Goal: Task Accomplishment & Management: Manage account settings

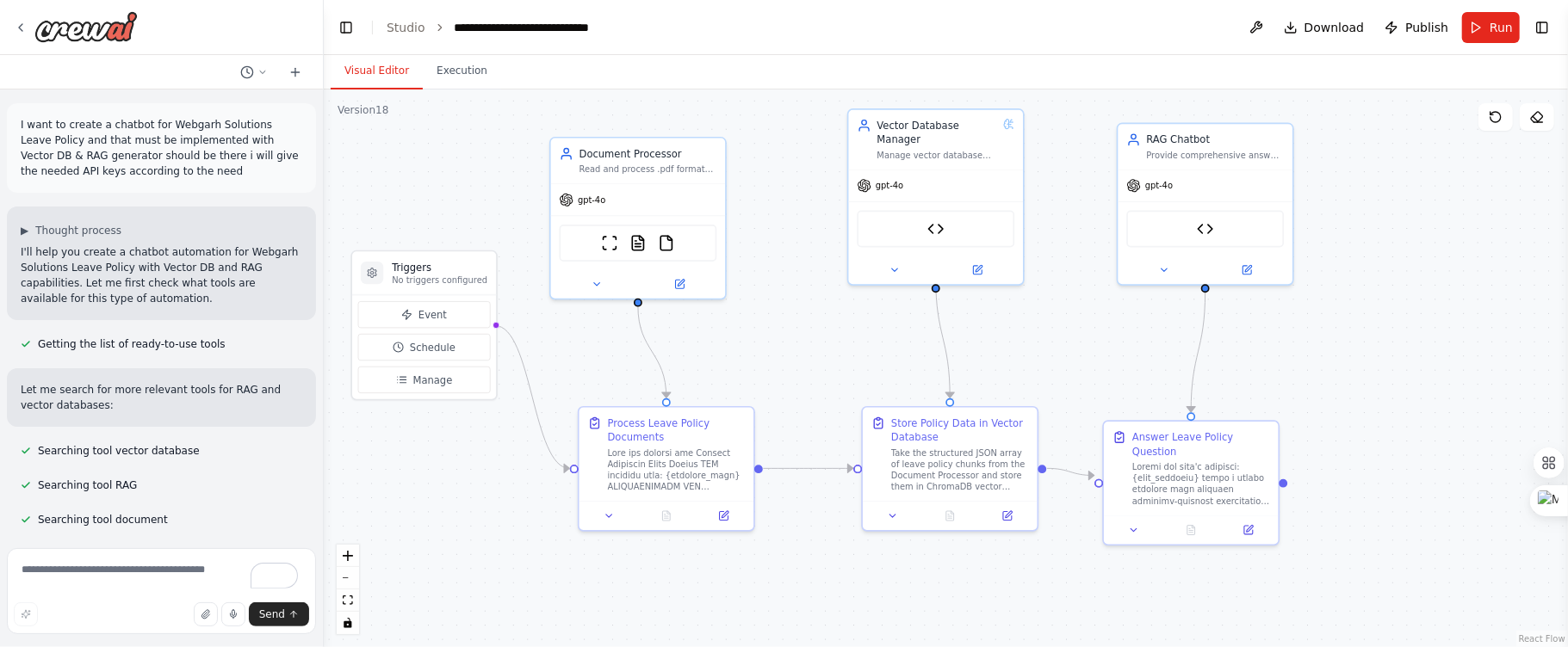
scroll to position [80849, 0]
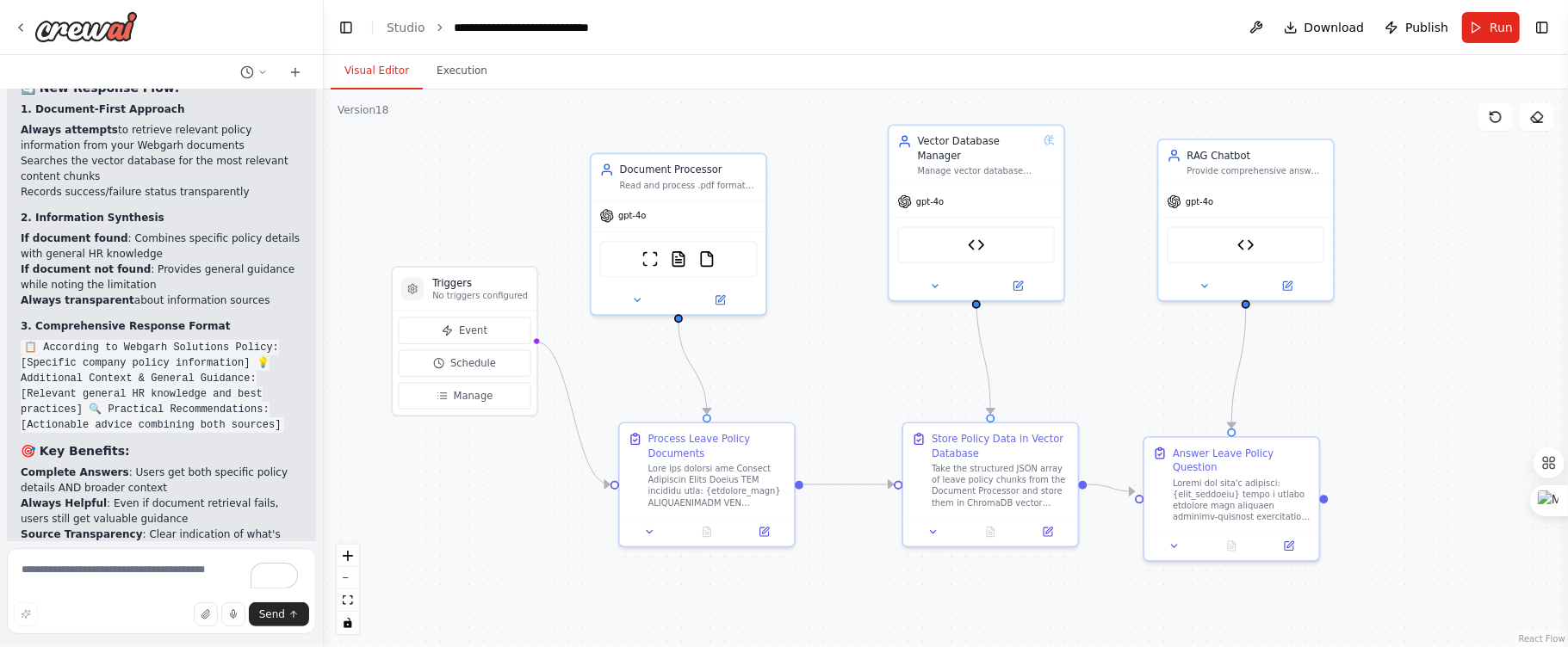
drag, startPoint x: 826, startPoint y: 149, endPoint x: 849, endPoint y: 163, distance: 26.9
click at [849, 163] on div ".deletable-edge-delete-btn { width: 20px; height: 20px; border: 0px solid #ffff…" at bounding box center [945, 368] width 1244 height 558
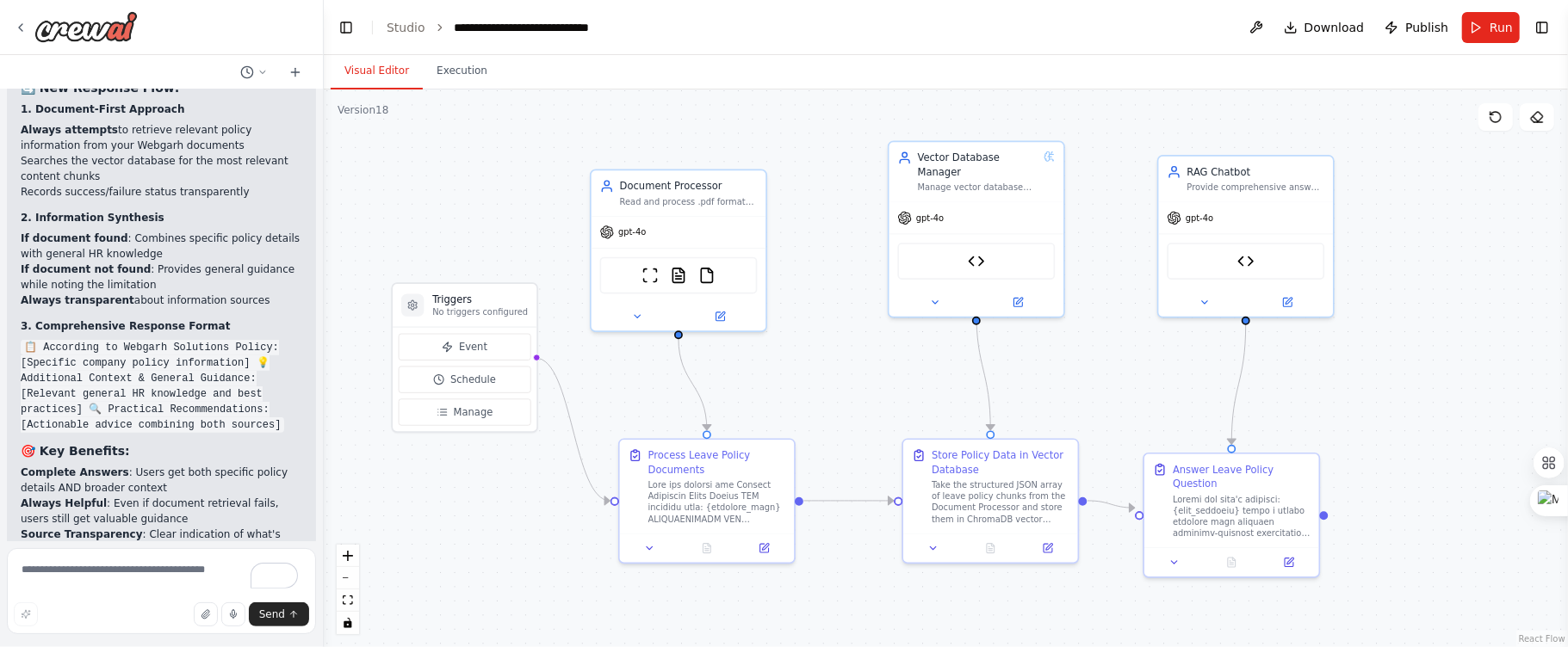
click at [834, 303] on div ".deletable-edge-delete-btn { width: 20px; height: 20px; border: 0px solid #ffff…" at bounding box center [945, 368] width 1244 height 558
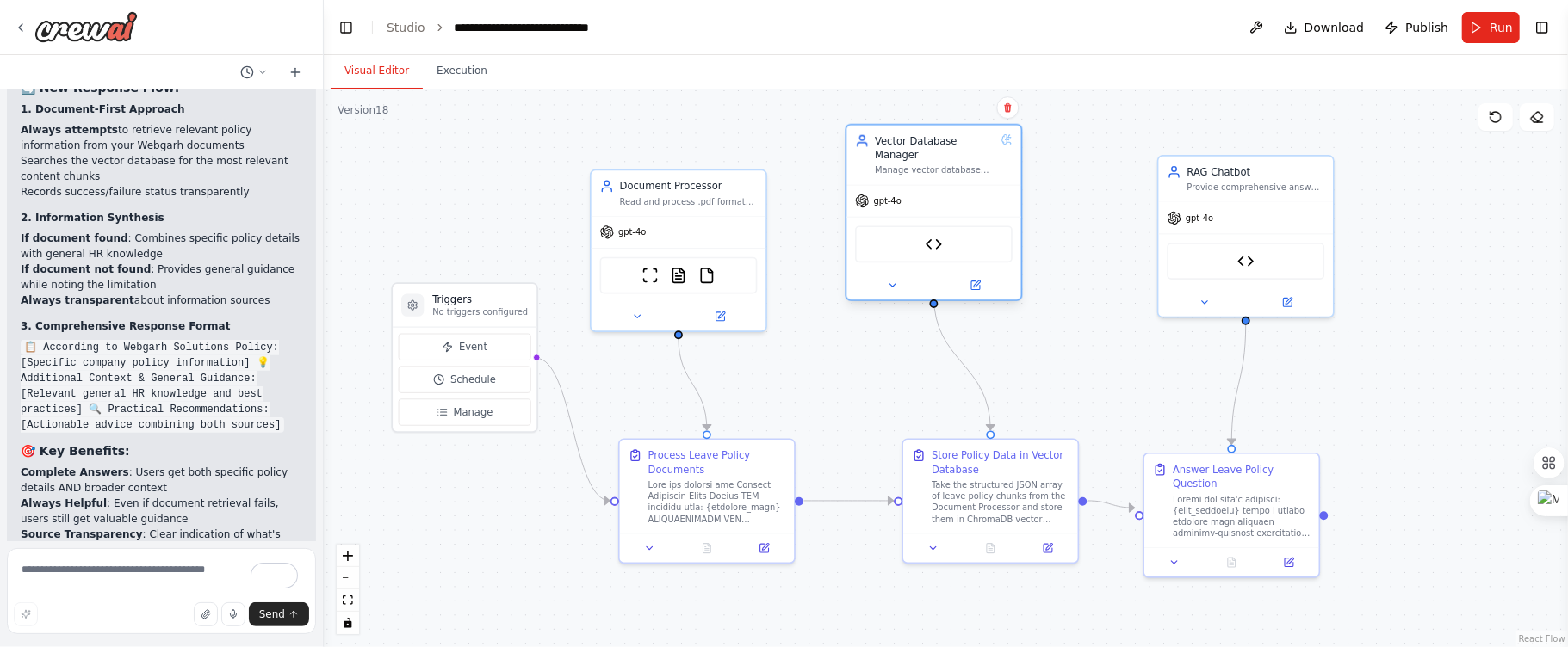
drag, startPoint x: 966, startPoint y: 169, endPoint x: 921, endPoint y: 149, distance: 49.2
click at [921, 149] on div "Vector Database Manager Manage vector database operations for Webgarh Solutions…" at bounding box center [934, 154] width 120 height 42
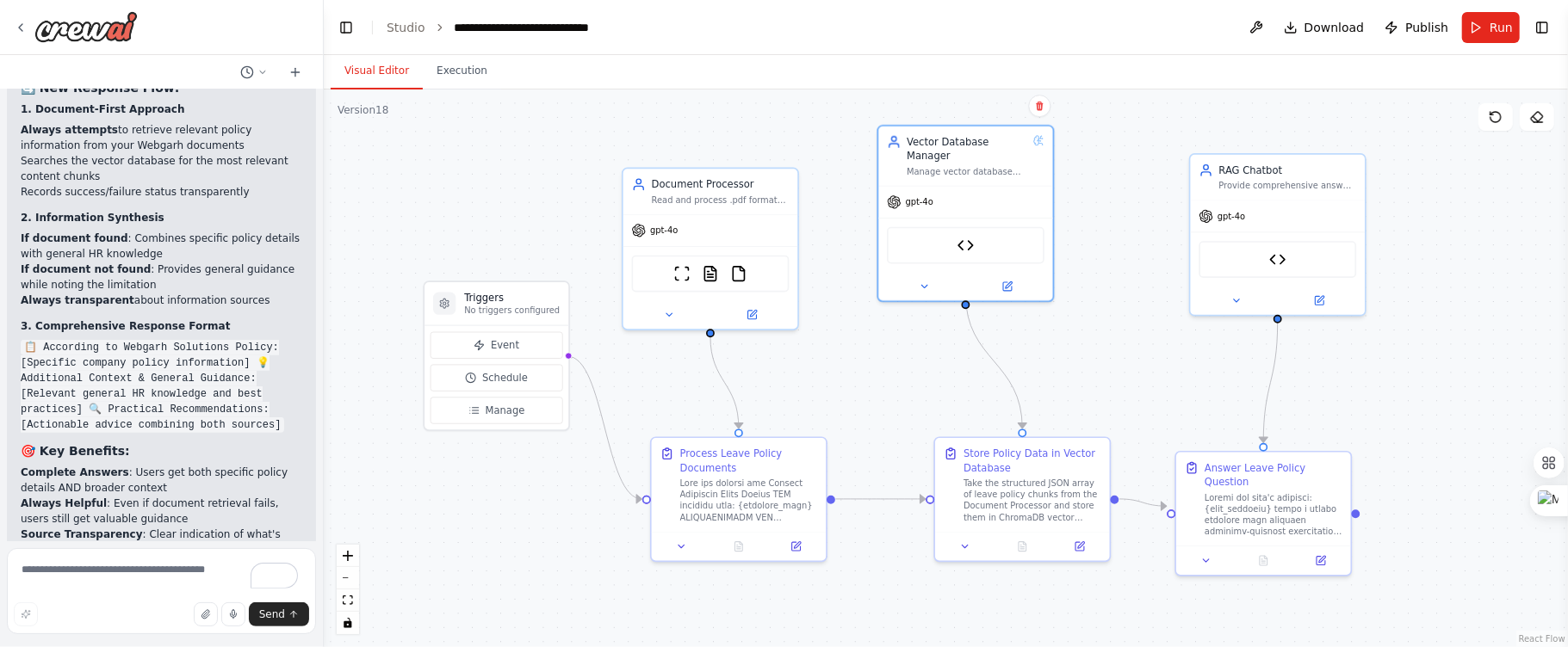
drag, startPoint x: 1384, startPoint y: 155, endPoint x: 1415, endPoint y: 152, distance: 31.1
click at [1415, 152] on div ".deletable-edge-delete-btn { width: 20px; height: 20px; border: 0px solid #ffff…" at bounding box center [945, 368] width 1244 height 558
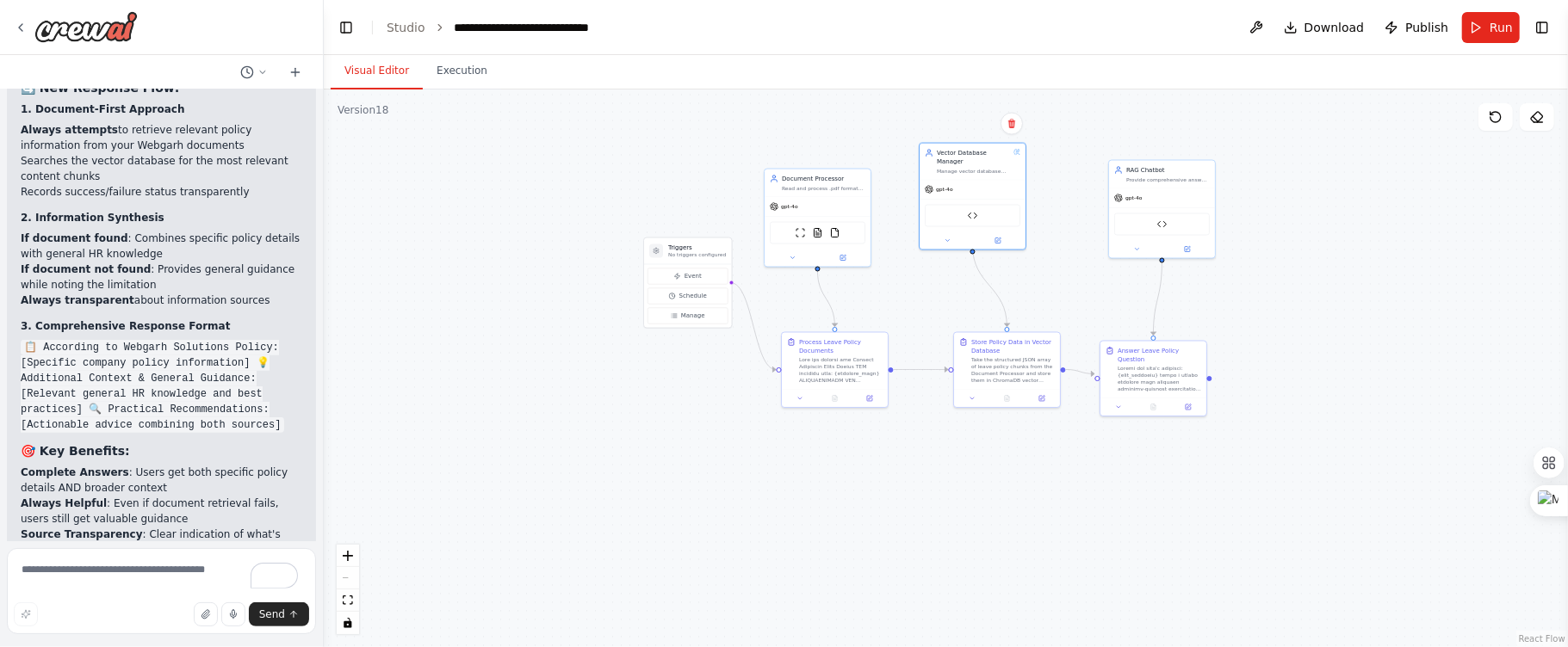
drag, startPoint x: 1469, startPoint y: 346, endPoint x: 1279, endPoint y: 270, distance: 204.6
click at [1279, 270] on div ".deletable-edge-delete-btn { width: 20px; height: 20px; border: 0px solid #ffff…" at bounding box center [945, 368] width 1244 height 558
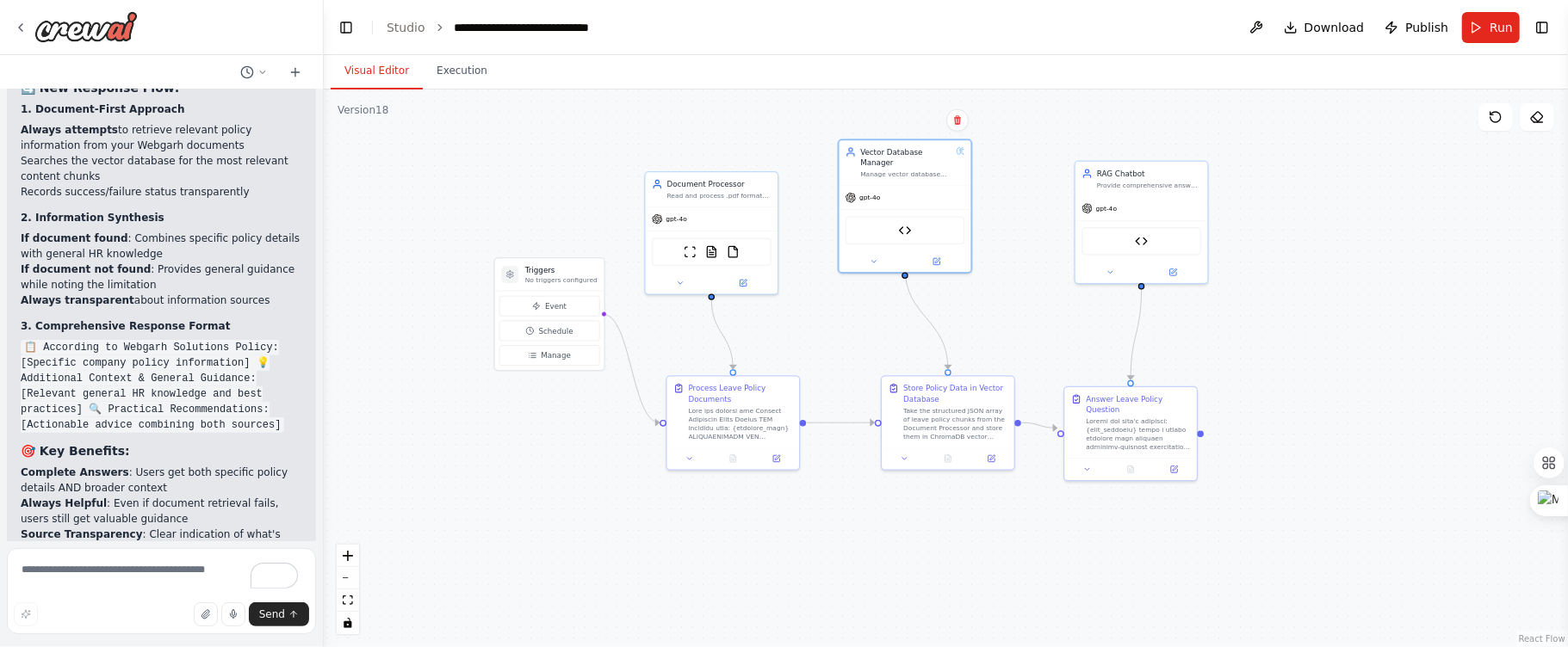
drag, startPoint x: 1303, startPoint y: 231, endPoint x: 1324, endPoint y: 279, distance: 52.4
click at [1324, 279] on div ".deletable-edge-delete-btn { width: 20px; height: 20px; border: 0px solid #ffff…" at bounding box center [945, 368] width 1244 height 558
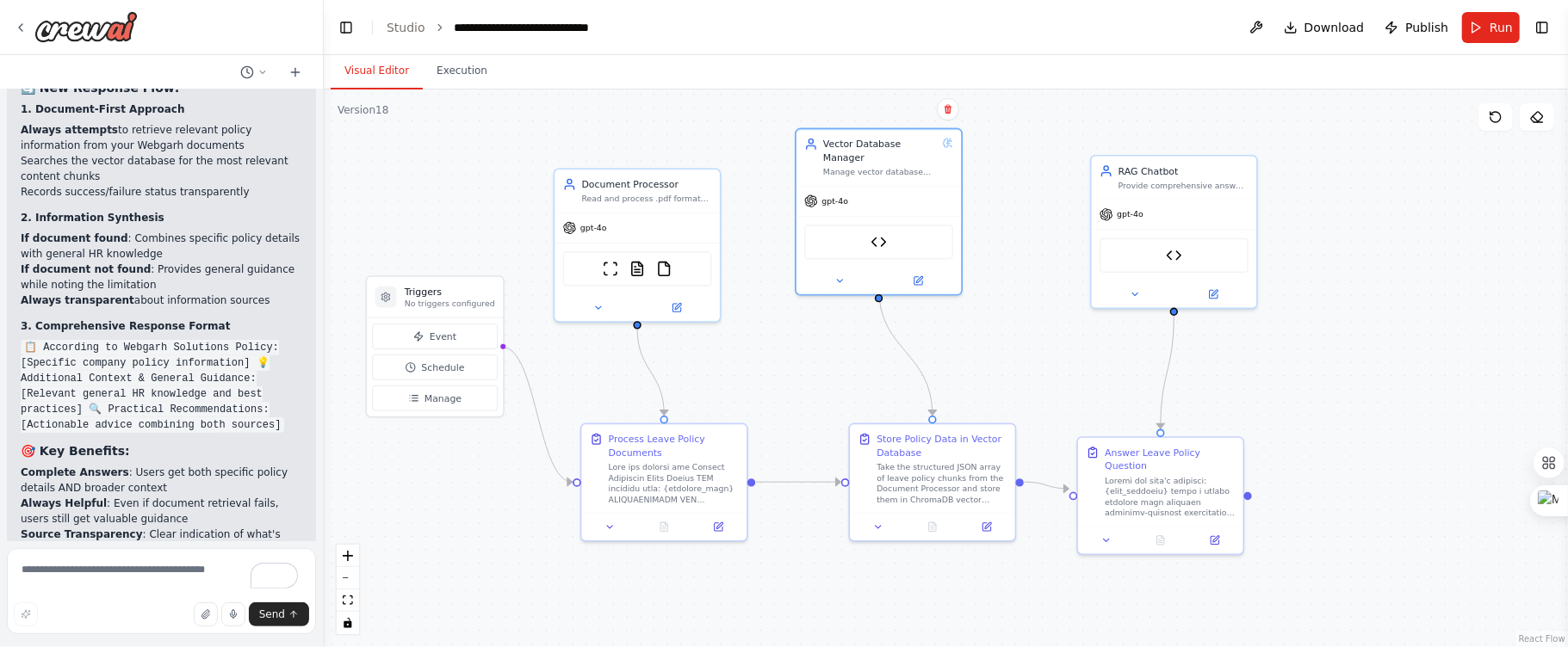
drag, startPoint x: 1330, startPoint y: 268, endPoint x: 1409, endPoint y: 264, distance: 79.1
click at [1409, 264] on div ".deletable-edge-delete-btn { width: 20px; height: 20px; border: 0px solid #ffff…" at bounding box center [945, 368] width 1244 height 558
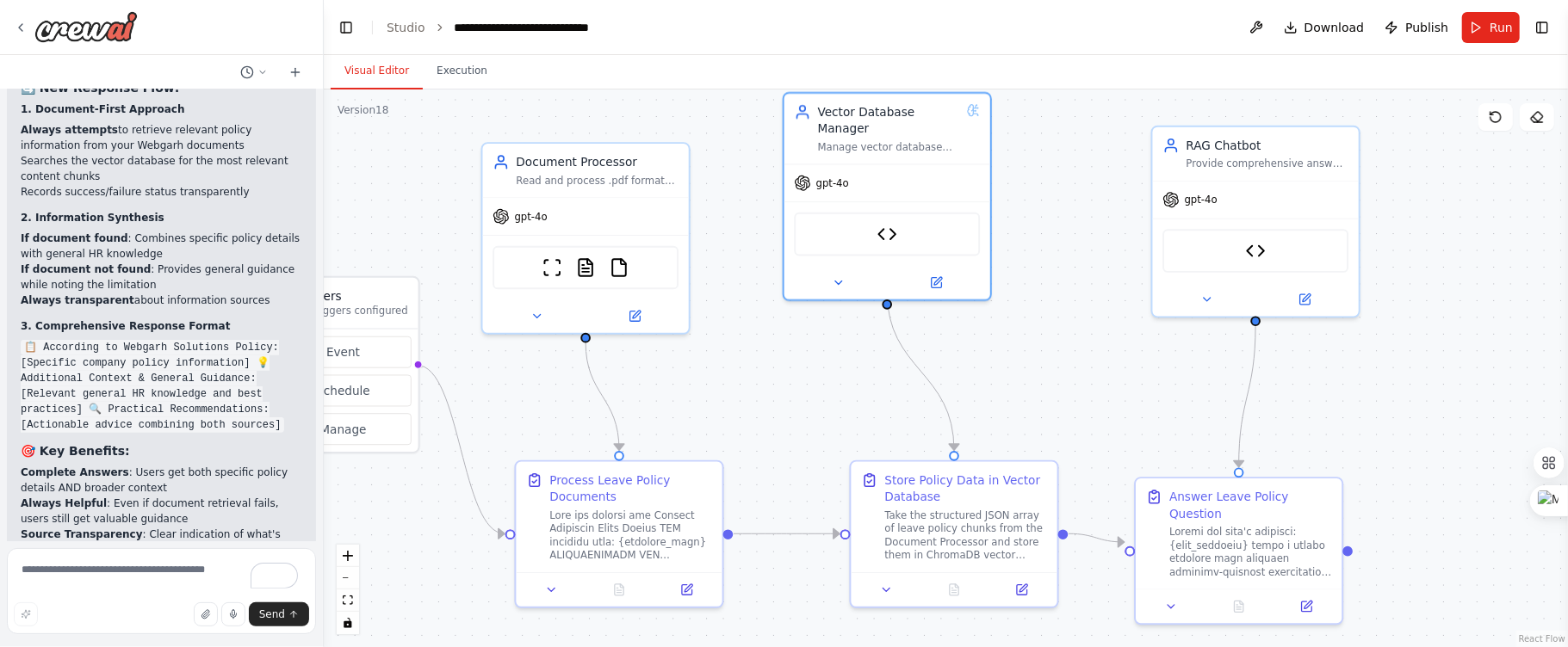
drag, startPoint x: 1416, startPoint y: 266, endPoint x: 1530, endPoint y: 261, distance: 114.1
click at [1530, 261] on div ".deletable-edge-delete-btn { width: 20px; height: 20px; border: 0px solid #ffff…" at bounding box center [945, 368] width 1244 height 558
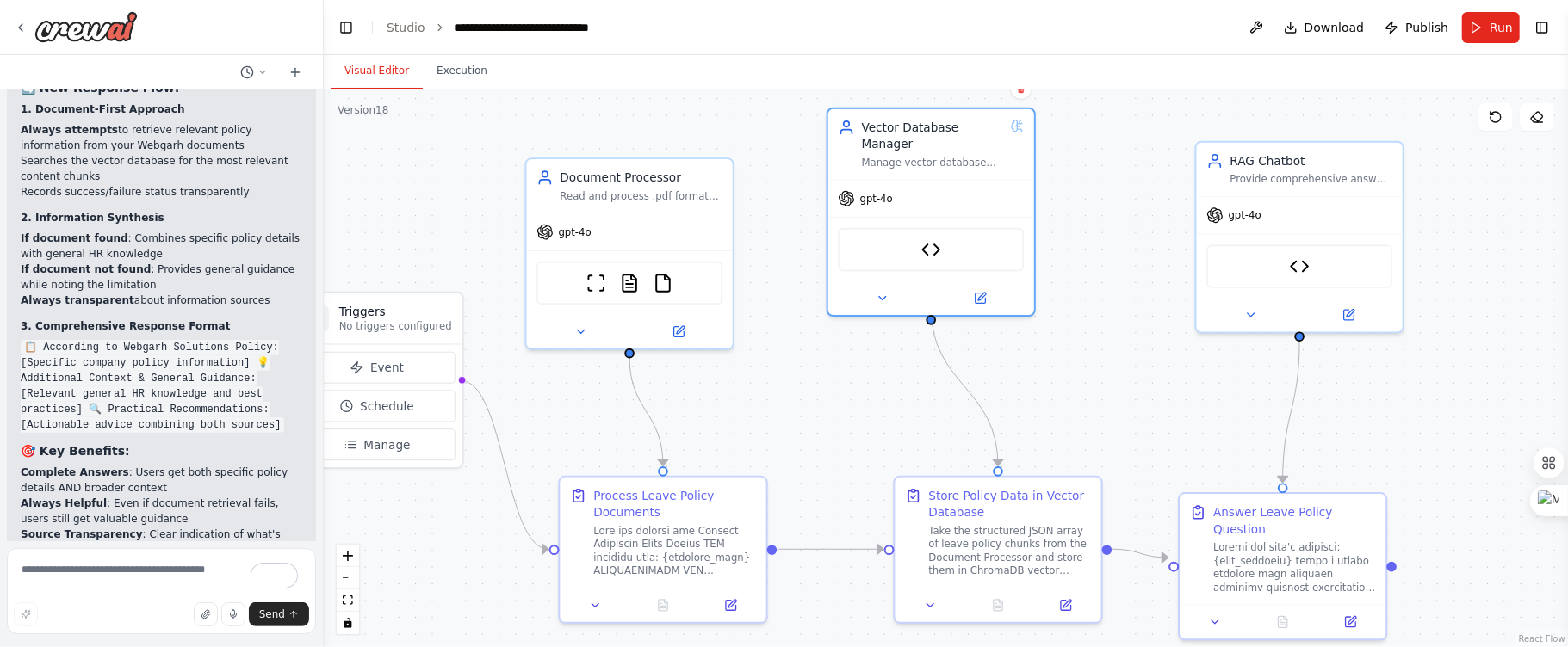
drag, startPoint x: 1519, startPoint y: 262, endPoint x: 1563, endPoint y: 278, distance: 46.8
click at [1563, 278] on div "I want to create a chatbot for Webgarh Solutions Leave Policy and that must be …" at bounding box center [784, 323] width 1568 height 647
click at [1191, 429] on div ".deletable-edge-delete-btn { width: 20px; height: 20px; border: 0px solid #ffff…" at bounding box center [945, 368] width 1244 height 558
drag, startPoint x: 418, startPoint y: 304, endPoint x: 466, endPoint y: 310, distance: 48.4
click at [466, 310] on h3 "Triggers" at bounding box center [446, 311] width 113 height 16
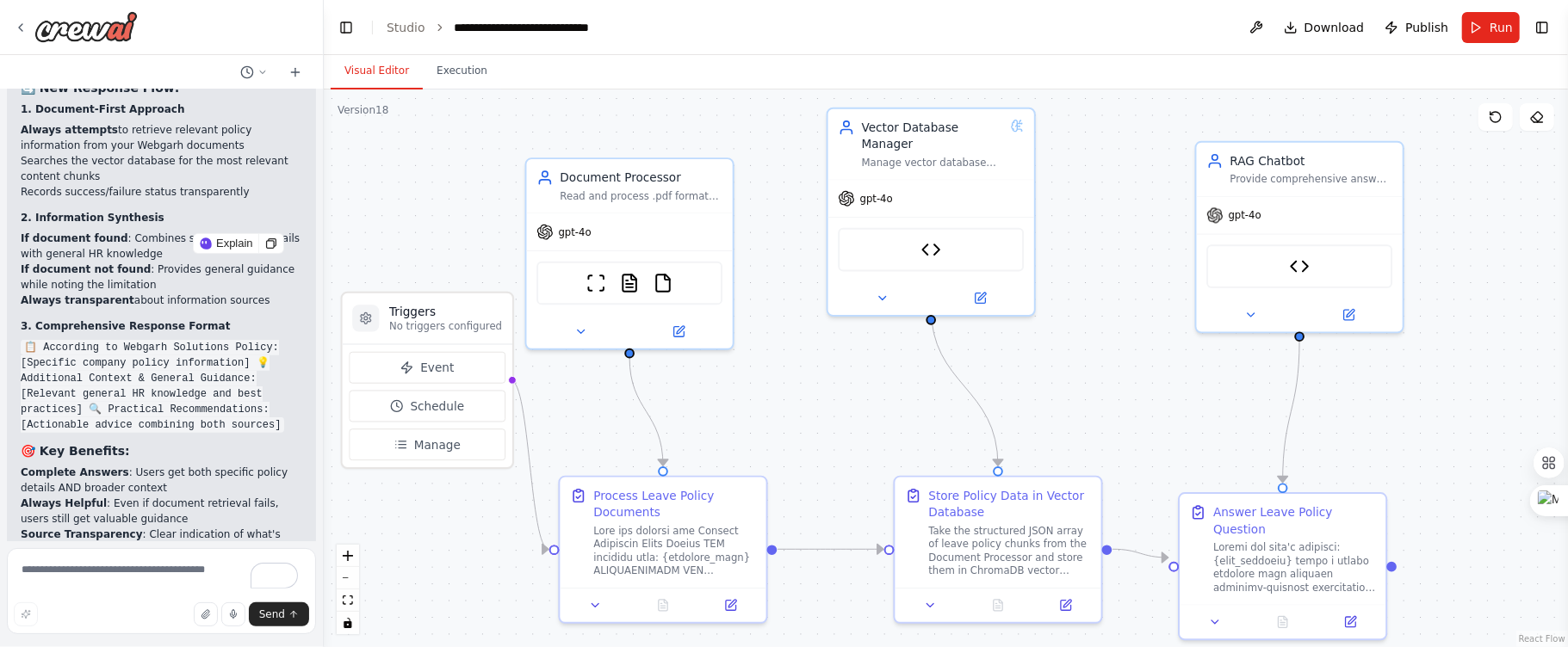
scroll to position [0, 0]
click at [397, 26] on link "Studio" at bounding box center [406, 28] width 39 height 14
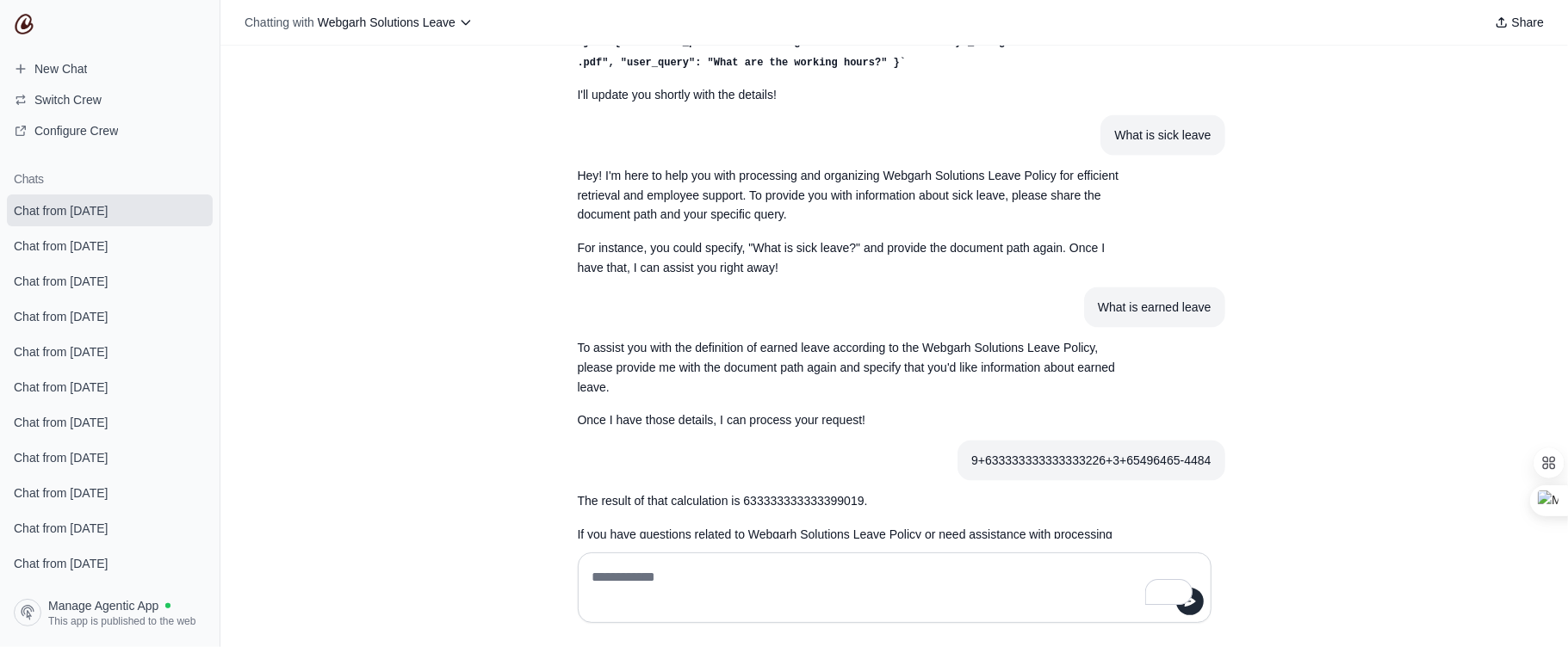
scroll to position [2034, 0]
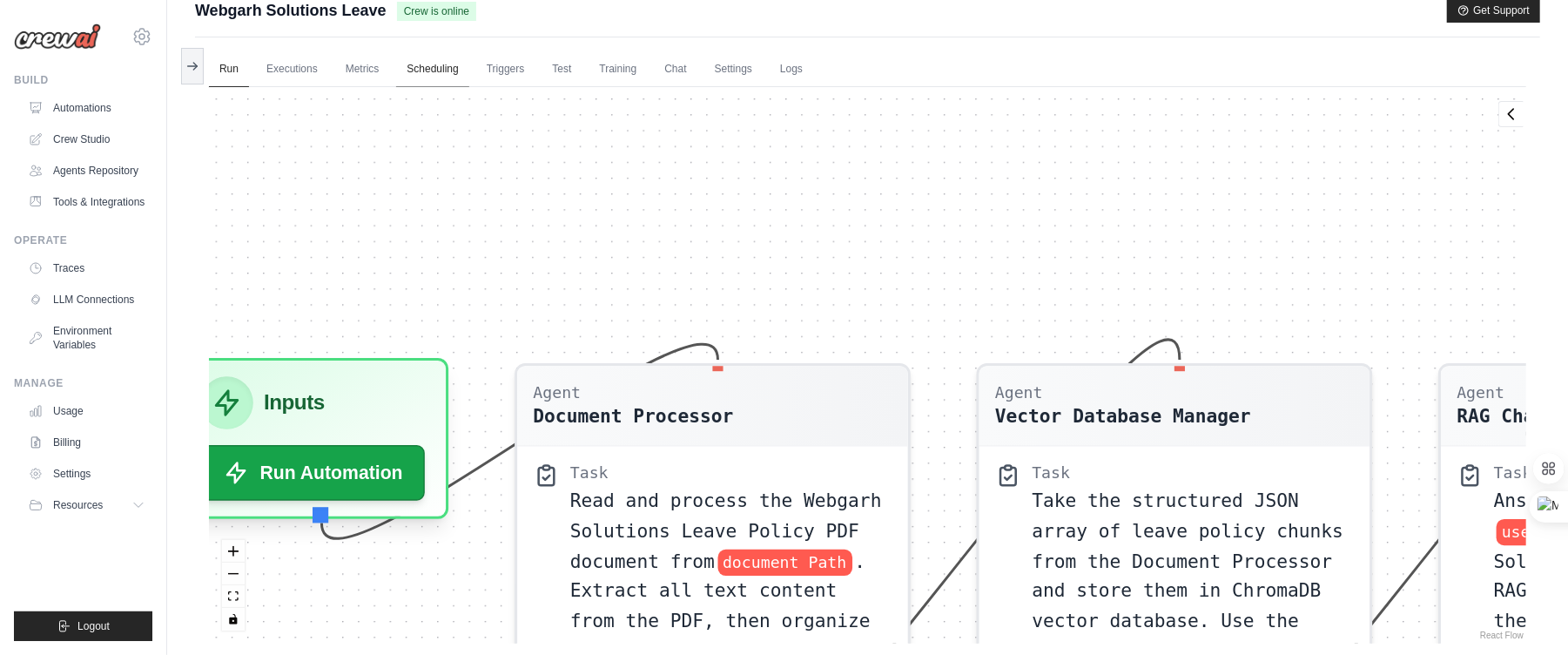
scroll to position [134, 0]
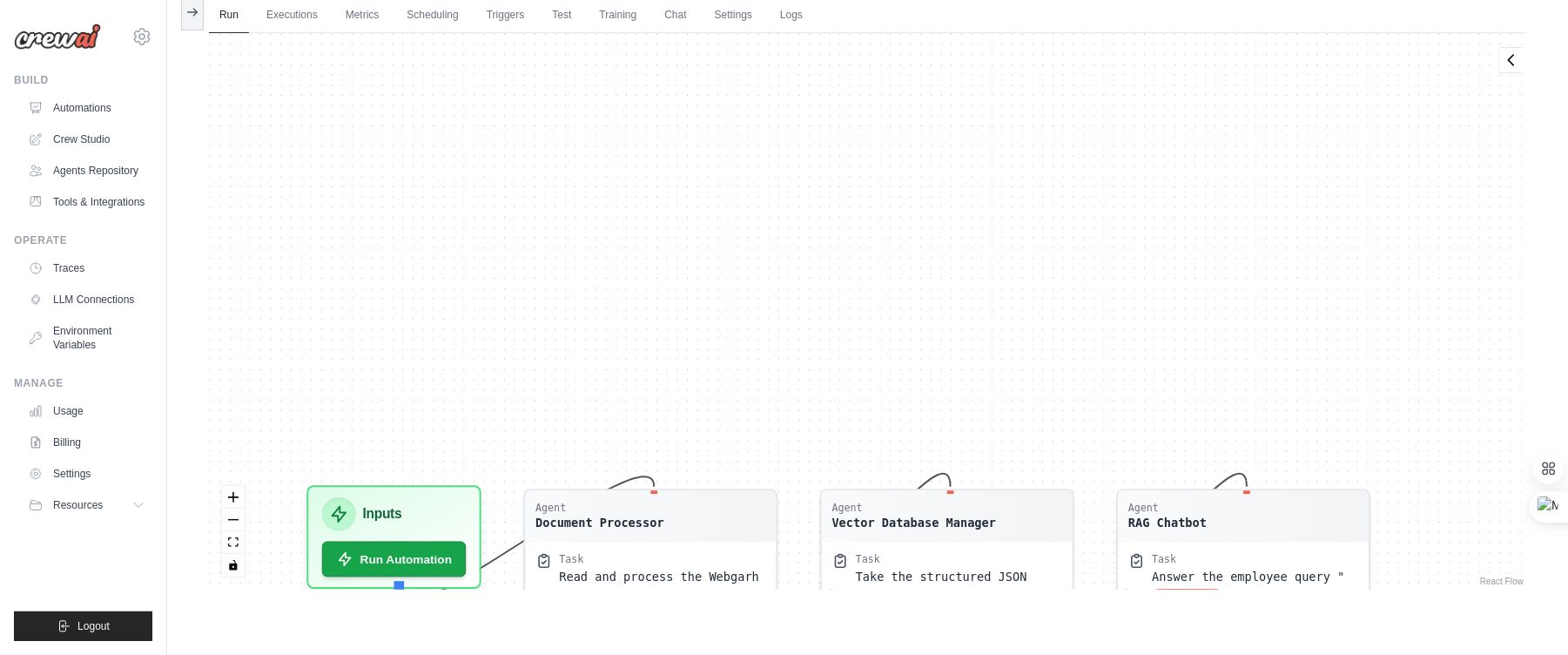
drag, startPoint x: 647, startPoint y: 139, endPoint x: 644, endPoint y: 272, distance: 133.0
click at [667, 327] on div "Agent Document Processor Task Read and process the Webgarh Solutions Leave Poli…" at bounding box center [867, 311] width 1317 height 557
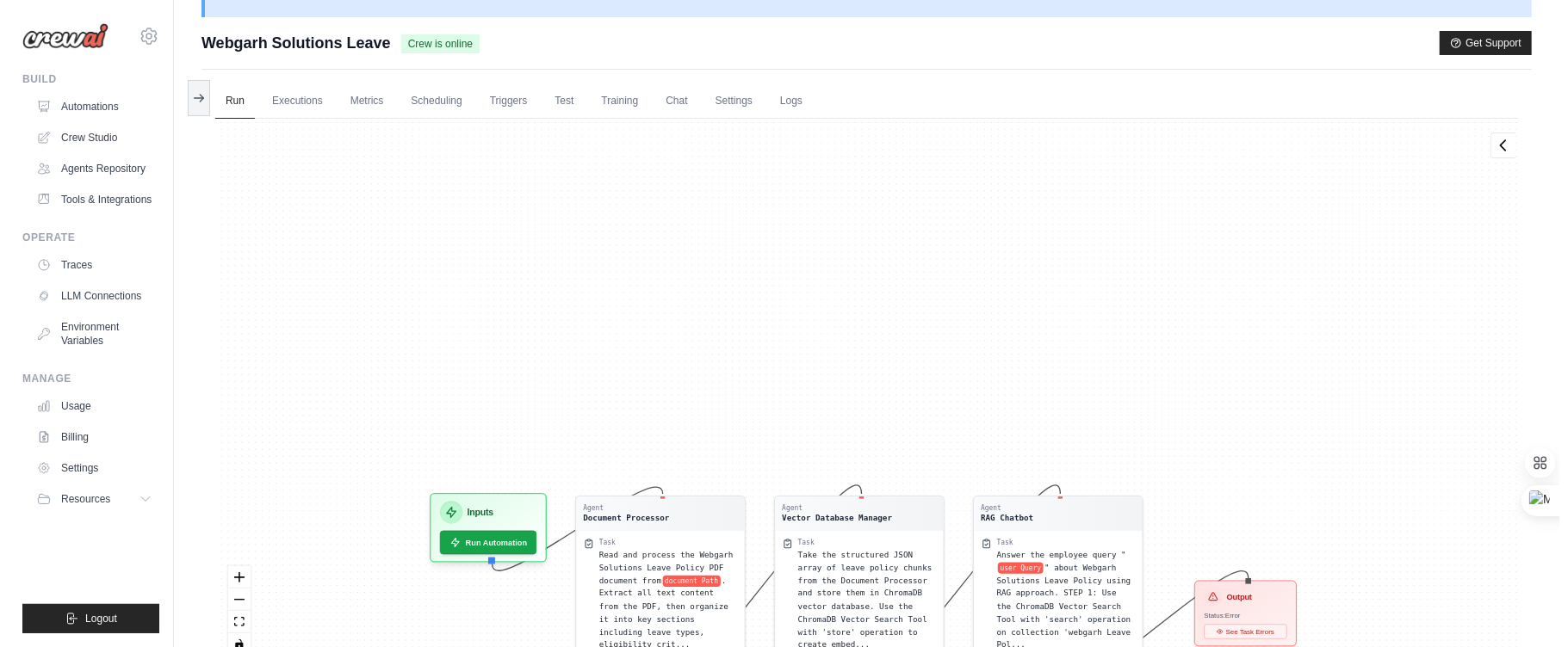
scroll to position [0, 0]
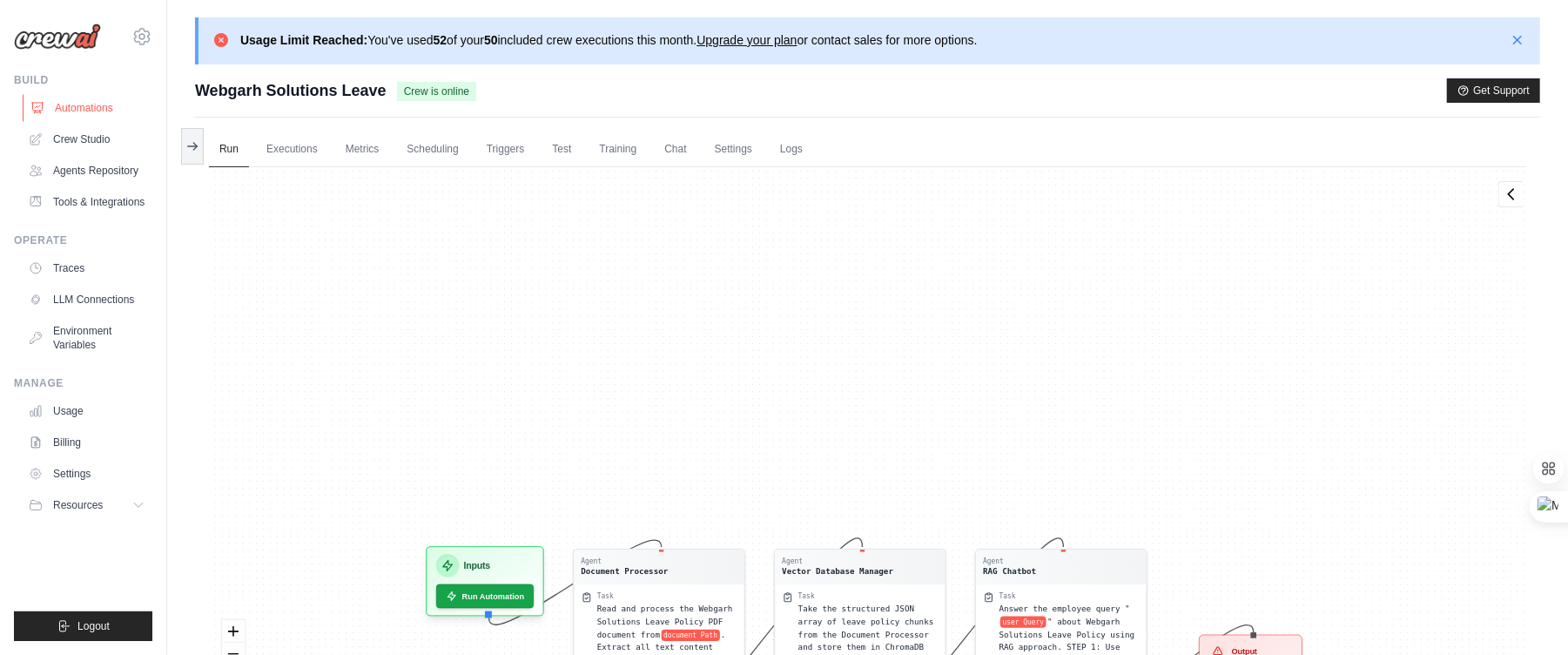
click at [77, 107] on link "Automations" at bounding box center [89, 108] width 131 height 28
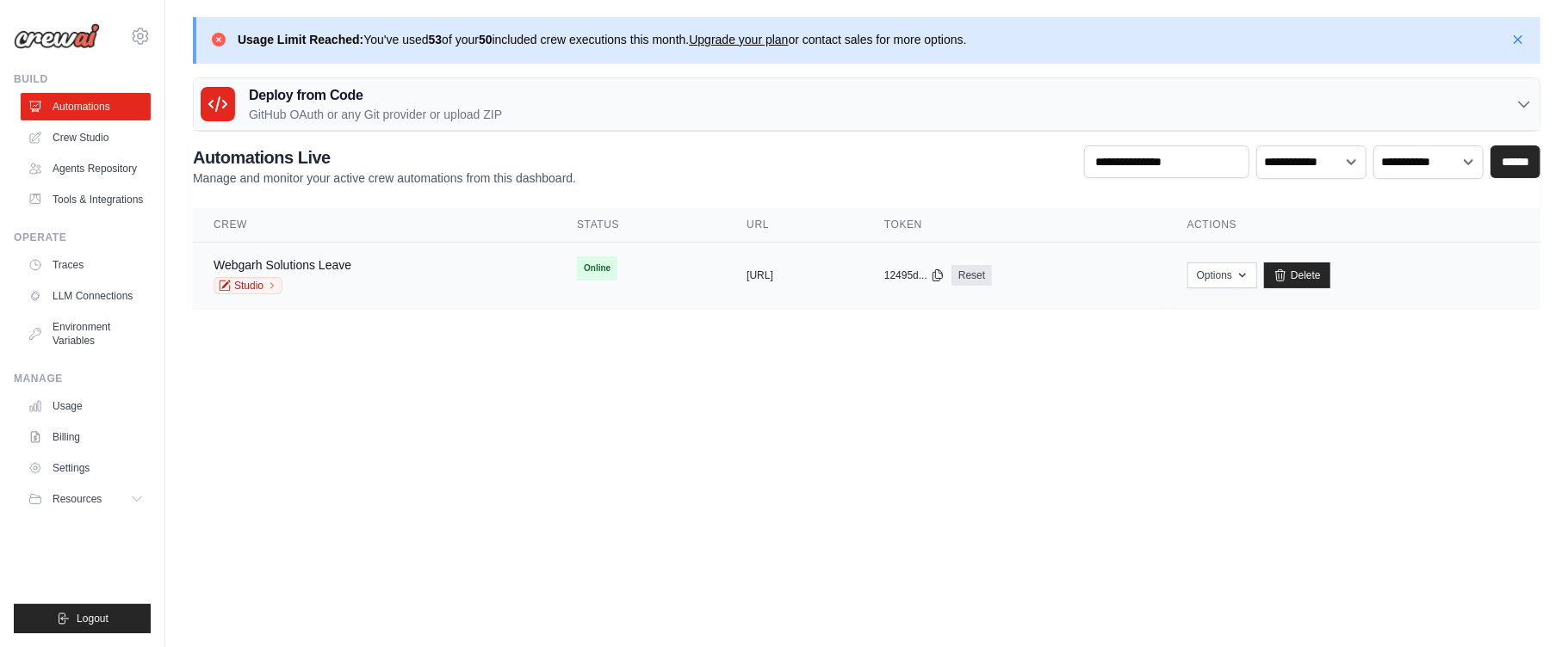
click at [349, 274] on div "Webgarh Solutions Leave Studio" at bounding box center [282, 275] width 138 height 38
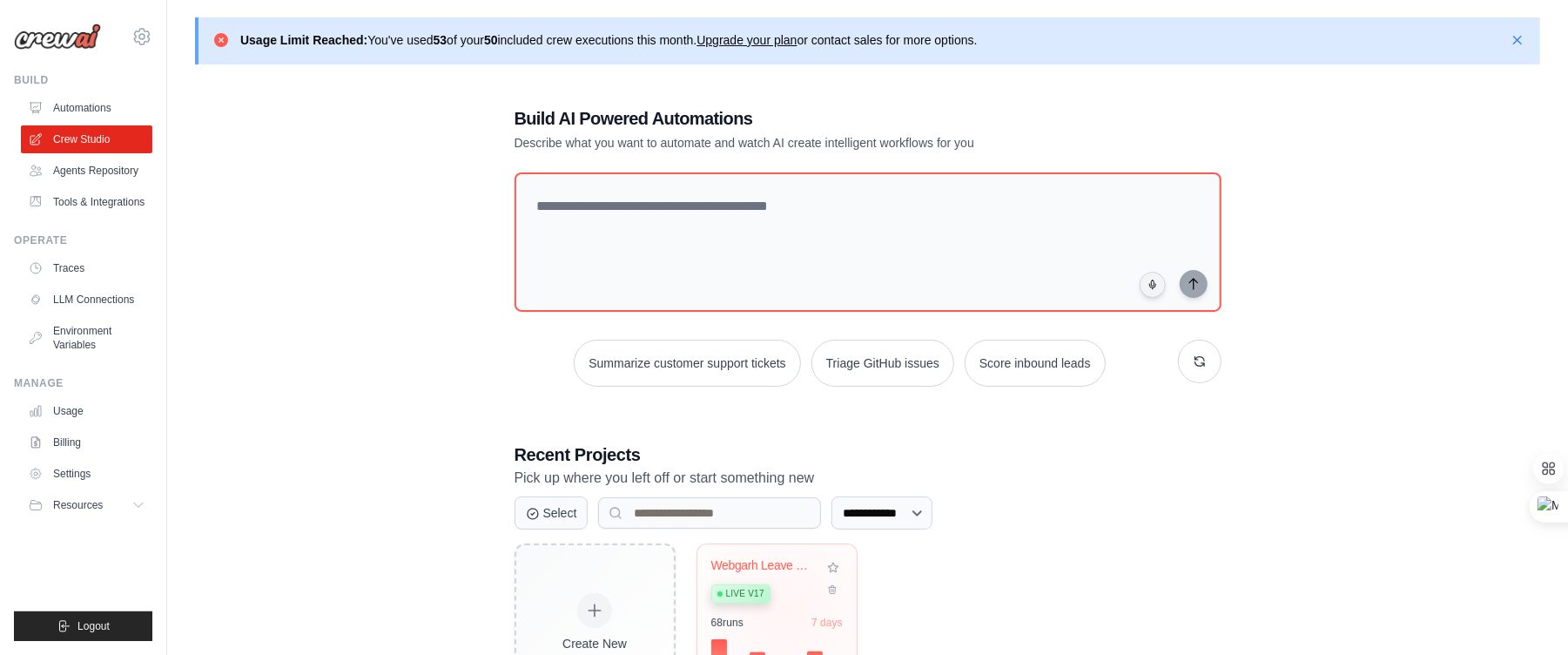
click at [786, 611] on div "Webgarh Leave Policy RAG System Live v17 68 run s 7 days" at bounding box center [777, 609] width 160 height 128
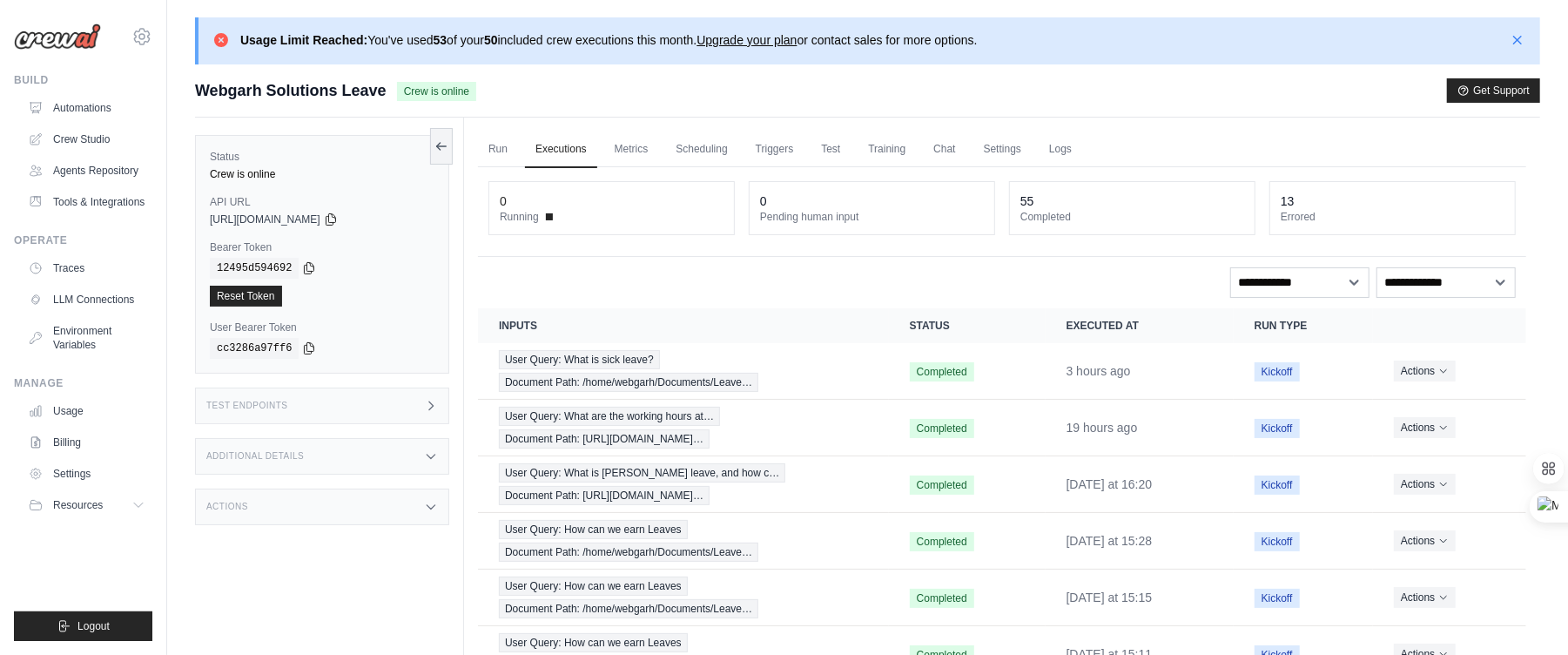
drag, startPoint x: 386, startPoint y: 89, endPoint x: 190, endPoint y: 95, distance: 196.1
click at [190, 95] on div "Usage Limit Reached: You've used 53 of your 50 included crew executions this mo…" at bounding box center [868, 496] width 1401 height 958
copy span "Webgarh Solutions Leave"
click at [544, 259] on div "**********" at bounding box center [1002, 564] width 1048 height 794
click at [509, 132] on link "Run" at bounding box center [498, 150] width 40 height 37
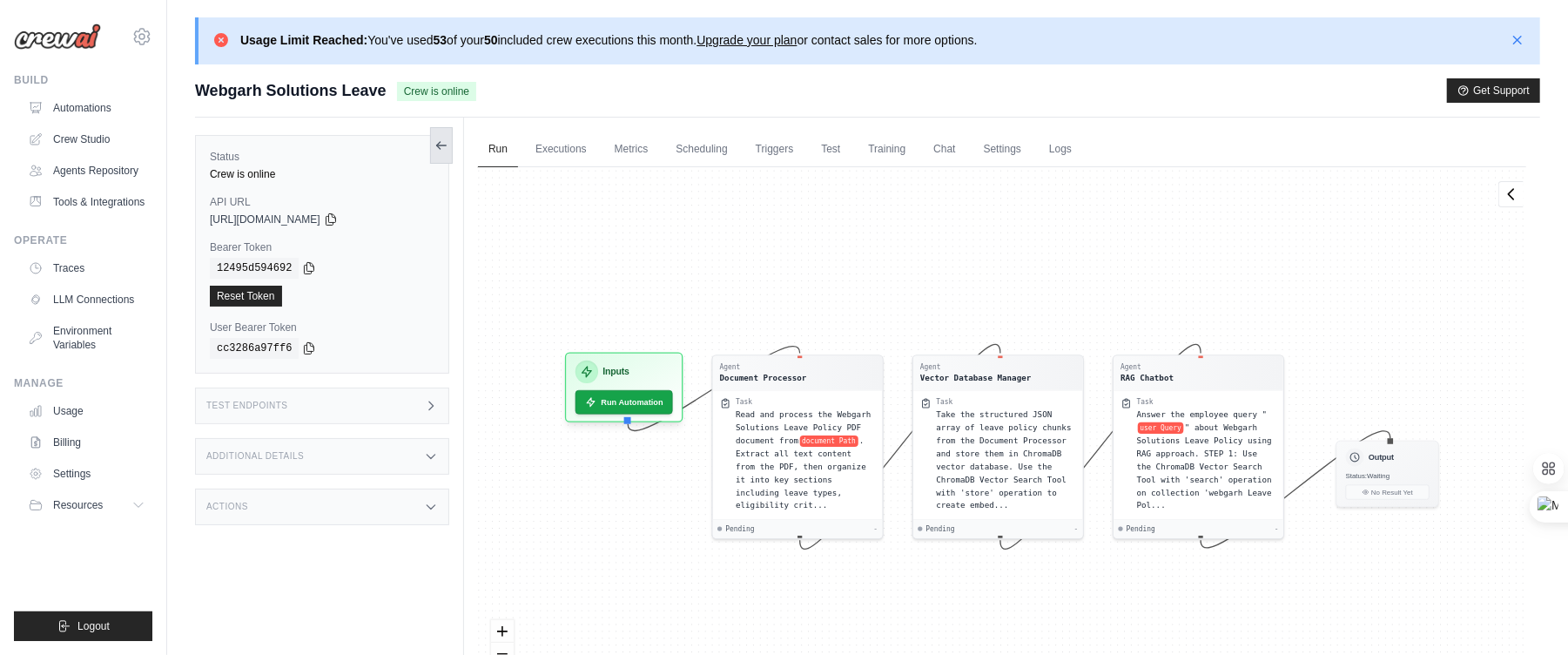
click at [437, 136] on button at bounding box center [442, 146] width 23 height 37
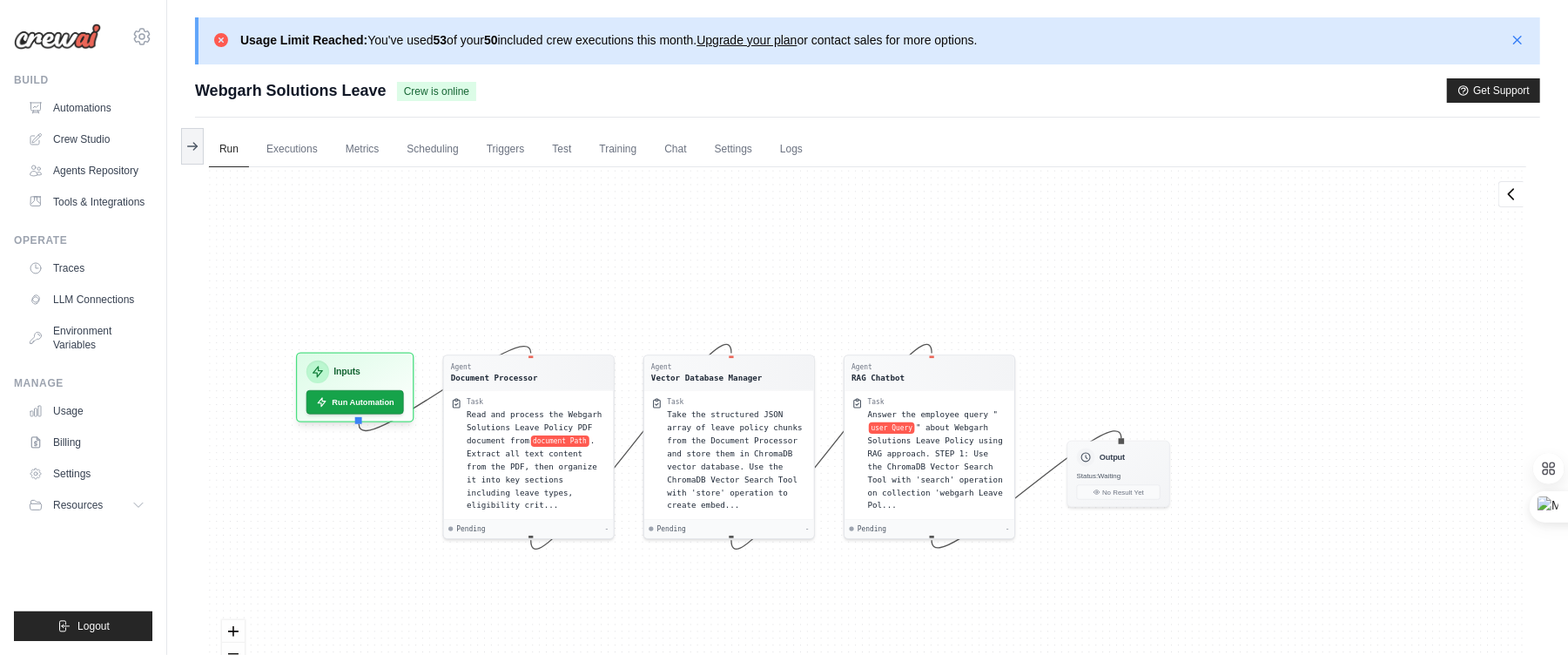
drag, startPoint x: 698, startPoint y: 227, endPoint x: 759, endPoint y: 196, distance: 68.4
click at [759, 196] on div "Agent Document Processor Task Read and process the Webgarh Solutions Leave Poli…" at bounding box center [867, 445] width 1317 height 557
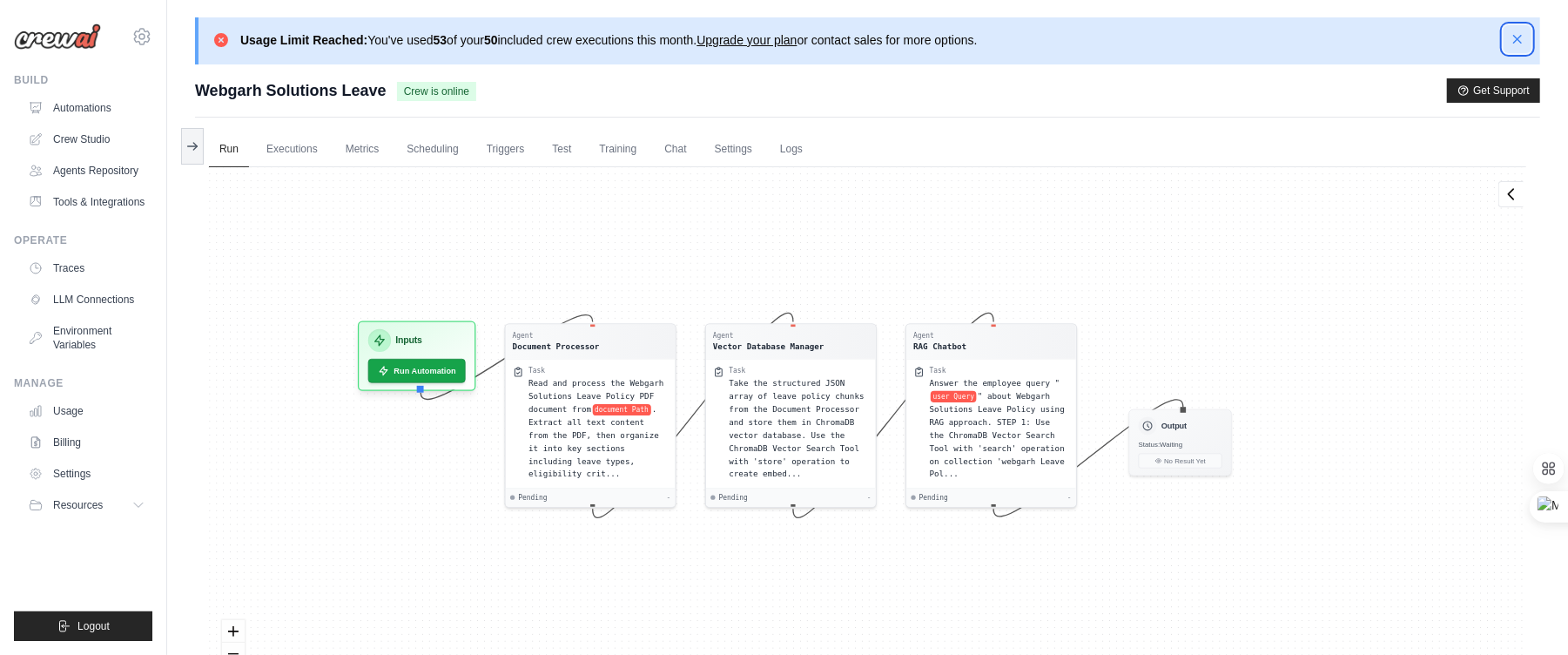
click at [1524, 46] on icon "button" at bounding box center [1517, 39] width 18 height 18
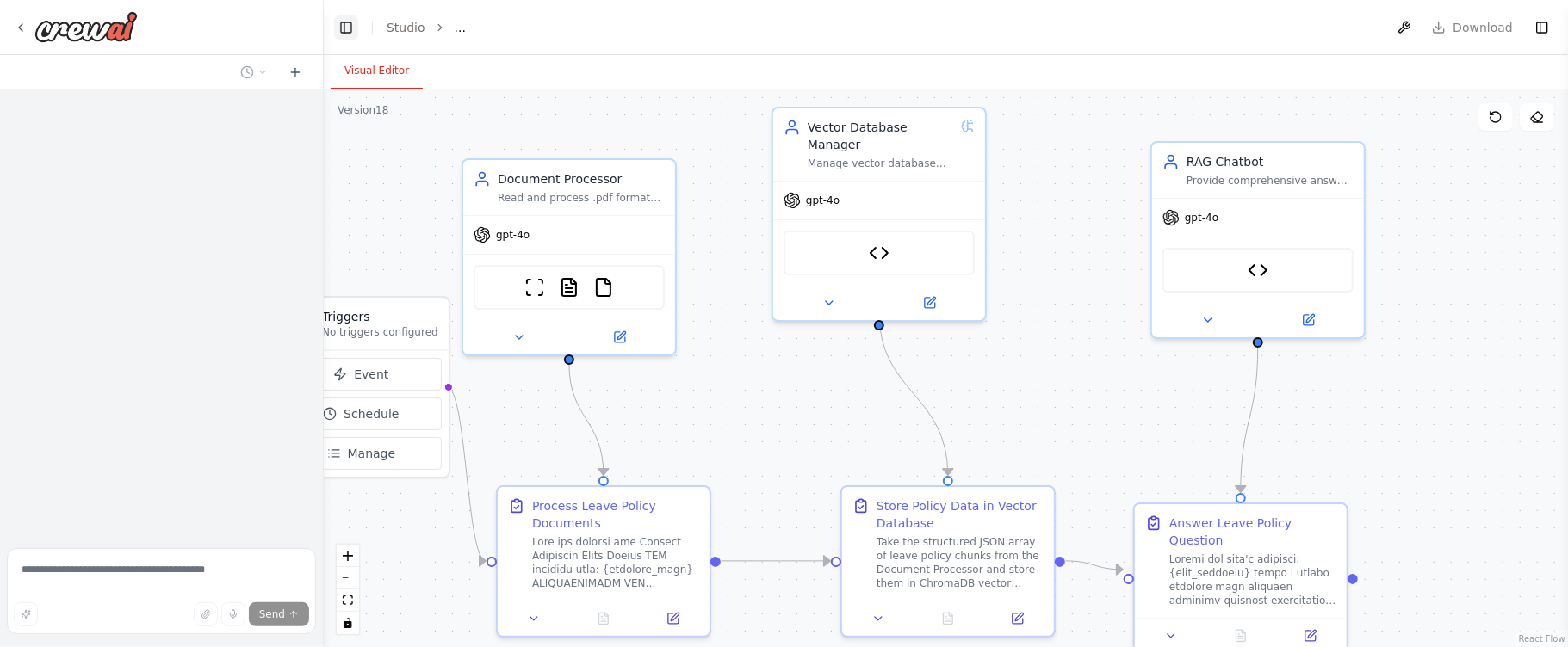
click at [355, 25] on button "Toggle Left Sidebar" at bounding box center [346, 28] width 24 height 24
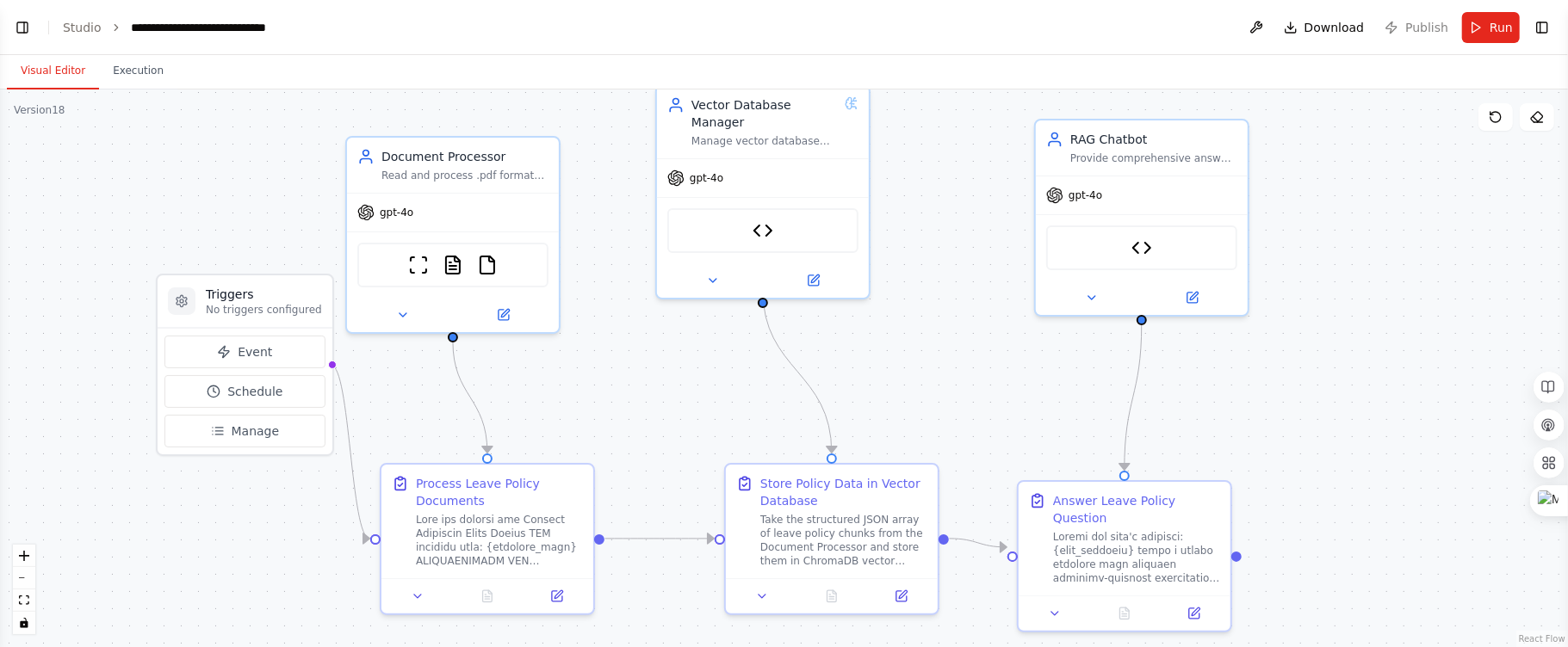
drag, startPoint x: 405, startPoint y: 310, endPoint x: 619, endPoint y: 319, distance: 214.2
click at [619, 319] on div ".deletable-edge-delete-btn { width: 20px; height: 20px; border: 0px solid #ffff…" at bounding box center [784, 368] width 1568 height 558
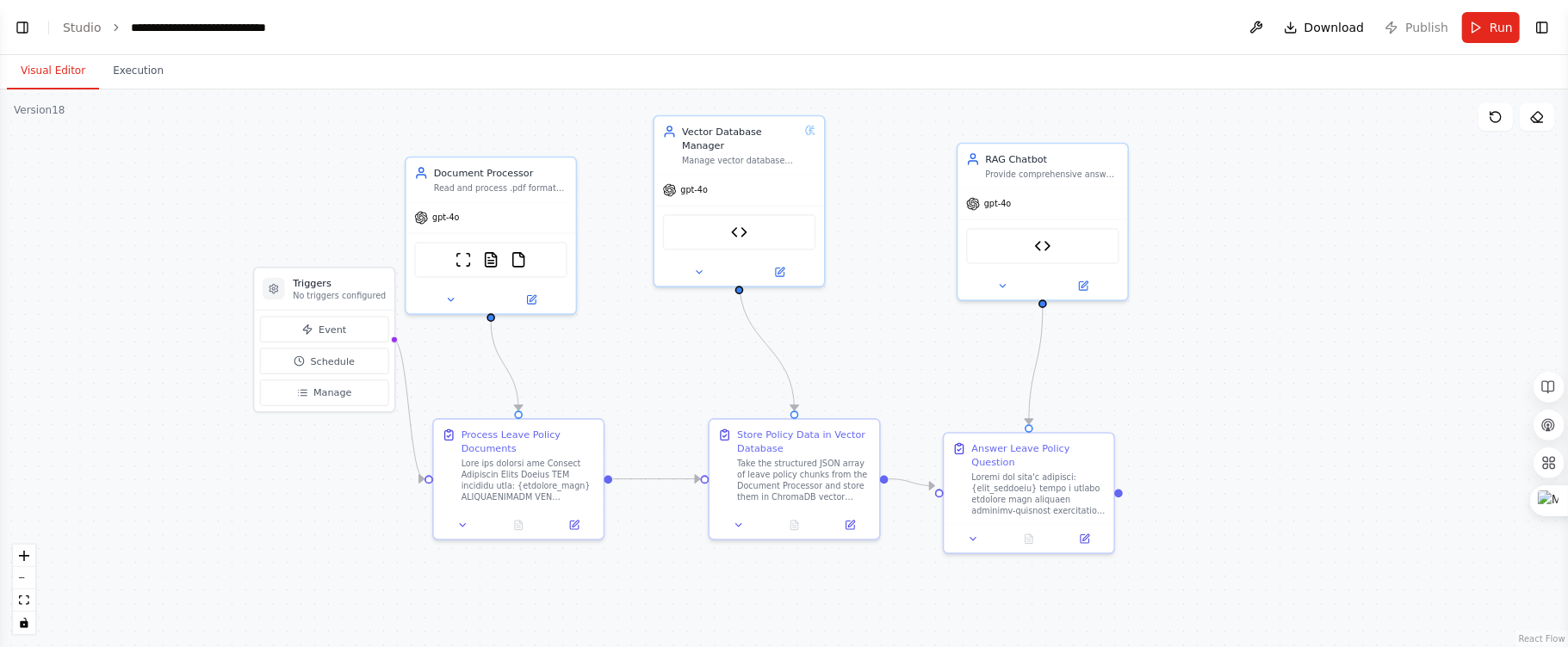
drag, startPoint x: 599, startPoint y: 335, endPoint x: 606, endPoint y: 320, distance: 16.6
click at [606, 320] on div ".deletable-edge-delete-btn { width: 20px; height: 20px; border: 0px solid #ffff…" at bounding box center [784, 368] width 1568 height 558
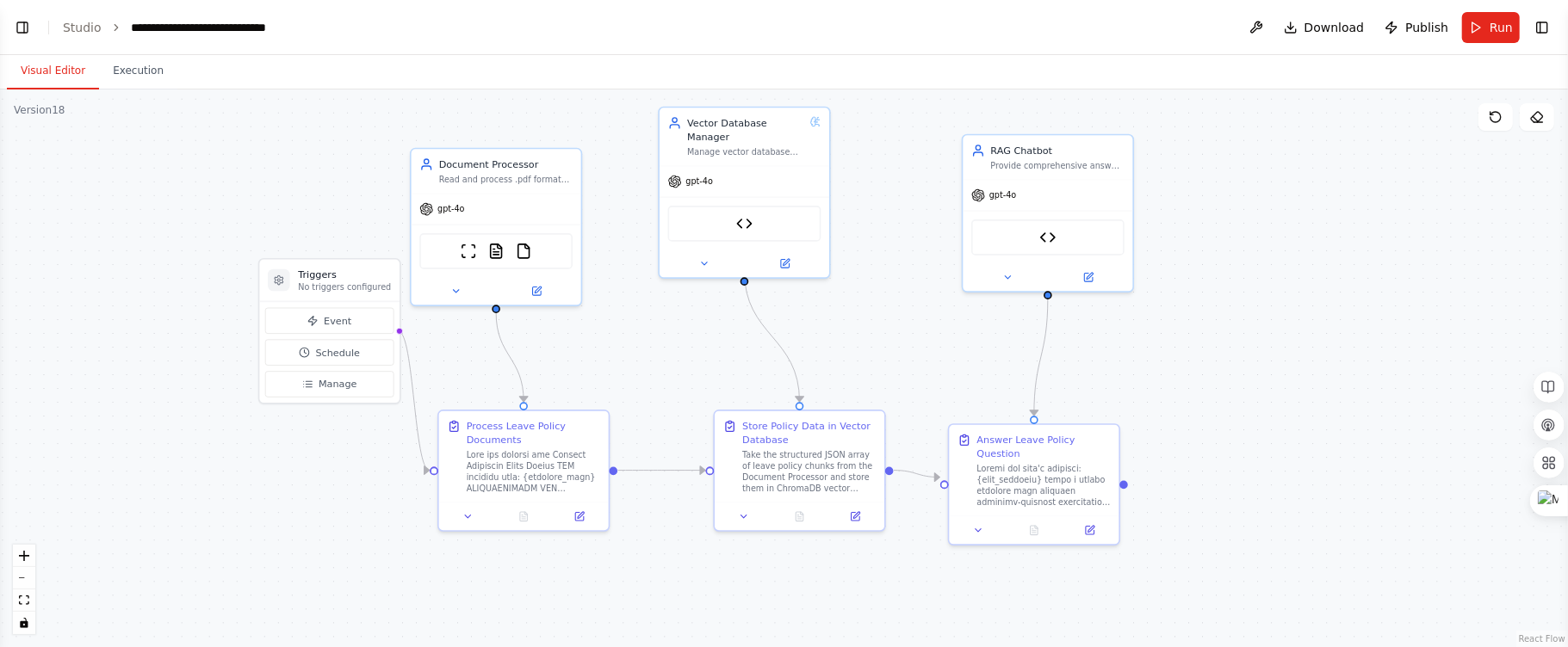
scroll to position [80519, 0]
drag, startPoint x: 896, startPoint y: 326, endPoint x: 922, endPoint y: 326, distance: 26.0
click at [922, 326] on div ".deletable-edge-delete-btn { width: 20px; height: 20px; border: 0px solid #ffff…" at bounding box center [784, 368] width 1568 height 558
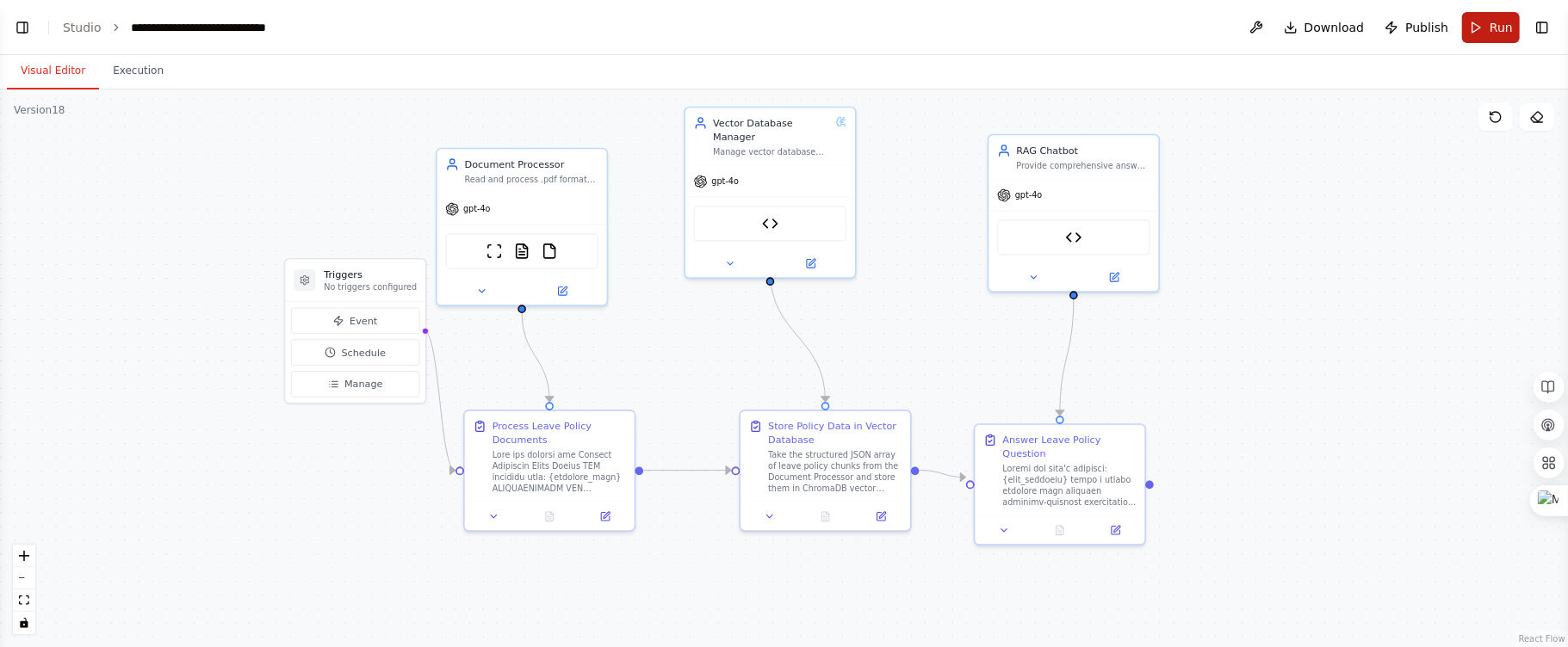
click at [1488, 19] on button "Run" at bounding box center [1491, 28] width 58 height 31
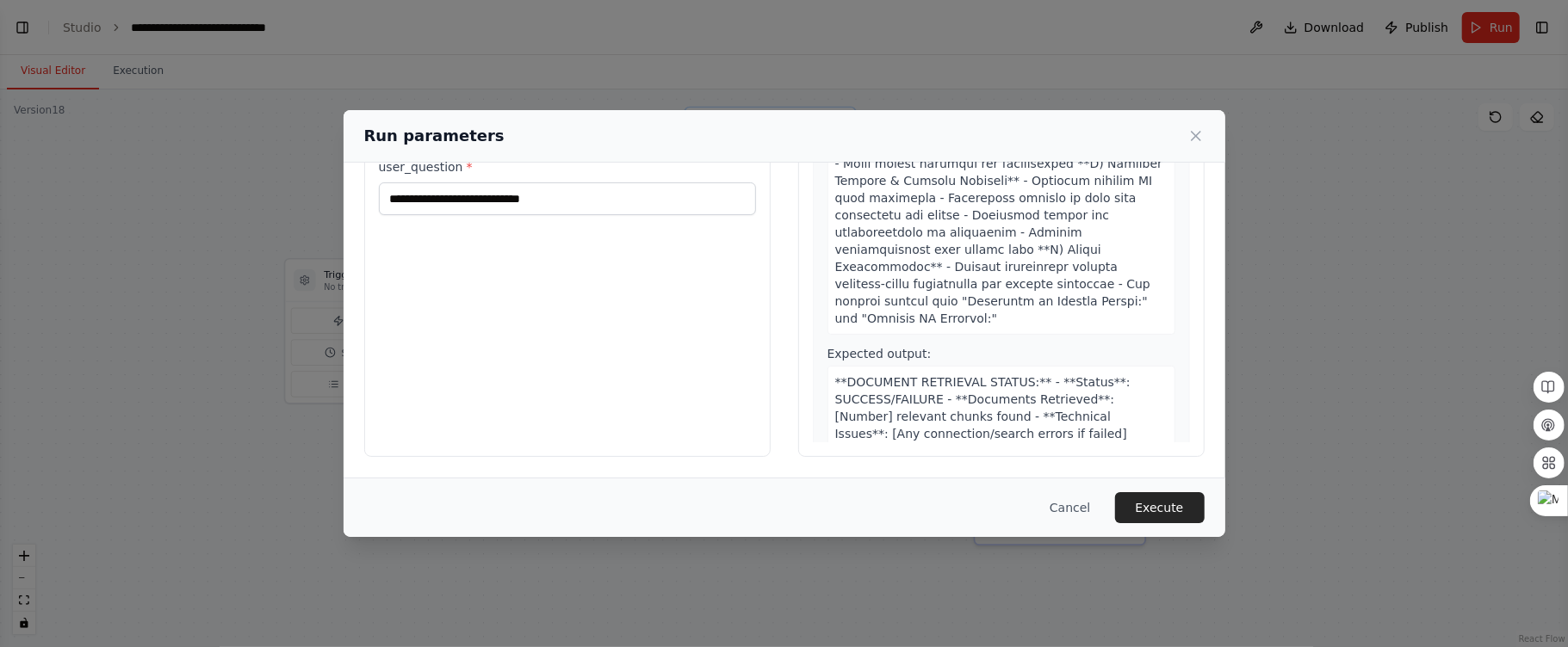
scroll to position [1972, 0]
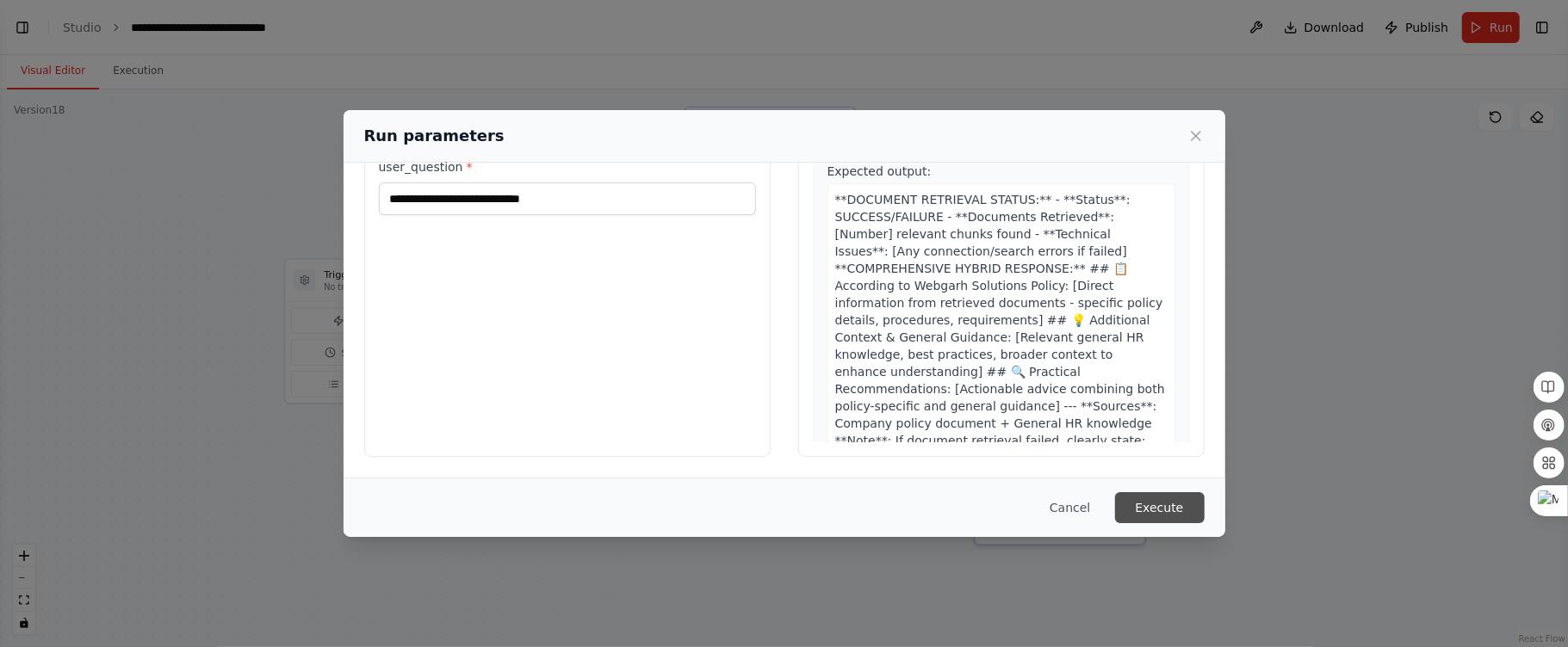
click at [1174, 501] on button "Execute" at bounding box center [1159, 508] width 89 height 31
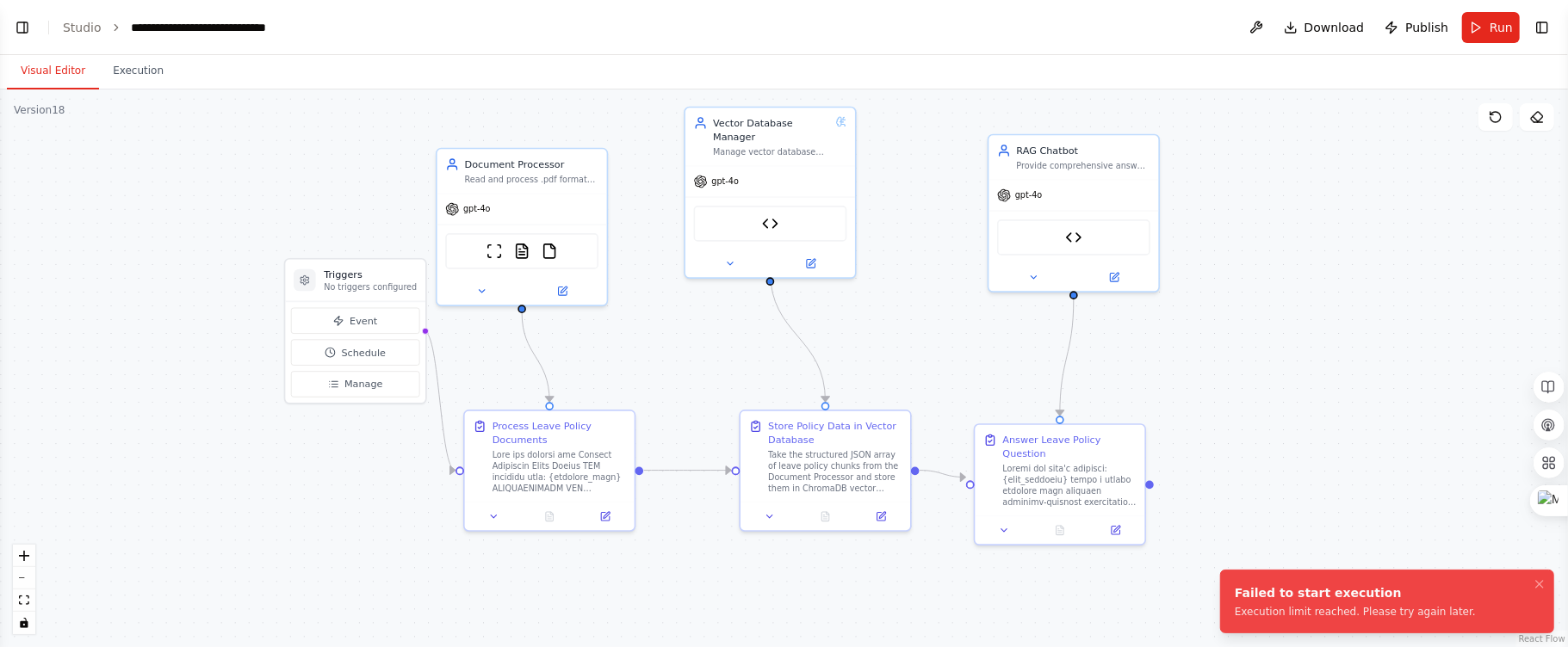
click at [63, 73] on button "Visual Editor" at bounding box center [53, 72] width 92 height 36
click at [35, 23] on header "**********" at bounding box center [784, 28] width 1568 height 55
click at [31, 25] on button "Toggle Left Sidebar" at bounding box center [23, 28] width 24 height 24
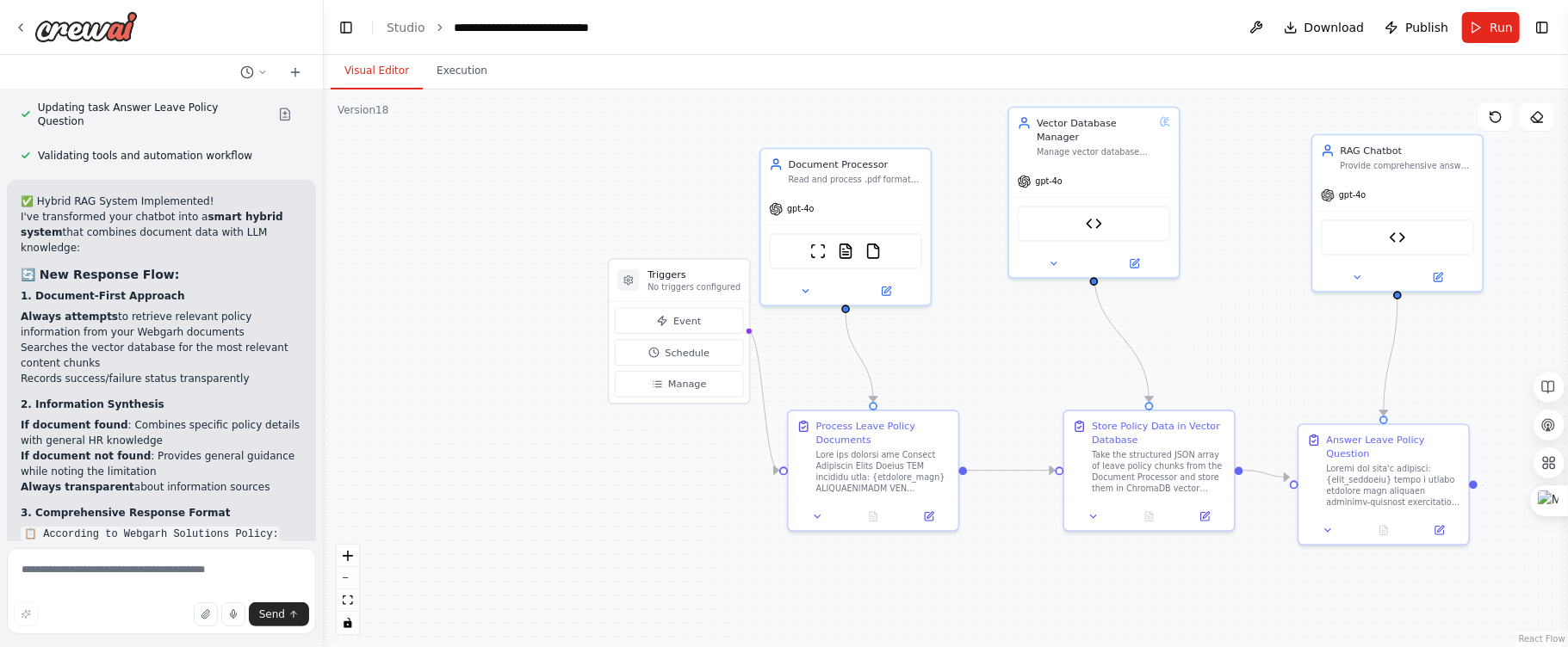
scroll to position [80781, 0]
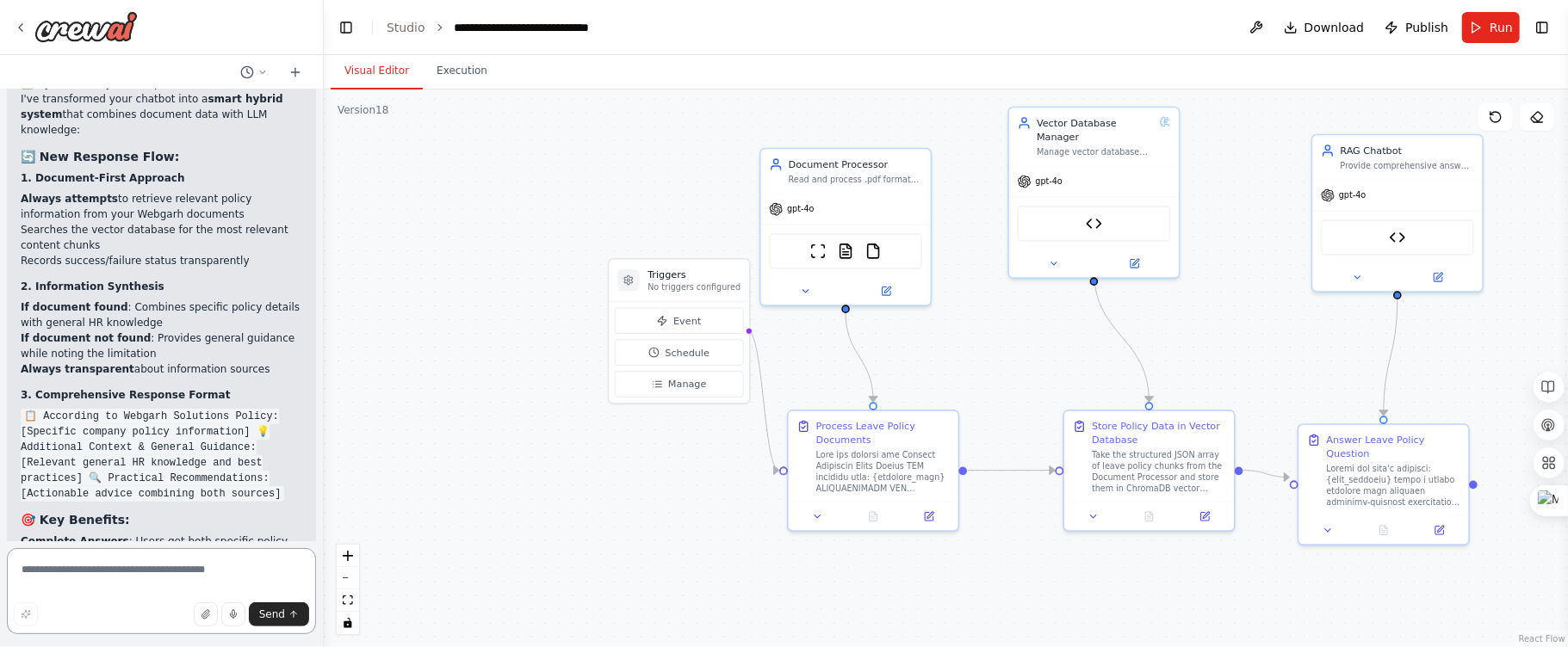
click at [92, 574] on textarea at bounding box center [161, 591] width 309 height 86
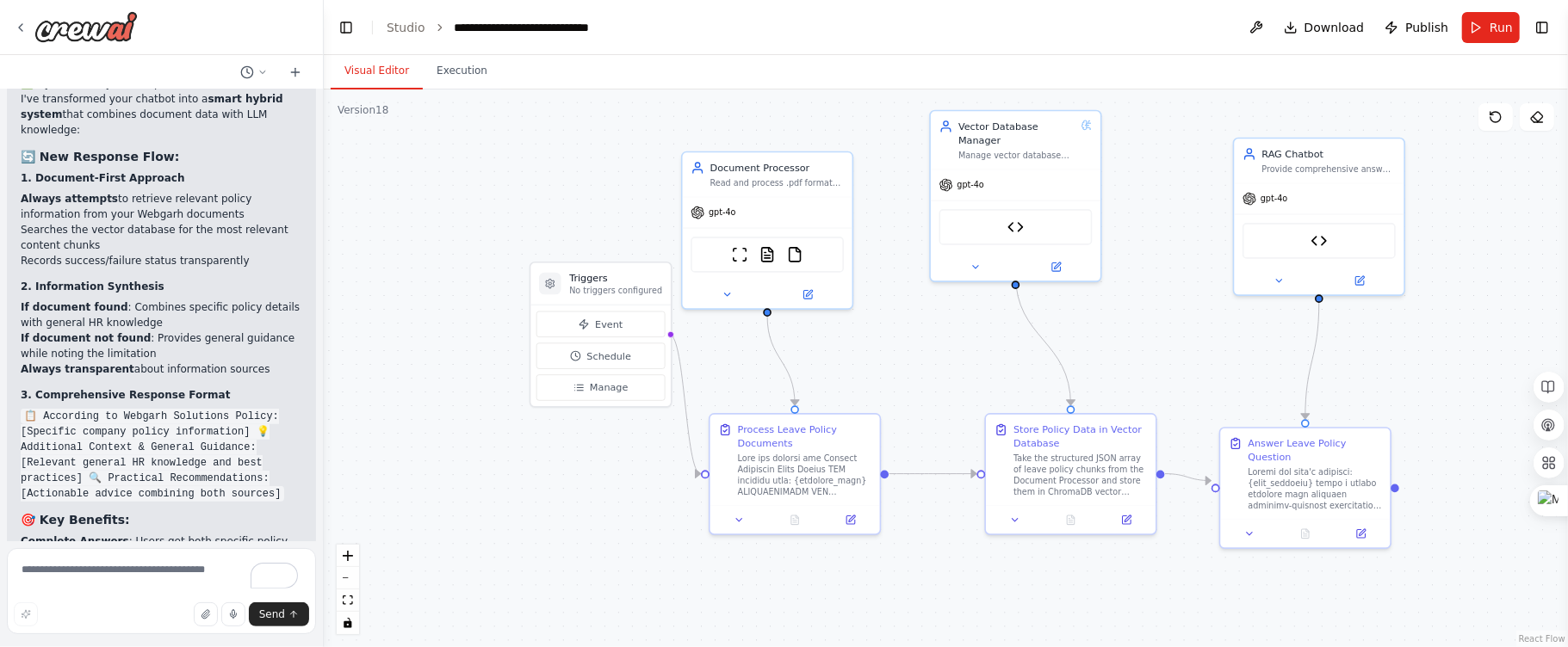
drag, startPoint x: 538, startPoint y: 495, endPoint x: 459, endPoint y: 499, distance: 79.1
click at [459, 499] on div ".deletable-edge-delete-btn { width: 20px; height: 20px; border: 0px solid #ffff…" at bounding box center [945, 368] width 1244 height 558
click at [44, 561] on textarea "To enrich screen reader interactions, please activate Accessibility in Grammarl…" at bounding box center [161, 591] width 309 height 86
click at [205, 577] on textarea "**********" at bounding box center [161, 591] width 309 height 86
type textarea "**********"
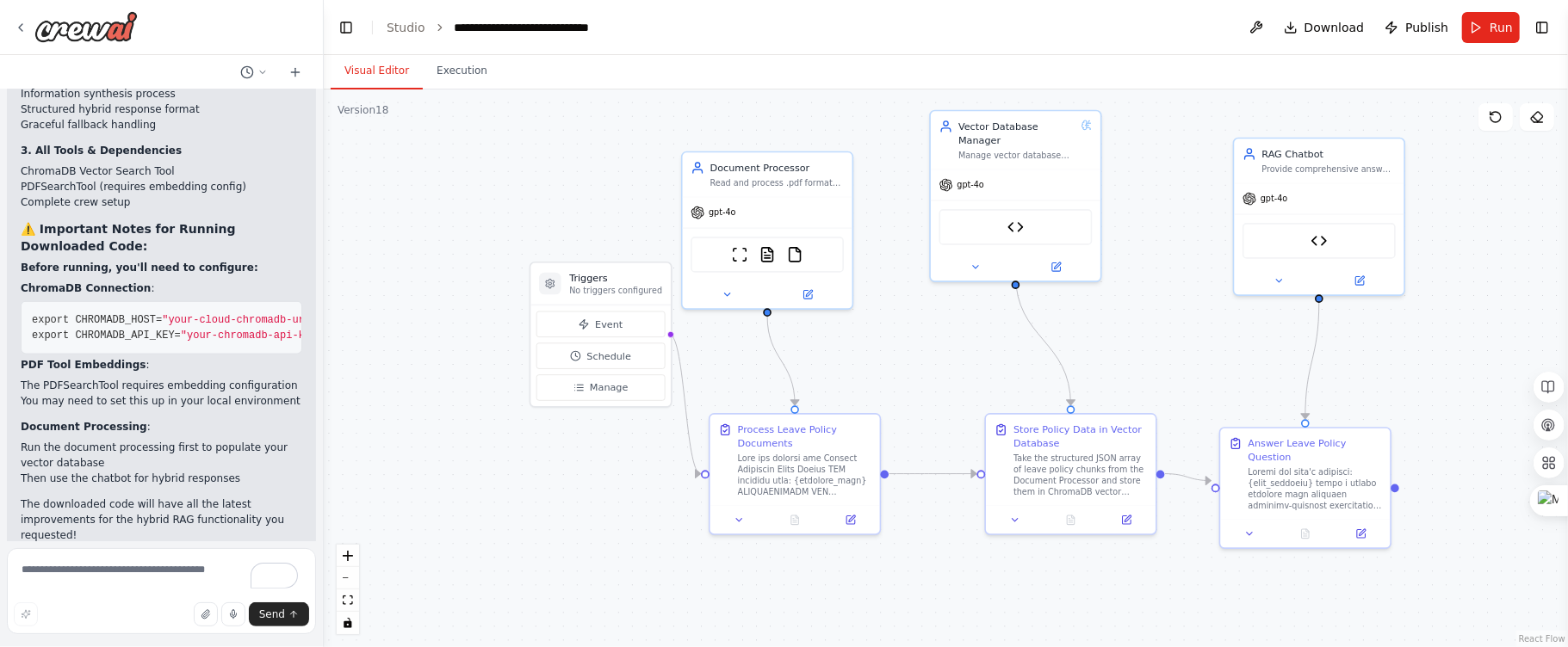
scroll to position [82049, 0]
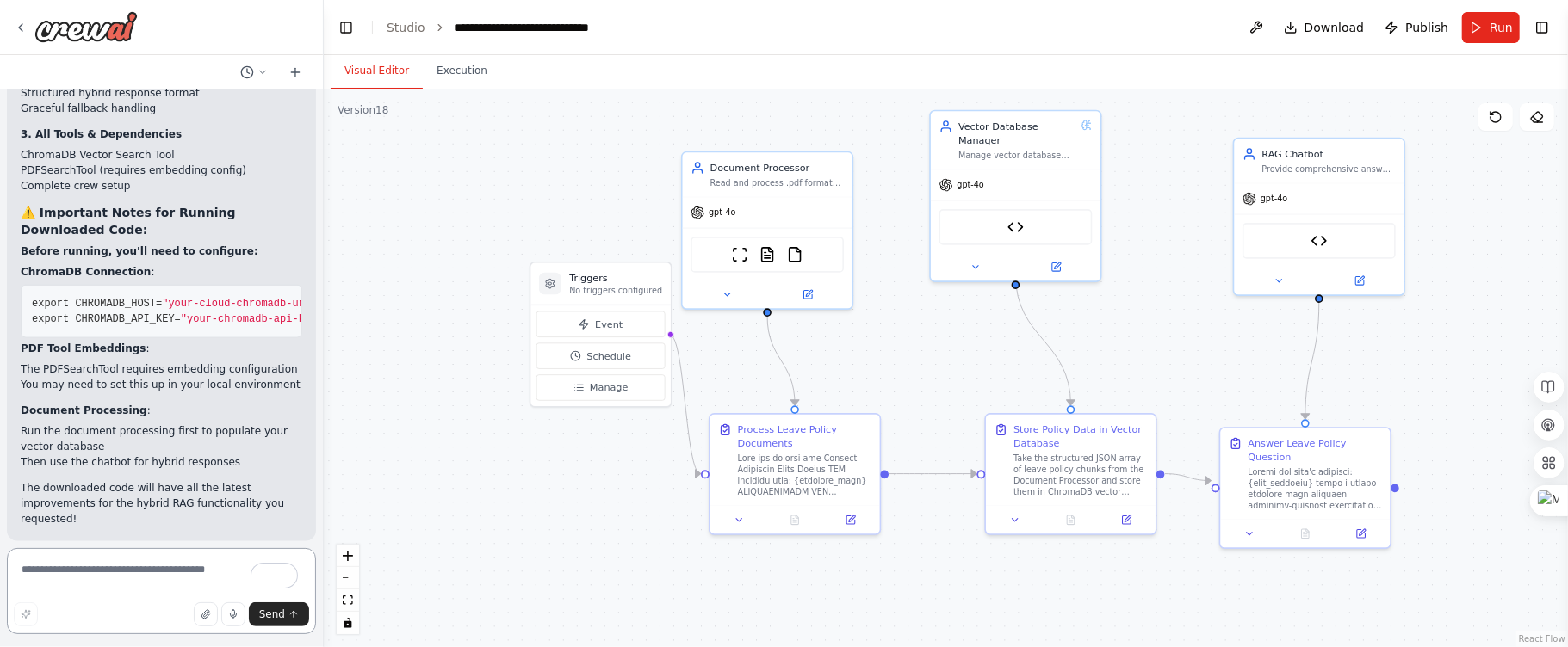
click at [96, 578] on textarea "To enrich screen reader interactions, please activate Accessibility in Grammarl…" at bounding box center [161, 591] width 309 height 86
click at [237, 576] on textarea "**********" at bounding box center [161, 591] width 309 height 86
click at [95, 584] on textarea "**********" at bounding box center [161, 591] width 309 height 86
click at [184, 593] on textarea "**********" at bounding box center [161, 586] width 309 height 96
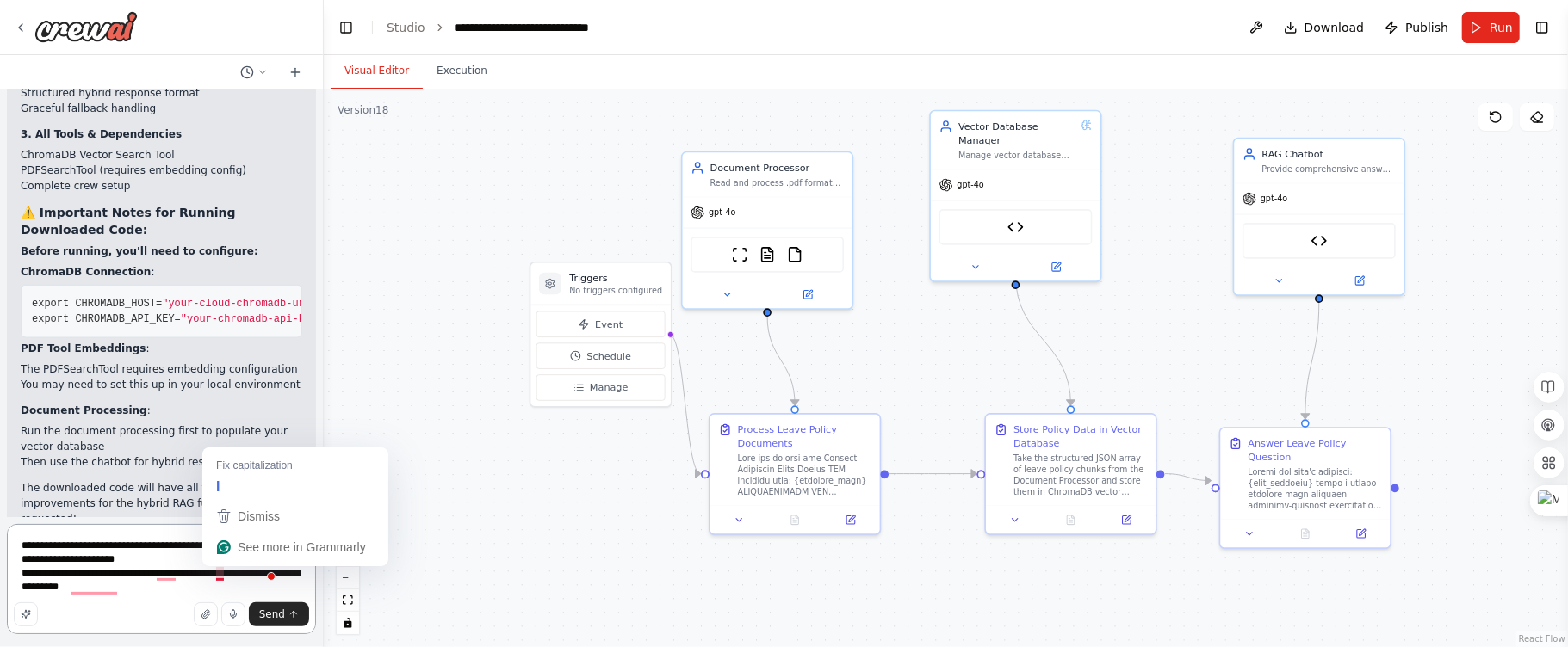
click at [218, 574] on textarea "**********" at bounding box center [161, 579] width 309 height 110
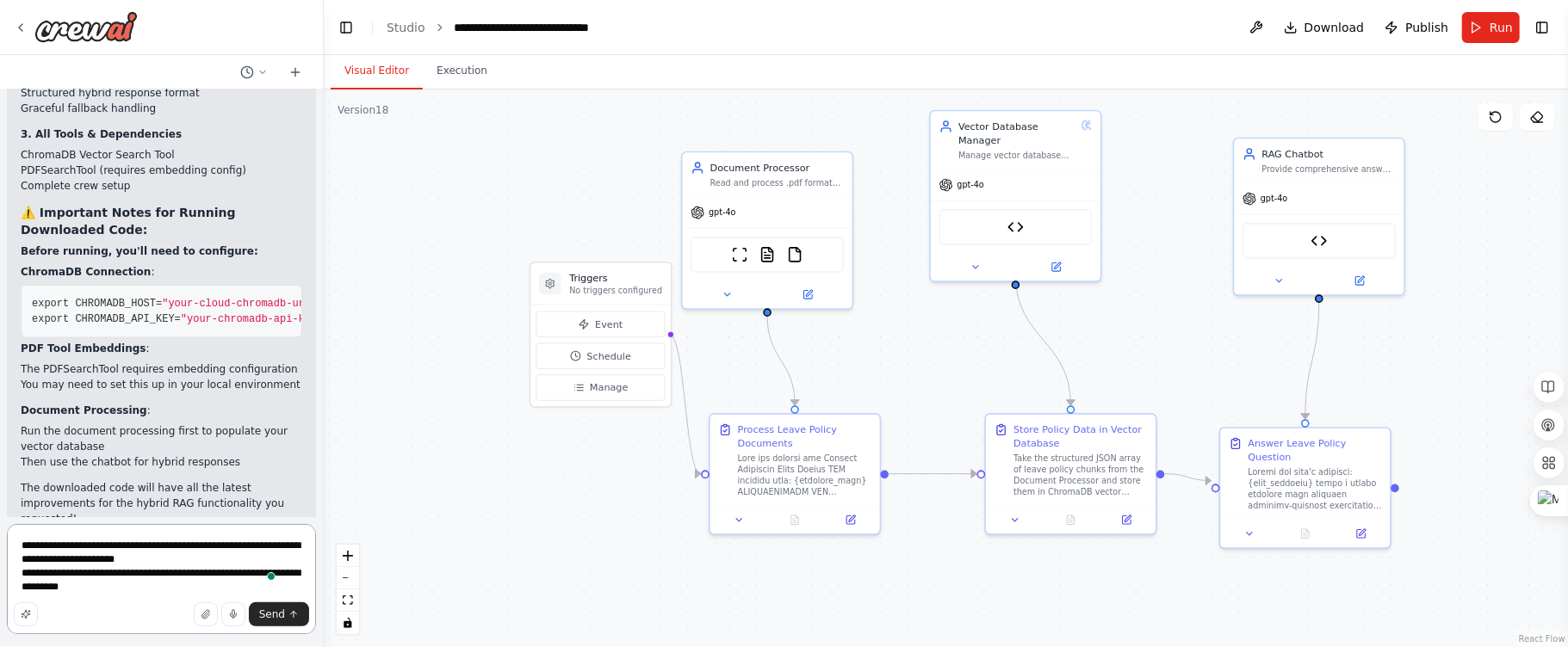
click at [140, 594] on textarea "**********" at bounding box center [161, 579] width 309 height 110
click at [213, 584] on textarea "**********" at bounding box center [161, 579] width 309 height 110
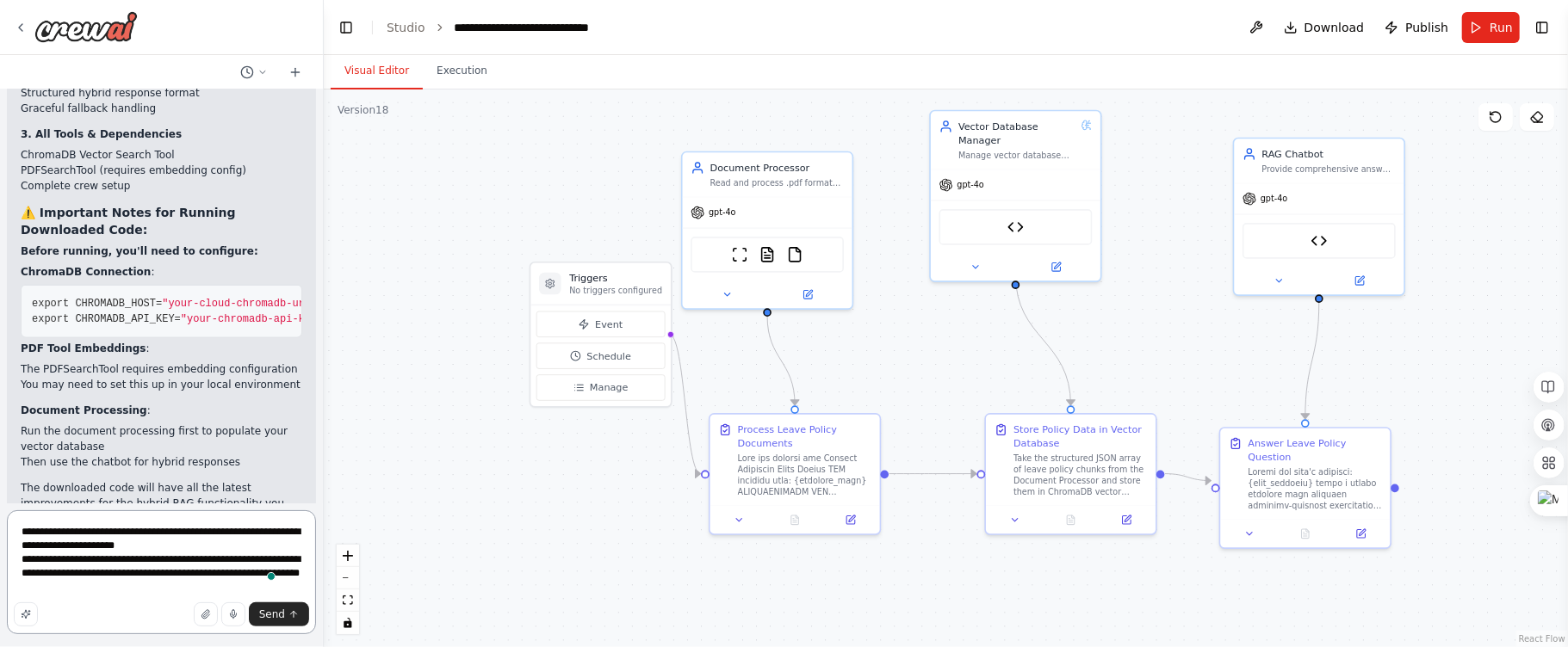
type textarea "**********"
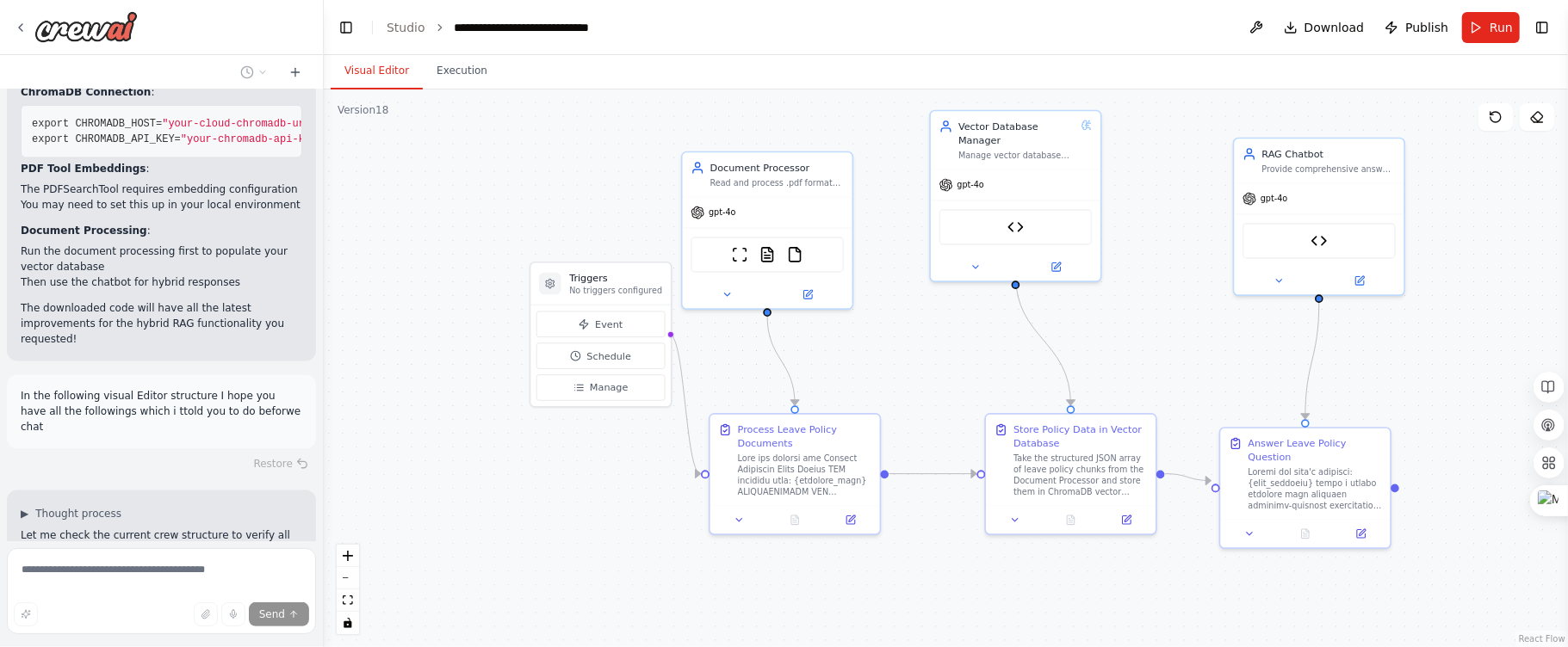
scroll to position [82263, 0]
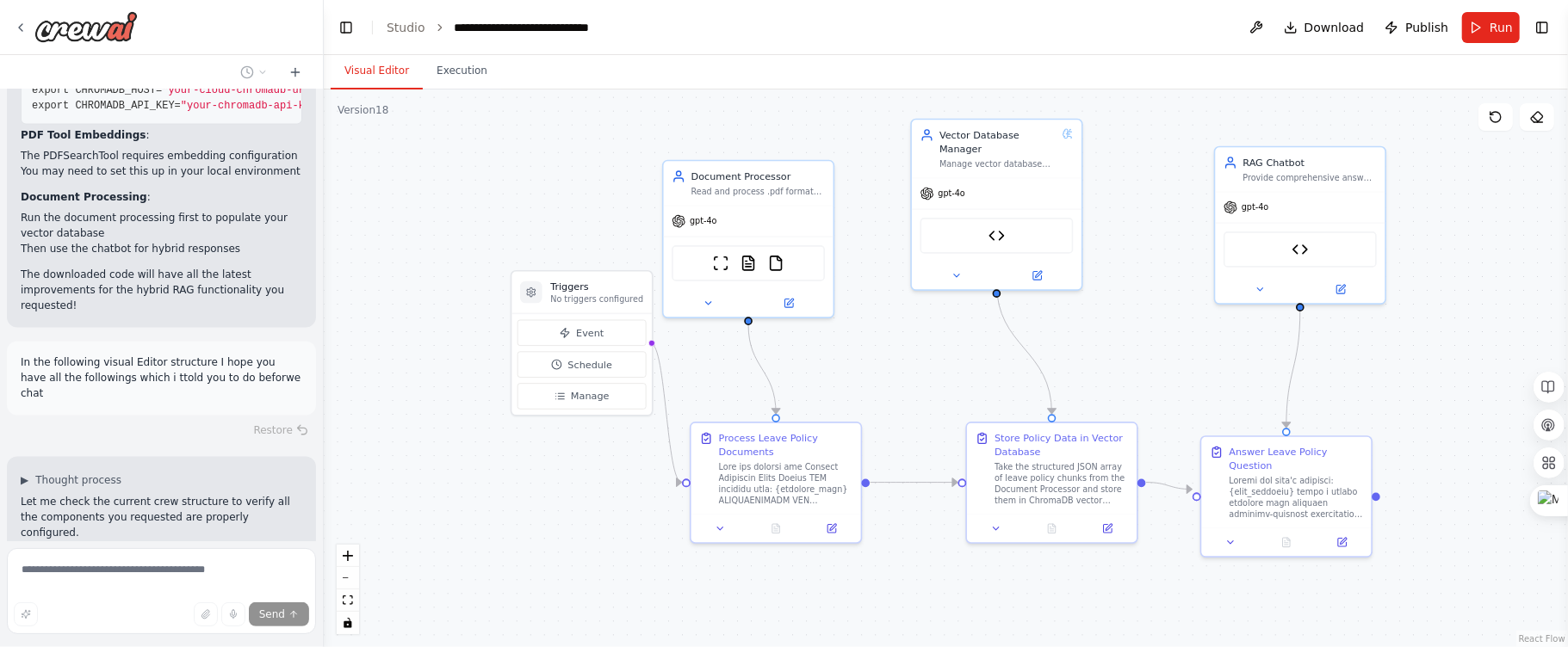
drag, startPoint x: 507, startPoint y: 521, endPoint x: 484, endPoint y: 479, distance: 47.9
click at [478, 534] on div ".deletable-edge-delete-btn { width: 20px; height: 20px; border: 0px solid #ffff…" at bounding box center [945, 368] width 1244 height 558
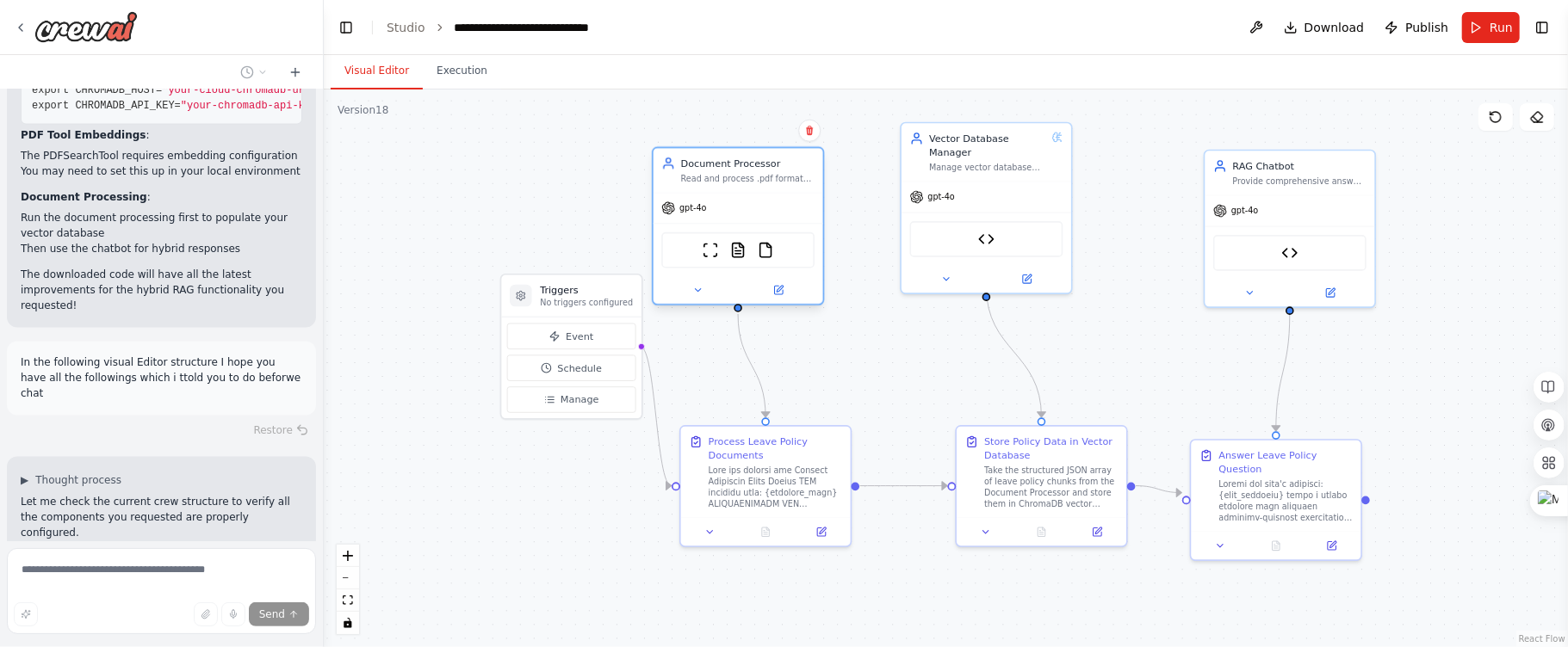
drag, startPoint x: 775, startPoint y: 228, endPoint x: 779, endPoint y: 210, distance: 18.4
click at [779, 210] on div "gpt-4o" at bounding box center [738, 208] width 170 height 30
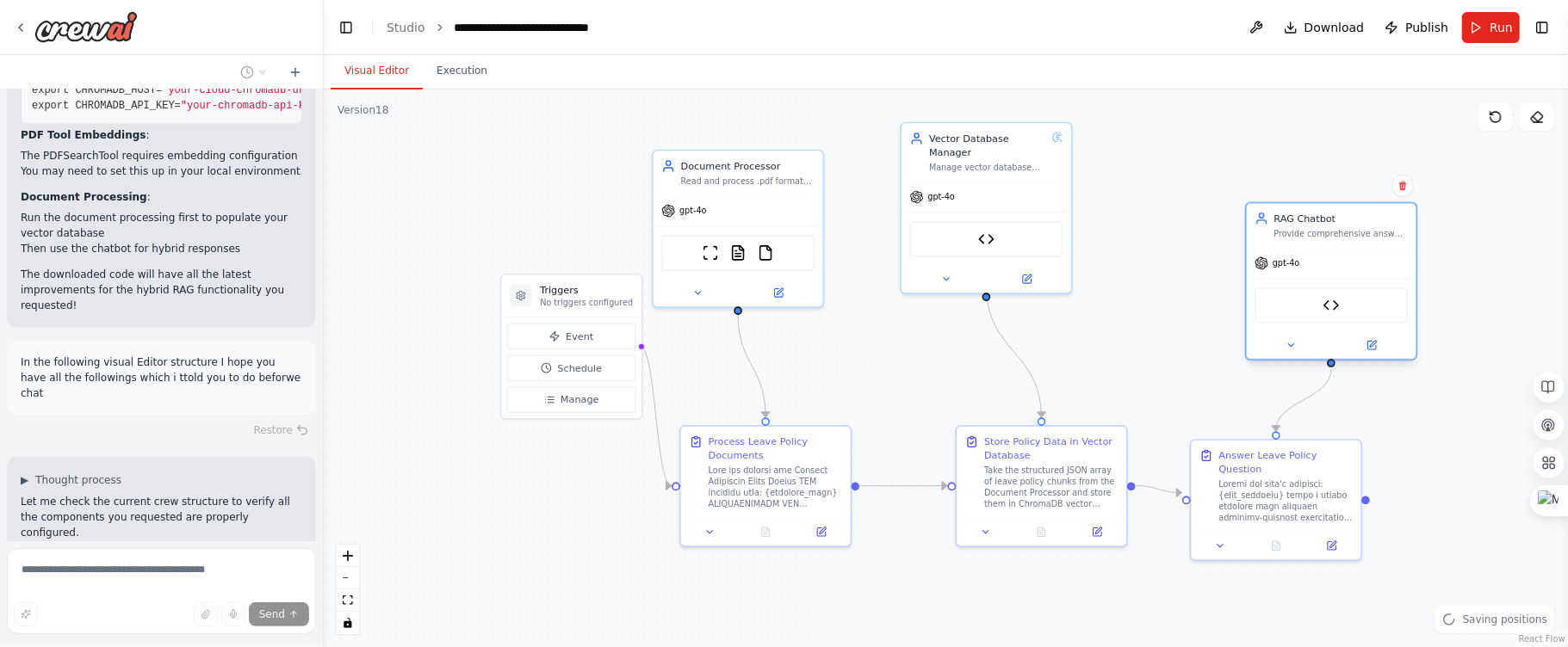
drag, startPoint x: 1318, startPoint y: 201, endPoint x: 1363, endPoint y: 258, distance: 72.6
click at [1363, 258] on div "gpt-4o" at bounding box center [1331, 262] width 170 height 30
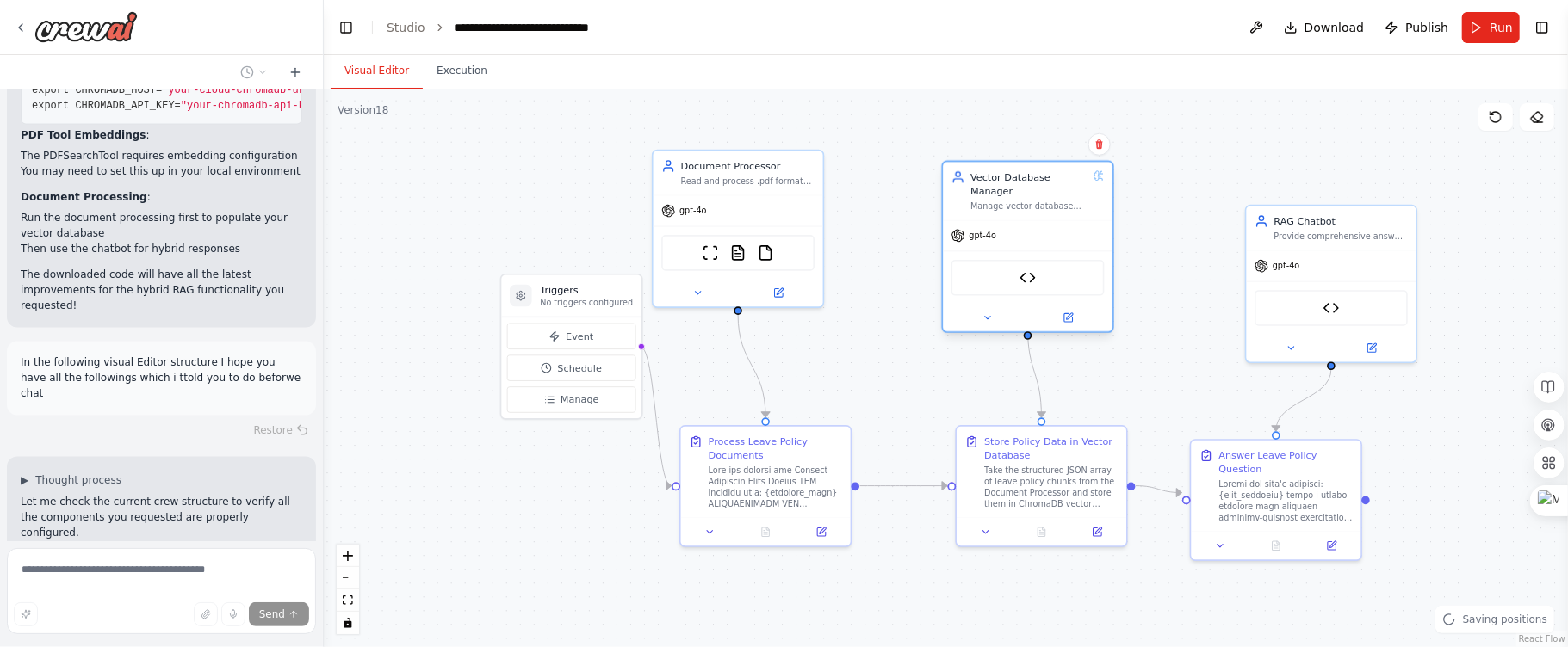
drag, startPoint x: 960, startPoint y: 163, endPoint x: 1000, endPoint y: 199, distance: 53.8
click at [1000, 199] on div "Vector Database Manager Manage vector database operations for Webgarh Solutions…" at bounding box center [1028, 191] width 170 height 58
drag, startPoint x: 574, startPoint y: 300, endPoint x: 579, endPoint y: 355, distance: 55.2
click at [579, 355] on p "No triggers configured" at bounding box center [586, 357] width 93 height 11
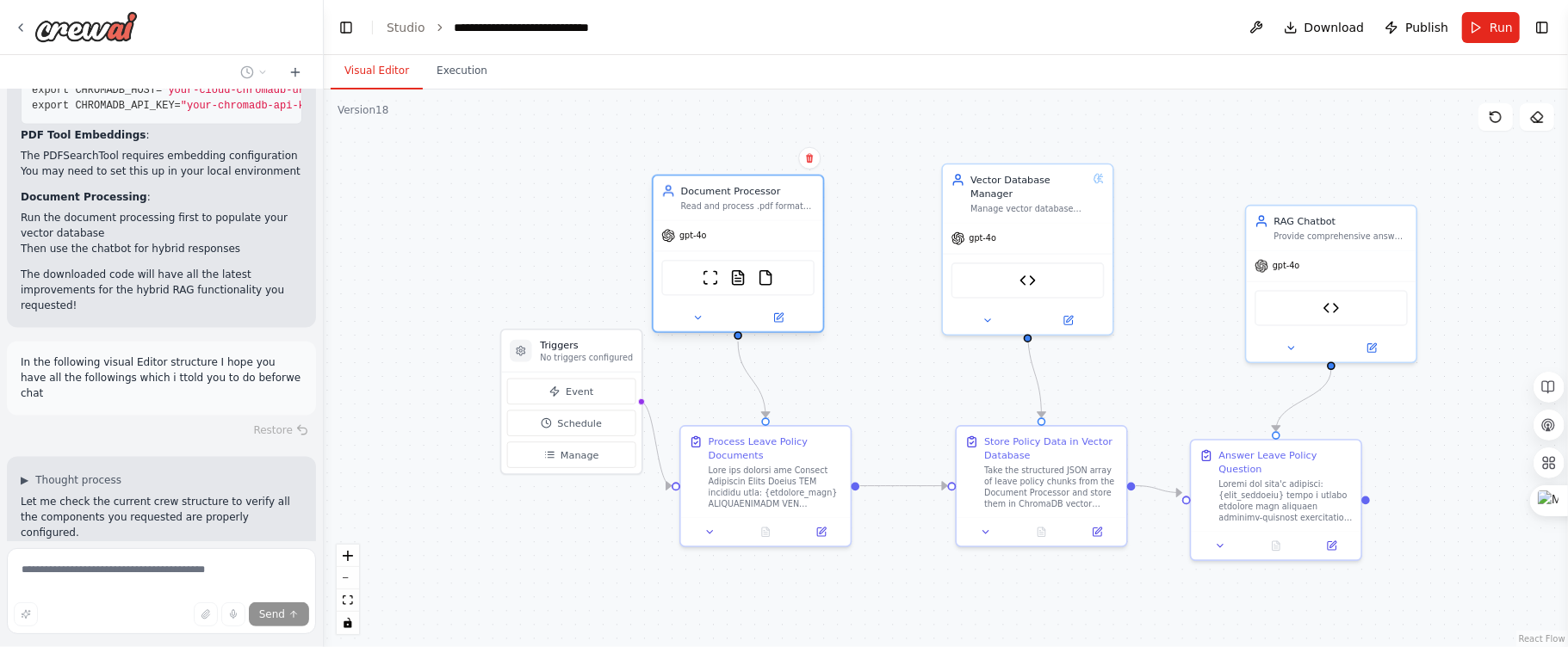
drag, startPoint x: 748, startPoint y: 199, endPoint x: 754, endPoint y: 228, distance: 29.6
click at [754, 228] on div "gpt-4o" at bounding box center [738, 235] width 170 height 30
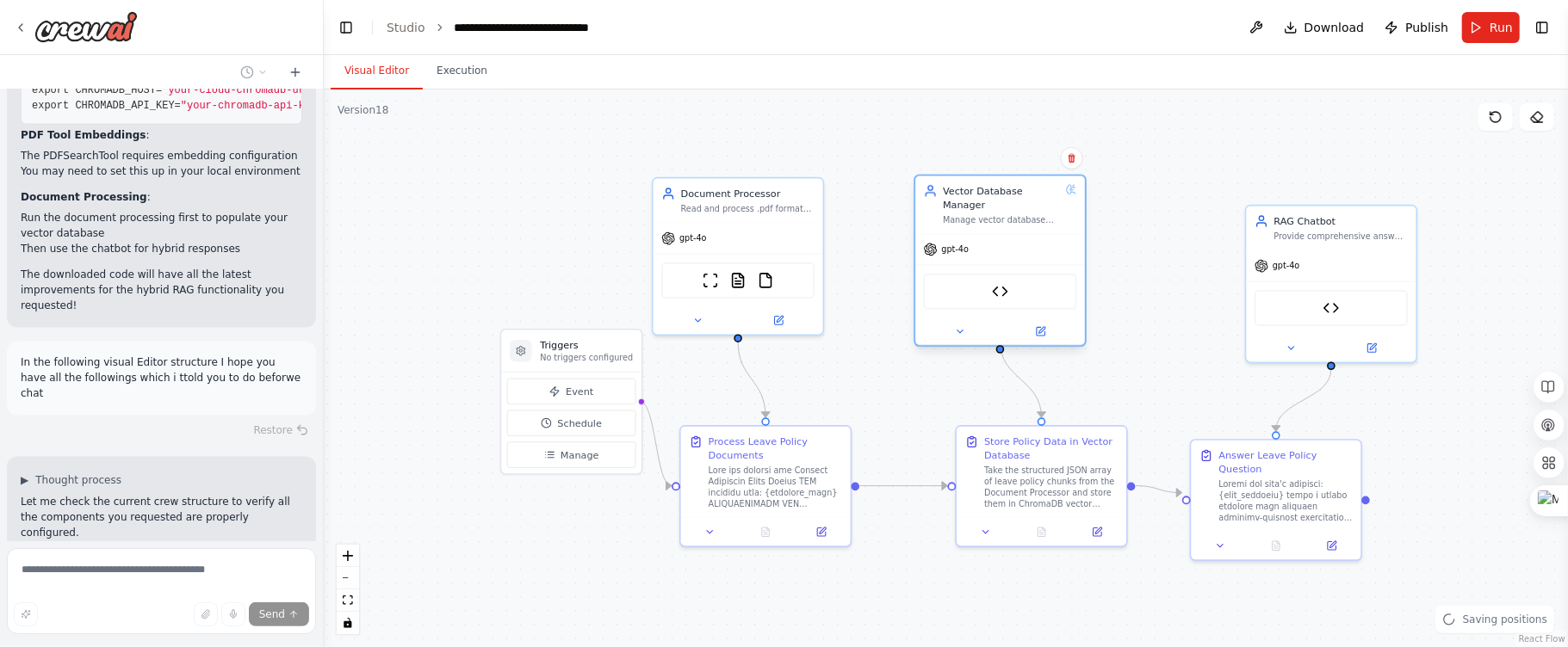
drag, startPoint x: 1046, startPoint y: 222, endPoint x: 1017, endPoint y: 242, distance: 35.2
click at [1017, 242] on div "gpt-4o" at bounding box center [1000, 249] width 170 height 30
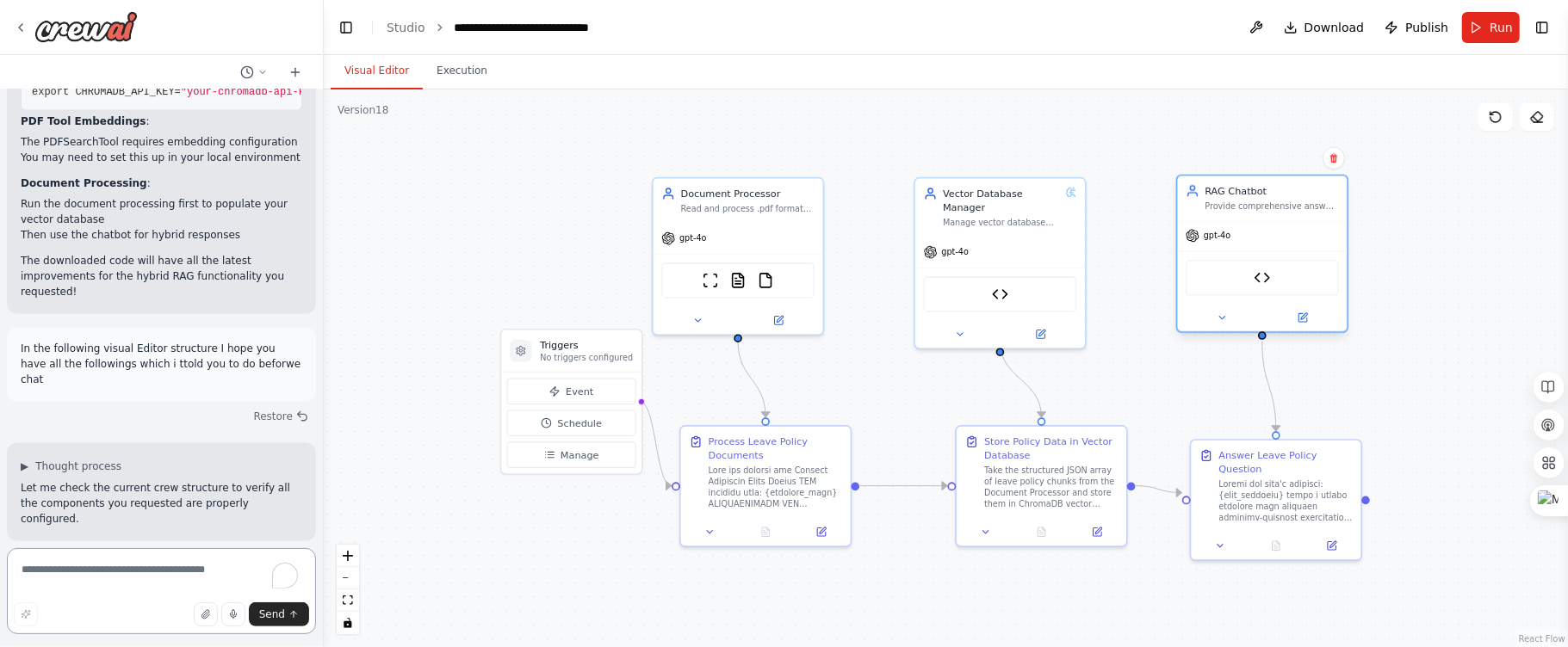
drag, startPoint x: 1358, startPoint y: 245, endPoint x: 1291, endPoint y: 218, distance: 72.2
click at [1291, 218] on div "RAG Chatbot Provide comprehensive answers by first retrieving relevant informat…" at bounding box center [1262, 254] width 172 height 159
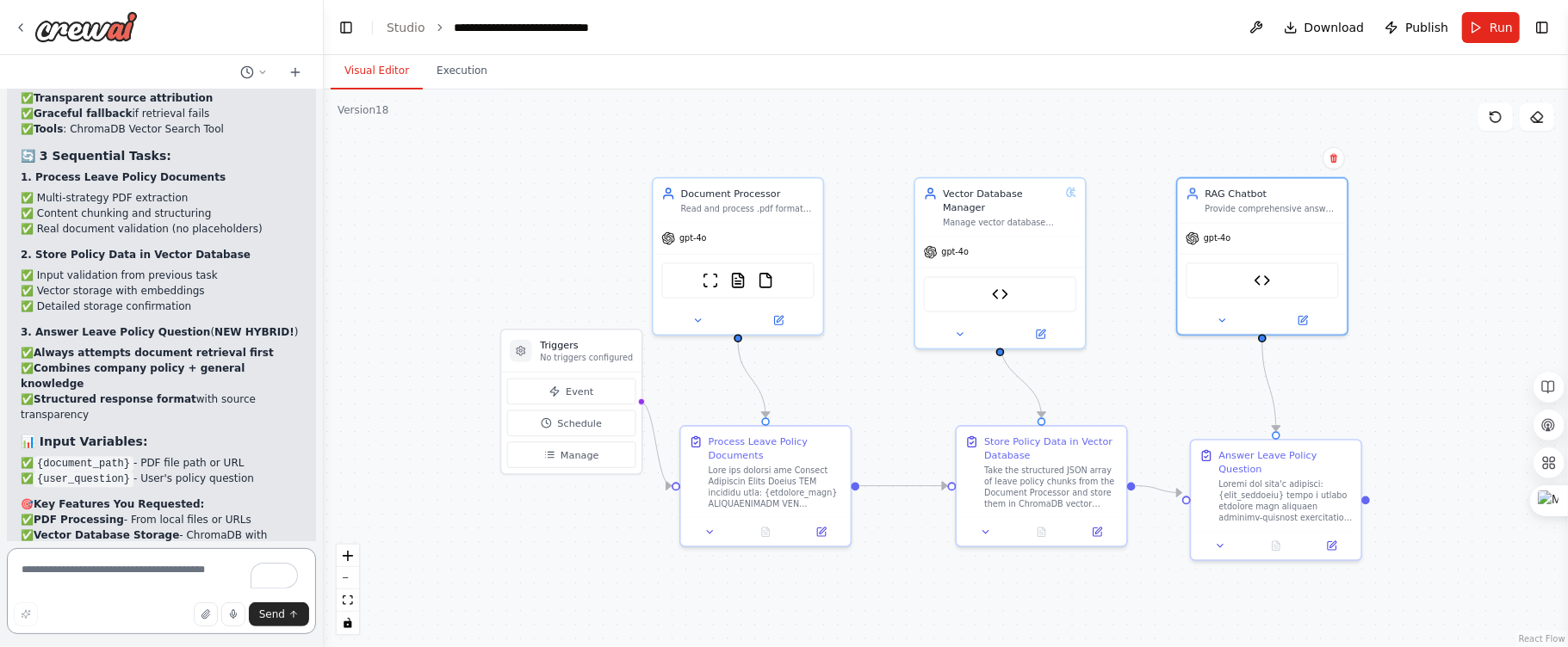
scroll to position [83203, 0]
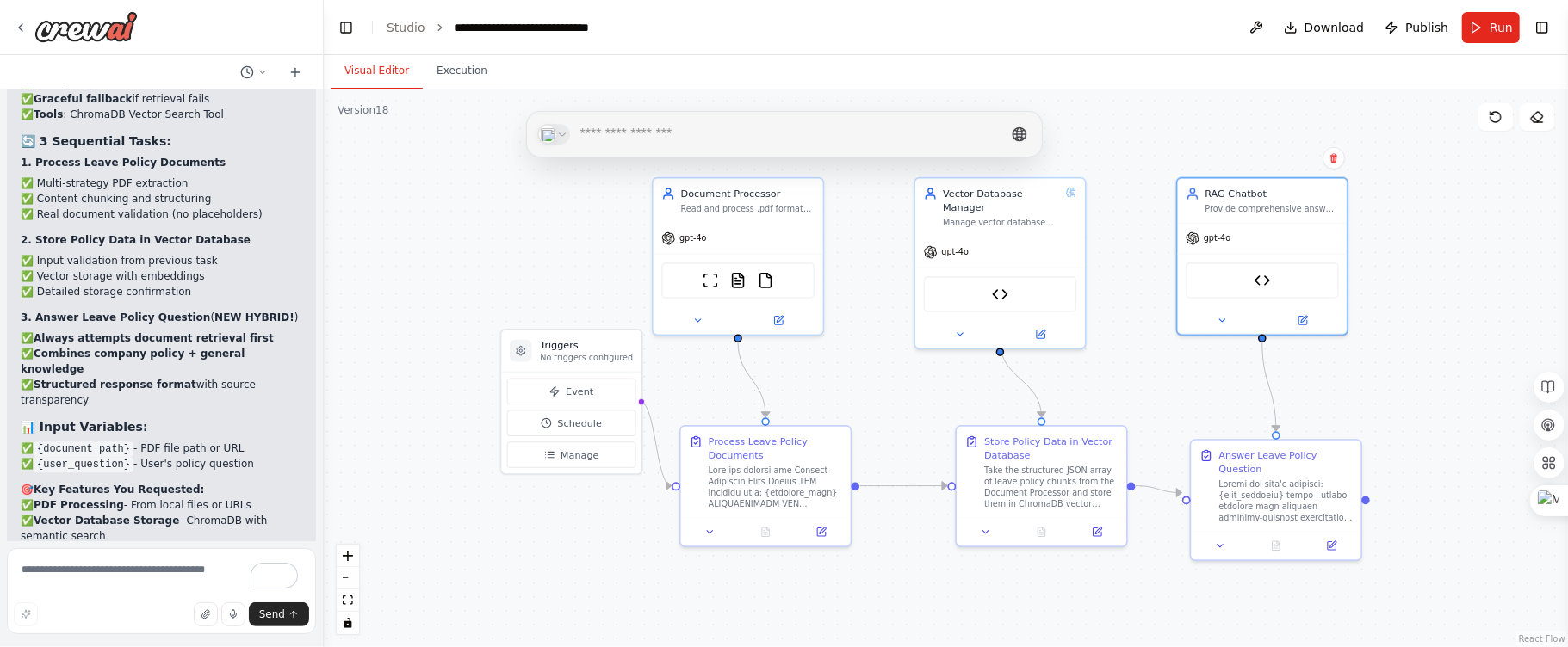
click at [712, 89] on div ".deletable-edge-delete-btn { width: 20px; height: 20px; border: 0px solid #ffff…" at bounding box center [945, 368] width 1244 height 558
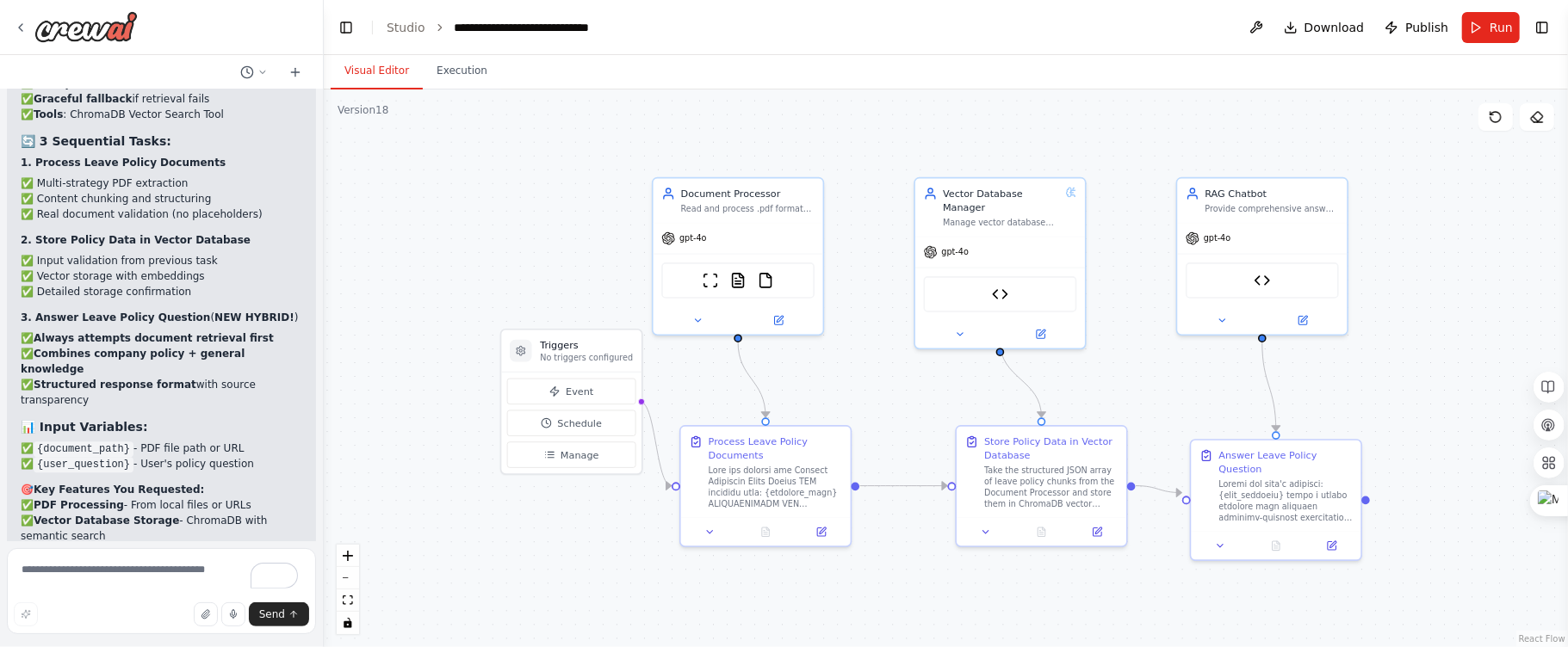
click at [776, 36] on header "**********" at bounding box center [945, 28] width 1244 height 55
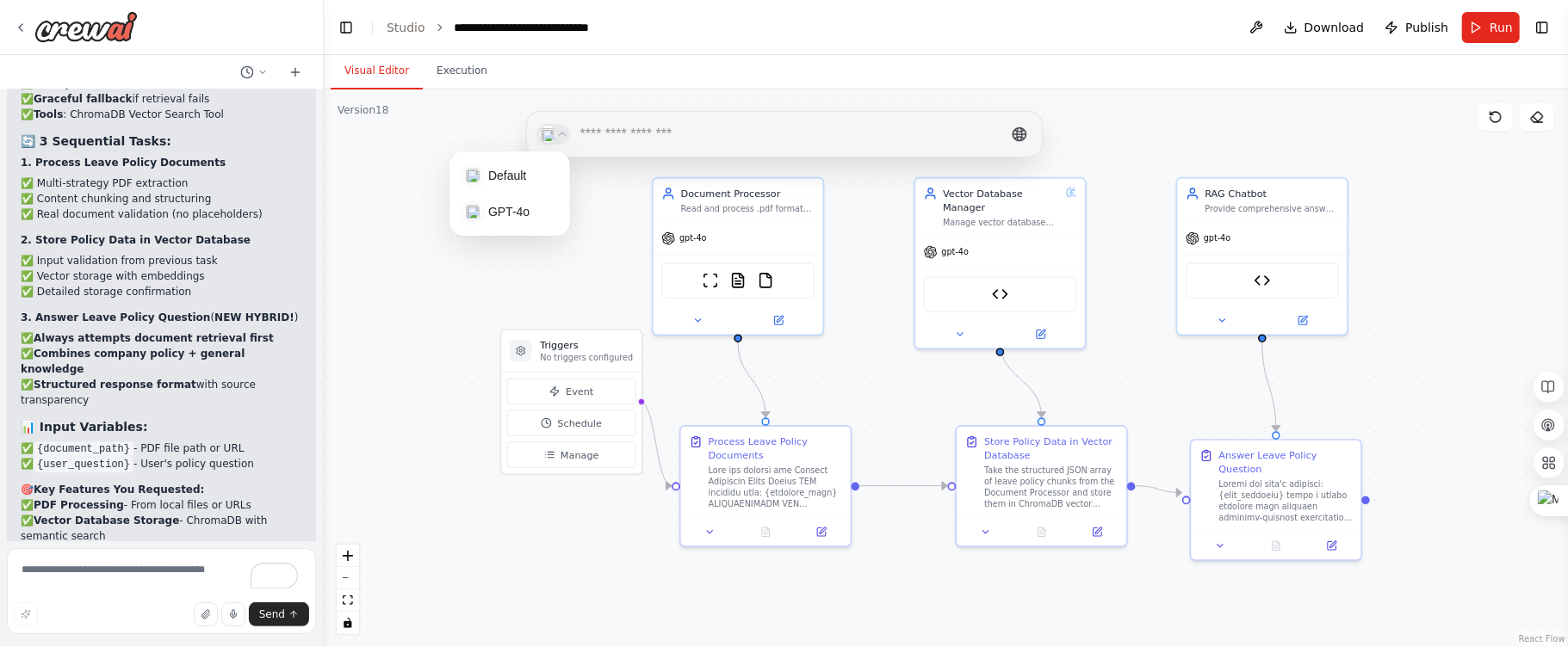
click at [555, 139] on div at bounding box center [554, 134] width 33 height 21
click at [537, 208] on span "GPT-4o" at bounding box center [521, 211] width 67 height 19
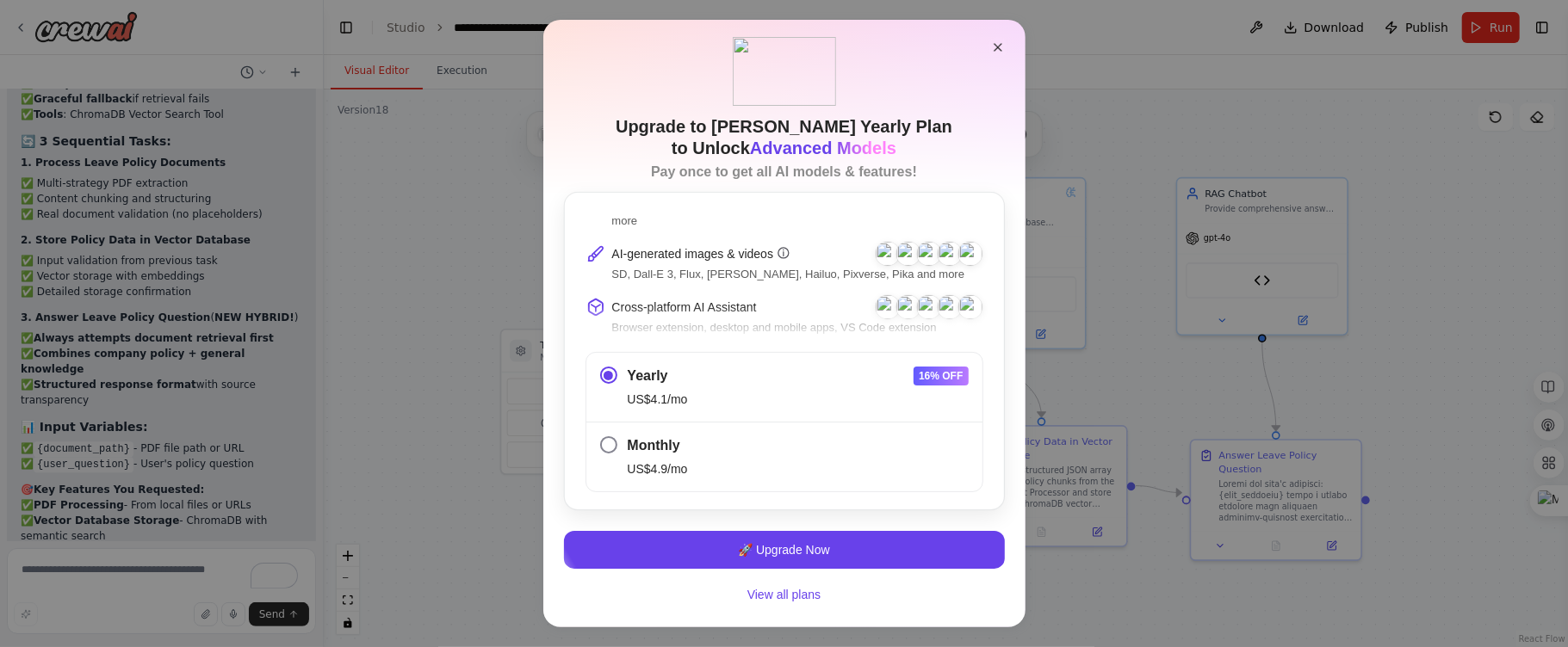
scroll to position [77, 0]
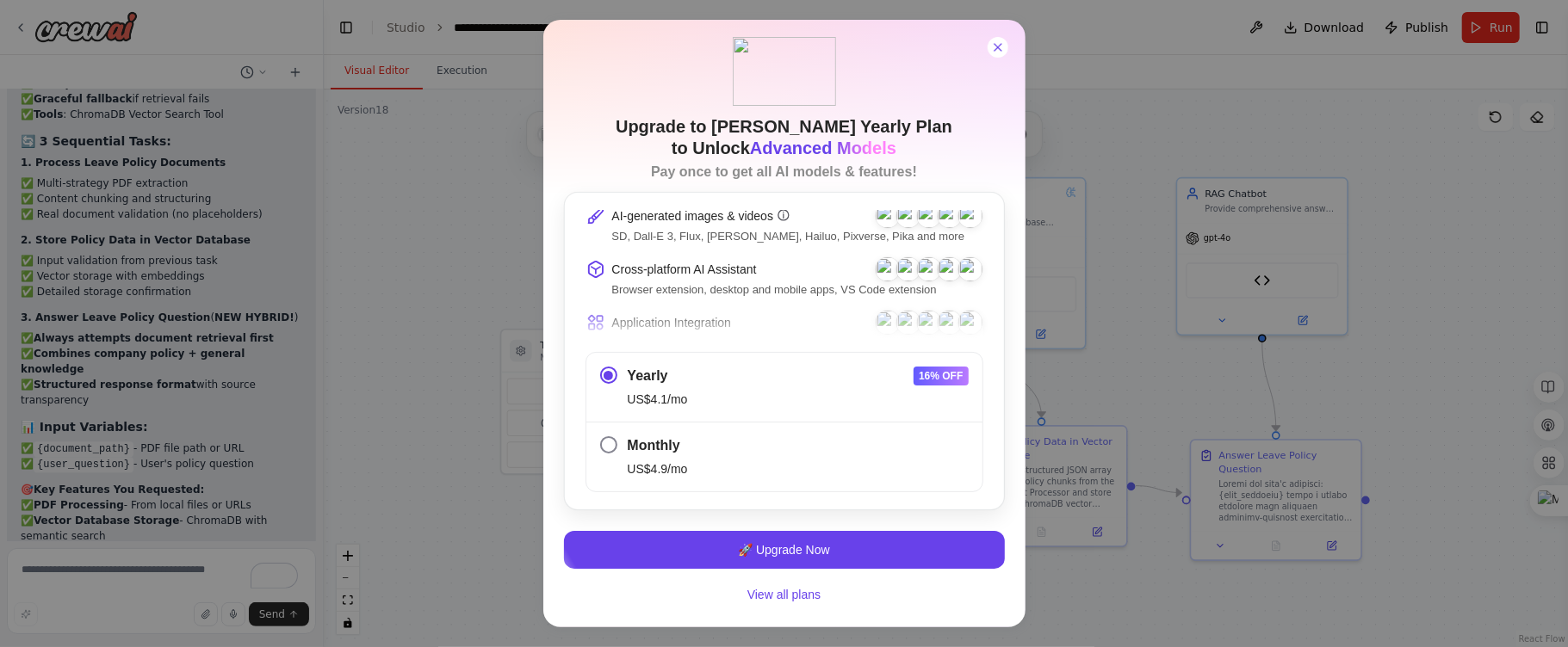
click at [993, 54] on icon at bounding box center [998, 48] width 14 height 14
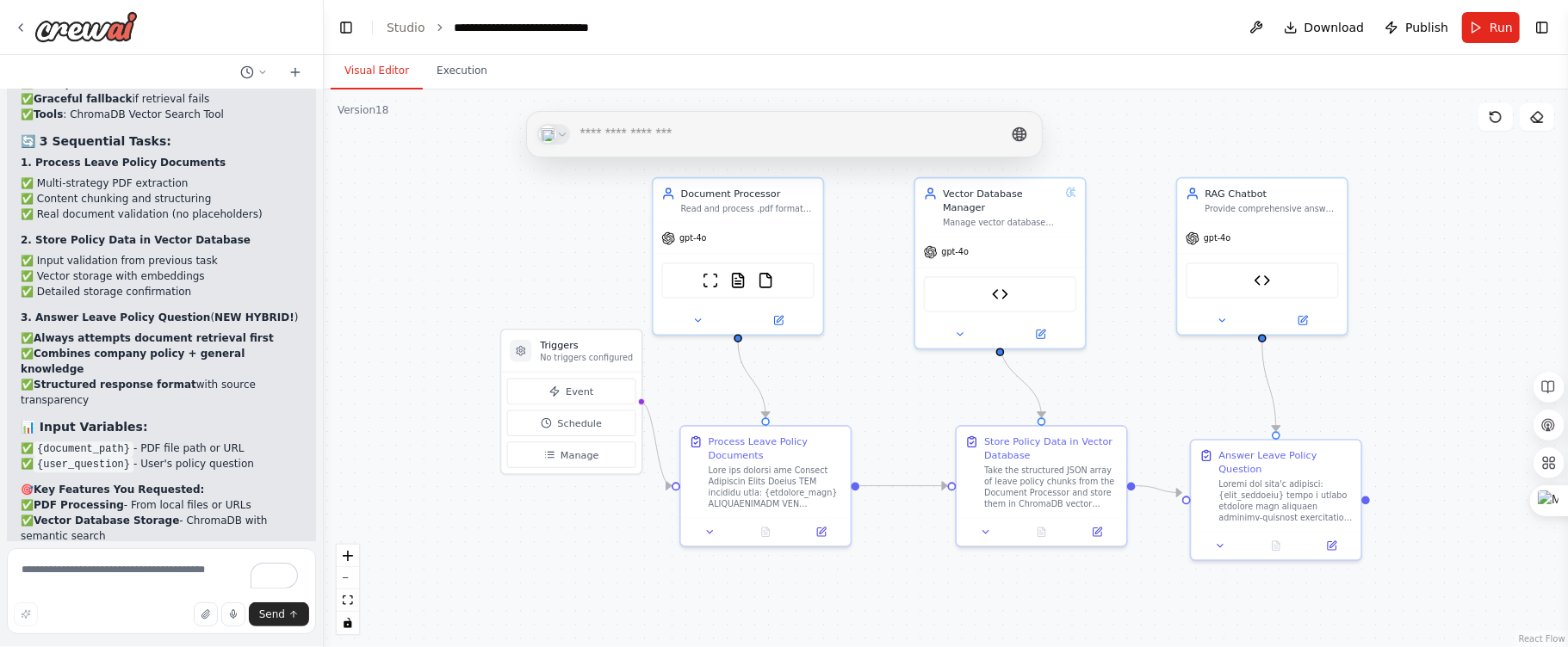
click at [1079, 67] on div "Visual Editor Execution" at bounding box center [945, 73] width 1244 height 35
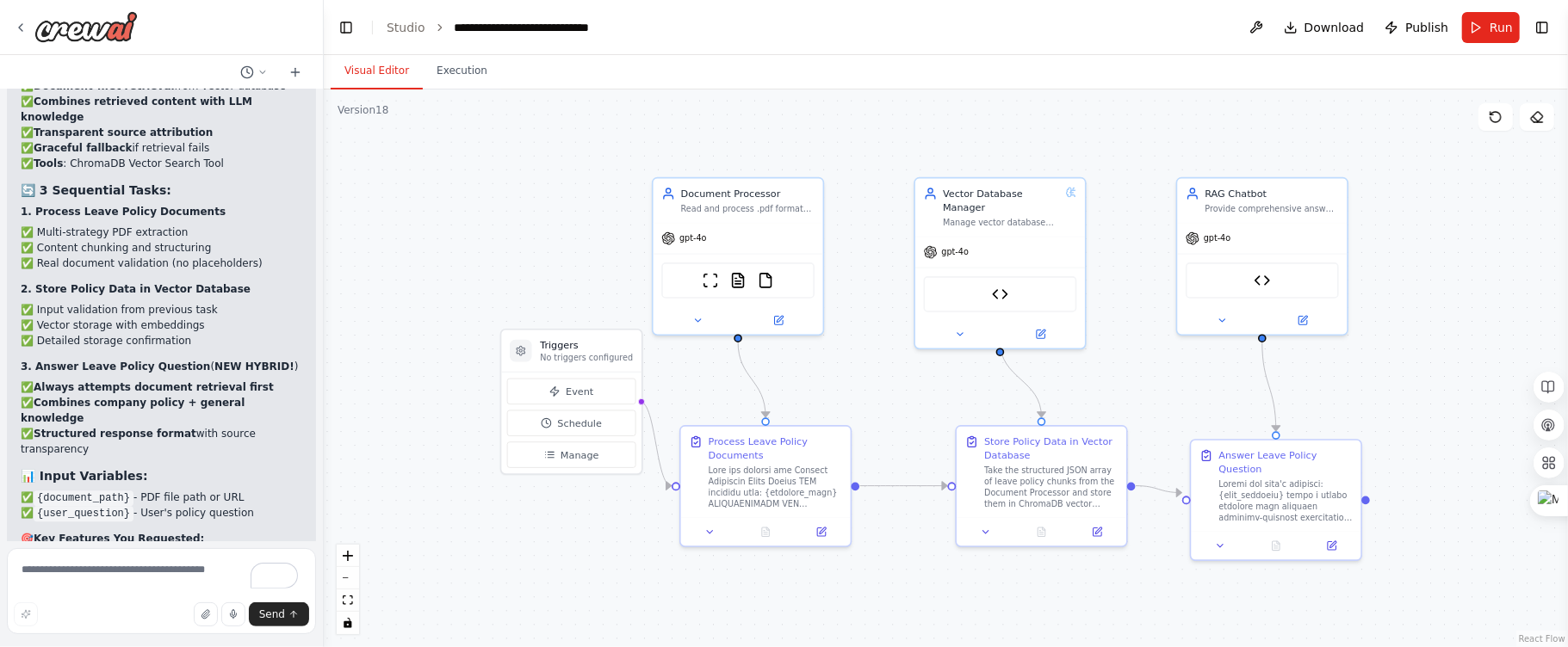
scroll to position [83203, 0]
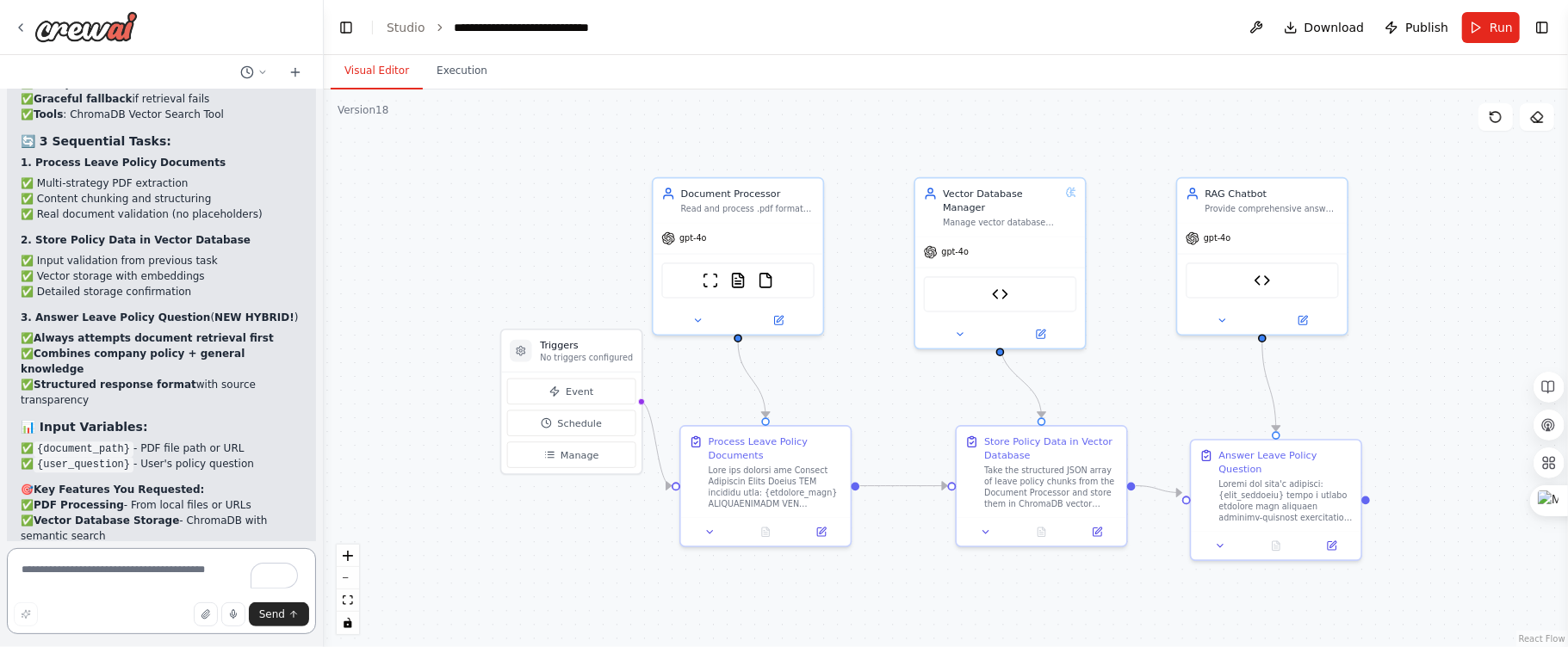
click at [85, 575] on textarea "To enrich screen reader interactions, please activate Accessibility in Grammarl…" at bounding box center [161, 591] width 309 height 86
type textarea "**********"
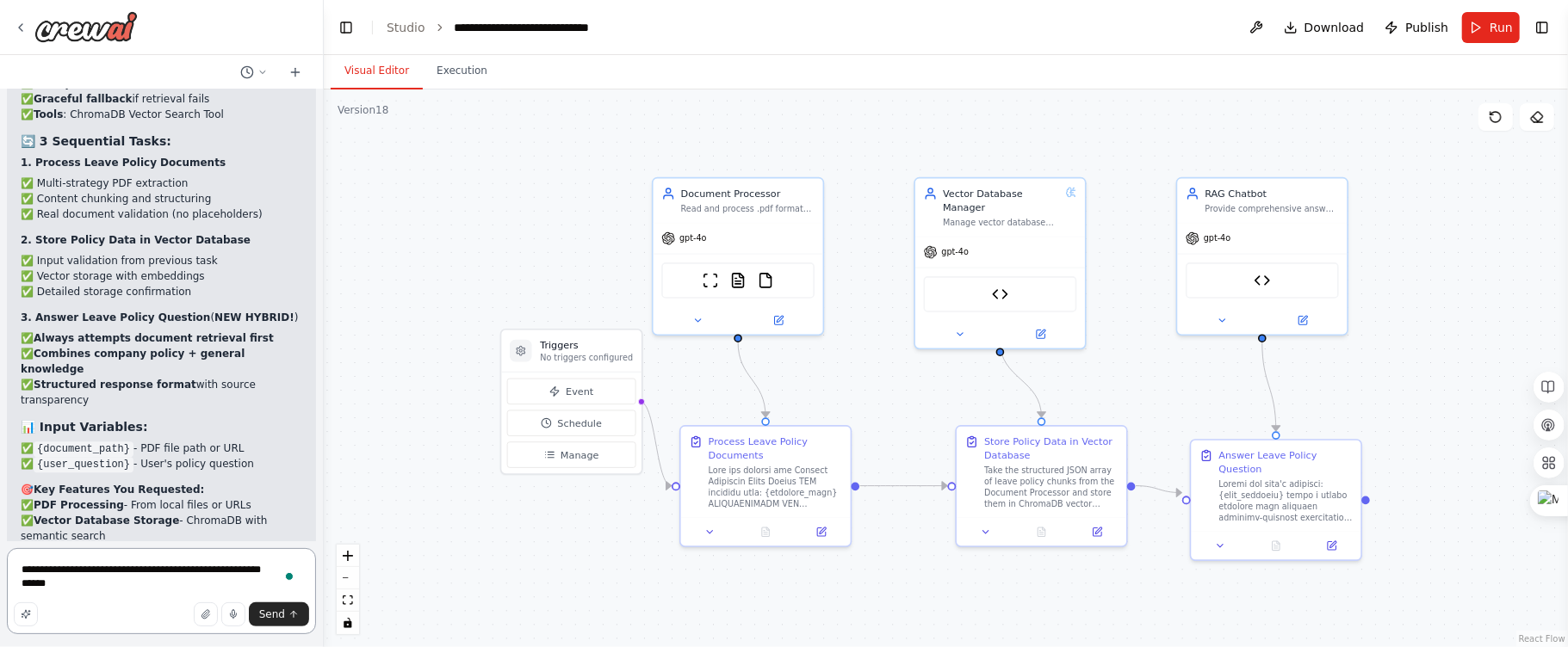
click at [70, 587] on textarea "**********" at bounding box center [161, 591] width 309 height 86
click at [218, 580] on textarea "**********" at bounding box center [161, 591] width 309 height 86
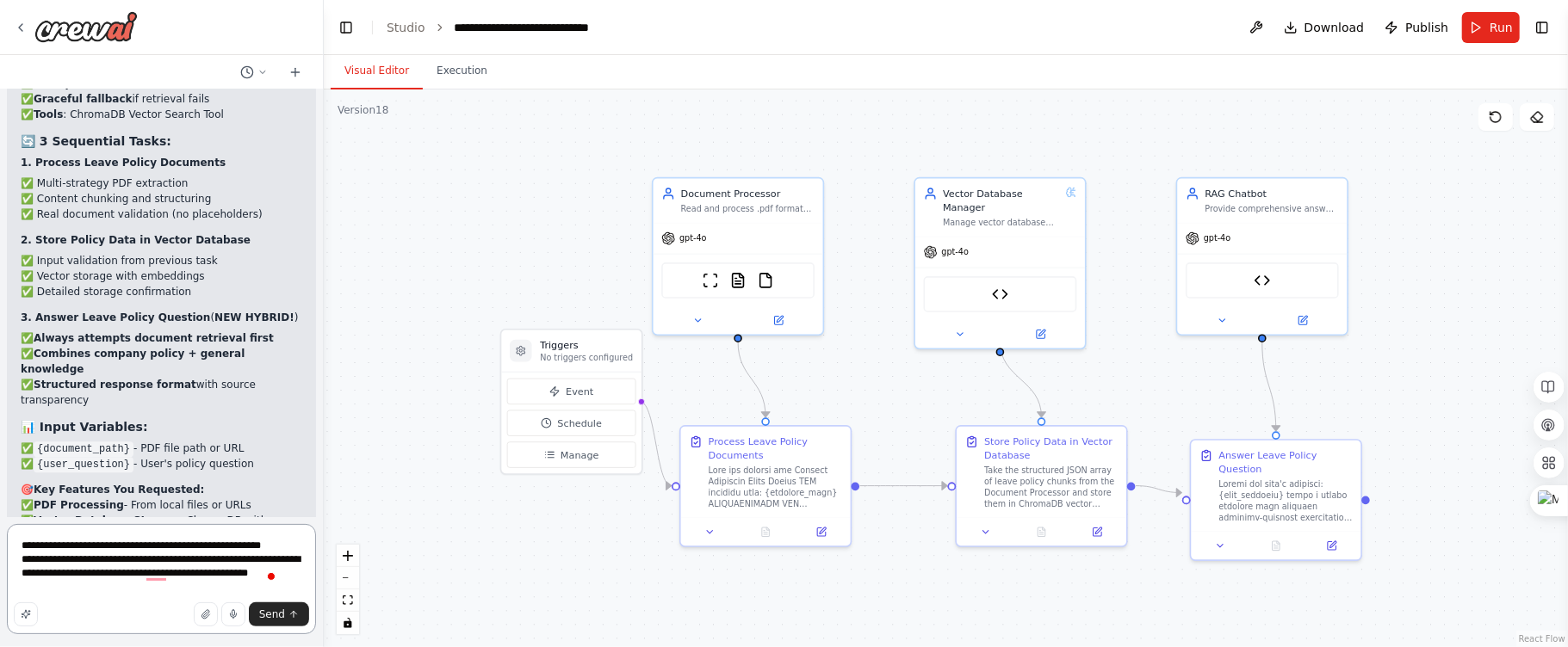
scroll to position [83227, 0]
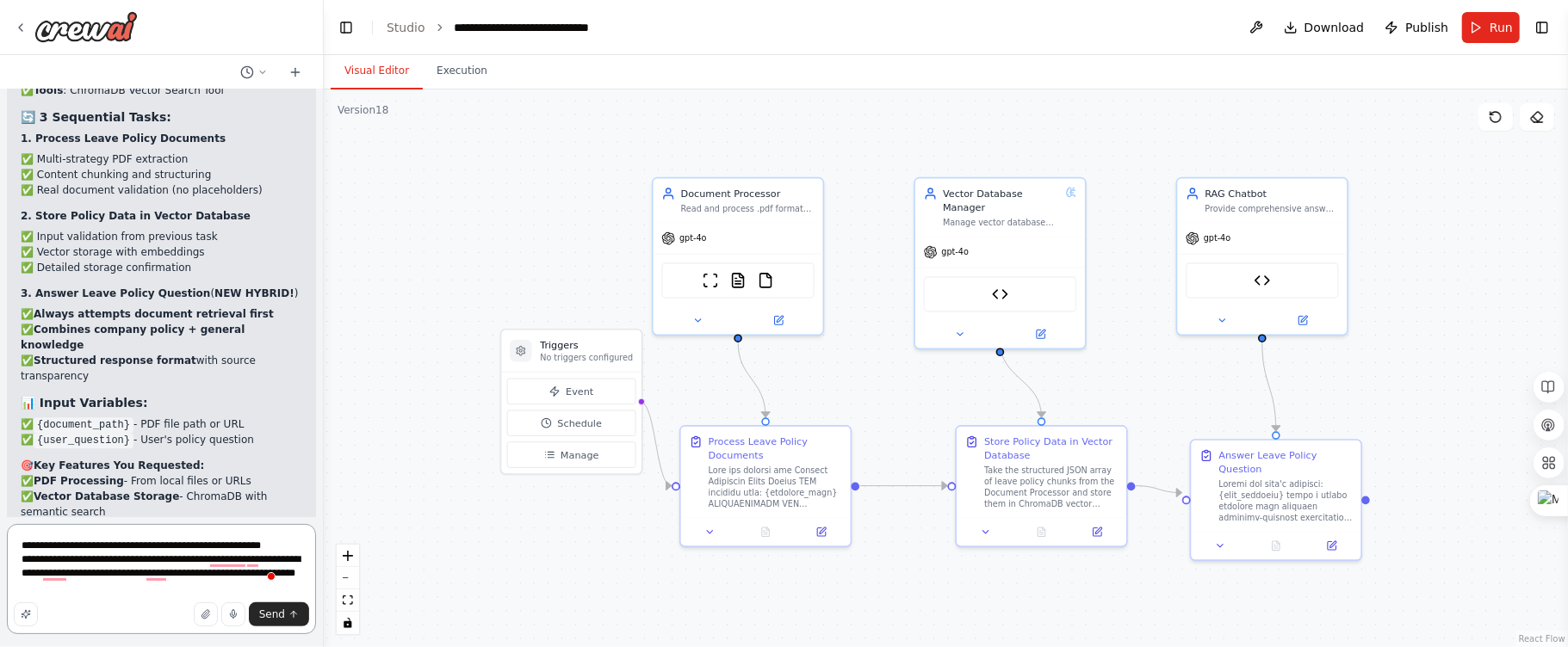
type textarea "**********"
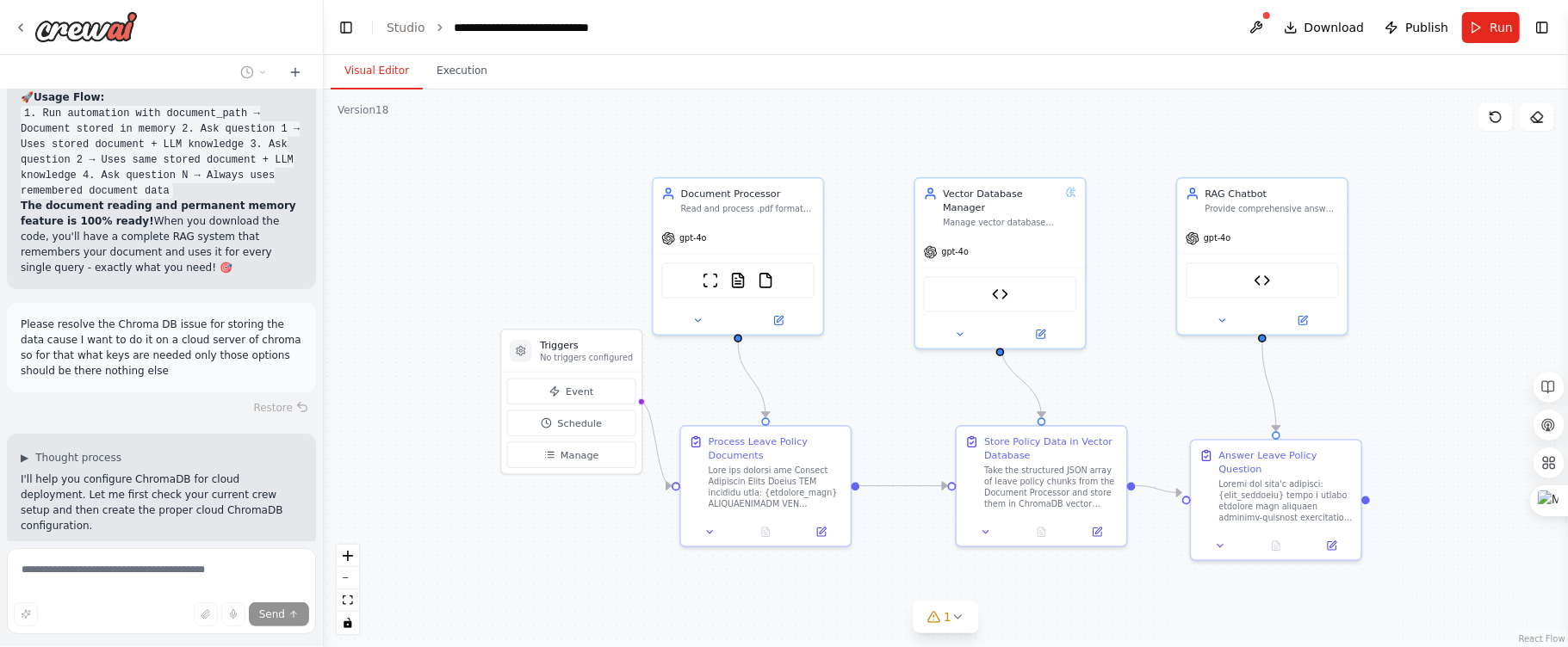
scroll to position [84592, 0]
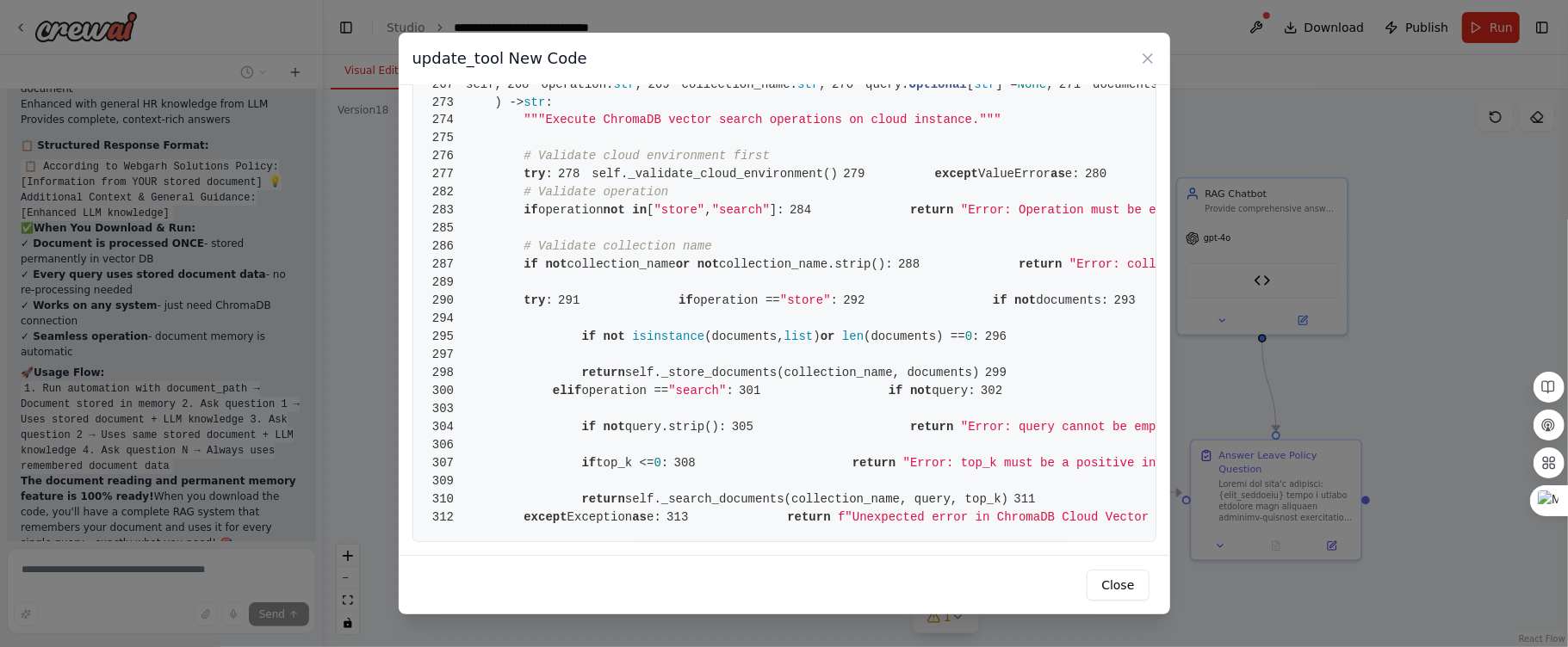
scroll to position [5259, 0]
click at [80, 328] on div "update_tool New Code 1 from crewai.tools import BaseTool 2 from pydantic import…" at bounding box center [784, 323] width 1568 height 647
click at [87, 337] on div "update_tool New Code 1 from crewai.tools import BaseTool 2 from pydantic import…" at bounding box center [784, 323] width 1568 height 647
click at [1144, 59] on icon at bounding box center [1148, 59] width 17 height 17
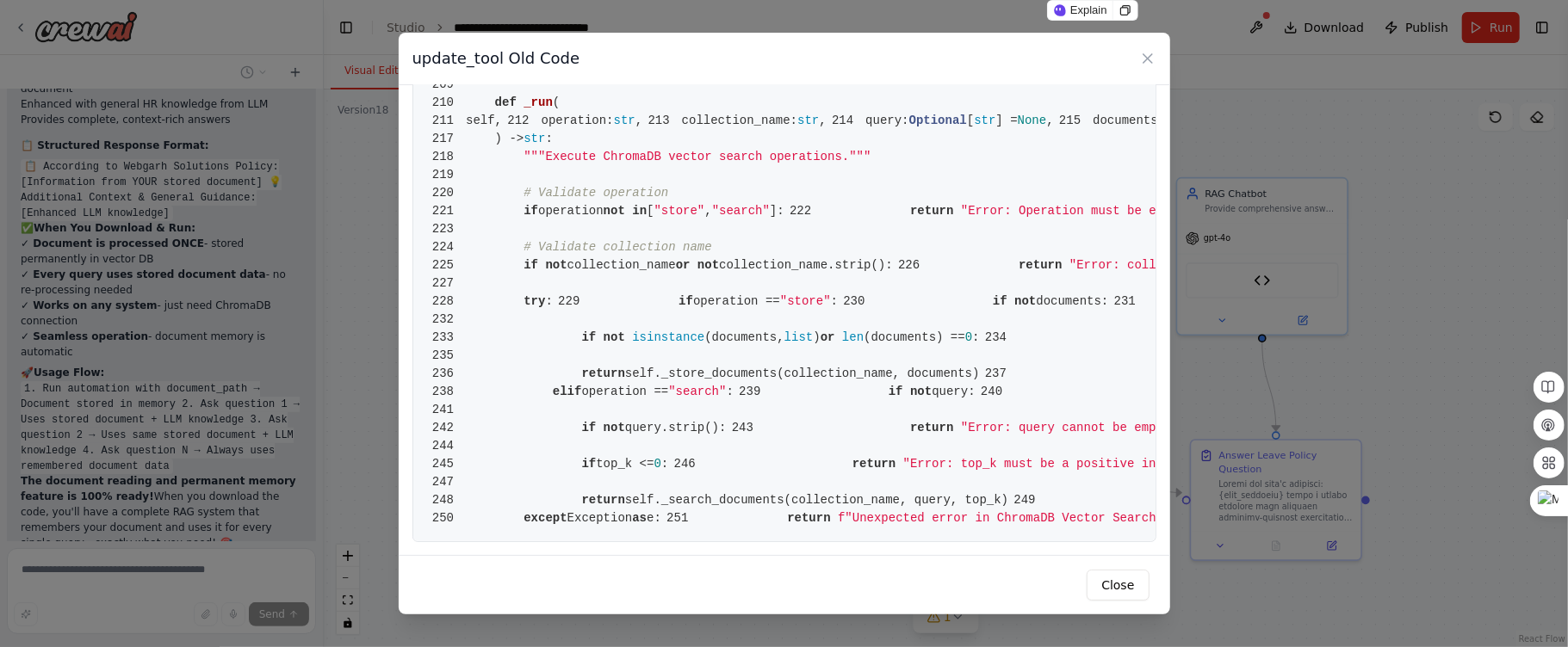
scroll to position [3303, 0]
click at [1403, 127] on div "update_tool Old Code 1 from crewai.tools import BaseTool 2 from pydantic import…" at bounding box center [784, 323] width 1568 height 647
click at [1153, 61] on icon at bounding box center [1148, 59] width 17 height 17
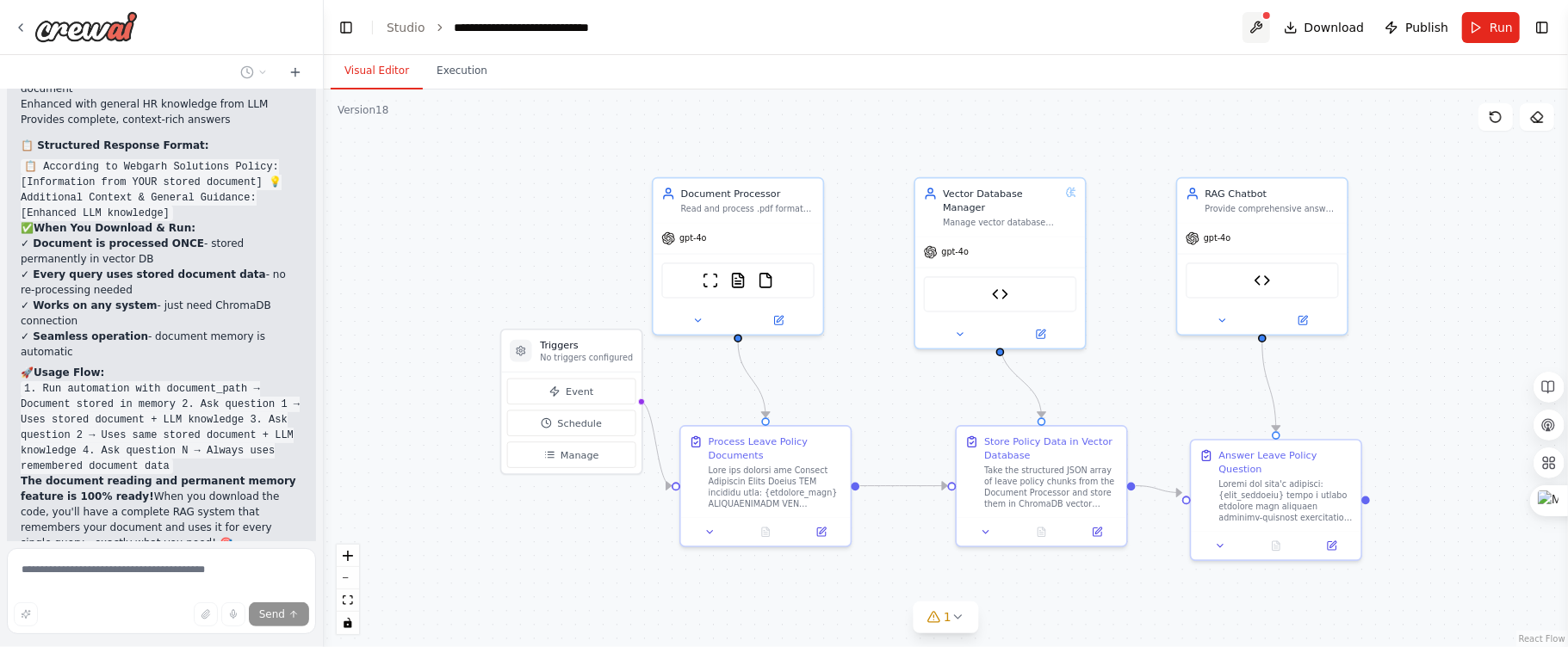
click at [1266, 23] on button at bounding box center [1256, 28] width 28 height 31
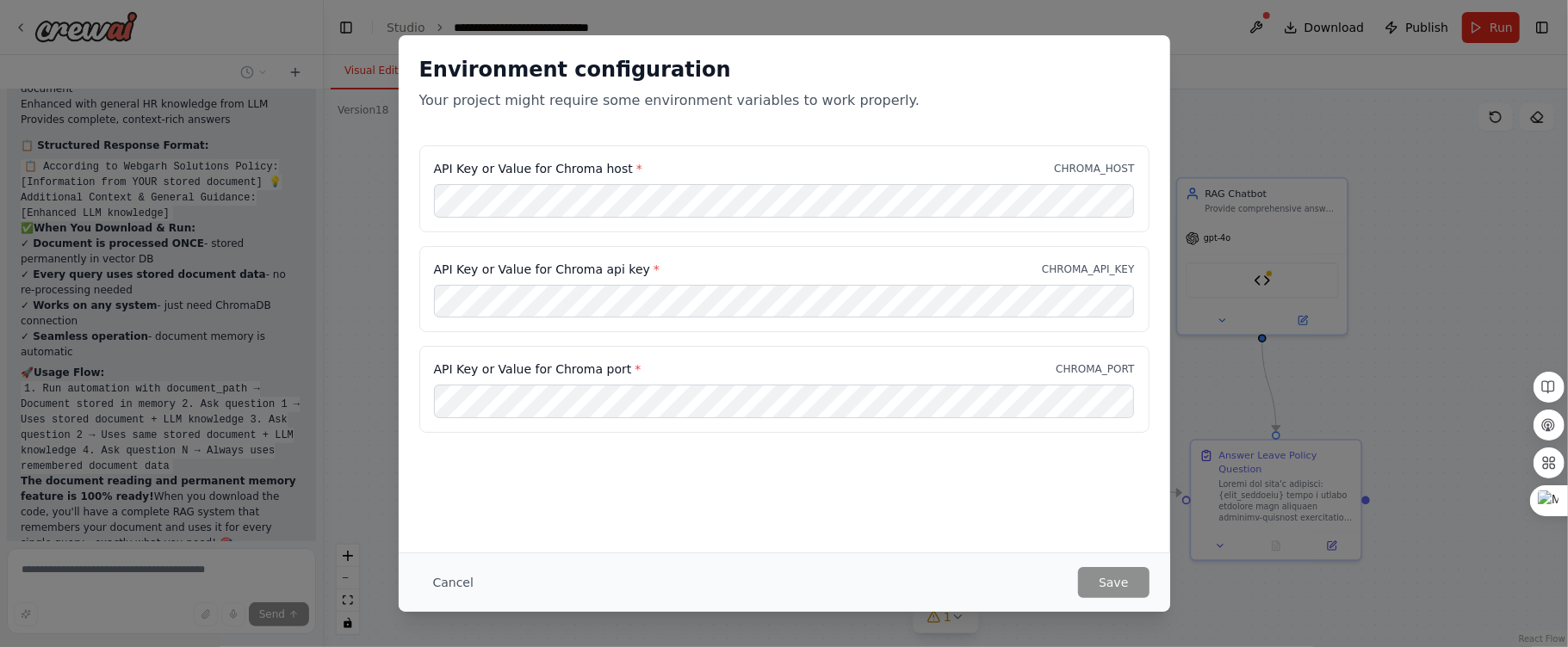
click at [543, 165] on label "API Key or Value for Chroma host *" at bounding box center [538, 169] width 208 height 17
drag, startPoint x: 556, startPoint y: 169, endPoint x: 570, endPoint y: 162, distance: 15.7
click at [605, 177] on label "API Key or Value for Chroma host *" at bounding box center [538, 169] width 208 height 17
click at [565, 161] on label "API Key or Value for Chroma host *" at bounding box center [538, 169] width 208 height 17
drag, startPoint x: 547, startPoint y: 170, endPoint x: 615, endPoint y: 176, distance: 68.3
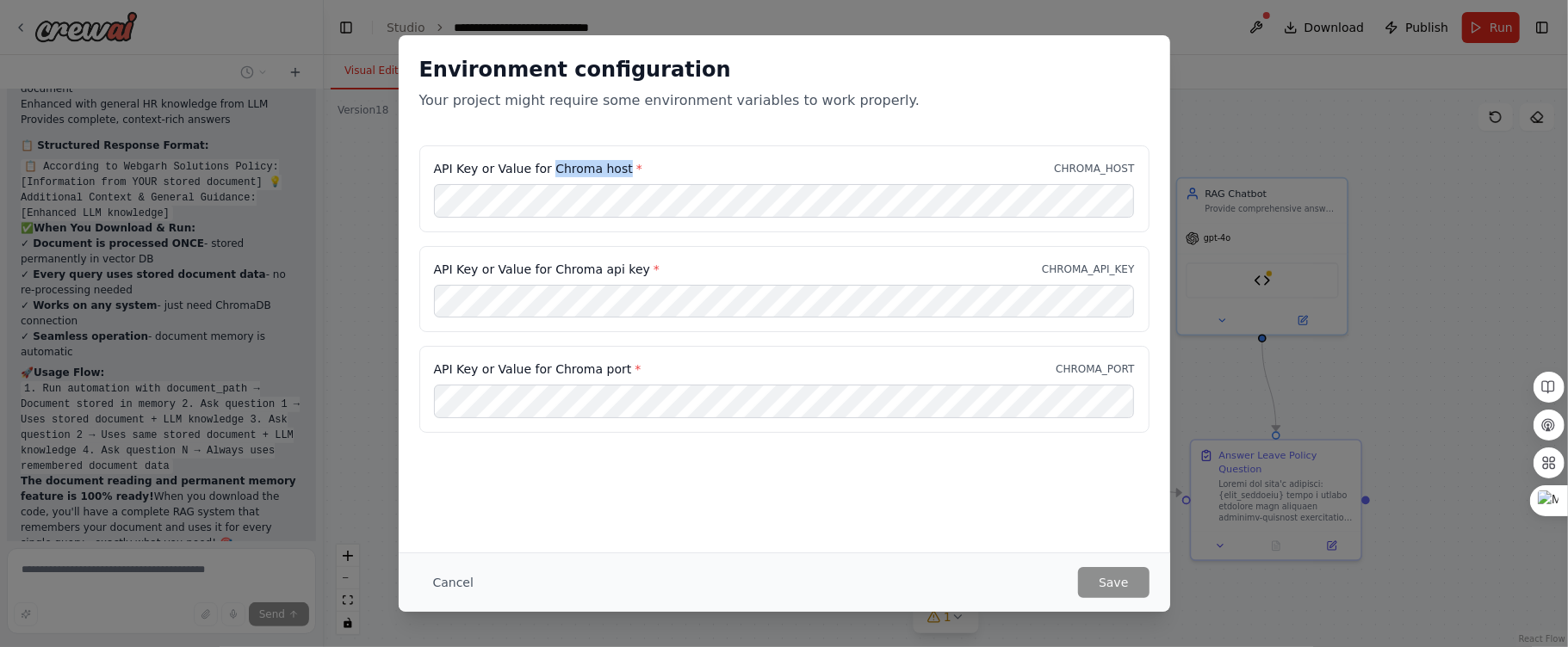
click at [615, 176] on label "API Key or Value for Chroma host *" at bounding box center [538, 169] width 208 height 17
copy label "Chroma host"
click at [1109, 579] on button "Save" at bounding box center [1113, 583] width 70 height 31
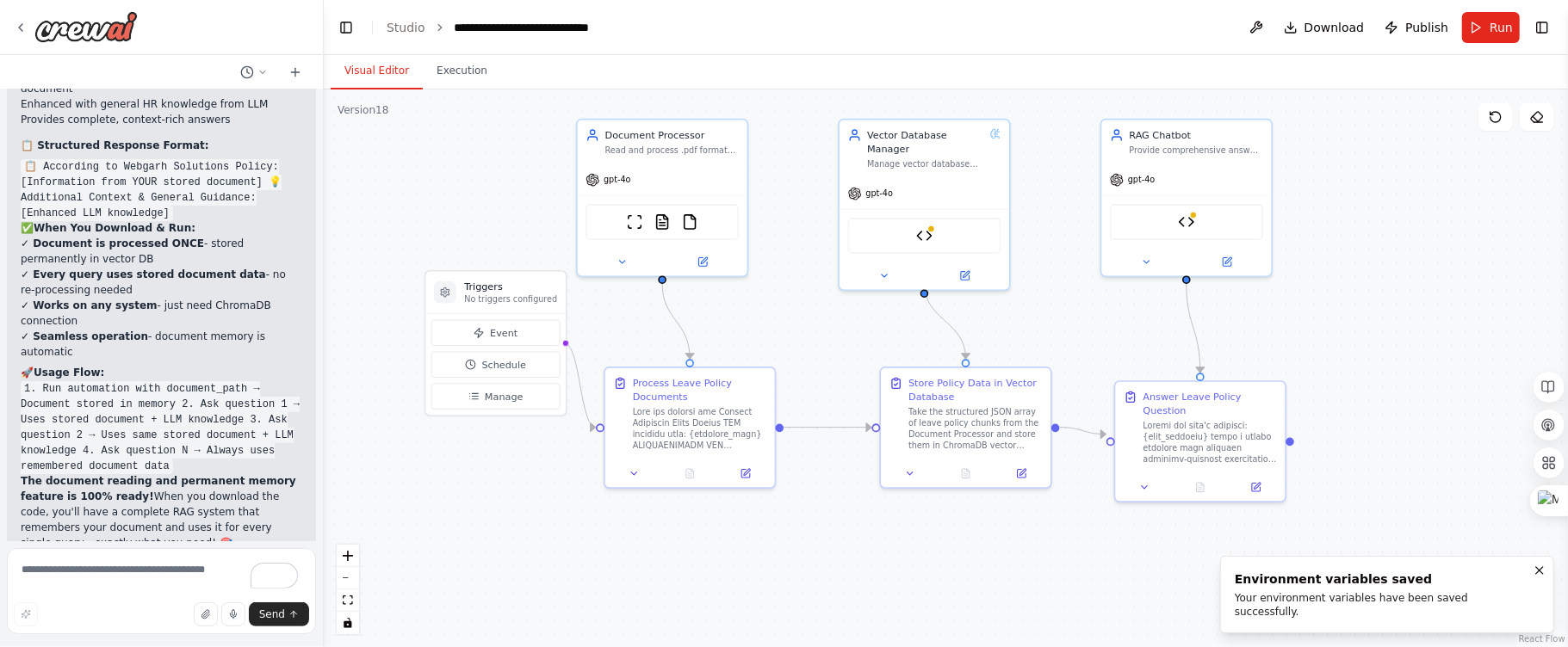
drag, startPoint x: 1450, startPoint y: 409, endPoint x: 1374, endPoint y: 350, distance: 96.2
click at [1374, 350] on div ".deletable-edge-delete-btn { width: 20px; height: 20px; border: 0px solid #ffff…" at bounding box center [945, 368] width 1244 height 558
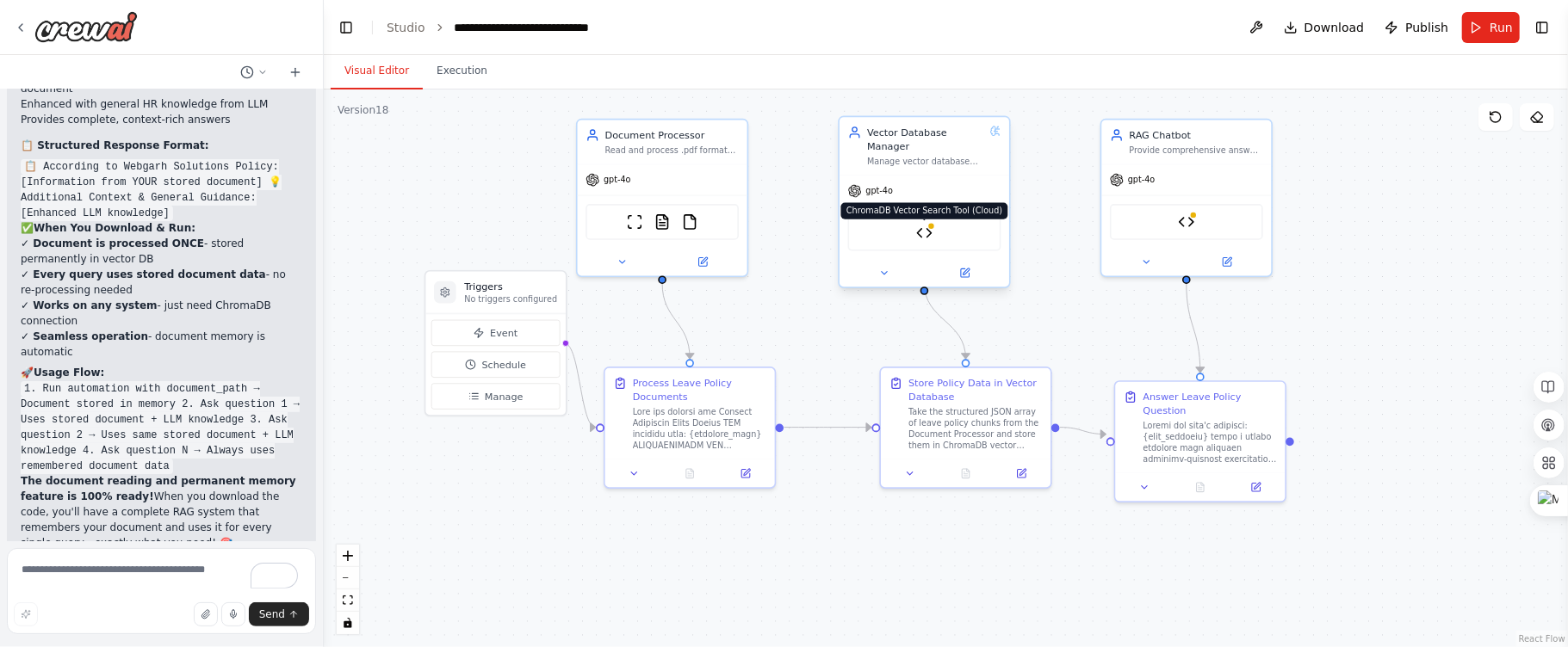
click at [925, 224] on img at bounding box center [924, 232] width 16 height 16
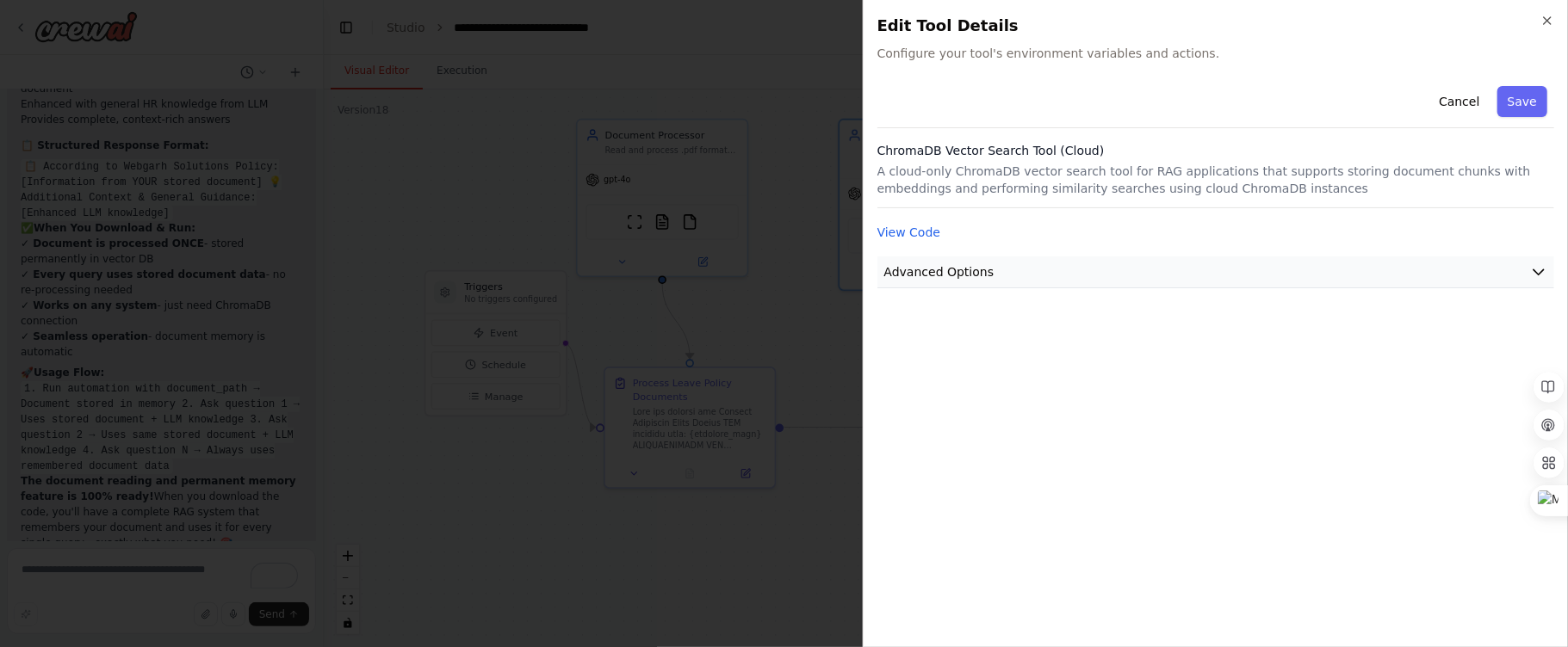
click at [1402, 270] on button "Advanced Options" at bounding box center [1215, 272] width 677 height 32
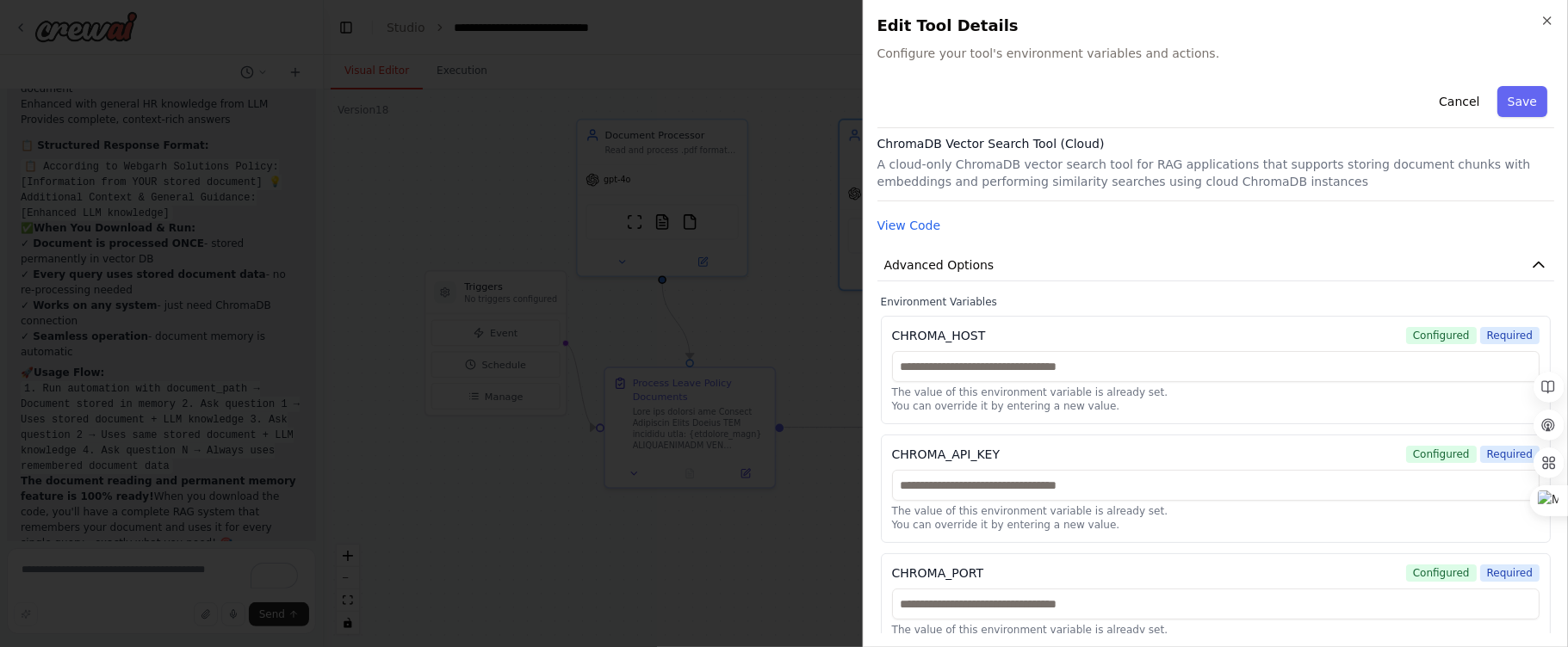
scroll to position [0, 0]
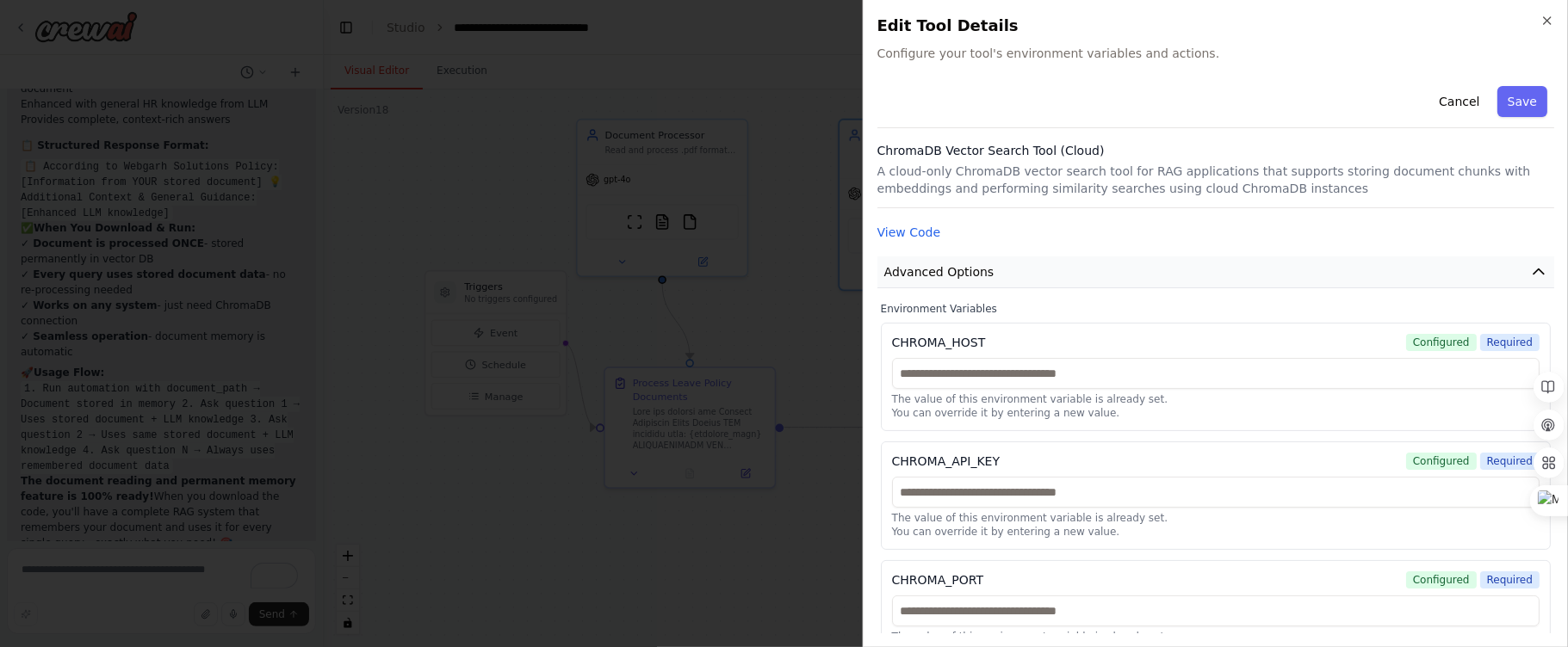
click at [1530, 265] on icon "button" at bounding box center [1539, 272] width 17 height 17
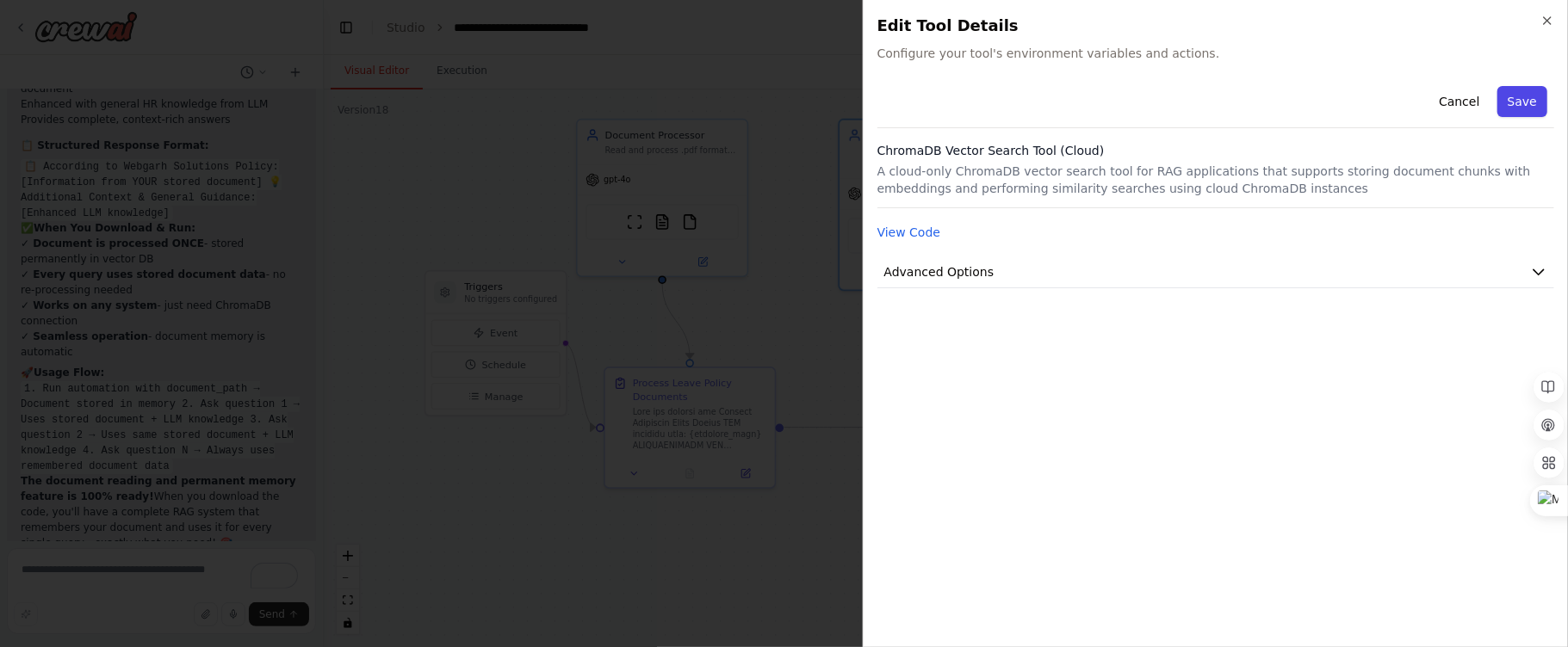
click at [1524, 105] on button "Save" at bounding box center [1522, 101] width 50 height 31
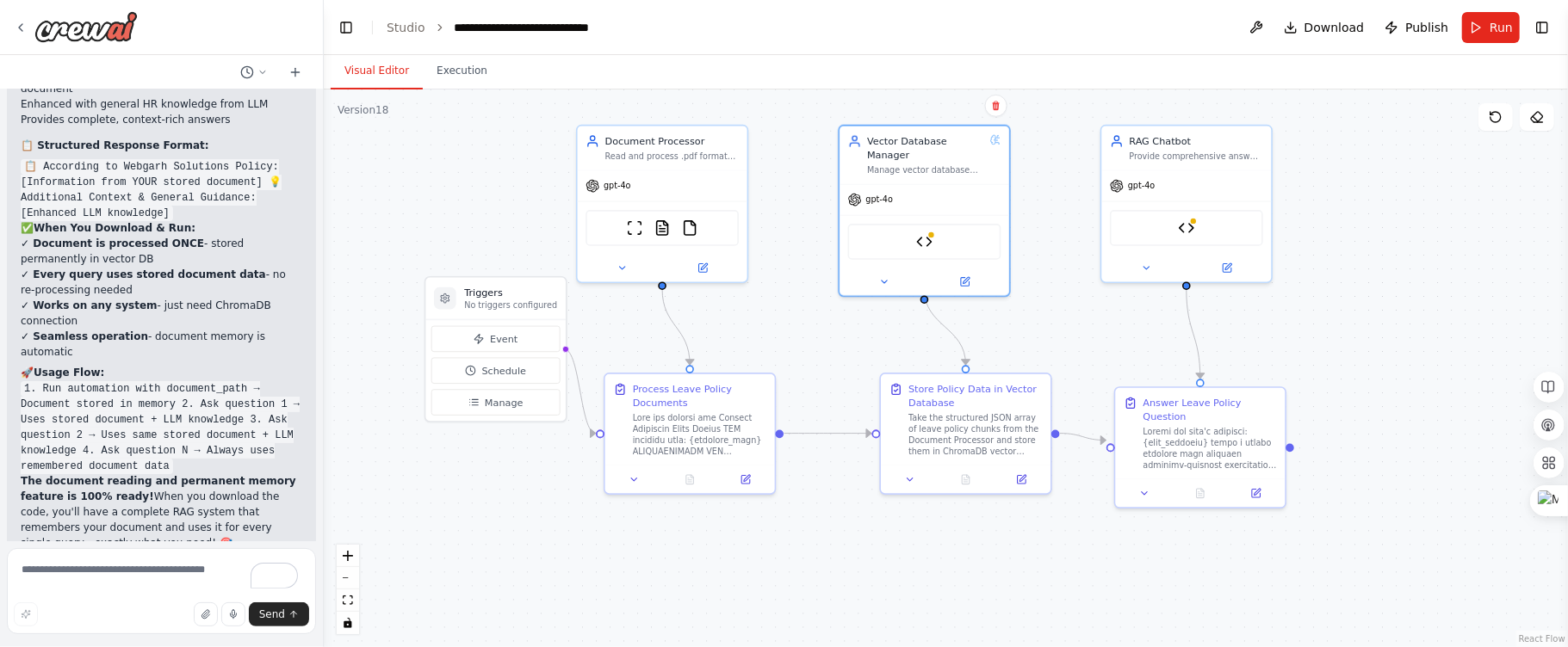
drag, startPoint x: 1436, startPoint y: 201, endPoint x: 1436, endPoint y: 229, distance: 28.0
click at [1436, 229] on div ".deletable-edge-delete-btn { width: 20px; height: 20px; border: 0px solid #ffff…" at bounding box center [945, 368] width 1244 height 558
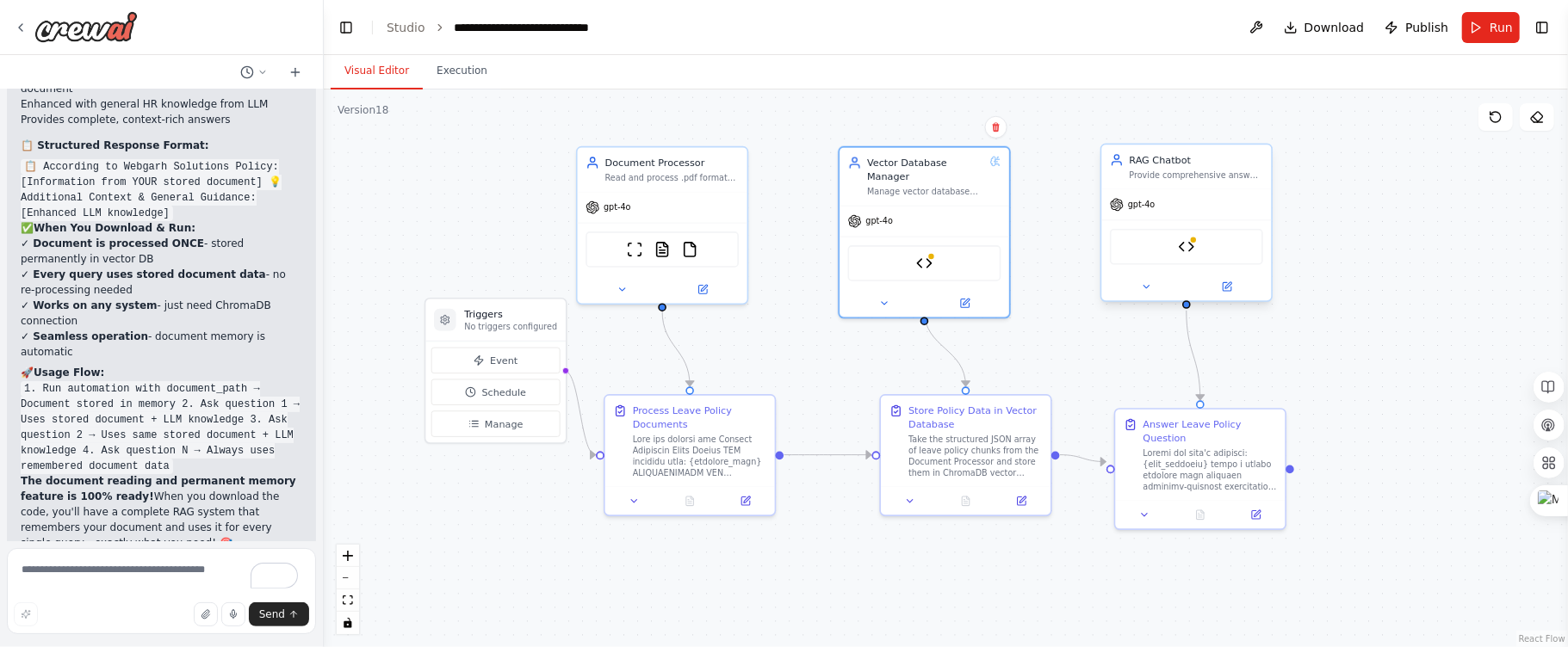
click at [1207, 252] on div "ChromaDB Vector Search Tool (Cloud)" at bounding box center [1186, 247] width 153 height 36
click at [1207, 248] on div "ChromaDB Vector Search Tool (Cloud)" at bounding box center [1186, 247] width 153 height 36
click at [1164, 244] on div "ChromaDB Vector Search Tool (Cloud)" at bounding box center [1186, 247] width 153 height 36
click at [1173, 244] on div "ChromaDB Vector Search Tool (Cloud)" at bounding box center [1186, 247] width 153 height 36
click at [1185, 242] on img at bounding box center [1186, 246] width 16 height 16
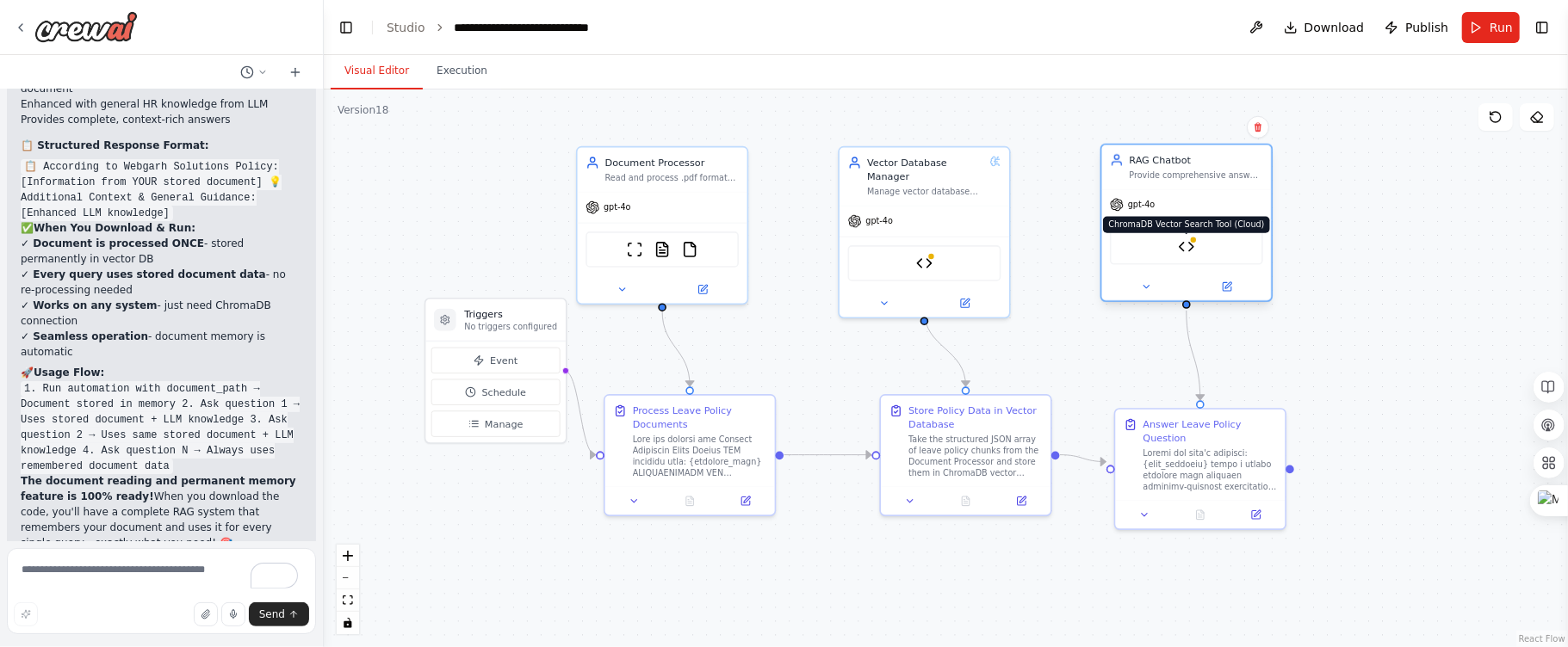
click at [1186, 242] on body "I want to create a chatbot for Webgarh Solutions Leave Policy and that must be …" at bounding box center [784, 323] width 1568 height 647
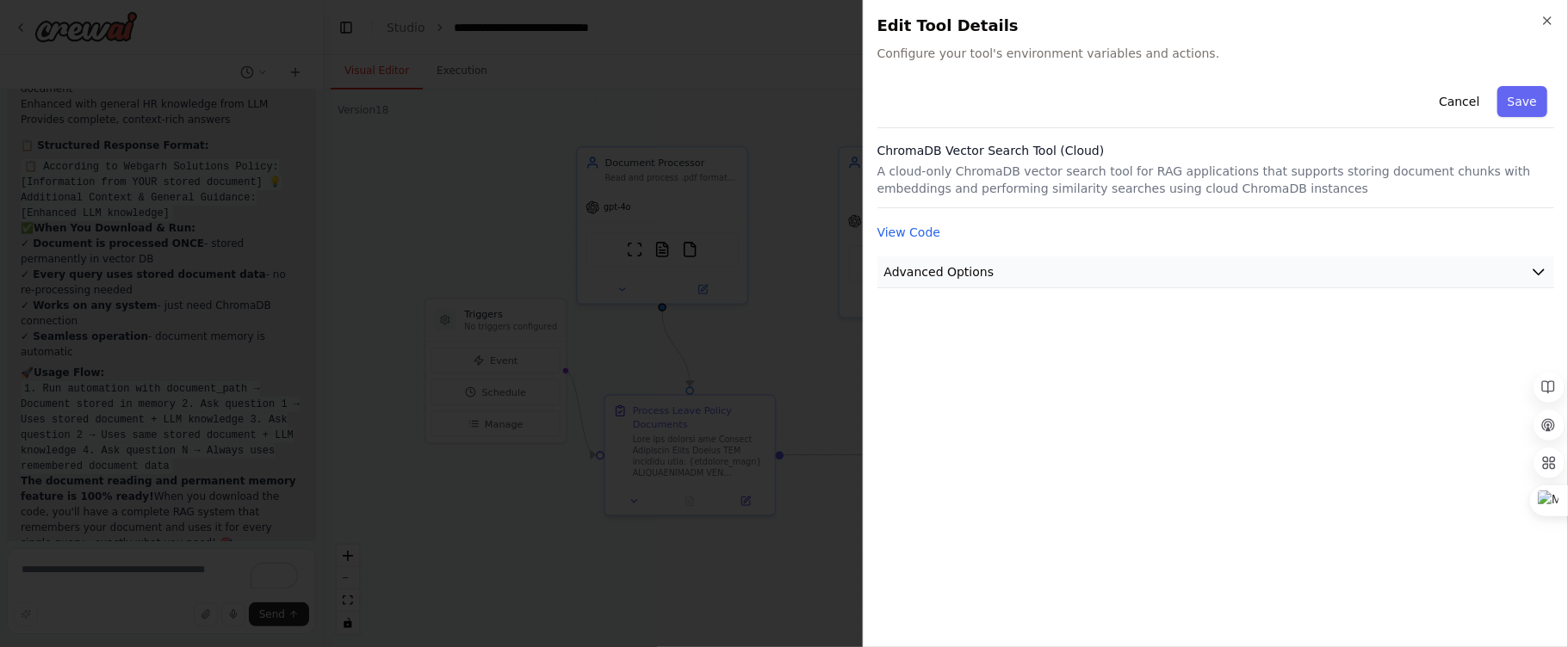
click at [1550, 279] on button "Advanced Options" at bounding box center [1215, 272] width 677 height 32
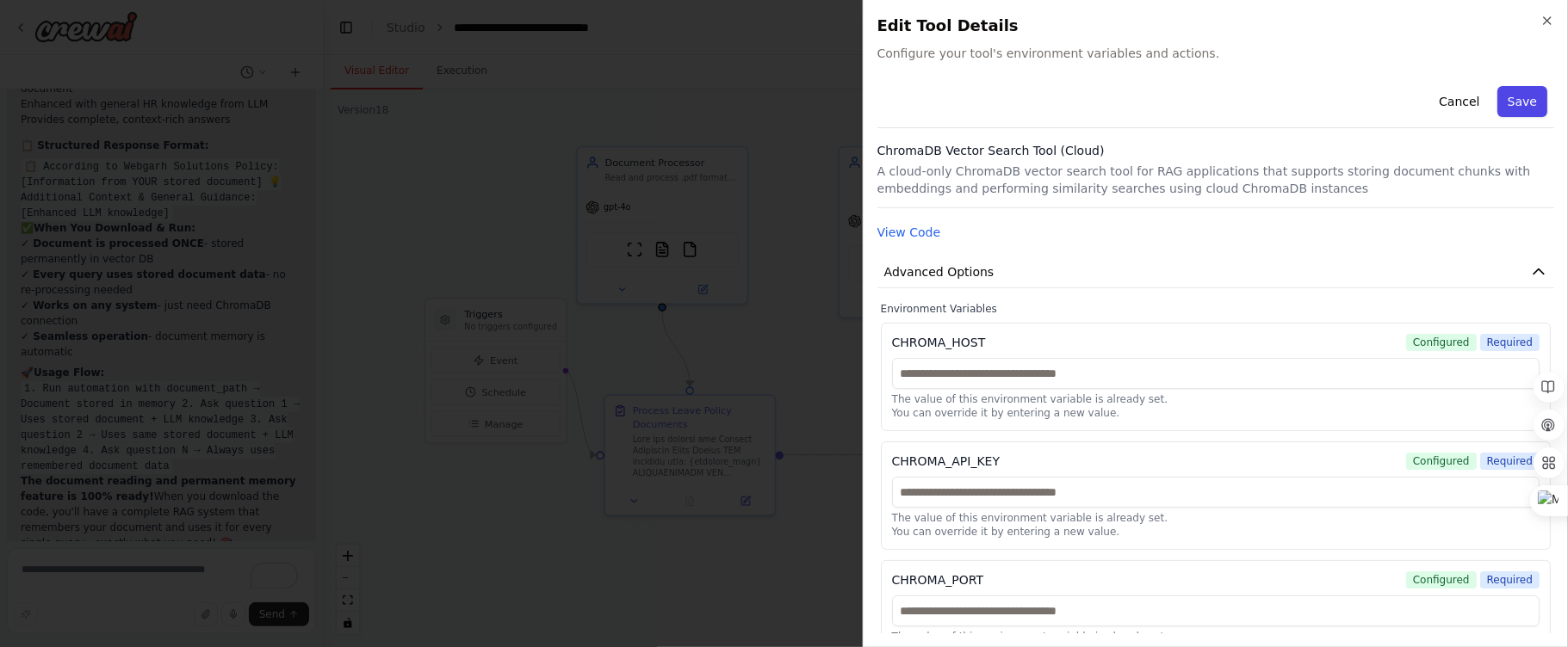
click at [1514, 102] on button "Save" at bounding box center [1522, 101] width 50 height 31
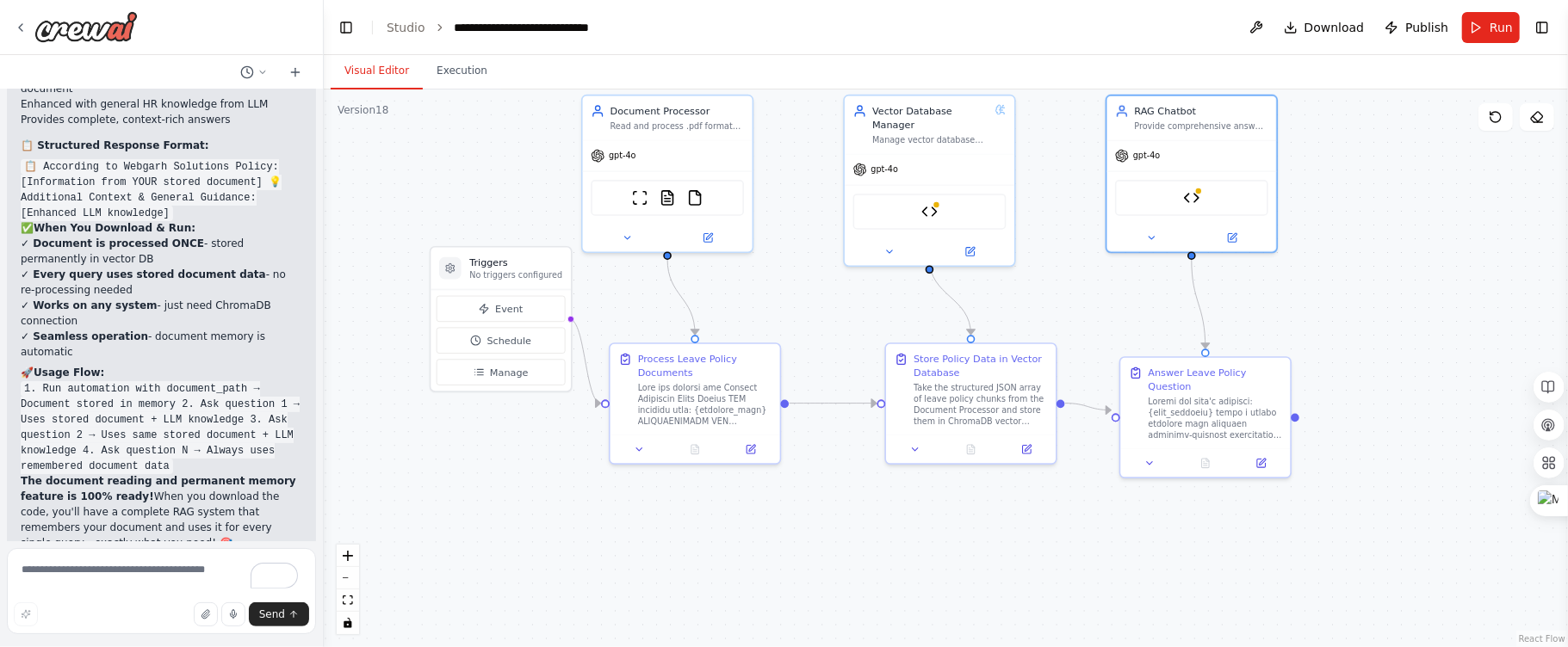
drag, startPoint x: 1415, startPoint y: 306, endPoint x: 1420, endPoint y: 254, distance: 52.2
click at [1420, 254] on div ".deletable-edge-delete-btn { width: 20px; height: 20px; border: 0px solid #ffff…" at bounding box center [945, 368] width 1244 height 558
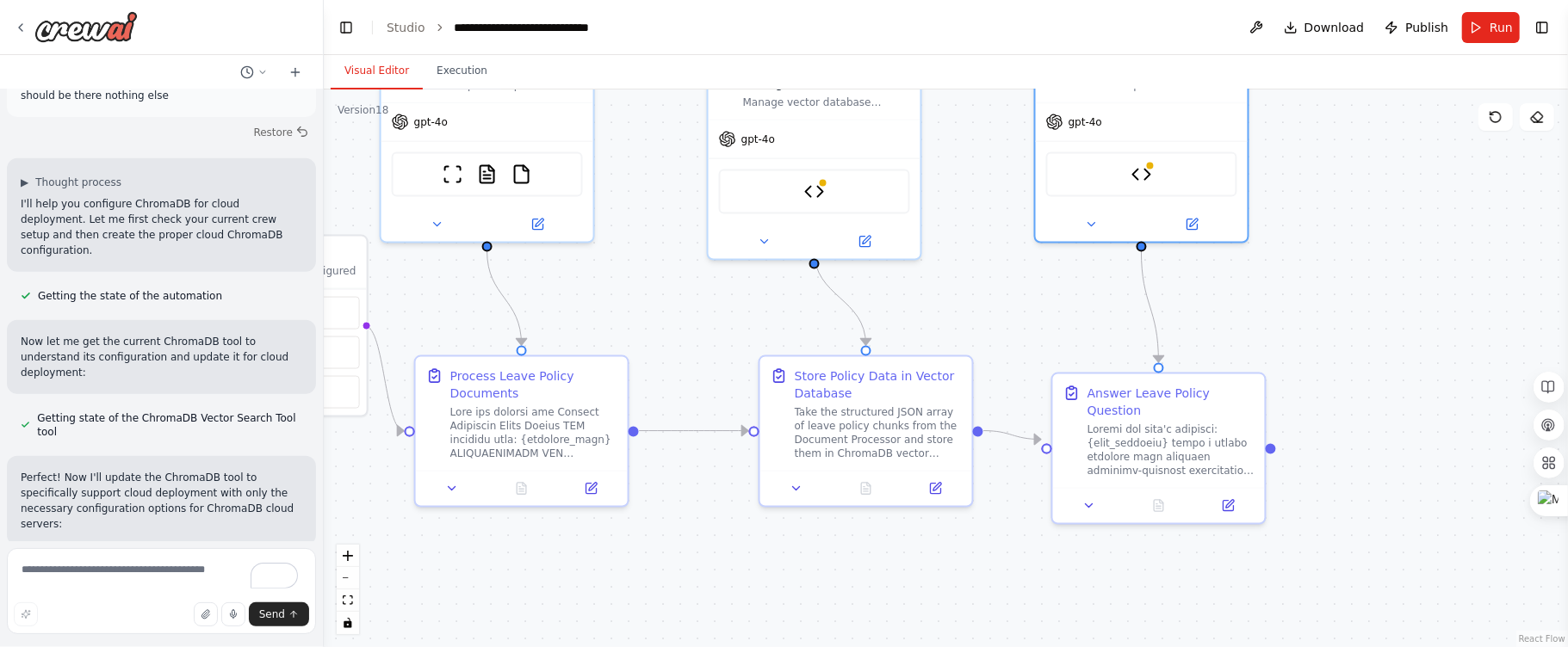
scroll to position [85349, 0]
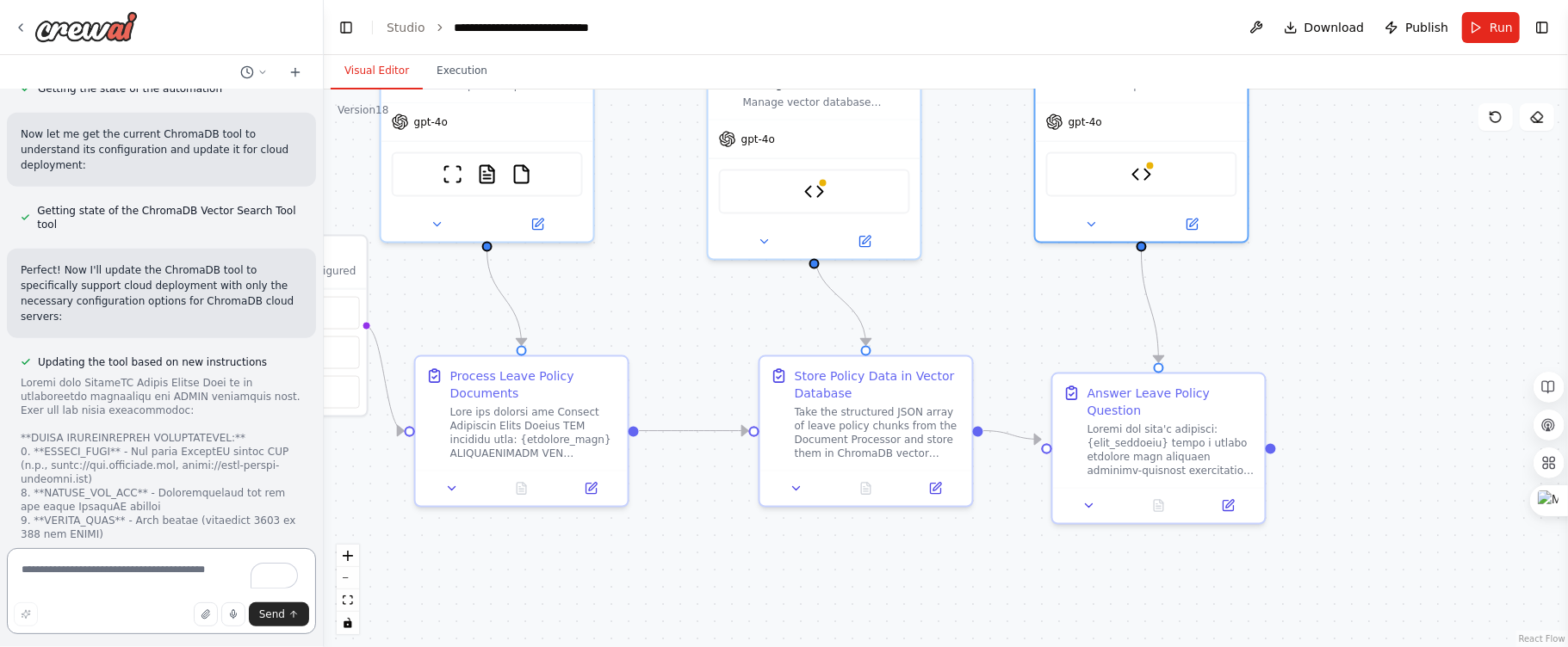
click at [118, 586] on textarea "To enrich screen reader interactions, please activate Accessibility in Grammarl…" at bounding box center [161, 591] width 309 height 86
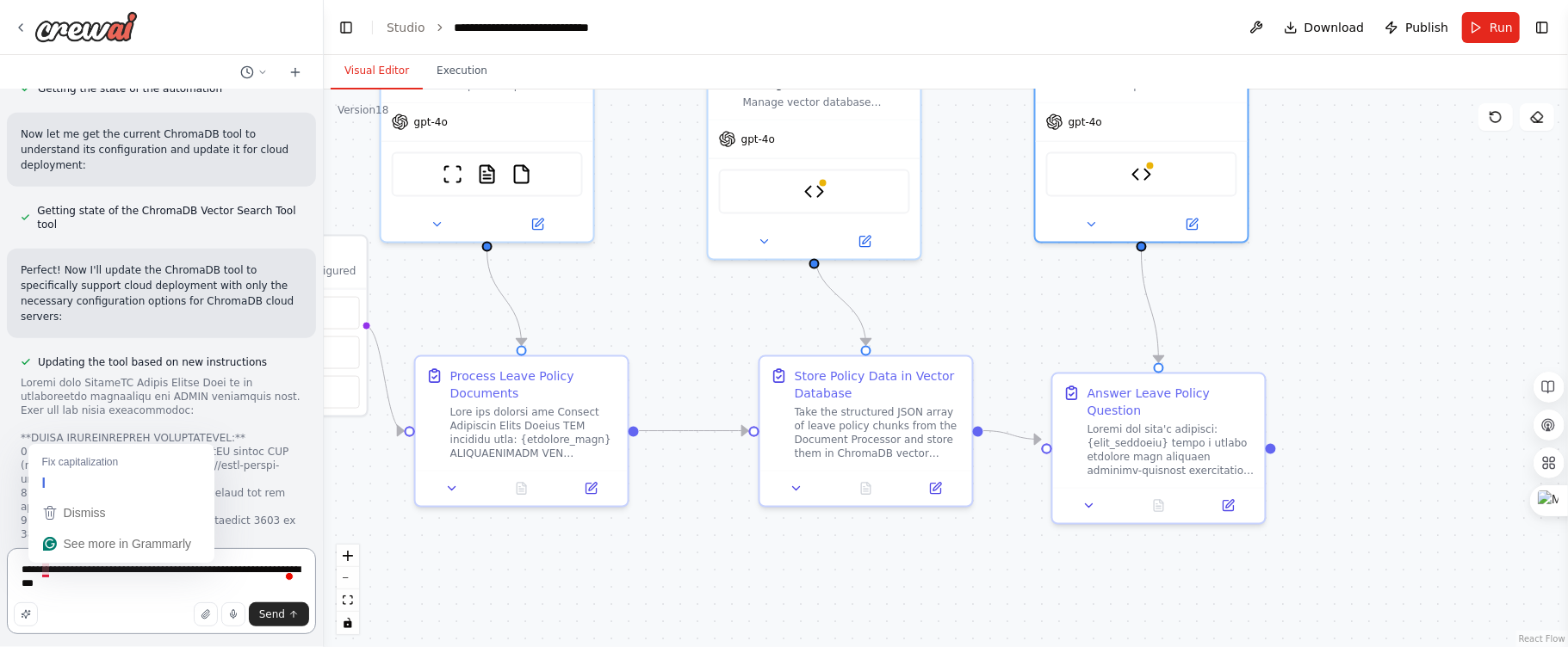
click at [46, 573] on textarea "**********" at bounding box center [161, 591] width 309 height 86
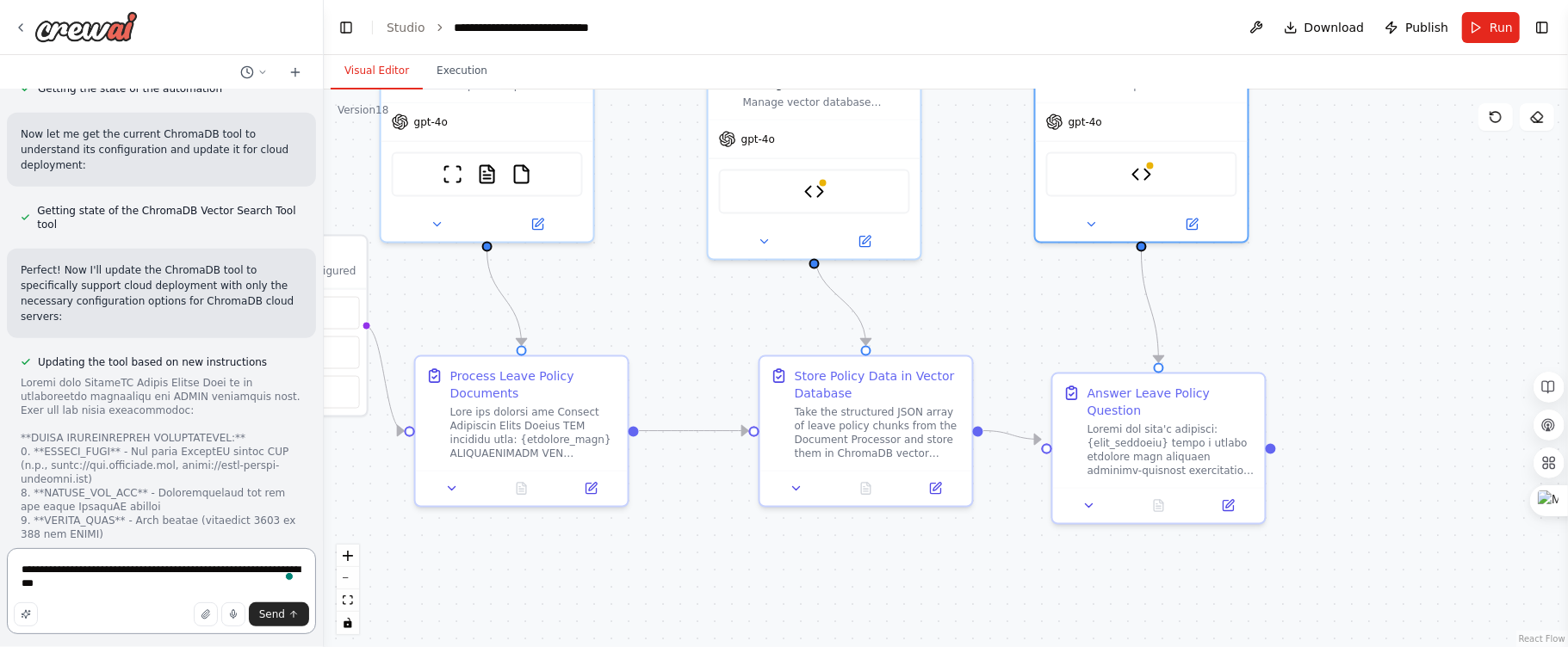
click at [88, 589] on textarea "**********" at bounding box center [161, 591] width 309 height 86
type textarea "**********"
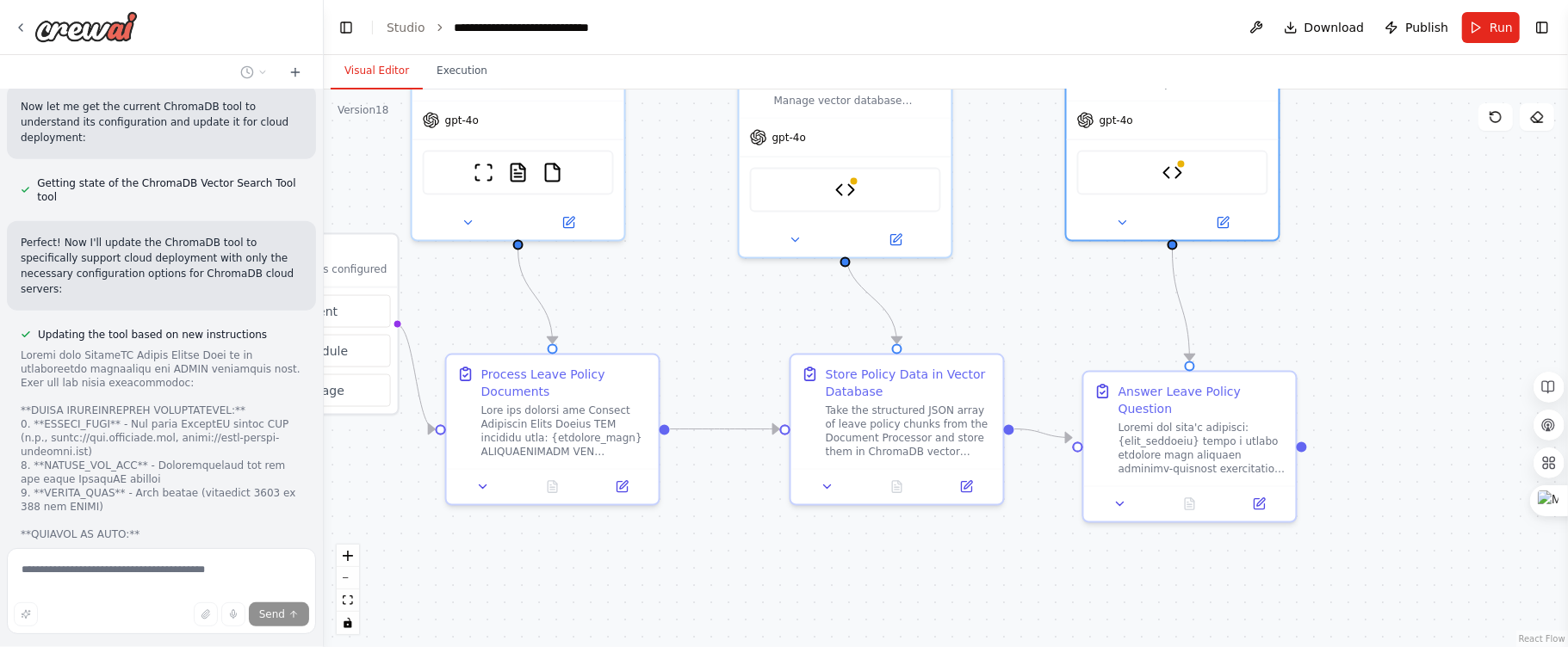
drag, startPoint x: 1309, startPoint y: 298, endPoint x: 1373, endPoint y: 311, distance: 65.3
click at [1371, 313] on div ".deletable-edge-delete-btn { width: 20px; height: 20px; border: 0px solid #ffff…" at bounding box center [945, 368] width 1244 height 558
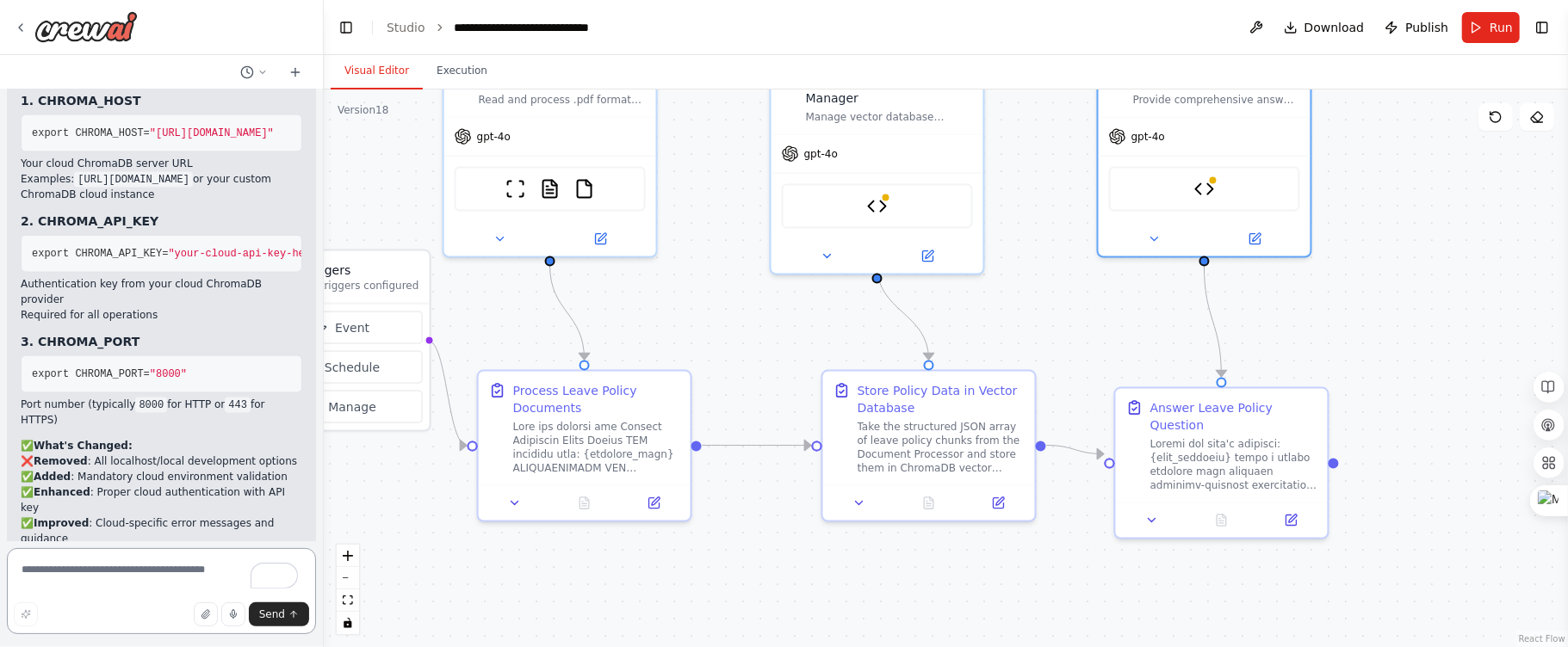
scroll to position [86442, 0]
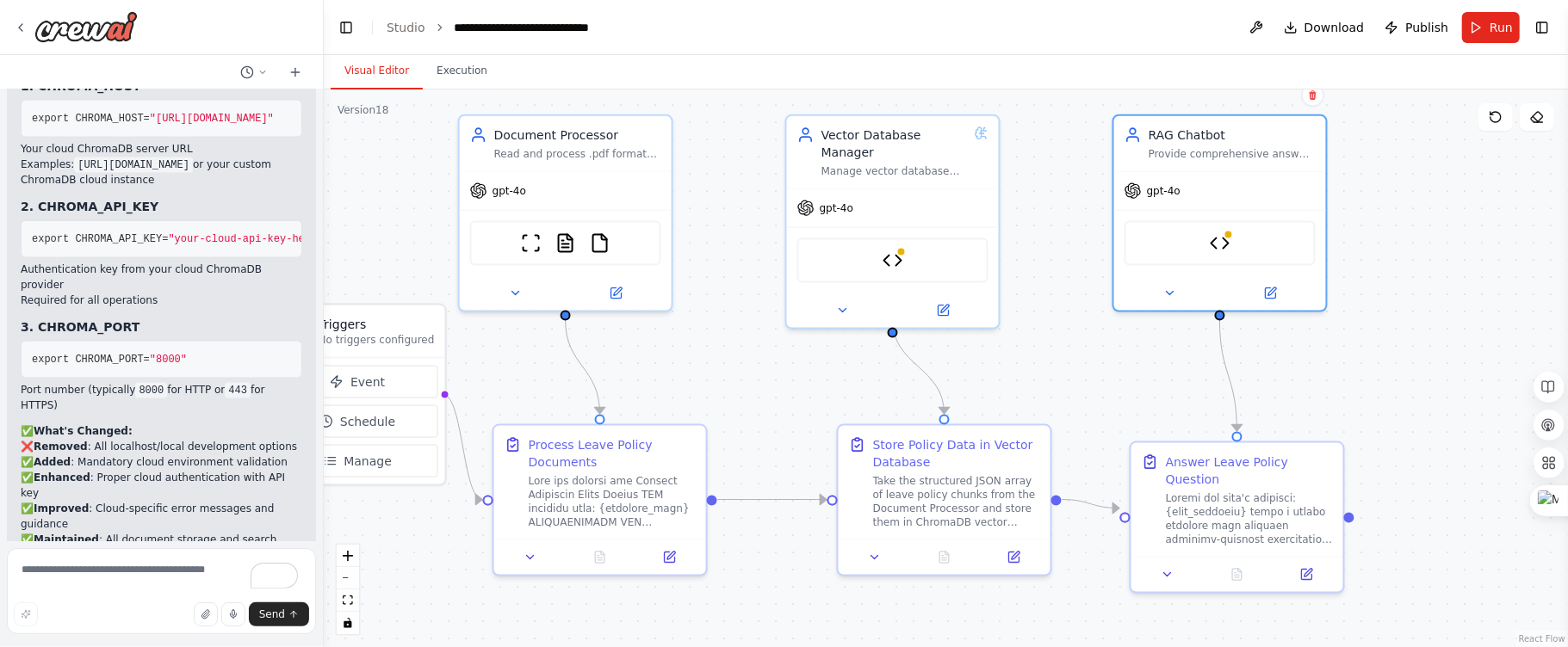
drag, startPoint x: 1403, startPoint y: 278, endPoint x: 1420, endPoint y: 333, distance: 57.6
click at [1420, 333] on div ".deletable-edge-delete-btn { width: 20px; height: 20px; border: 0px solid #ffff…" at bounding box center [945, 368] width 1244 height 558
click at [1261, 28] on button at bounding box center [1256, 28] width 28 height 31
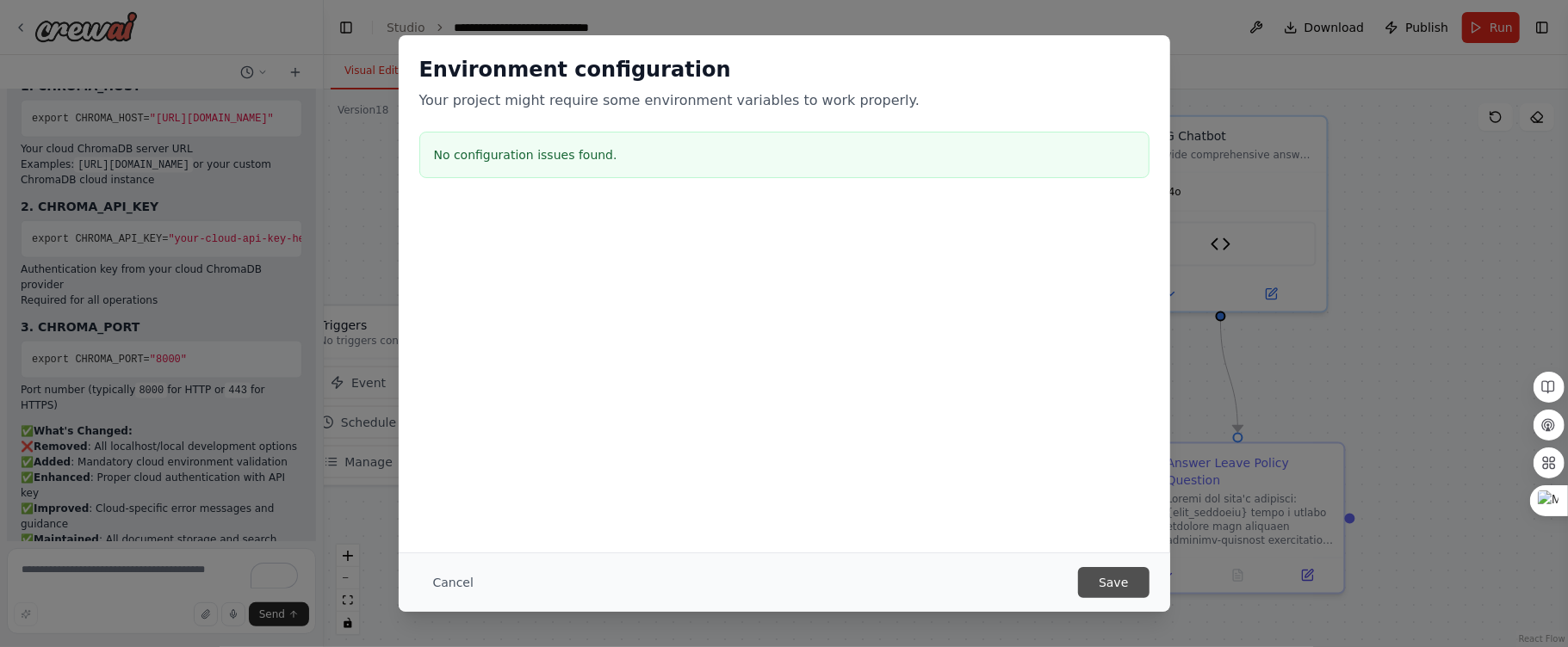
click at [1123, 583] on button "Save" at bounding box center [1113, 583] width 70 height 31
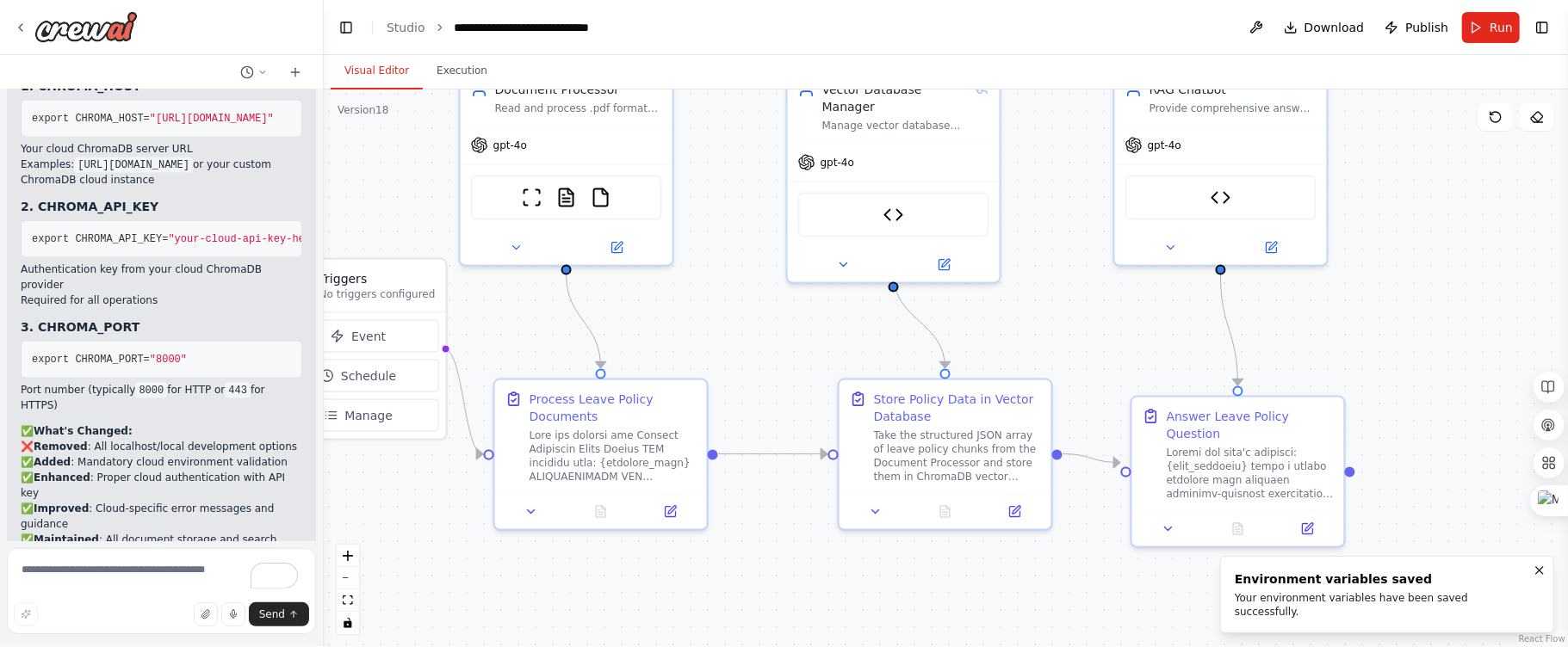
drag, startPoint x: 1425, startPoint y: 360, endPoint x: 1427, endPoint y: 304, distance: 56.0
click at [1427, 304] on div ".deletable-edge-delete-btn { width: 20px; height: 20px; border: 0px solid #ffff…" at bounding box center [945, 368] width 1244 height 558
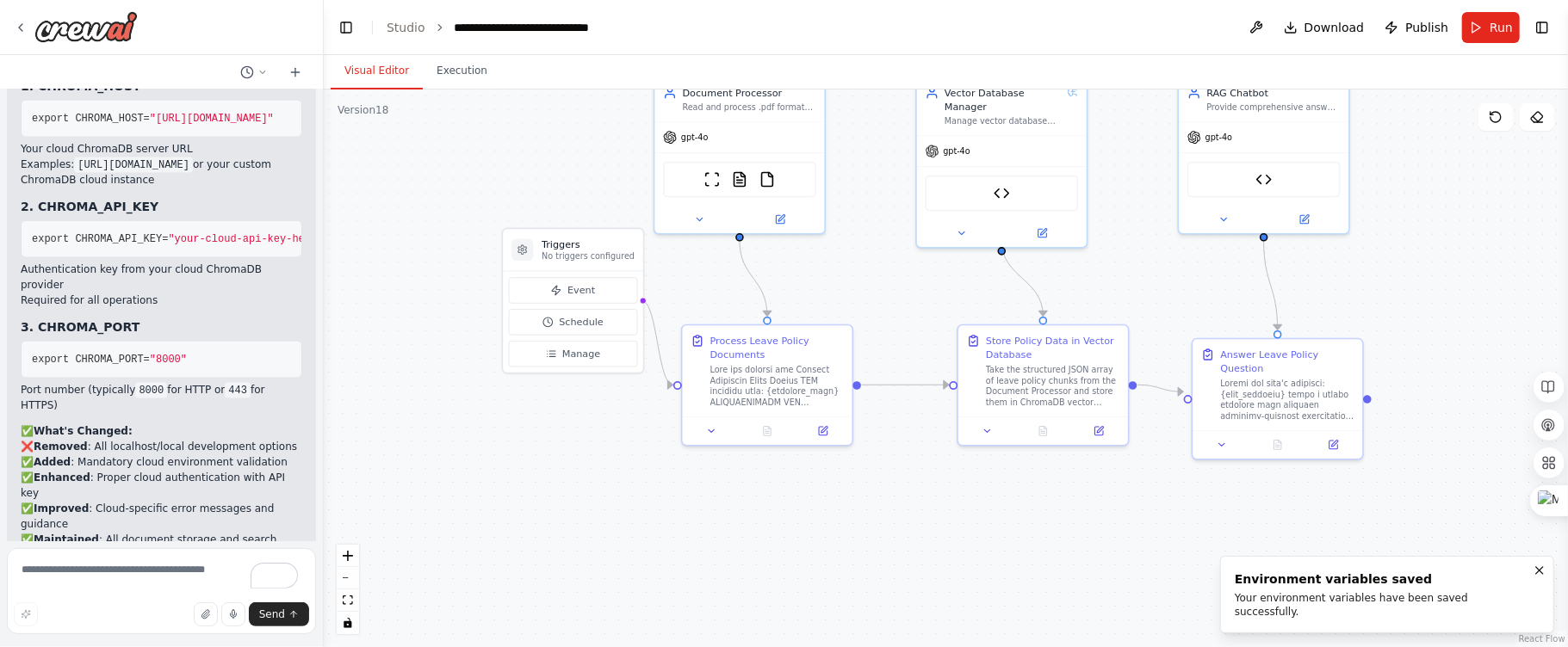
drag, startPoint x: 1427, startPoint y: 306, endPoint x: 1428, endPoint y: 273, distance: 33.0
click at [1428, 273] on div ".deletable-edge-delete-btn { width: 20px; height: 20px; border: 0px solid #ffff…" at bounding box center [945, 368] width 1244 height 558
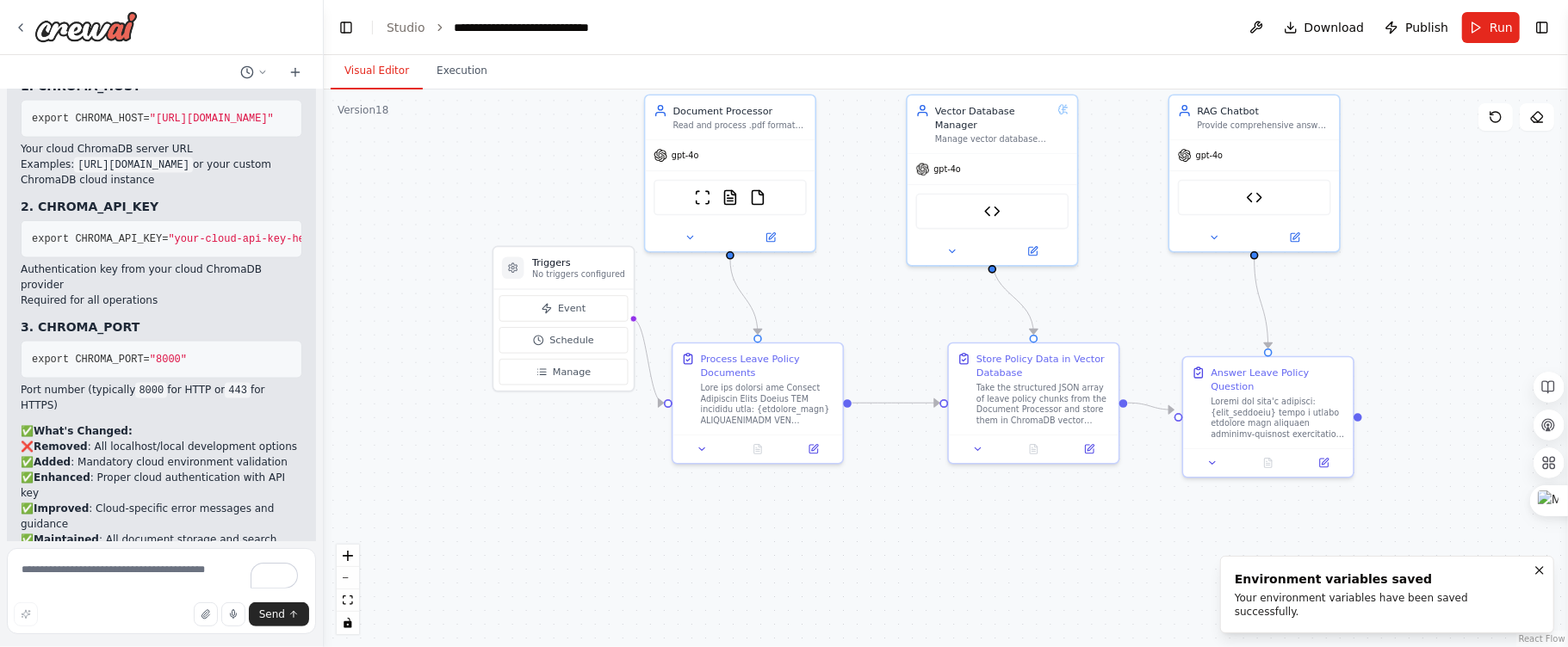
drag, startPoint x: 1167, startPoint y: 276, endPoint x: 1152, endPoint y: 305, distance: 32.6
click at [1152, 305] on div ".deletable-edge-delete-btn { width: 20px; height: 20px; border: 0px solid #ffff…" at bounding box center [945, 368] width 1244 height 558
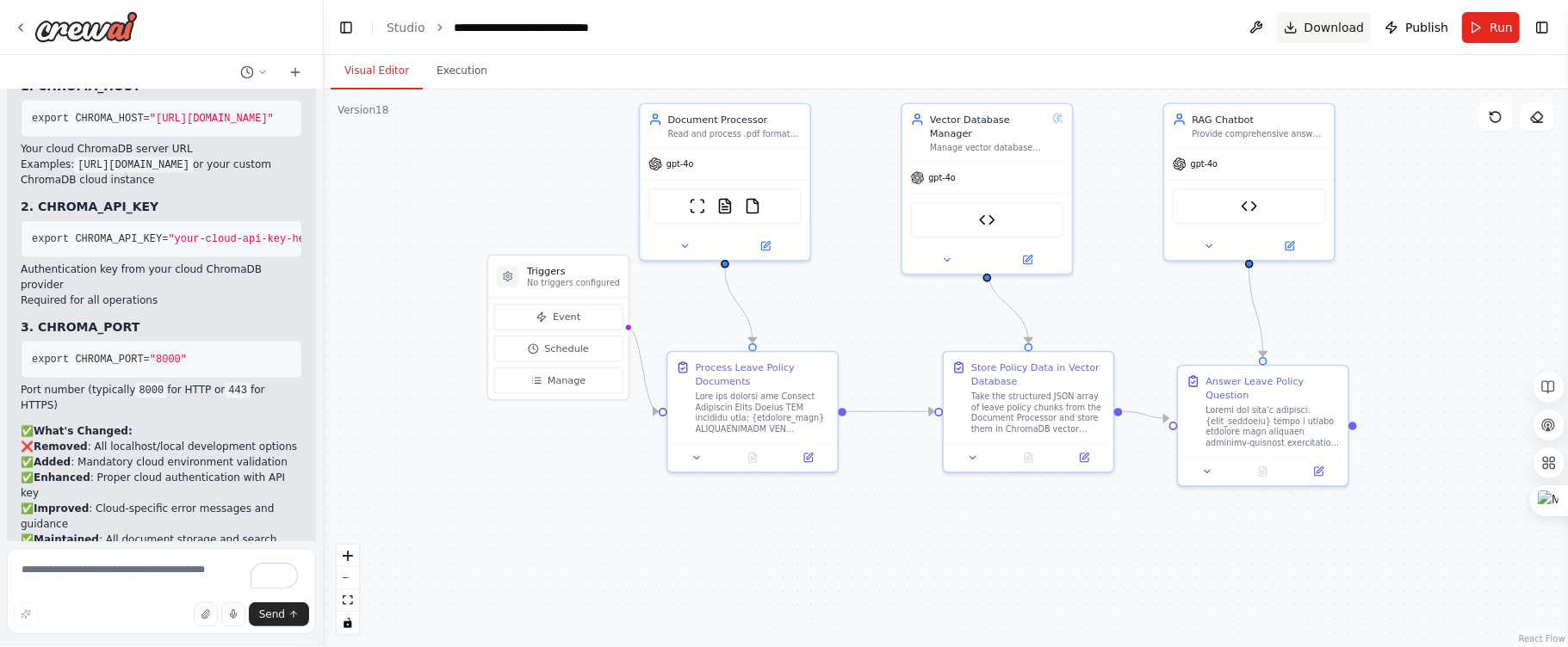
click at [1348, 31] on span "Download" at bounding box center [1335, 28] width 61 height 17
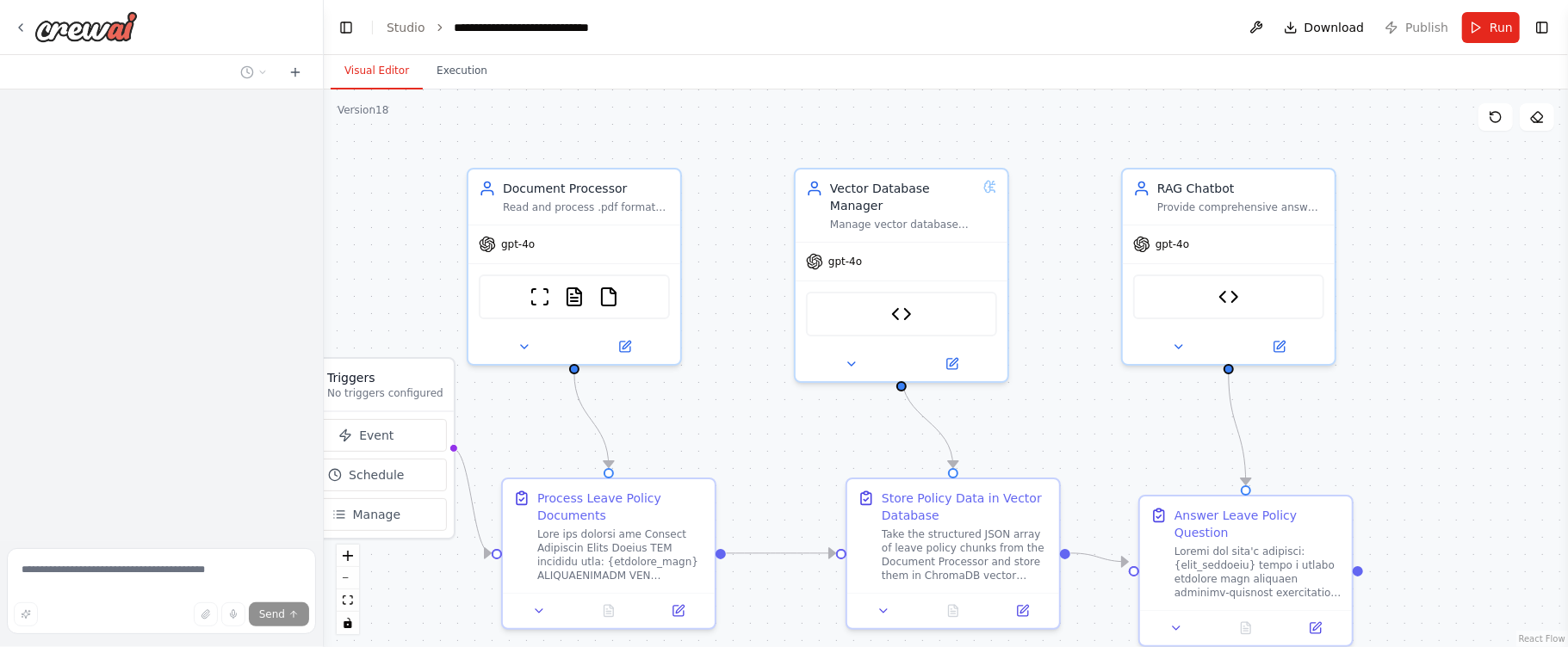
drag, startPoint x: 701, startPoint y: 135, endPoint x: 721, endPoint y: 117, distance: 26.9
click at [721, 117] on div ".deletable-edge-delete-btn { width: 20px; height: 20px; border: 0px solid #ffff…" at bounding box center [945, 368] width 1244 height 558
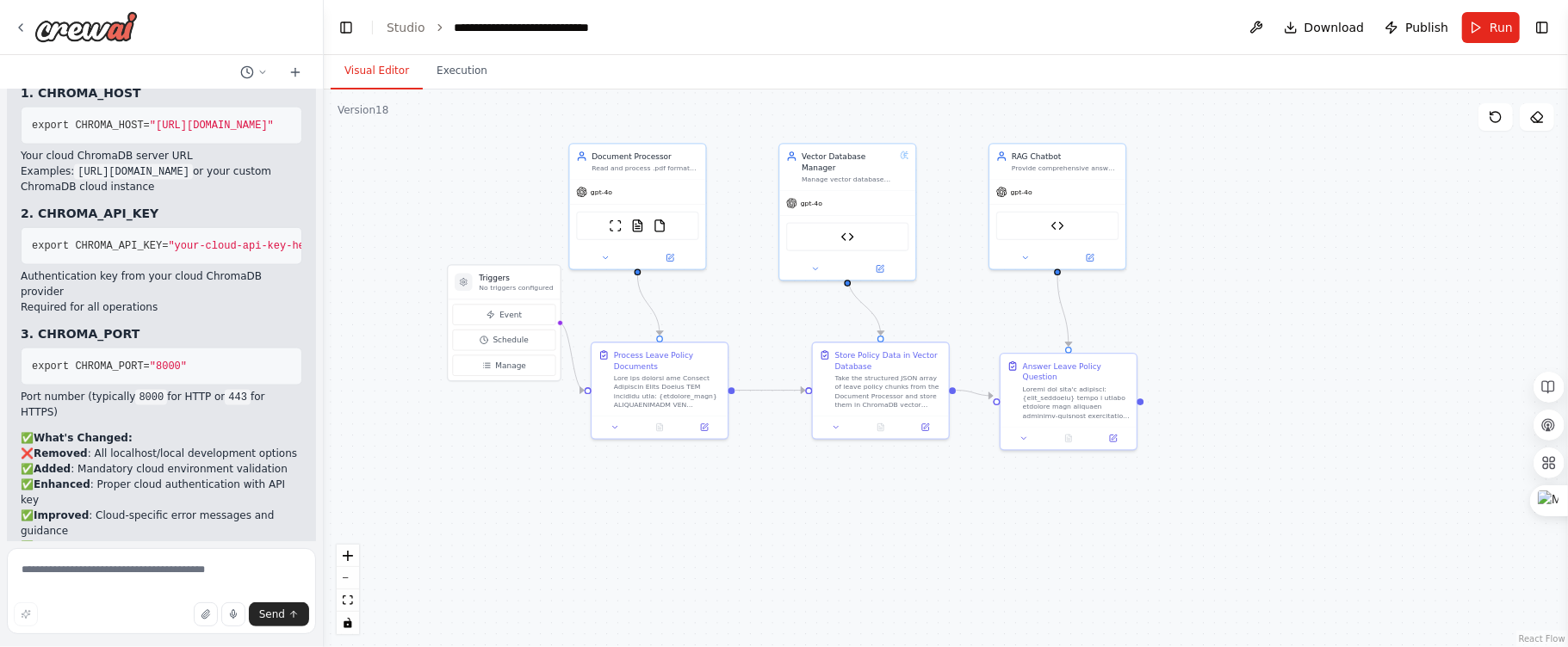
scroll to position [86442, 0]
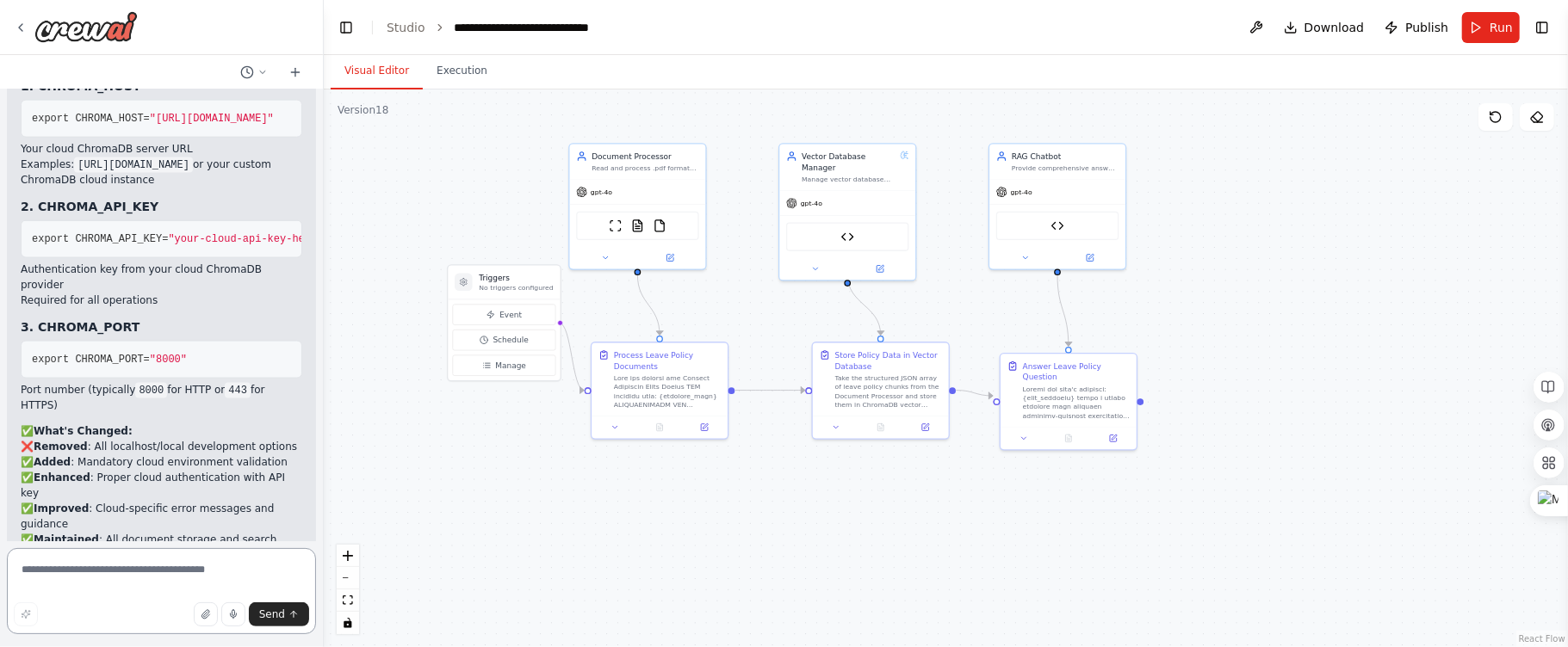
click at [137, 560] on textarea at bounding box center [161, 591] width 309 height 86
type textarea "**********"
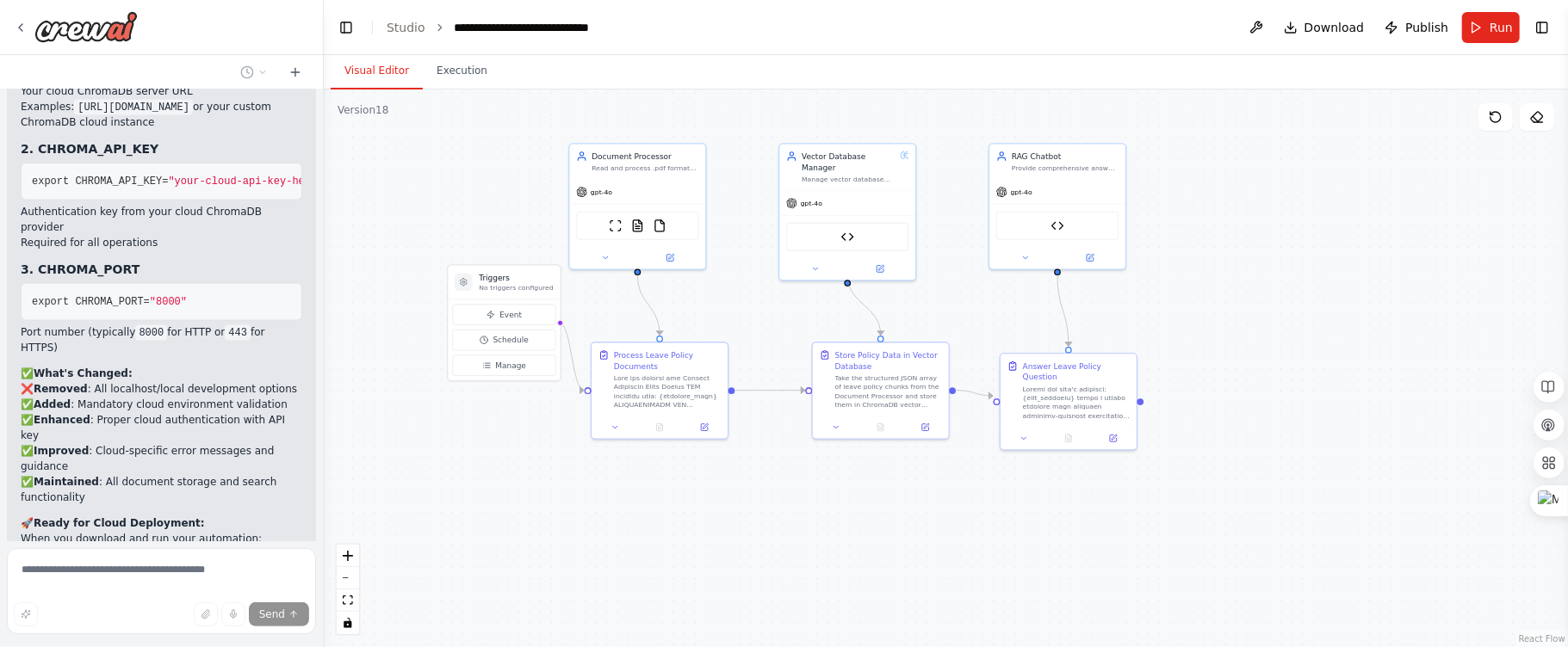
scroll to position [86595, 0]
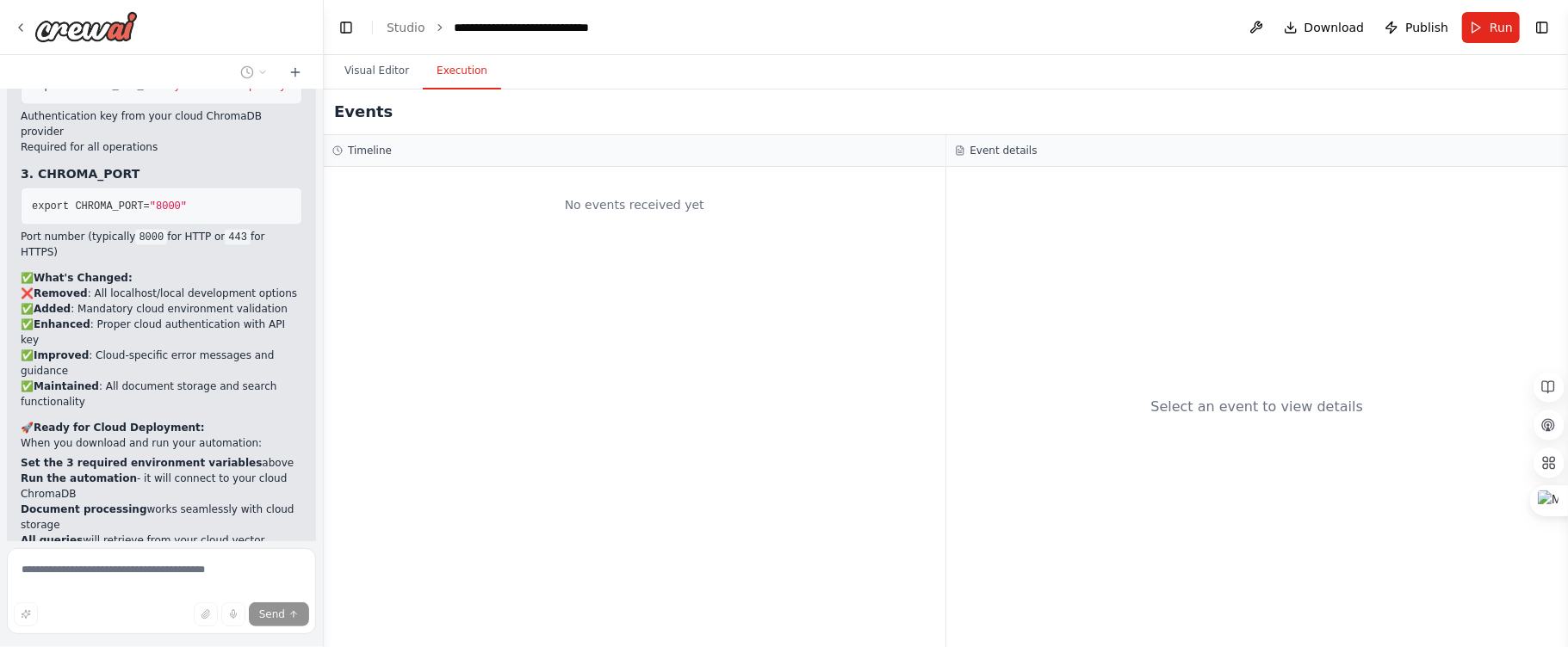
click at [454, 71] on button "Execution" at bounding box center [462, 72] width 78 height 36
click at [368, 67] on button "Visual Editor" at bounding box center [376, 72] width 92 height 36
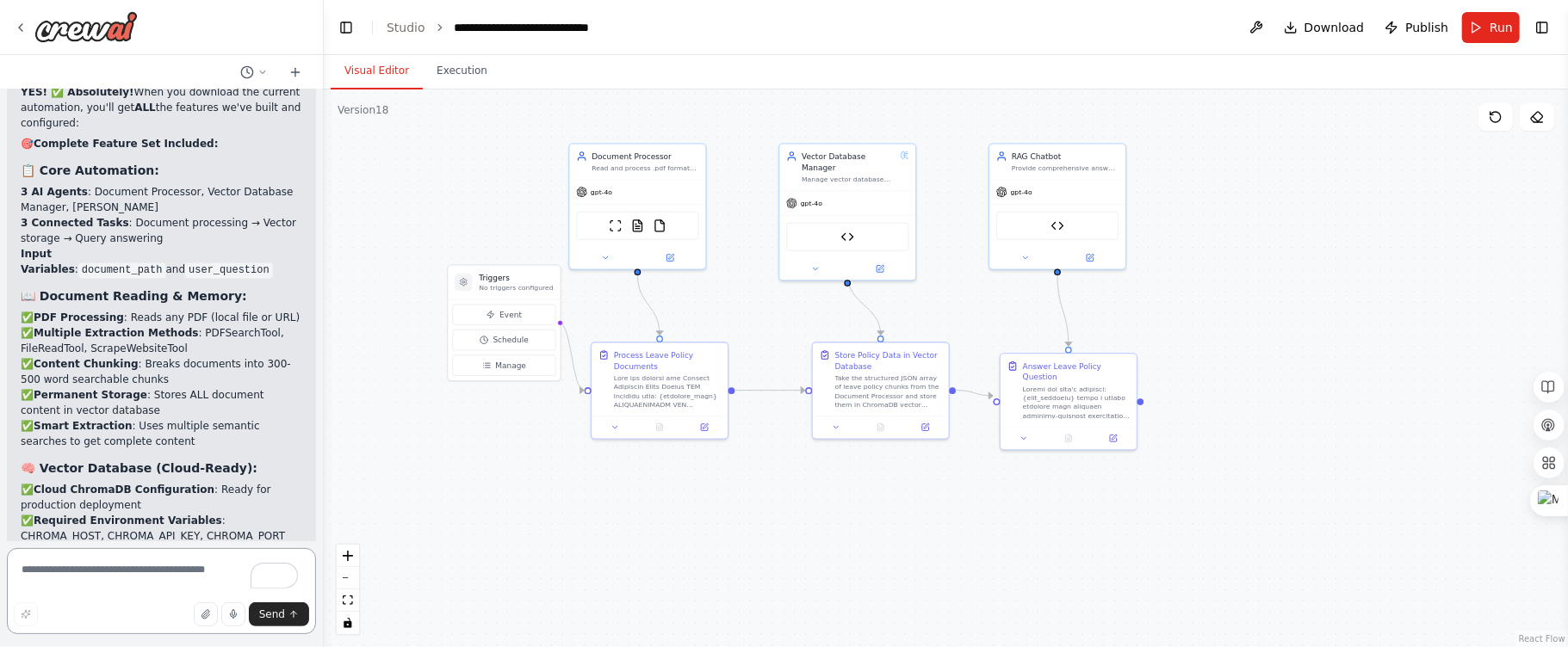
scroll to position [87315, 0]
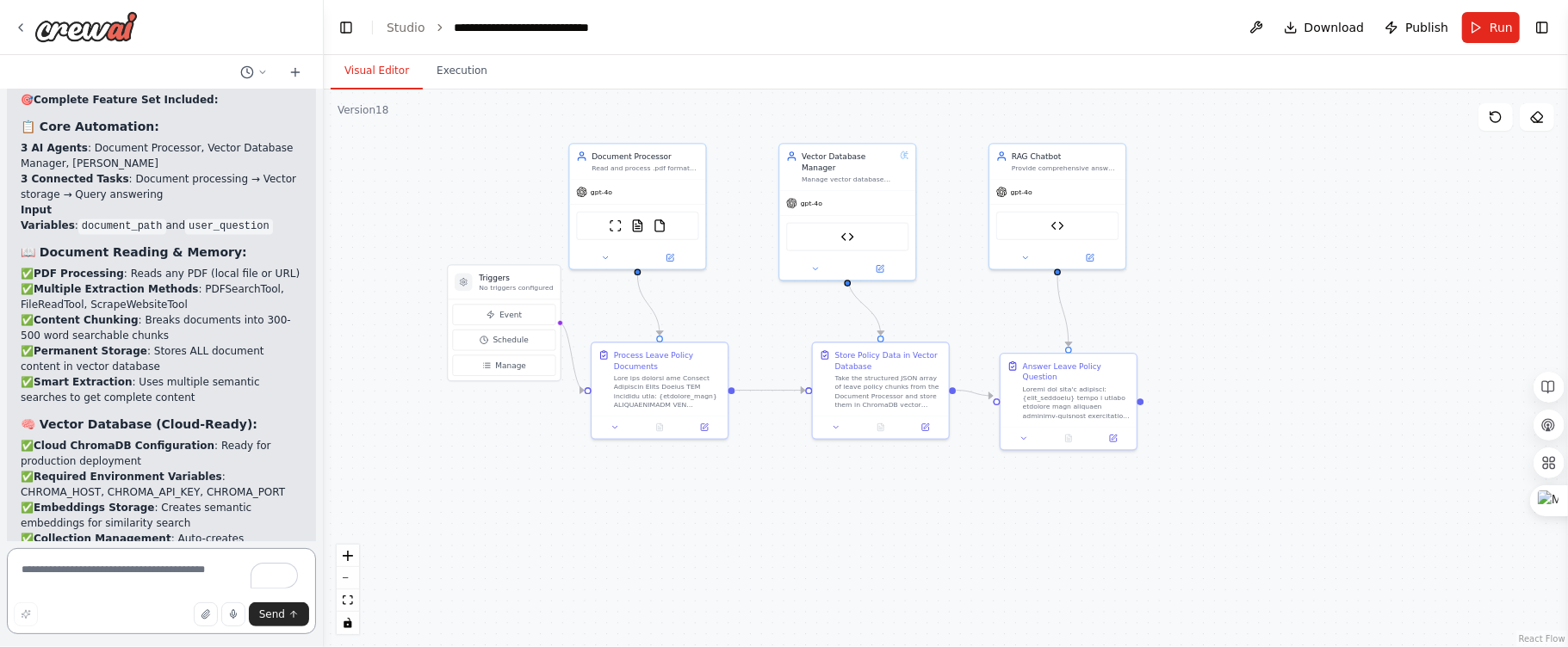
click at [93, 571] on textarea "To enrich screen reader interactions, please activate Accessibility in Grammarl…" at bounding box center [161, 591] width 309 height 86
click at [134, 579] on textarea "To enrich screen reader interactions, please activate Accessibility in Grammarl…" at bounding box center [161, 591] width 309 height 86
click at [261, 571] on textarea "**********" at bounding box center [161, 591] width 309 height 86
type textarea "**********"
click at [296, 619] on button "Send" at bounding box center [279, 614] width 61 height 24
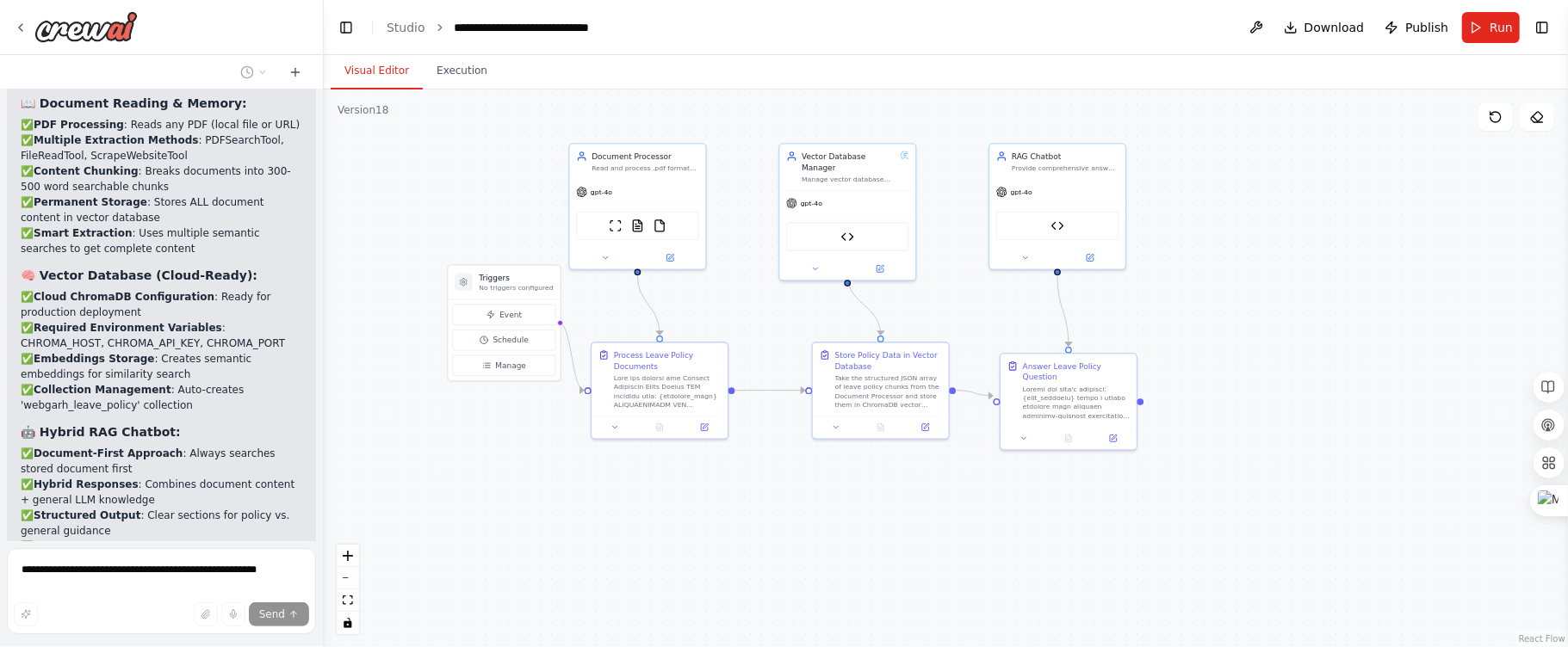
scroll to position [87466, 0]
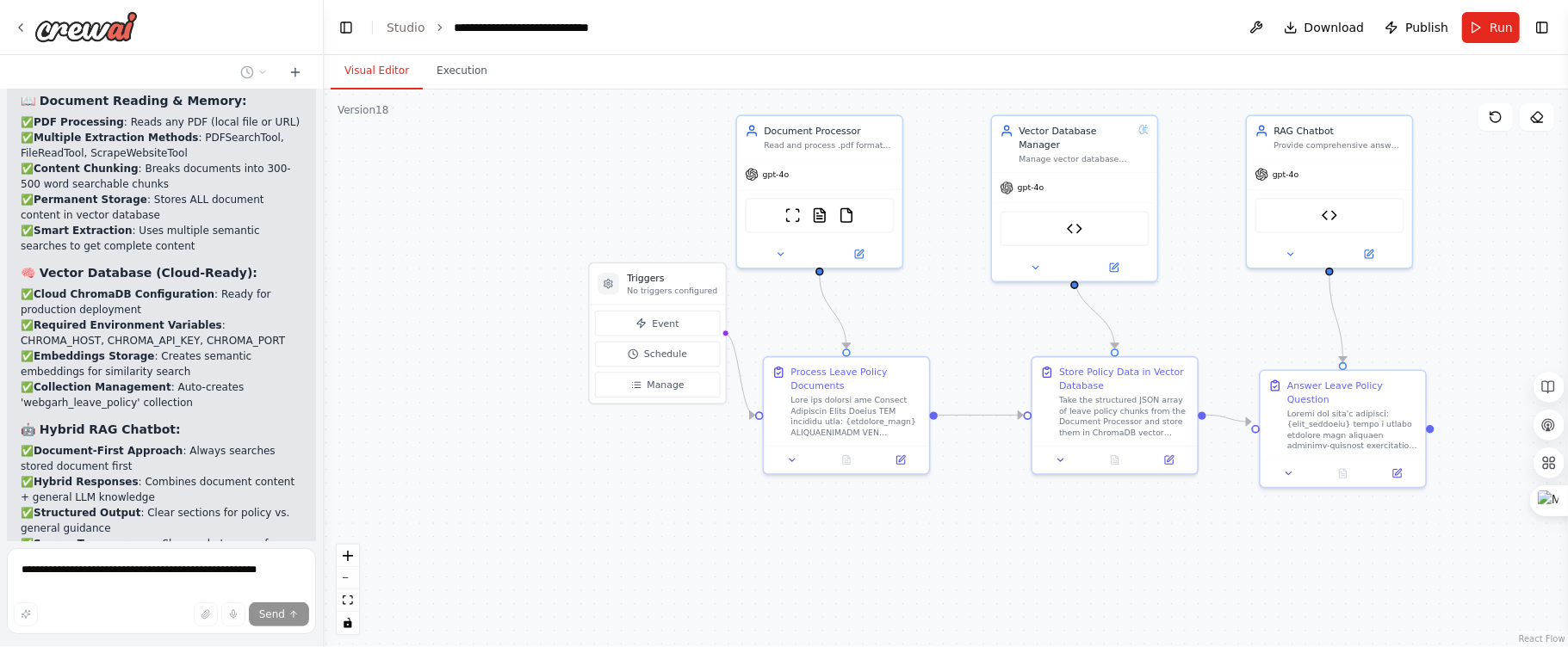
drag, startPoint x: 526, startPoint y: 498, endPoint x: 732, endPoint y: 555, distance: 213.7
click at [732, 555] on div ".deletable-edge-delete-btn { width: 20px; height: 20px; border: 0px solid #ffff…" at bounding box center [945, 368] width 1244 height 558
click at [1545, 23] on button "Toggle Right Sidebar" at bounding box center [1542, 28] width 24 height 24
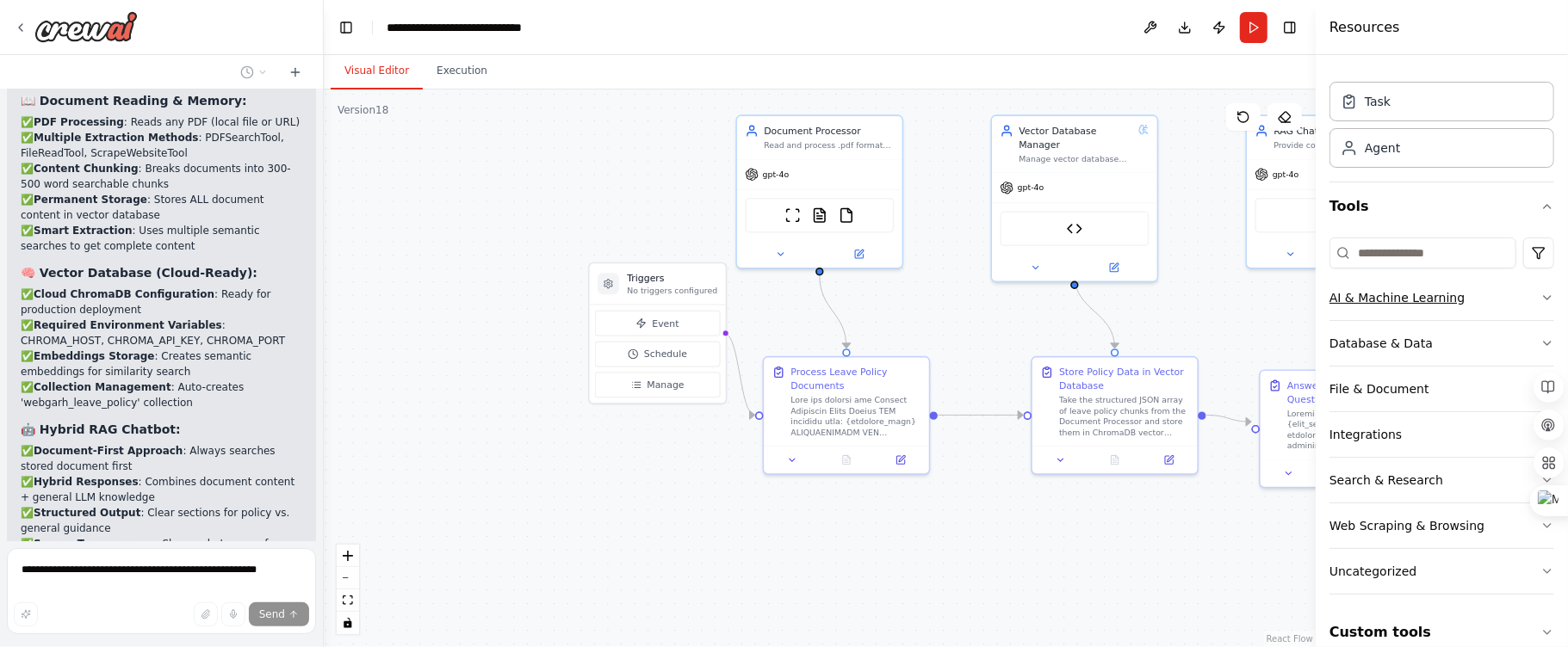
scroll to position [0, 0]
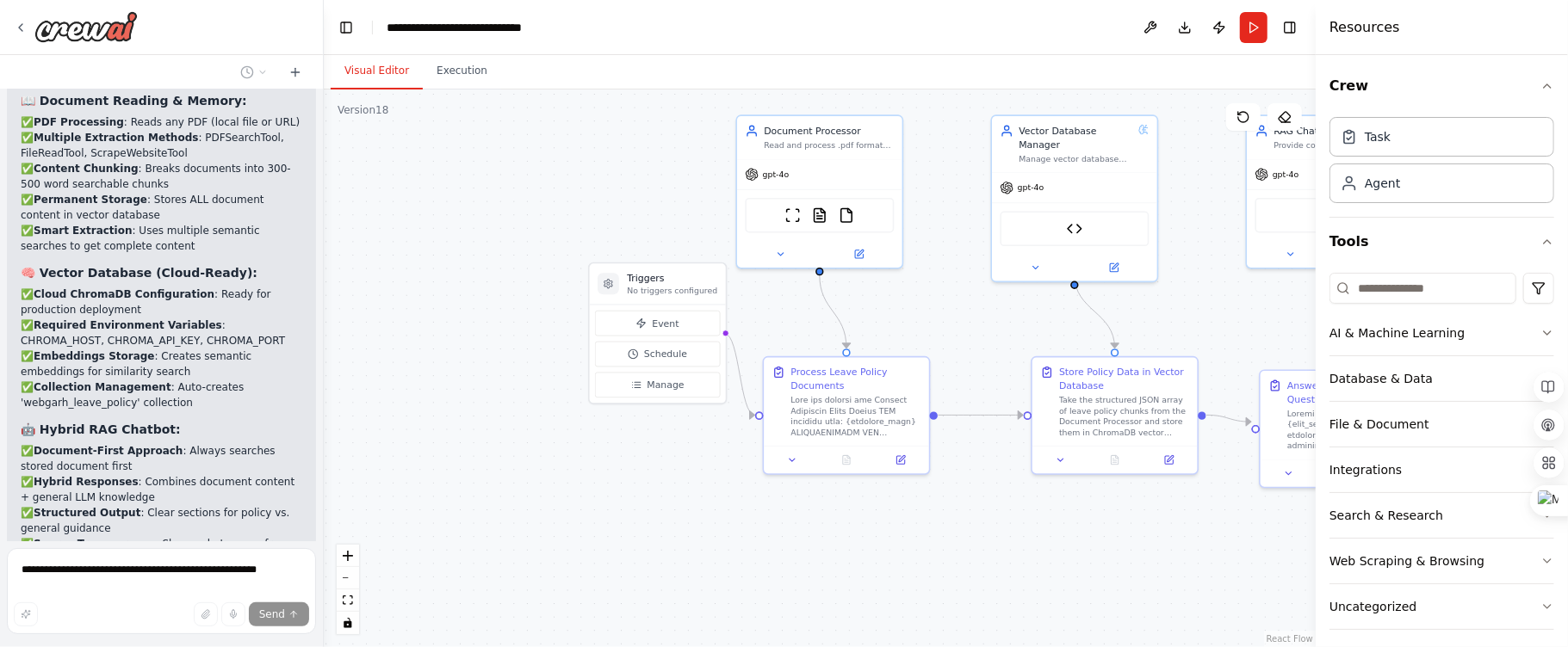
click at [984, 46] on header "**********" at bounding box center [819, 28] width 992 height 55
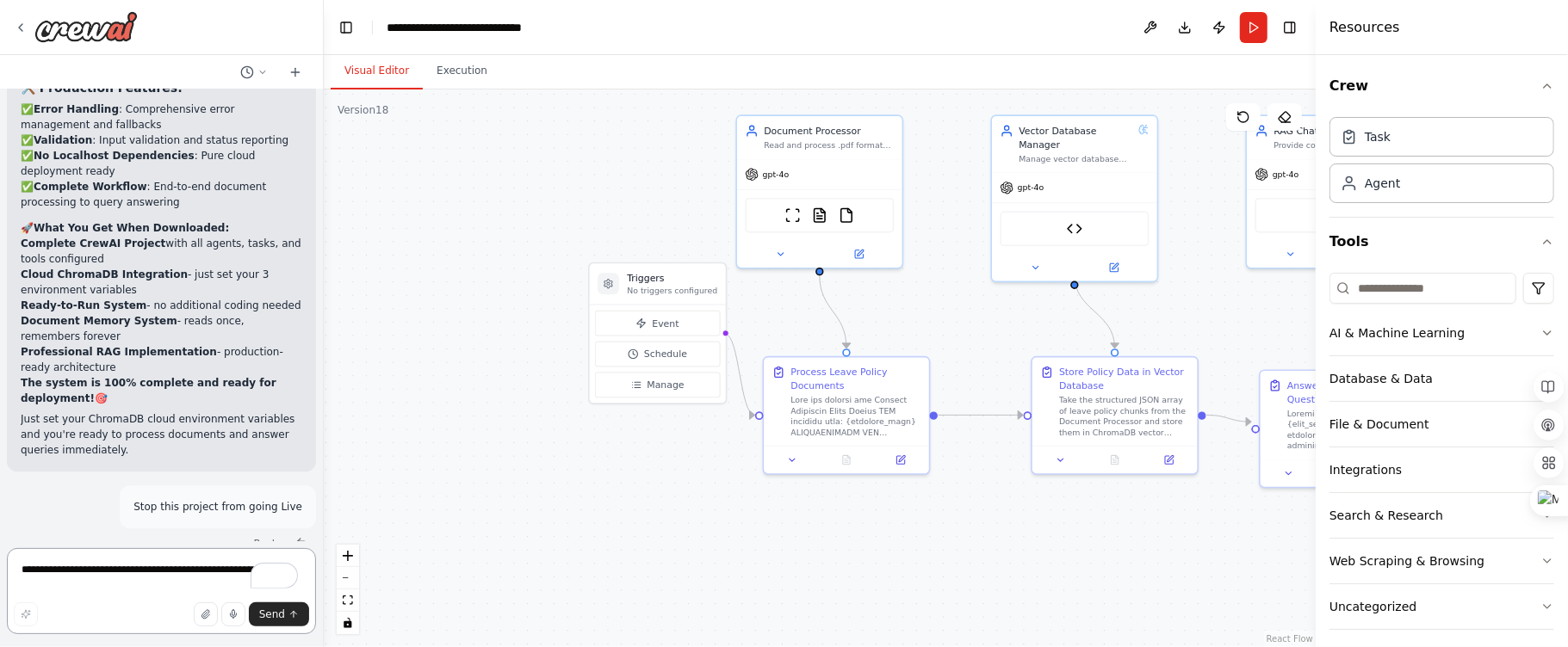
scroll to position [88082, 0]
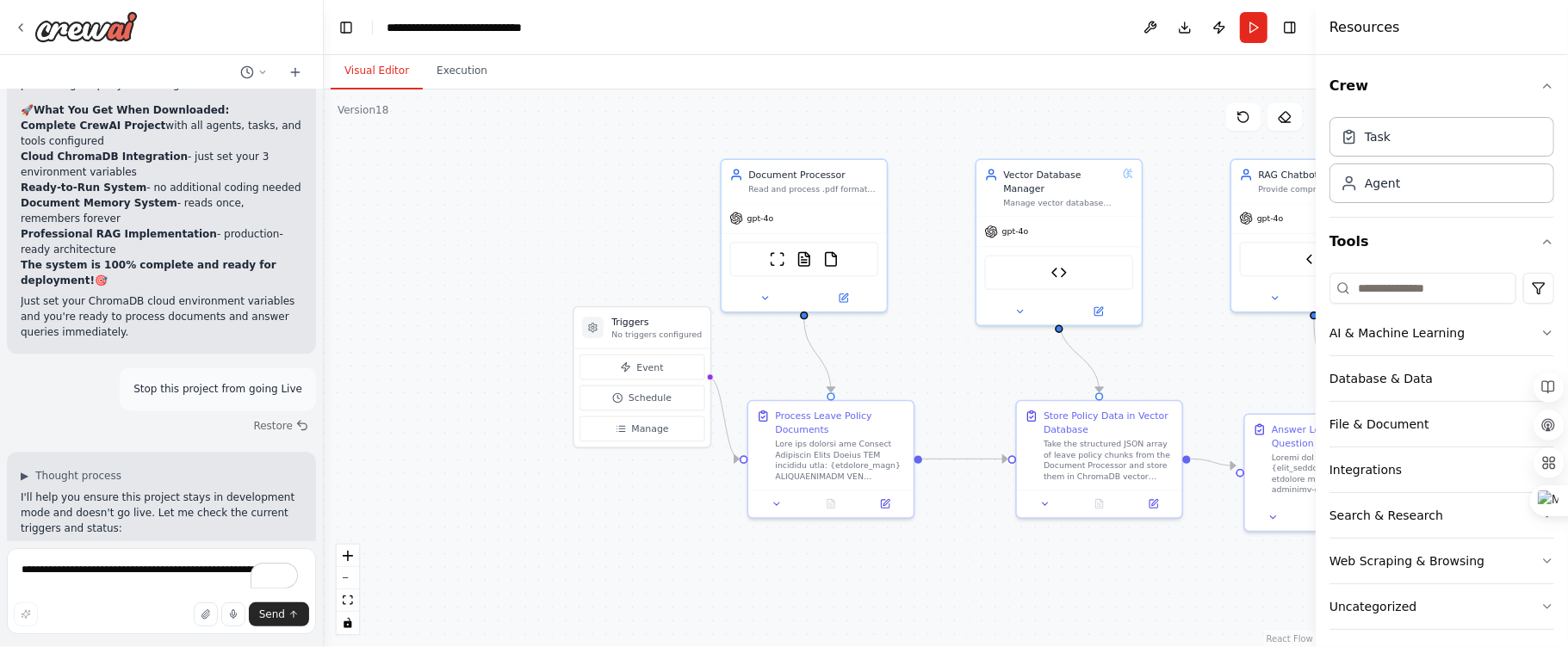
drag, startPoint x: 604, startPoint y: 172, endPoint x: 589, endPoint y: 216, distance: 46.5
click at [589, 216] on div ".deletable-edge-delete-btn { width: 20px; height: 20px; border: 0px solid #ffff…" at bounding box center [819, 368] width 992 height 558
click at [1298, 28] on button "Toggle Right Sidebar" at bounding box center [1290, 28] width 24 height 24
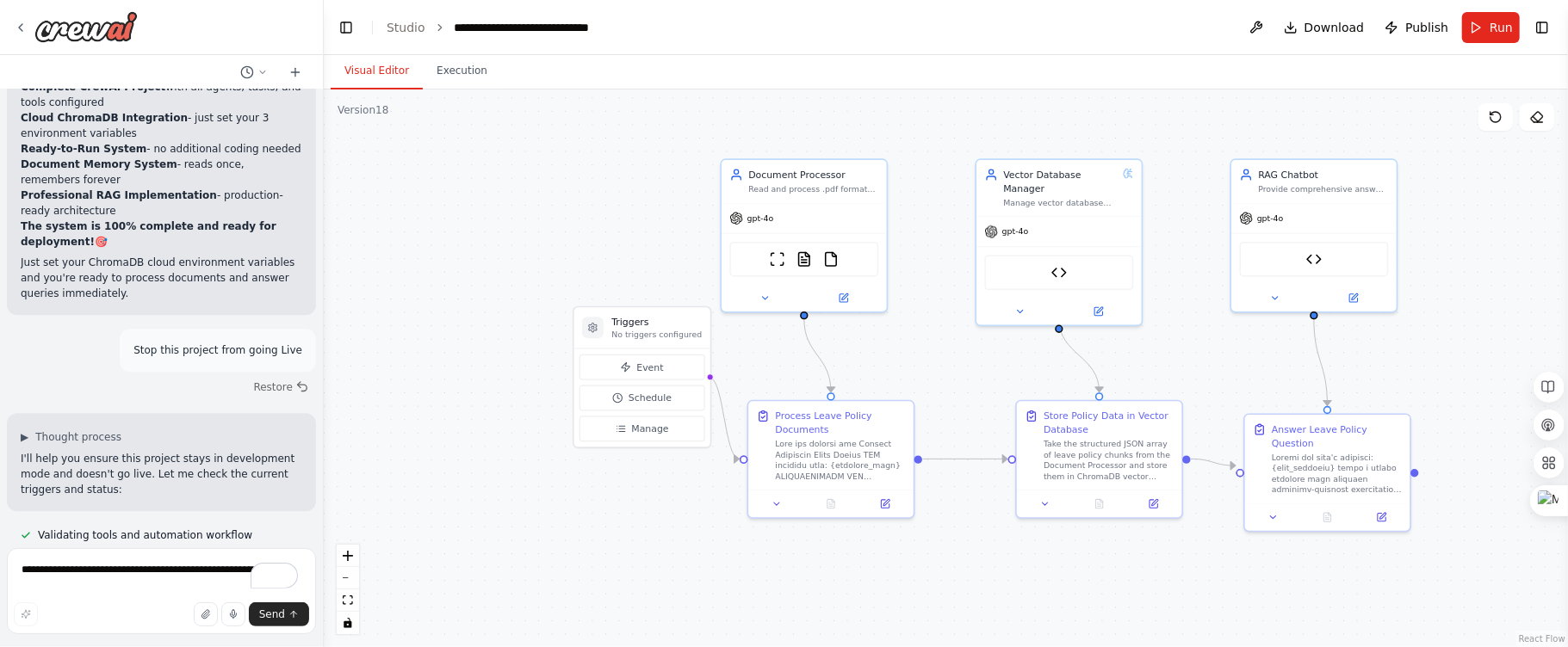
scroll to position [88159, 0]
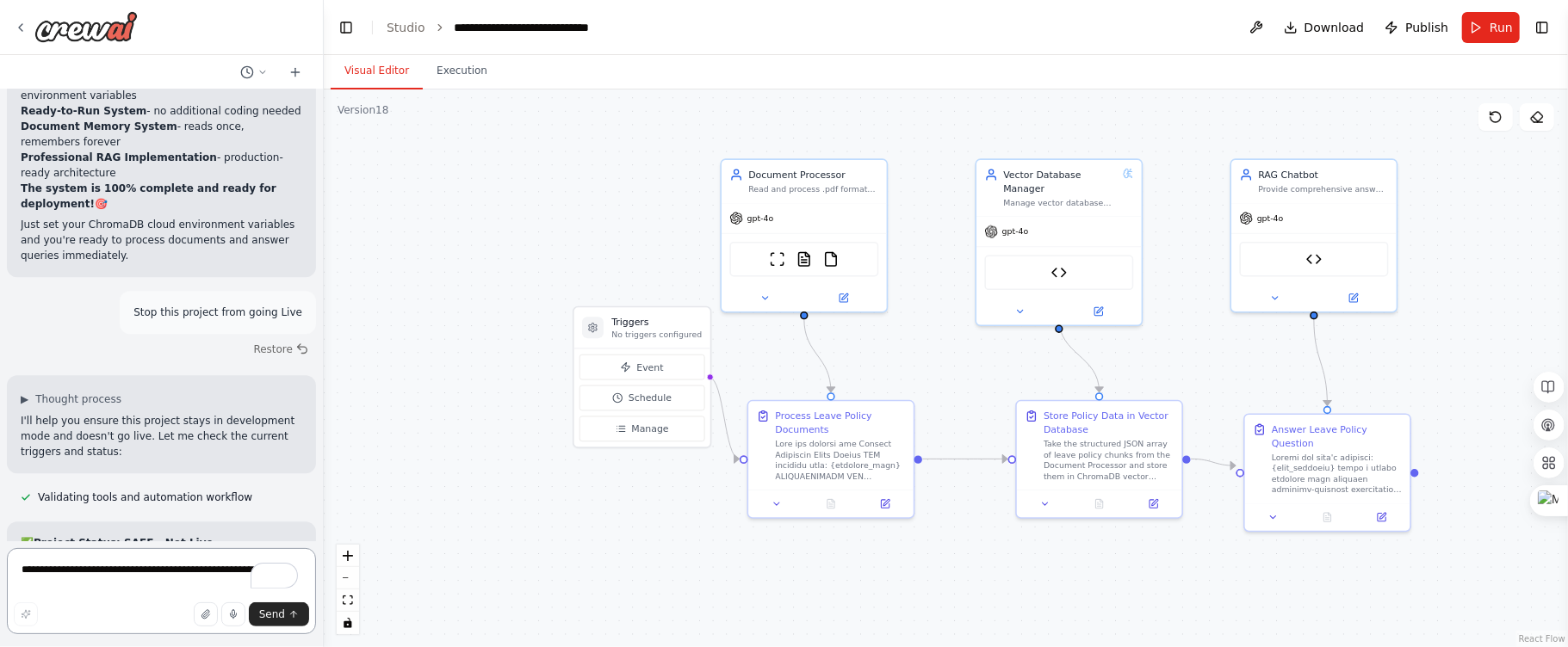
click at [159, 585] on textarea "**********" at bounding box center [161, 591] width 309 height 86
type textarea "**********"
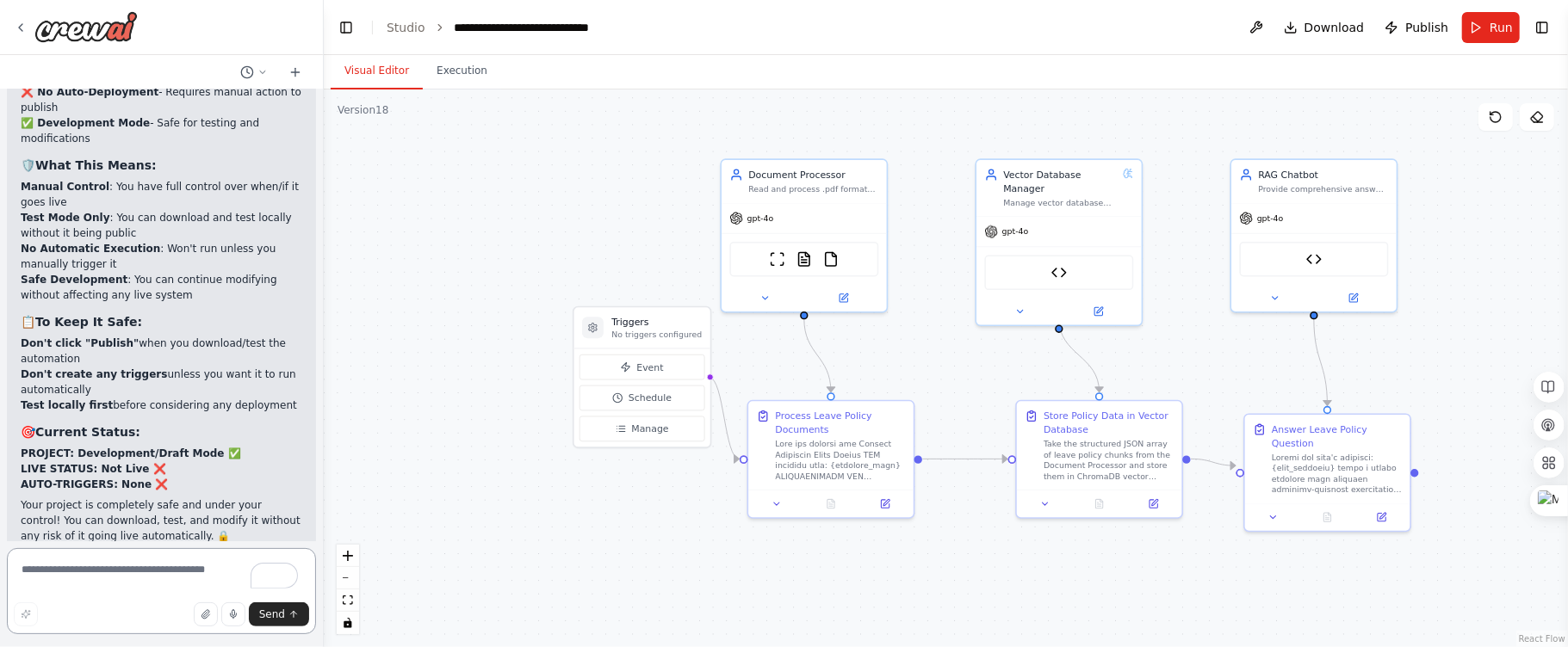
scroll to position [88819, 0]
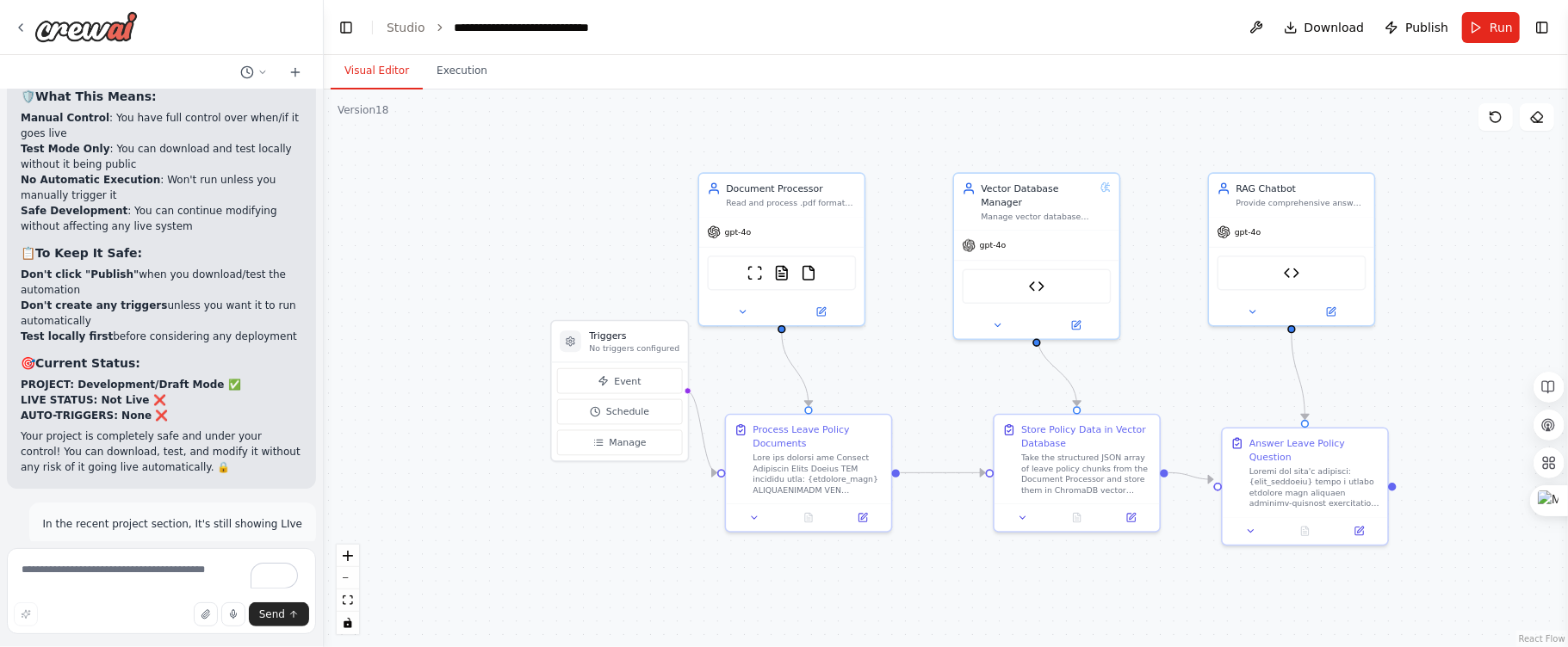
drag, startPoint x: 935, startPoint y: 220, endPoint x: 913, endPoint y: 234, distance: 26.1
click at [913, 234] on div ".deletable-edge-delete-btn { width: 20px; height: 20px; border: 0px solid #ffff…" at bounding box center [945, 368] width 1244 height 558
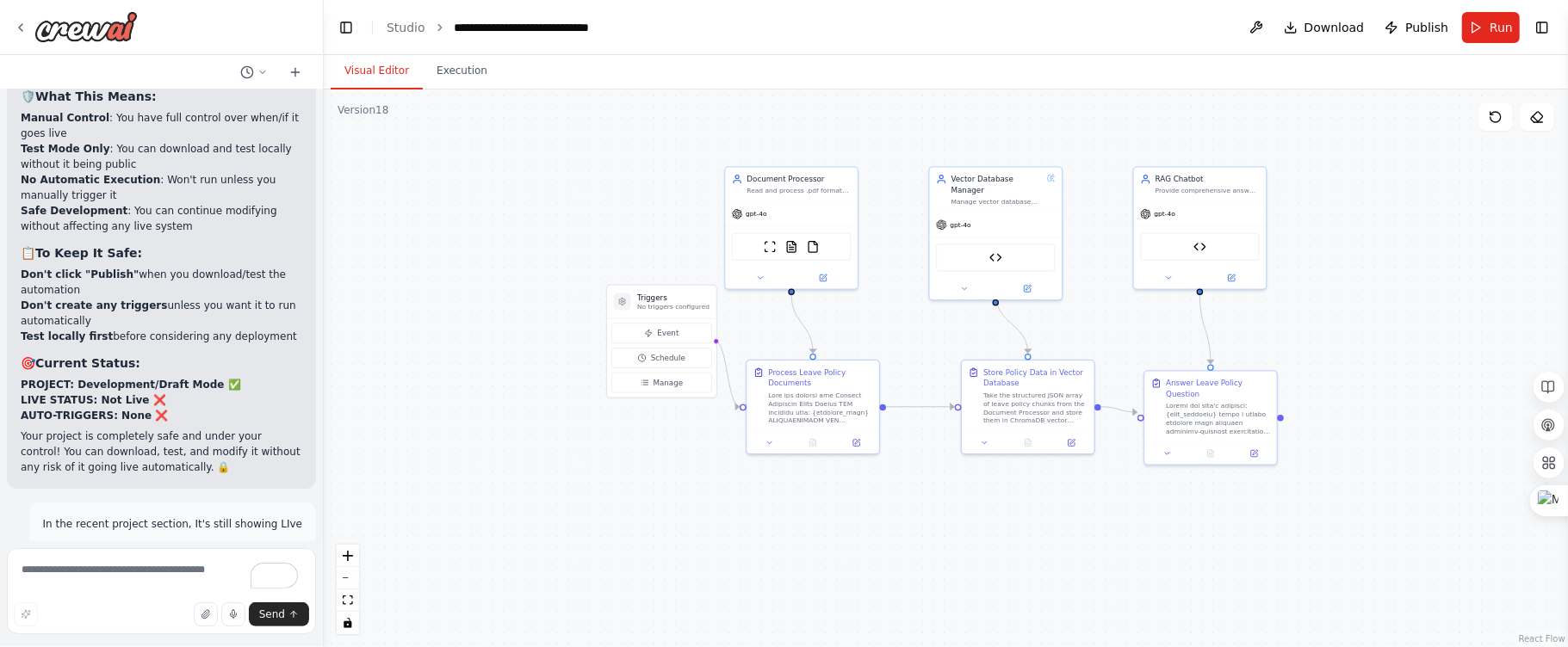
drag, startPoint x: 1119, startPoint y: 146, endPoint x: 1098, endPoint y: 152, distance: 21.8
click at [1098, 152] on div ".deletable-edge-delete-btn { width: 20px; height: 20px; border: 0px solid #ffff…" at bounding box center [945, 368] width 1244 height 558
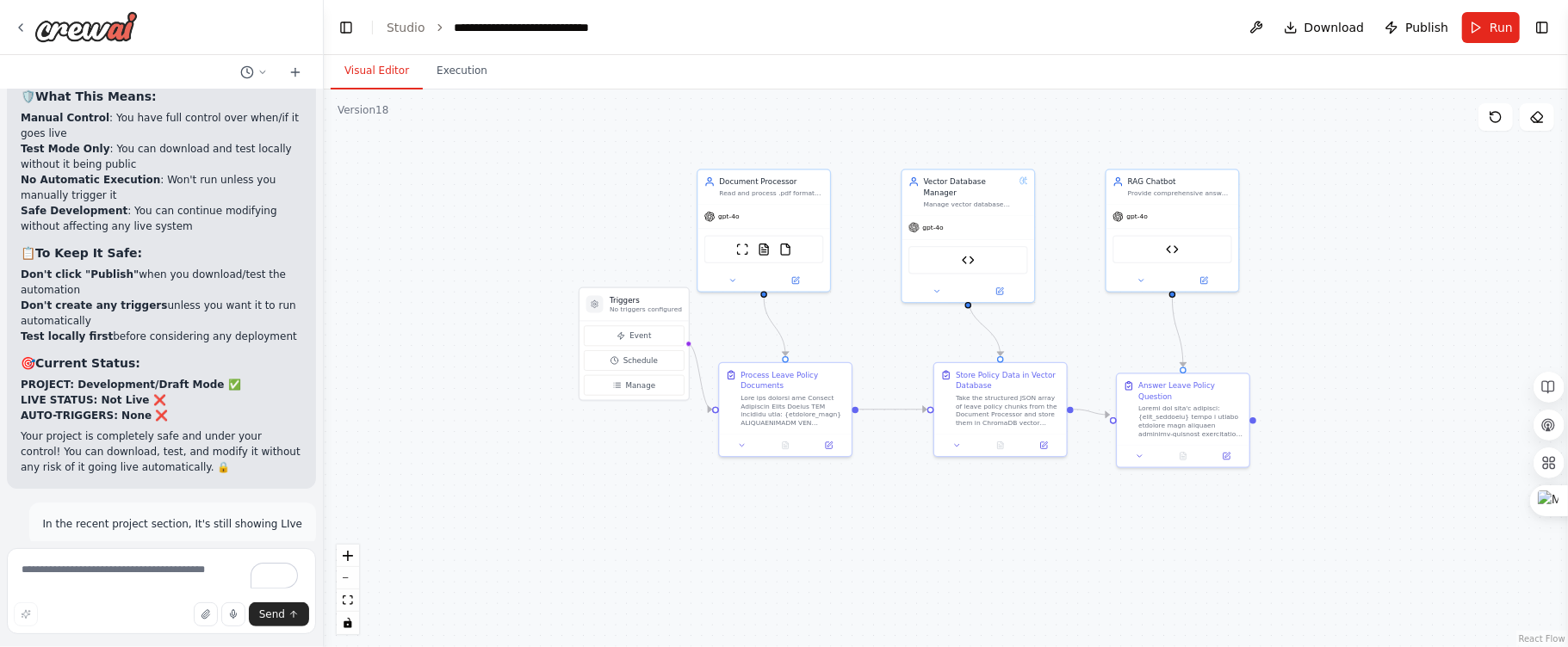
drag, startPoint x: 639, startPoint y: 203, endPoint x: 611, endPoint y: 205, distance: 28.1
click at [611, 205] on div ".deletable-edge-delete-btn { width: 20px; height: 20px; border: 0px solid #ffff…" at bounding box center [945, 368] width 1244 height 558
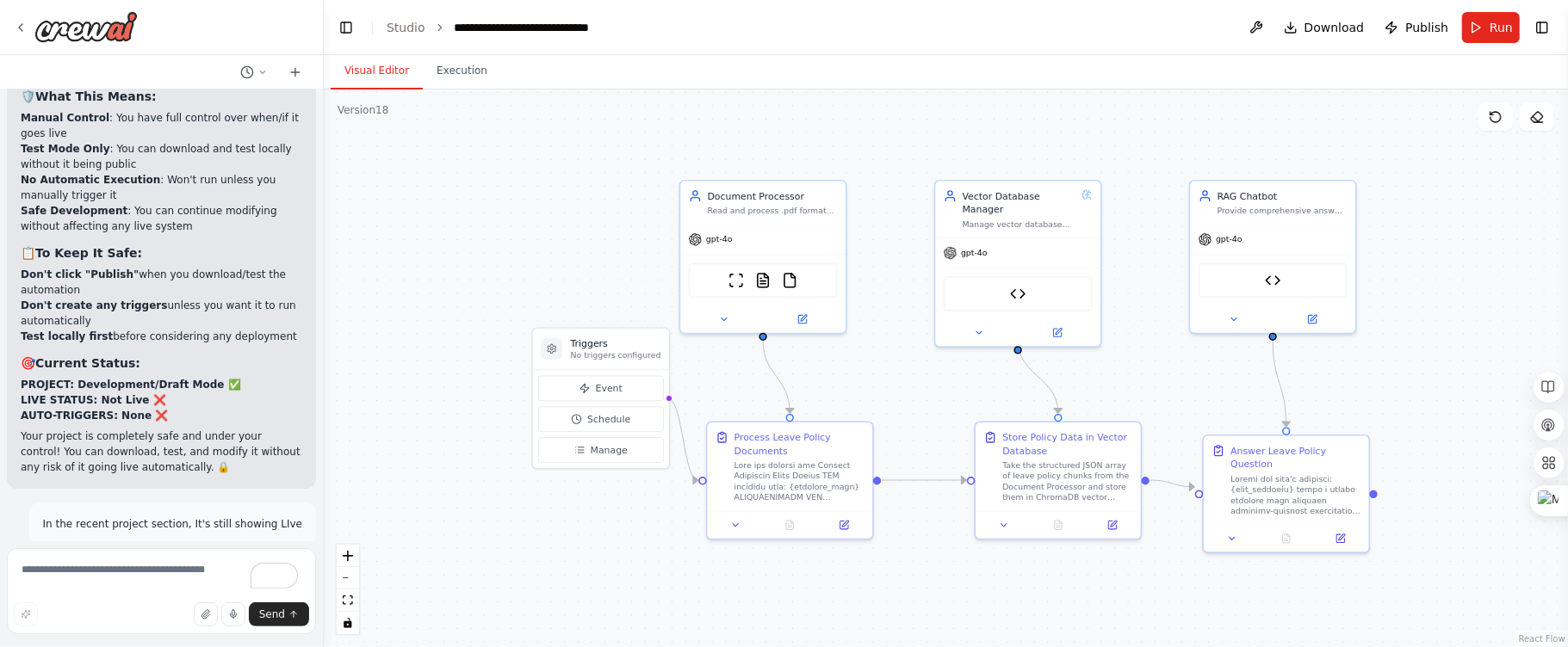
drag, startPoint x: 615, startPoint y: 152, endPoint x: 546, endPoint y: 167, distance: 70.6
click at [546, 167] on div ".deletable-edge-delete-btn { width: 20px; height: 20px; border: 0px solid #ffff…" at bounding box center [945, 368] width 1244 height 558
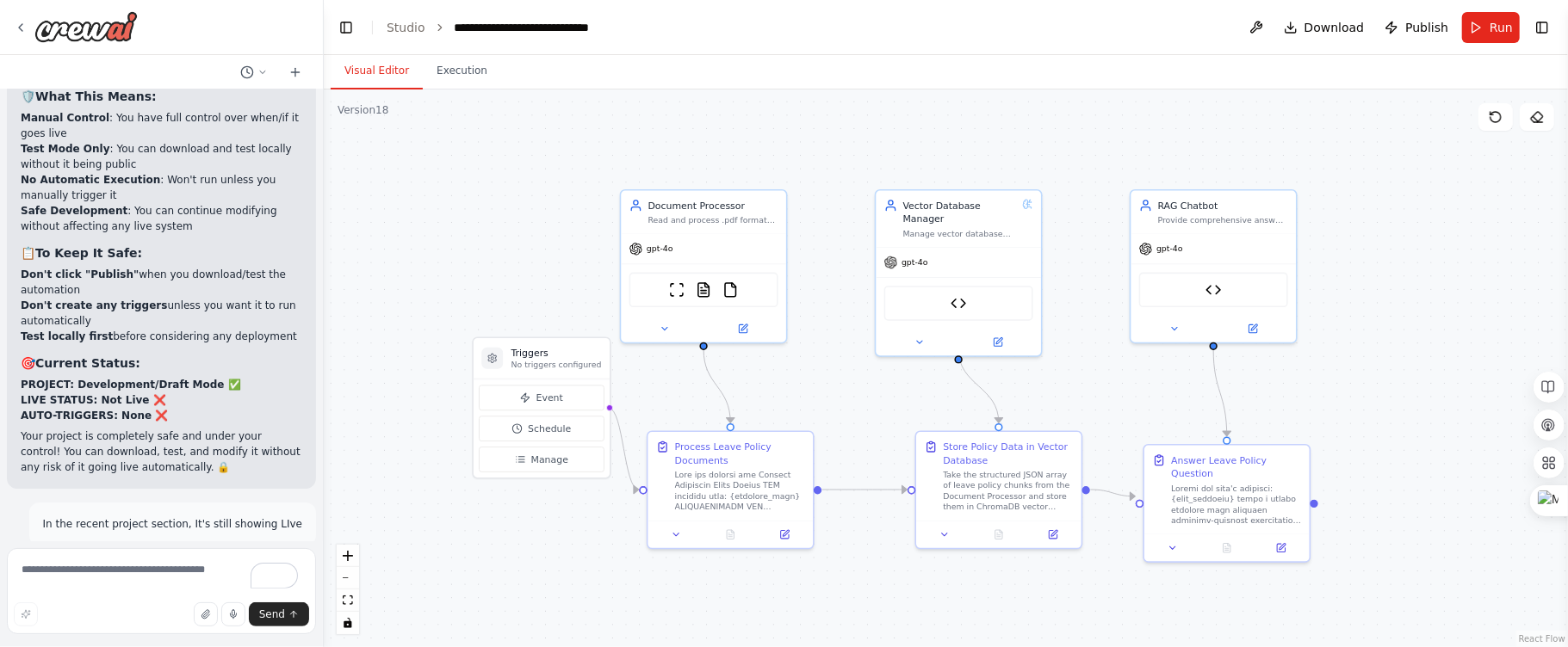
drag, startPoint x: 649, startPoint y: 122, endPoint x: 611, endPoint y: 131, distance: 39.1
click at [611, 131] on div ".deletable-edge-delete-btn { width: 20px; height: 20px; border: 0px solid #ffff…" at bounding box center [945, 368] width 1244 height 558
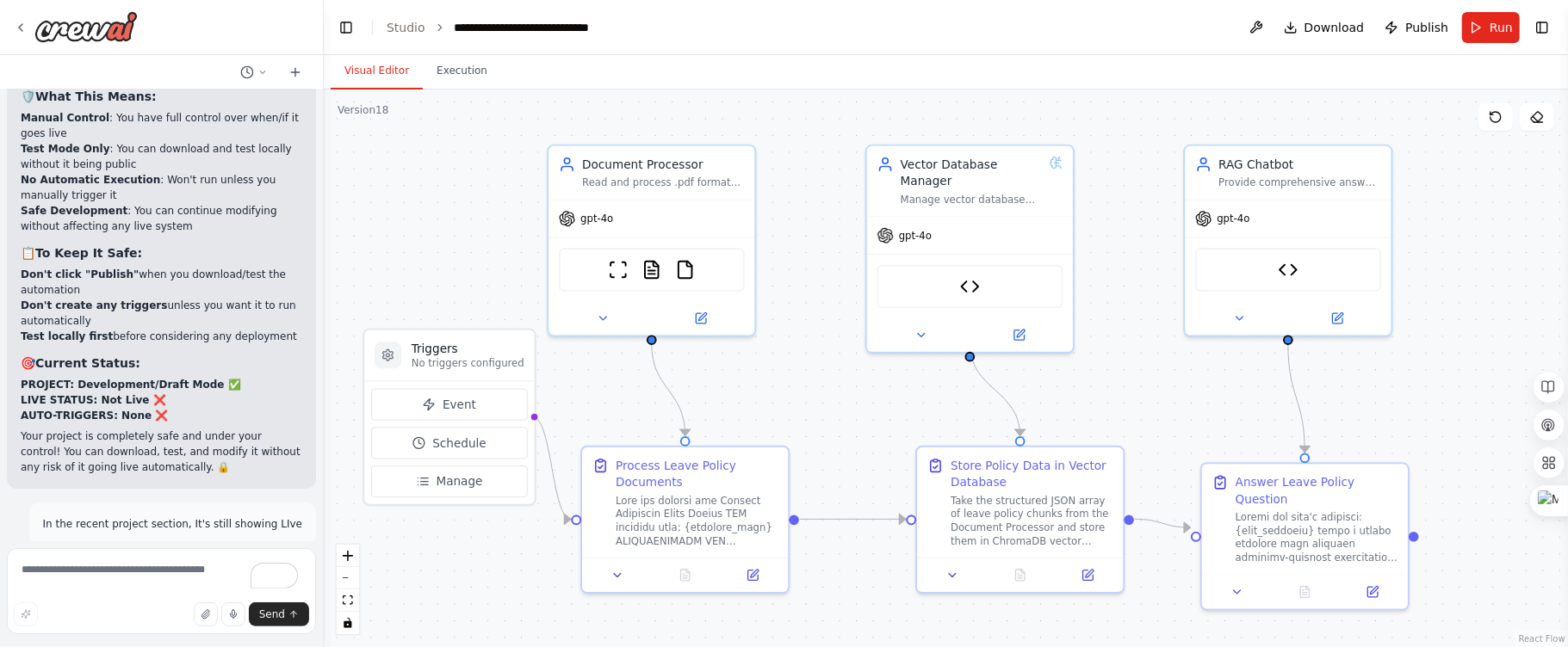
drag, startPoint x: 635, startPoint y: 128, endPoint x: 535, endPoint y: 63, distance: 119.3
click at [535, 63] on div "Visual Editor Execution Version 18 Show Tools Hide Agents .deletable-edge-delet…" at bounding box center [945, 351] width 1244 height 592
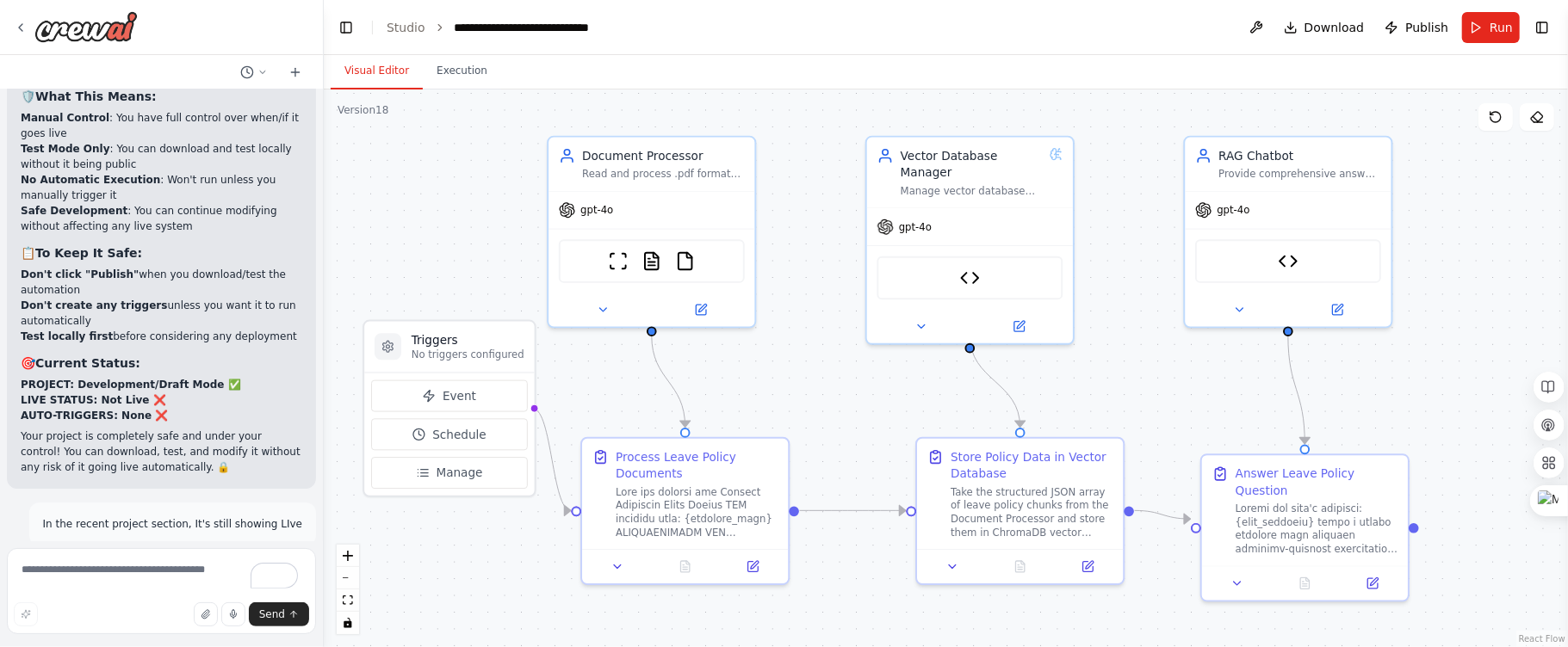
drag, startPoint x: 802, startPoint y: 369, endPoint x: 839, endPoint y: 366, distance: 37.1
click at [839, 366] on div ".deletable-edge-delete-btn { width: 20px; height: 20px; border: 0px solid #ffff…" at bounding box center [945, 368] width 1244 height 558
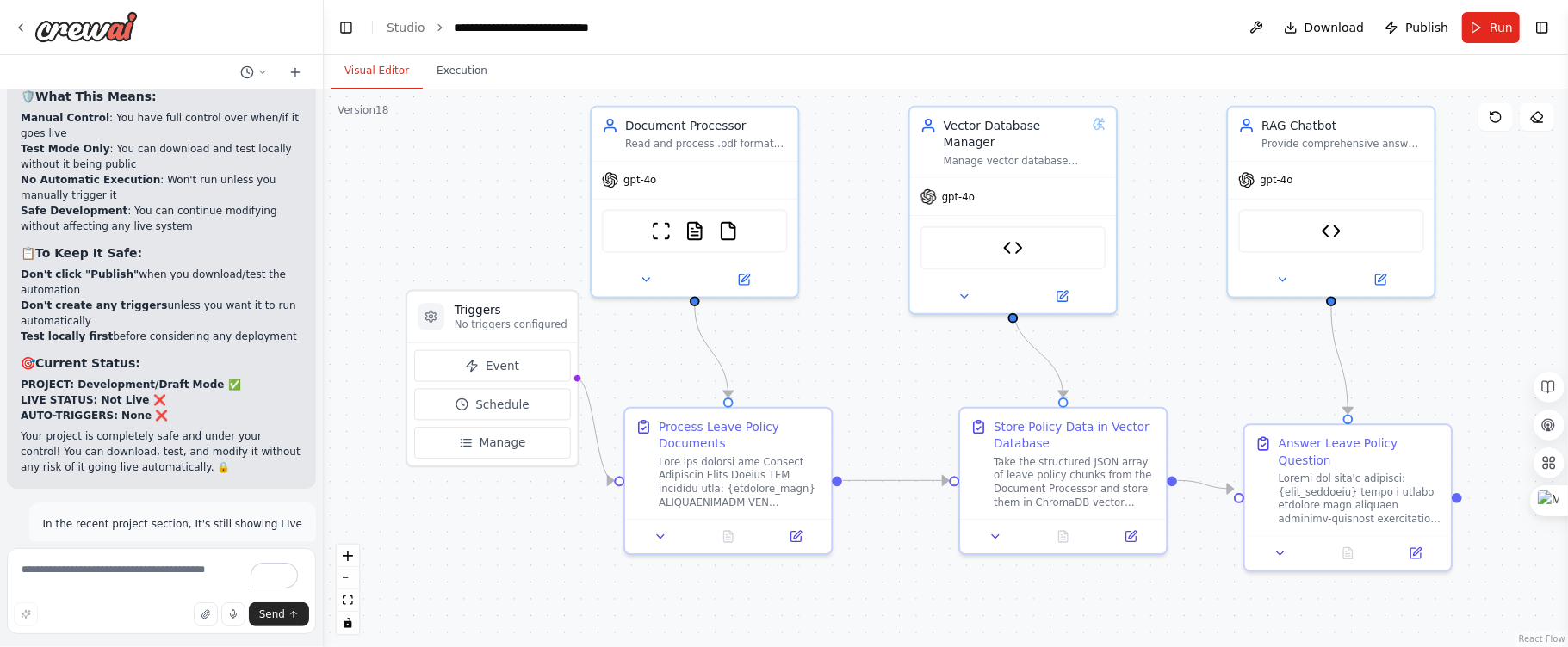
drag, startPoint x: 849, startPoint y: 398, endPoint x: 886, endPoint y: 367, distance: 48.3
click at [886, 367] on div ".deletable-edge-delete-btn { width: 20px; height: 20px; border: 0px solid #ffff…" at bounding box center [945, 368] width 1244 height 558
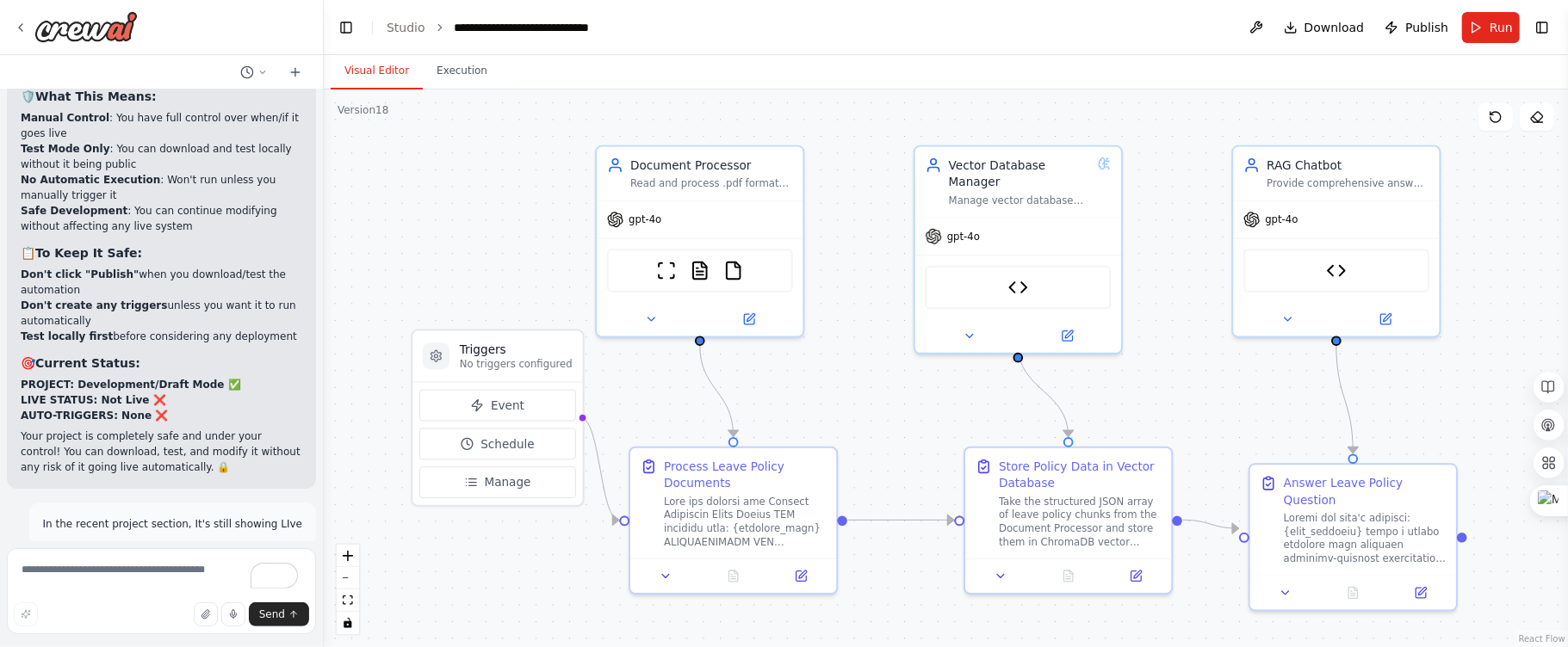
drag, startPoint x: 467, startPoint y: 173, endPoint x: 475, endPoint y: 223, distance: 50.6
click at [475, 223] on div ".deletable-edge-delete-btn { width: 20px; height: 20px; border: 0px solid #ffff…" at bounding box center [945, 368] width 1244 height 558
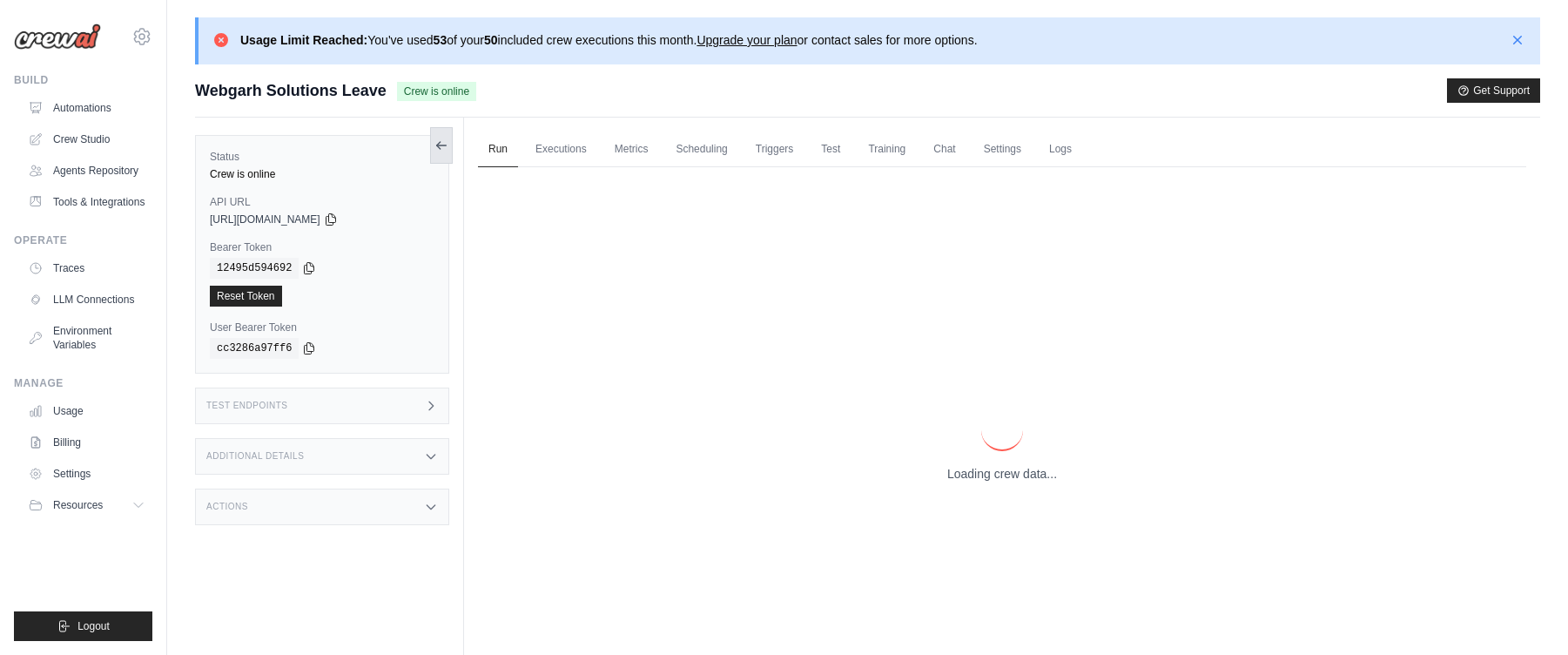
click at [436, 153] on icon at bounding box center [442, 146] width 14 height 14
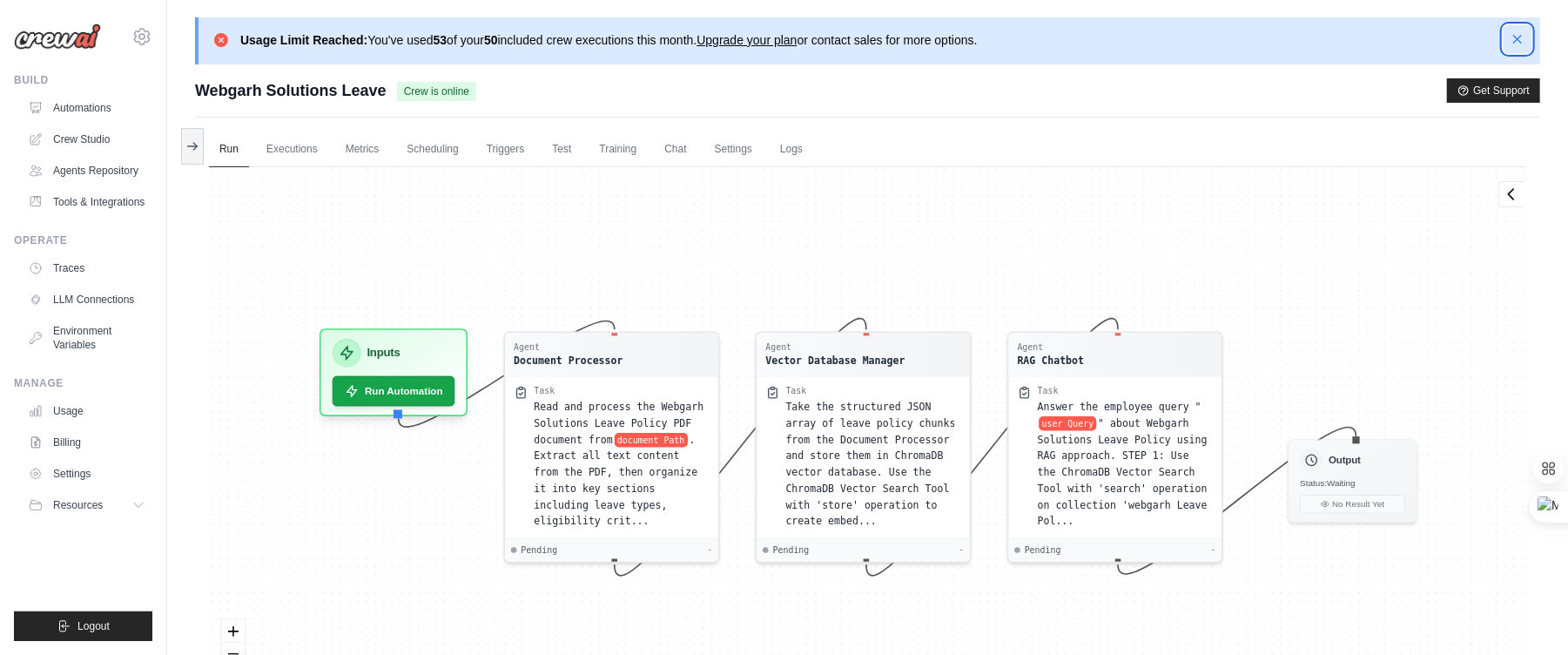
click at [1516, 48] on button "Dismiss" at bounding box center [1517, 39] width 28 height 28
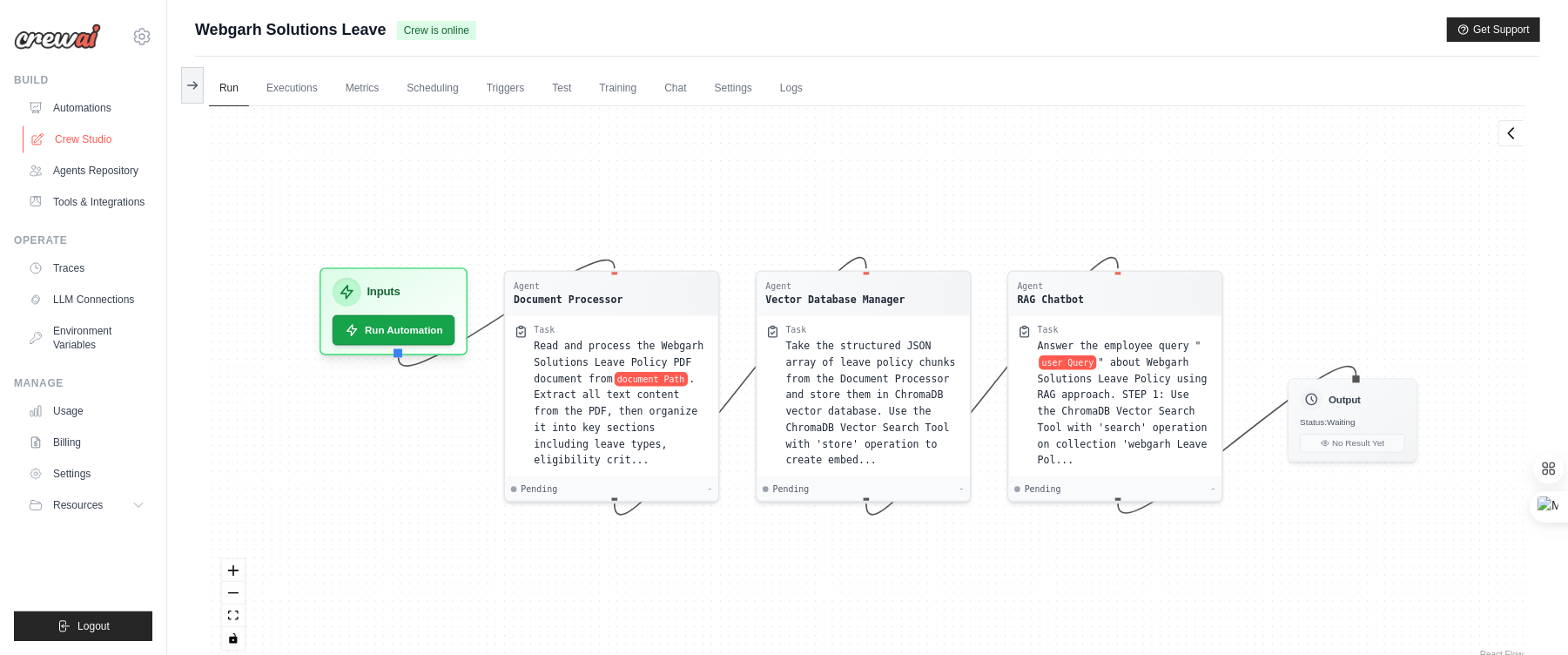
click at [65, 134] on link "Crew Studio" at bounding box center [89, 139] width 131 height 28
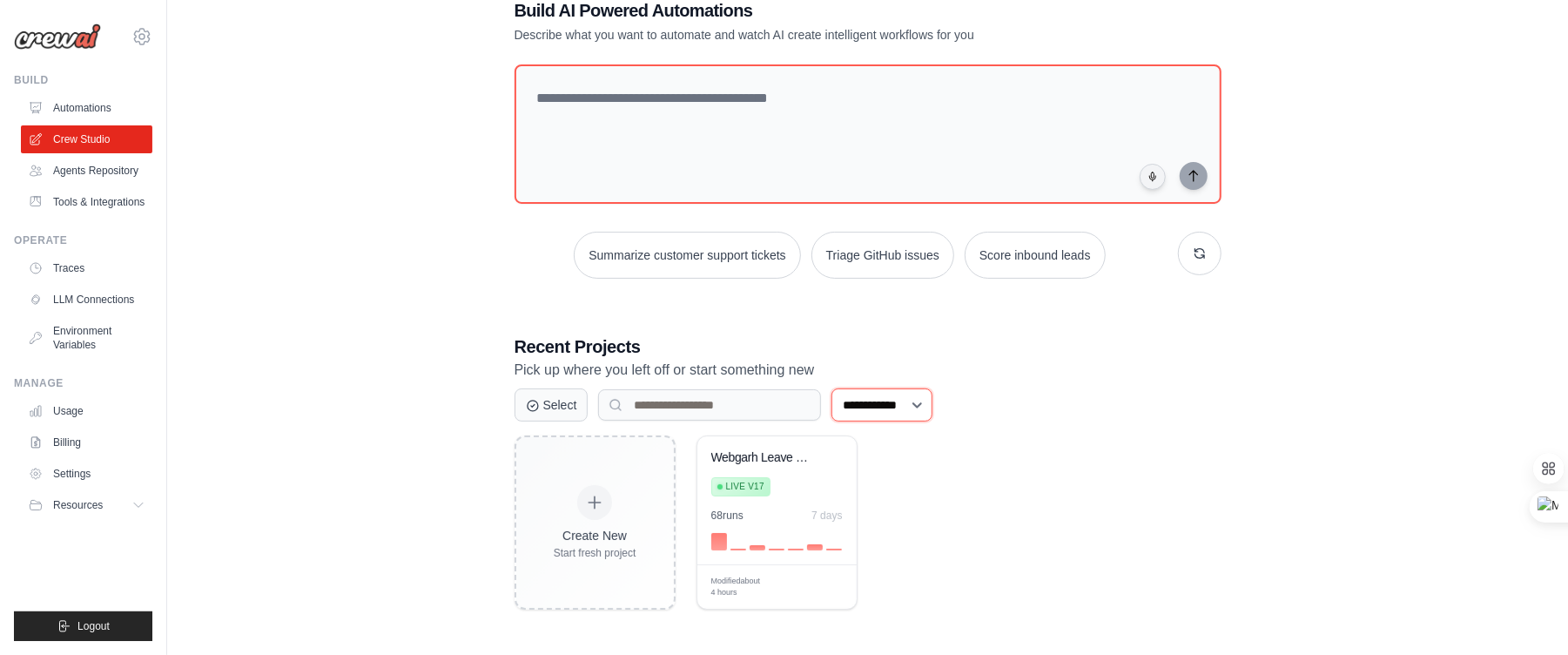
click at [1065, 394] on div "**********" at bounding box center [868, 405] width 707 height 33
click at [821, 590] on span "Edit" at bounding box center [822, 587] width 17 height 15
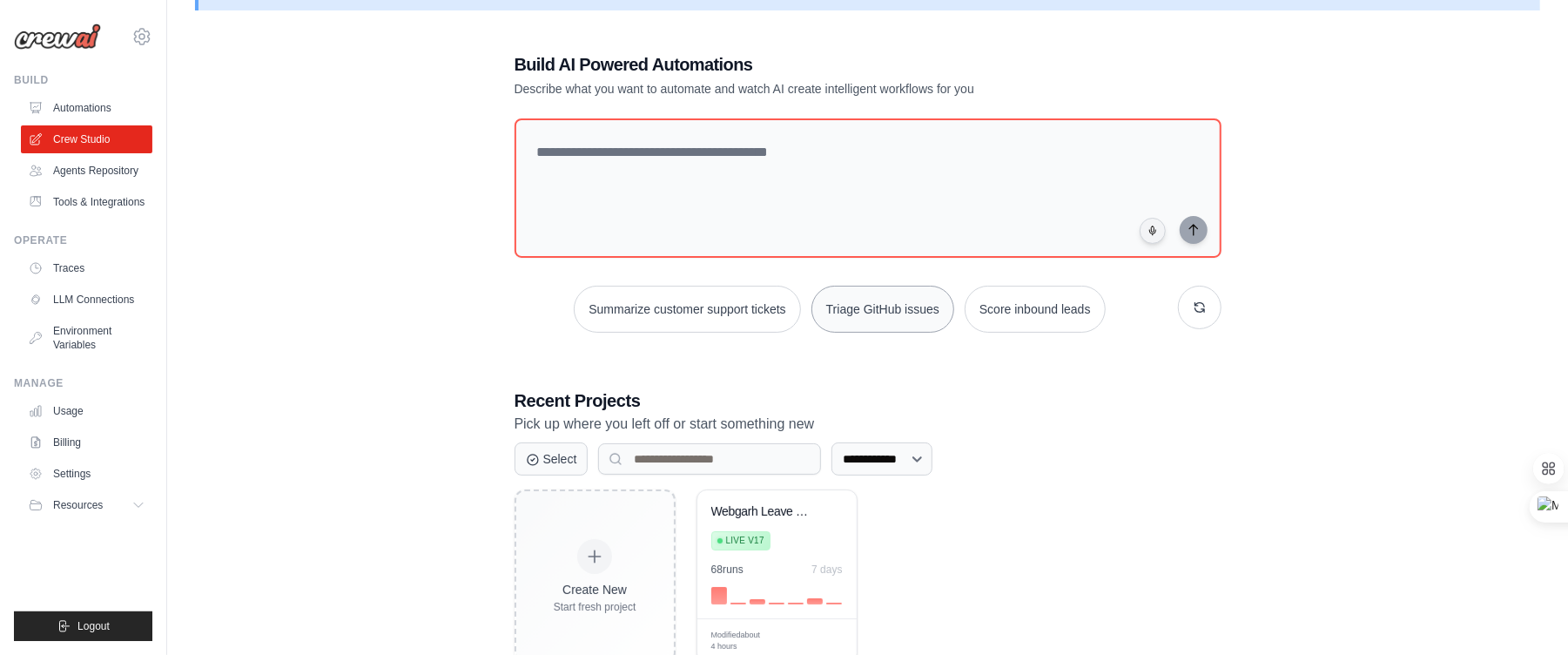
scroll to position [108, 0]
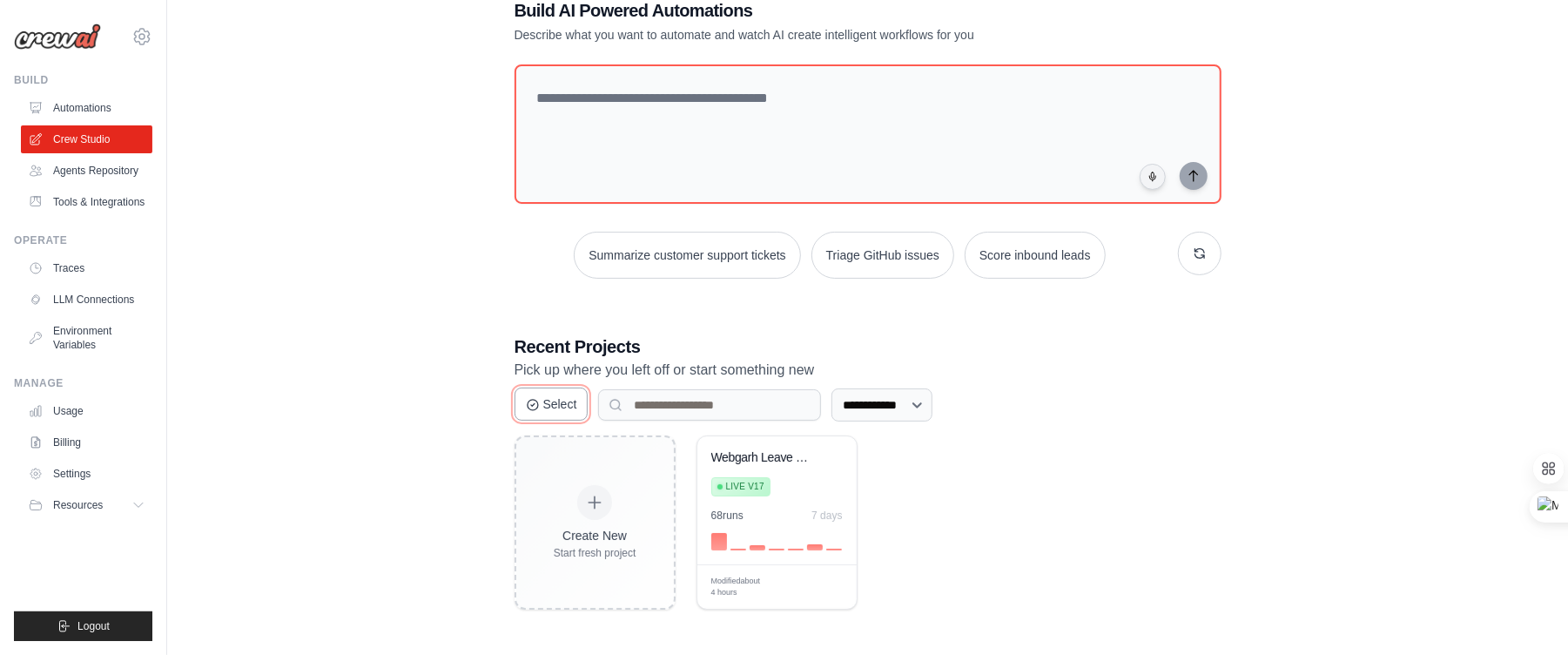
click at [556, 409] on button "Select" at bounding box center [551, 404] width 74 height 33
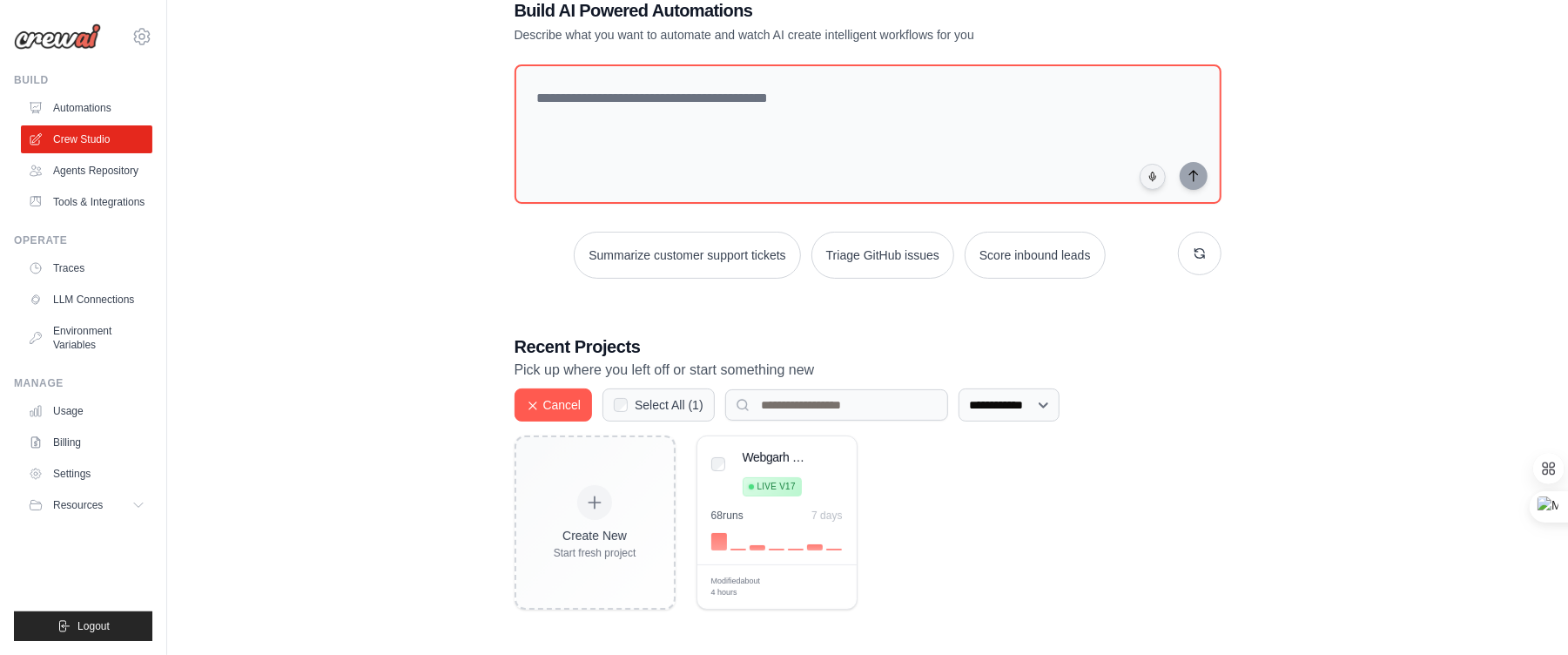
click at [620, 411] on div "Select All ( 1 )" at bounding box center [658, 405] width 112 height 33
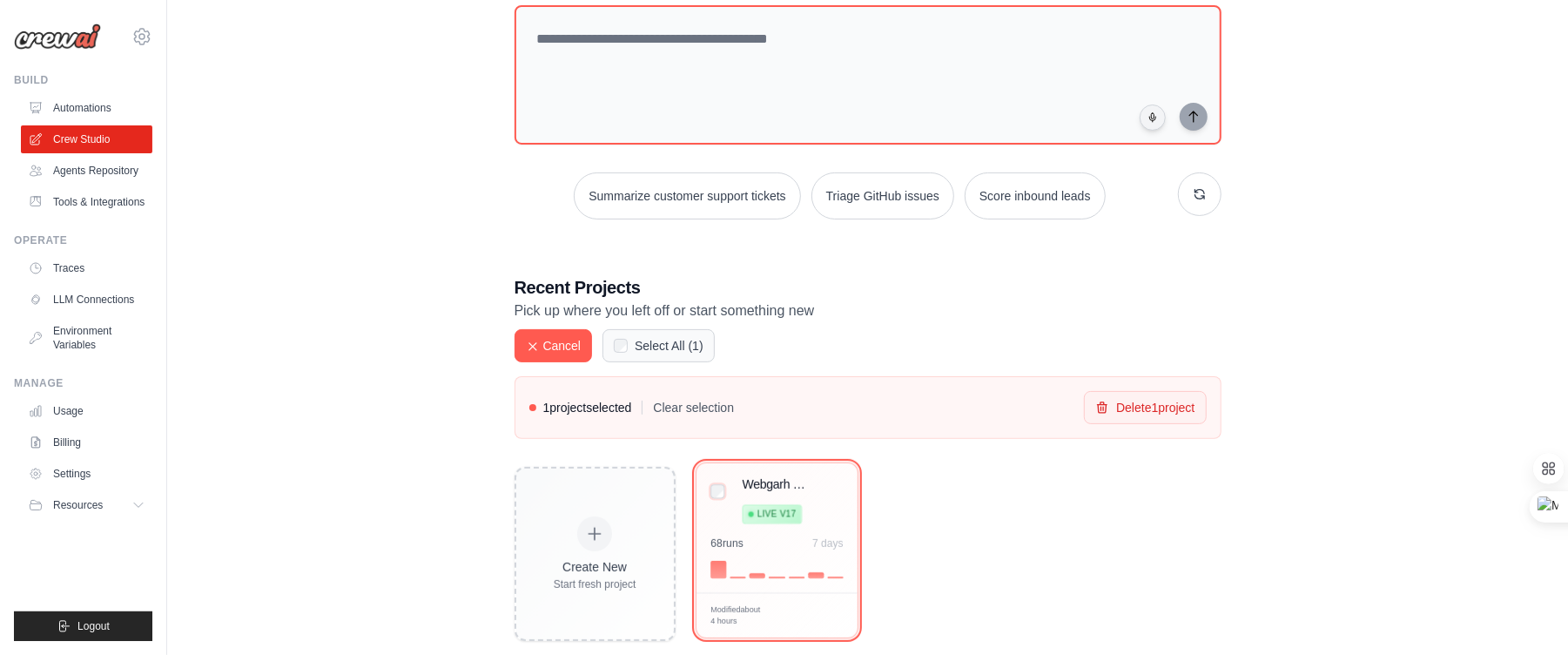
scroll to position [199, 0]
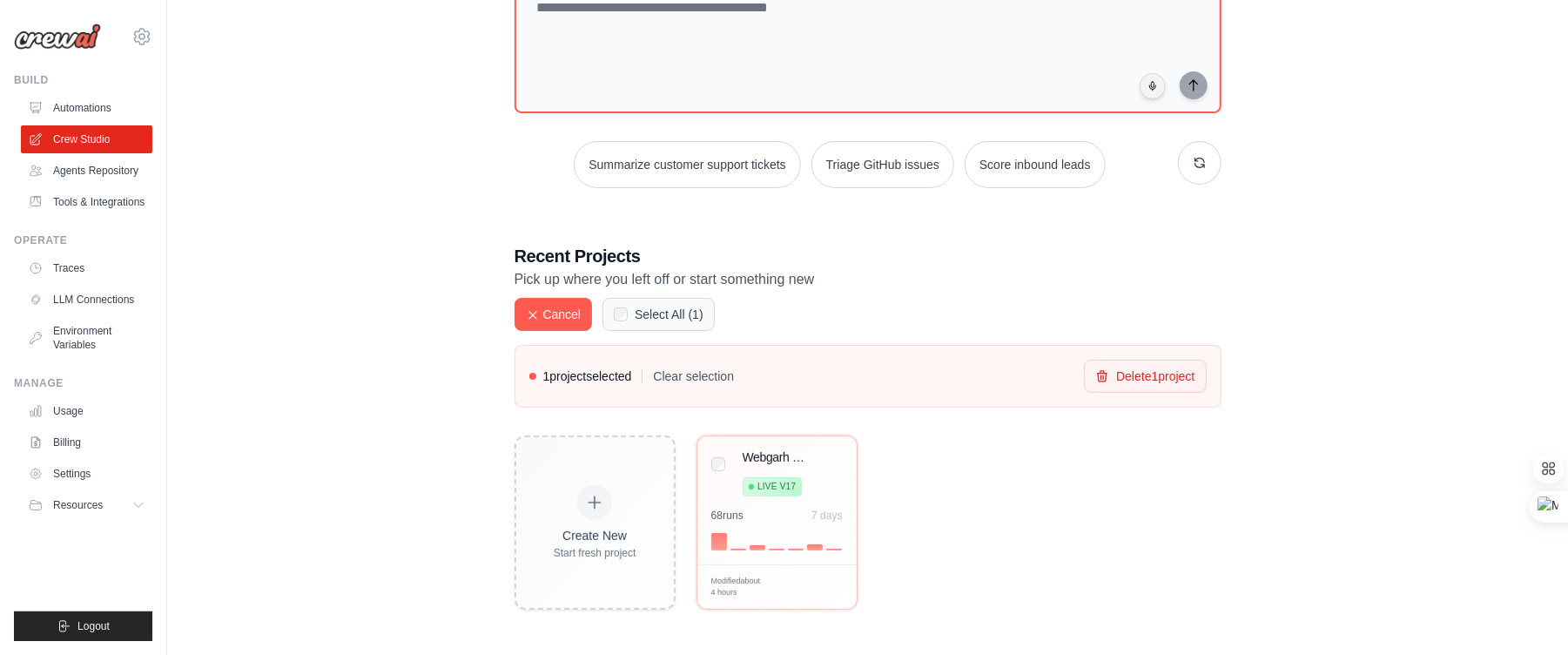
click at [1134, 523] on div "Create New Start fresh project Webgarh Leave Policy RAG System Live v17 68 run …" at bounding box center [868, 523] width 707 height 174
click at [543, 313] on button "Cancel" at bounding box center [553, 314] width 78 height 33
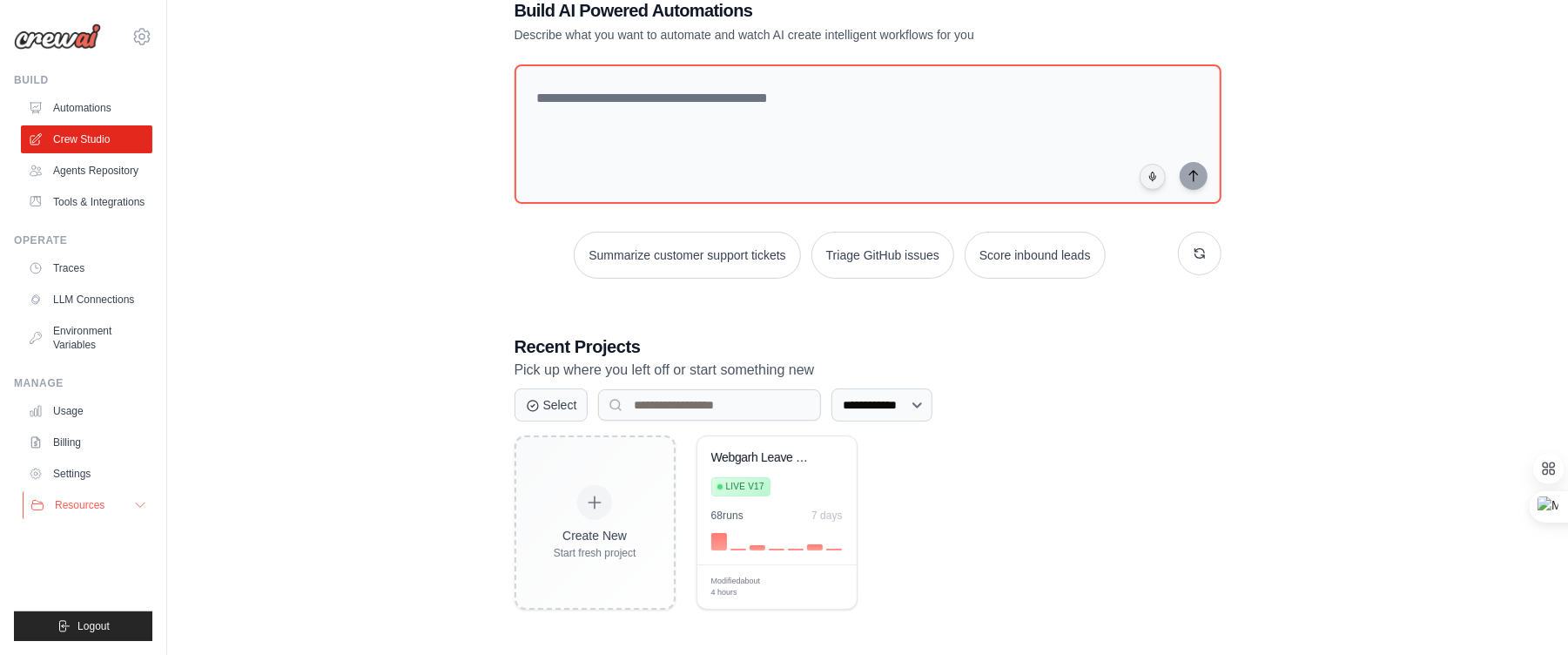
click at [89, 512] on span "Resources" at bounding box center [80, 505] width 50 height 14
click at [93, 512] on span "Resources" at bounding box center [80, 505] width 50 height 14
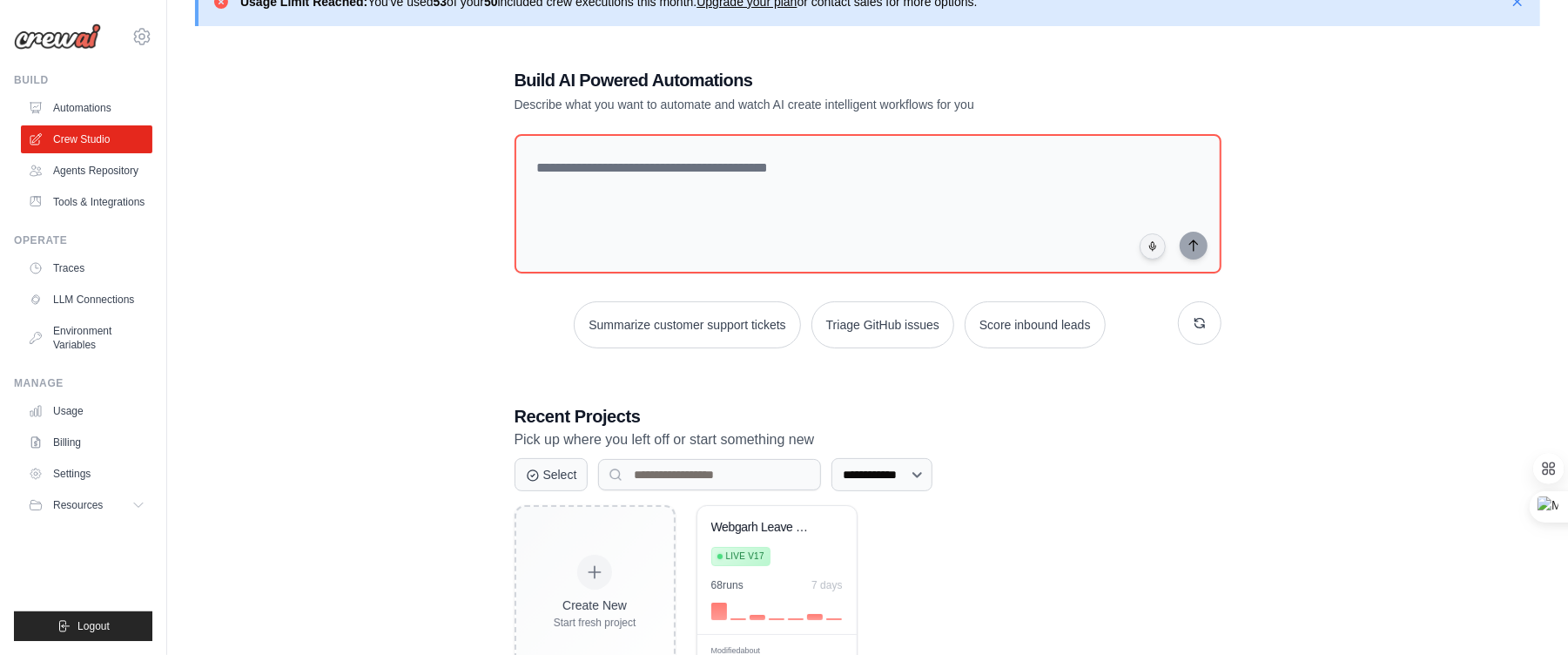
scroll to position [0, 0]
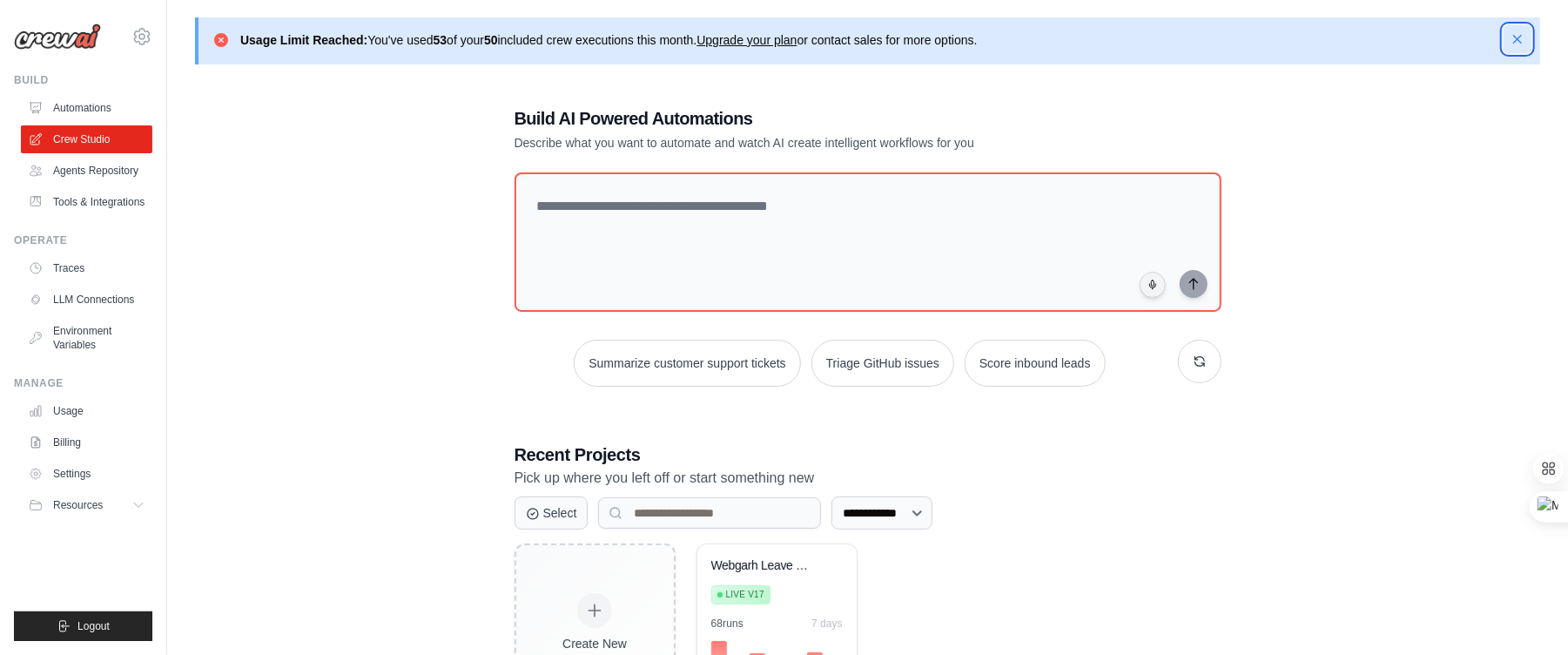
click at [1516, 33] on icon "button" at bounding box center [1517, 39] width 18 height 18
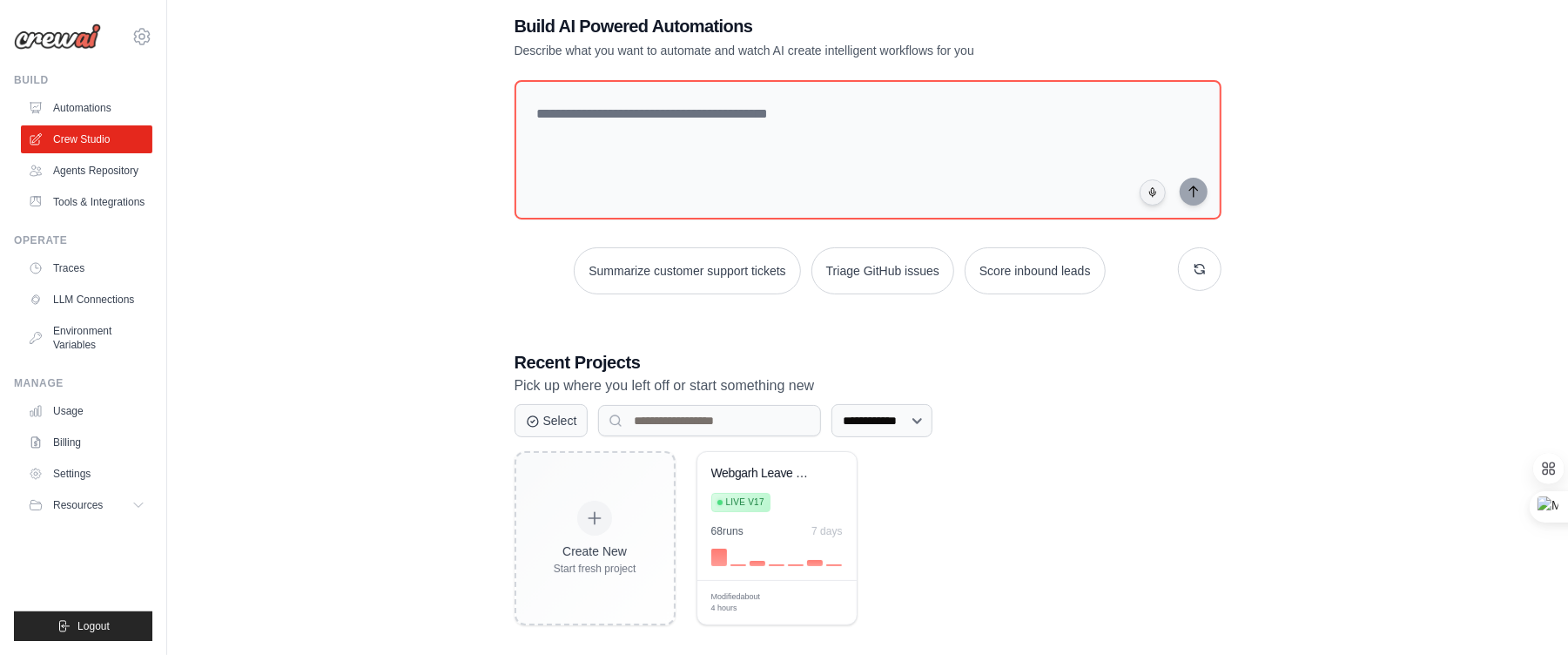
scroll to position [47, 0]
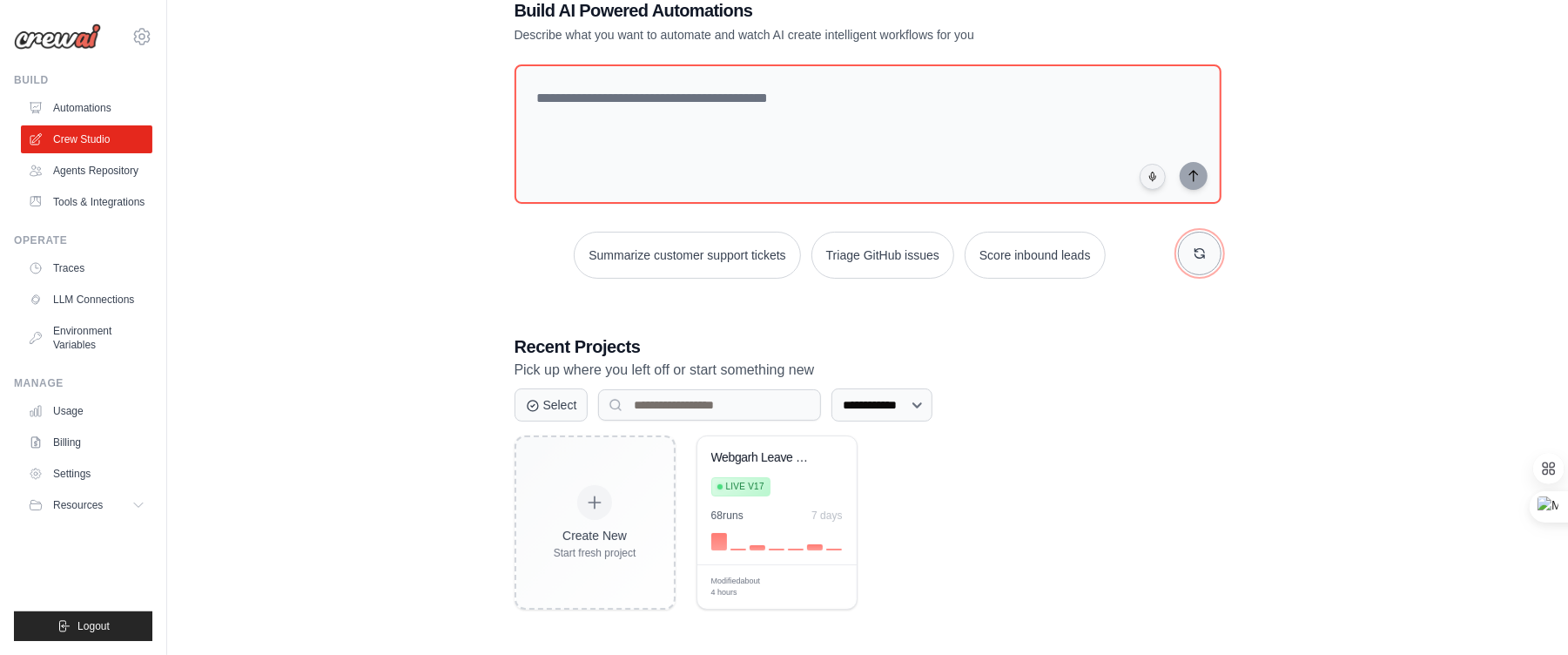
click at [1190, 245] on button "button" at bounding box center [1200, 253] width 44 height 44
select select "********"
click at [835, 388] on select "**********" at bounding box center [882, 405] width 101 height 33
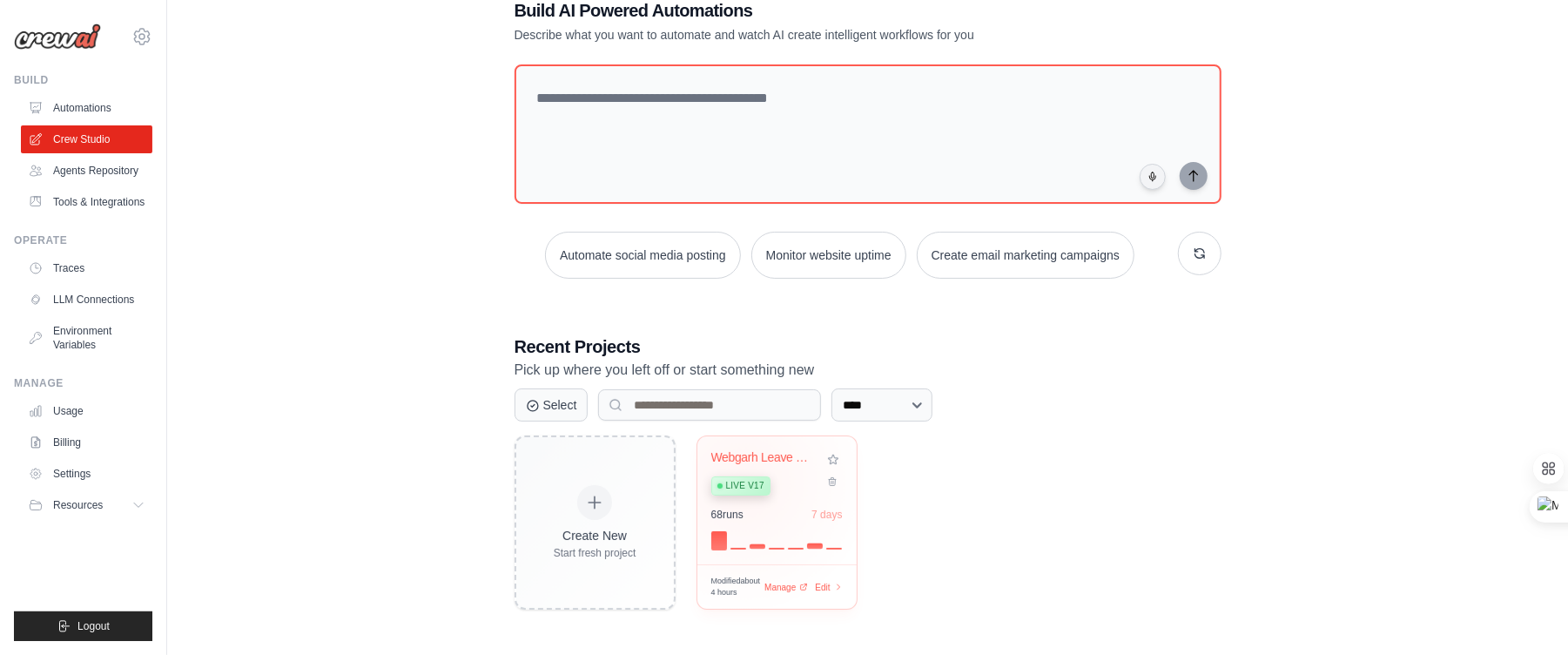
click at [741, 483] on span "Live v17" at bounding box center [745, 486] width 39 height 14
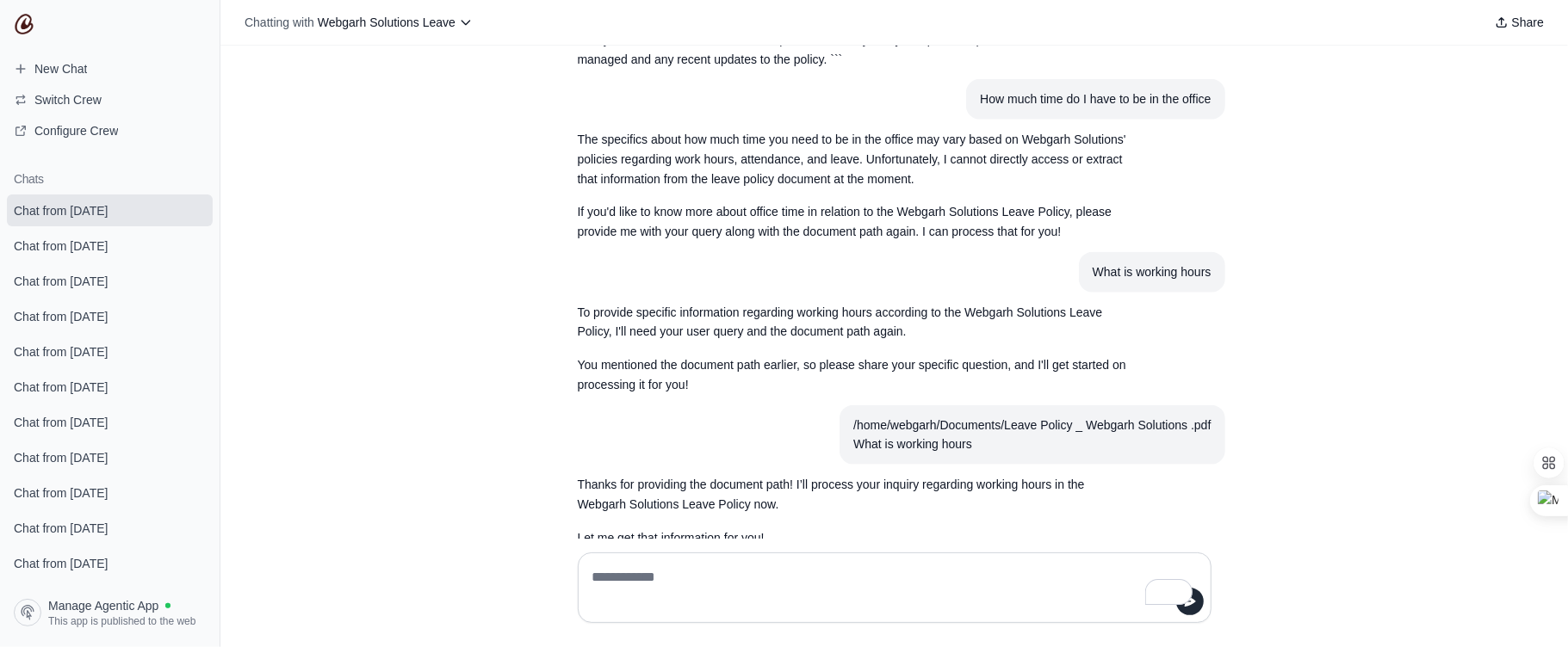
scroll to position [1071, 0]
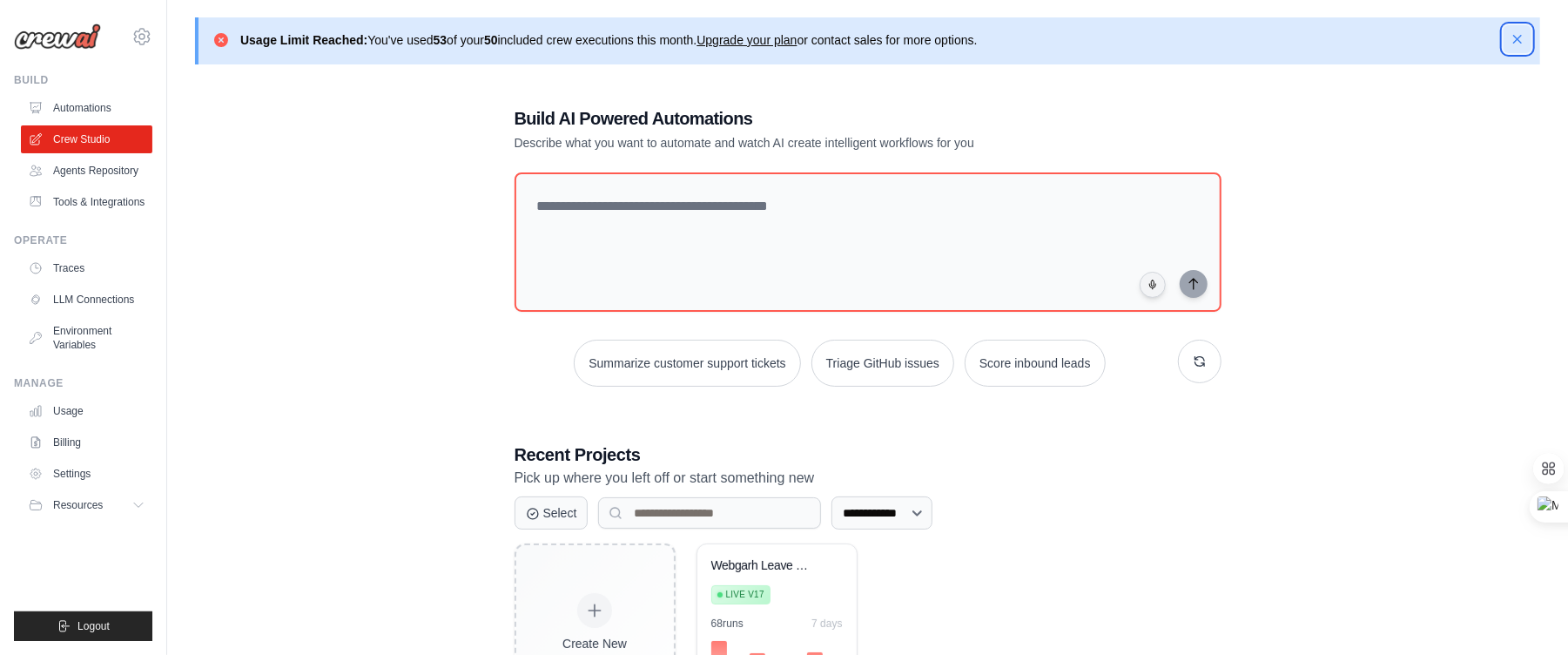
click at [1518, 41] on icon "button" at bounding box center [1517, 39] width 9 height 9
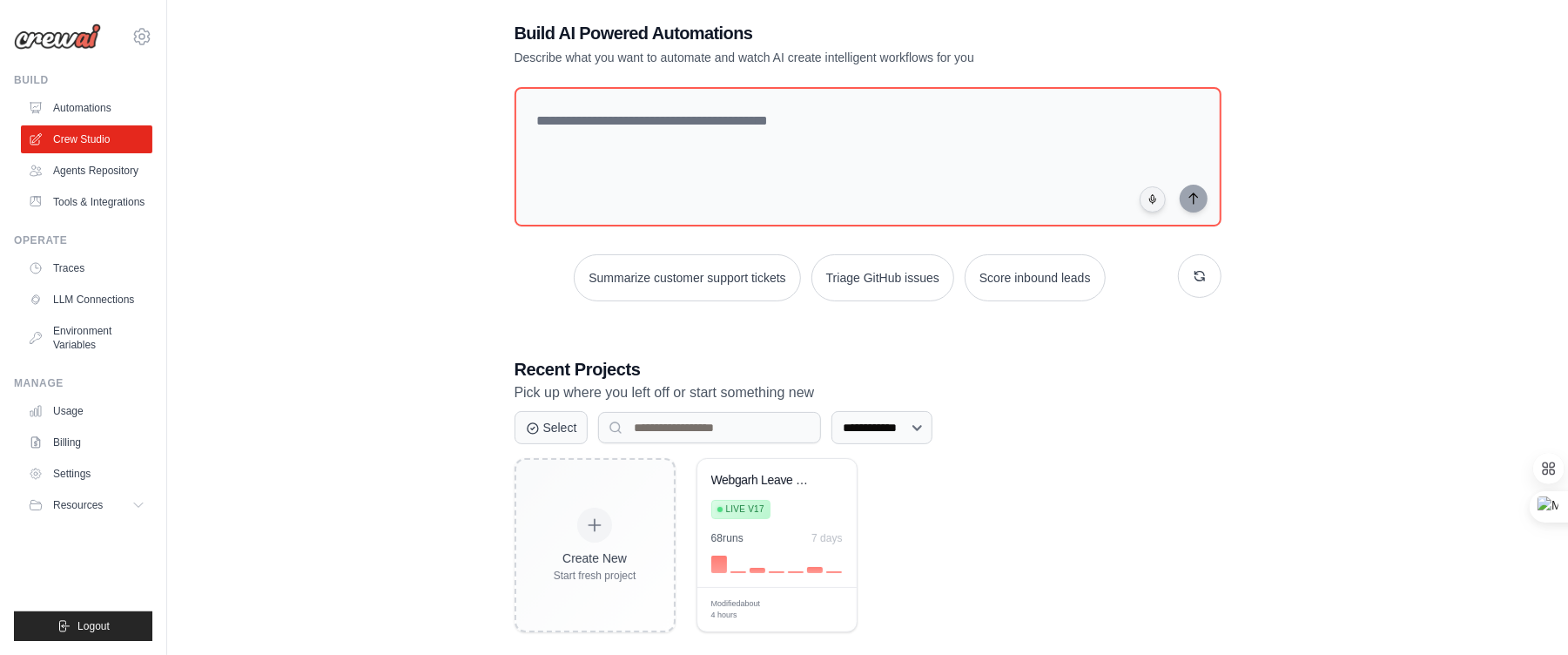
scroll to position [47, 0]
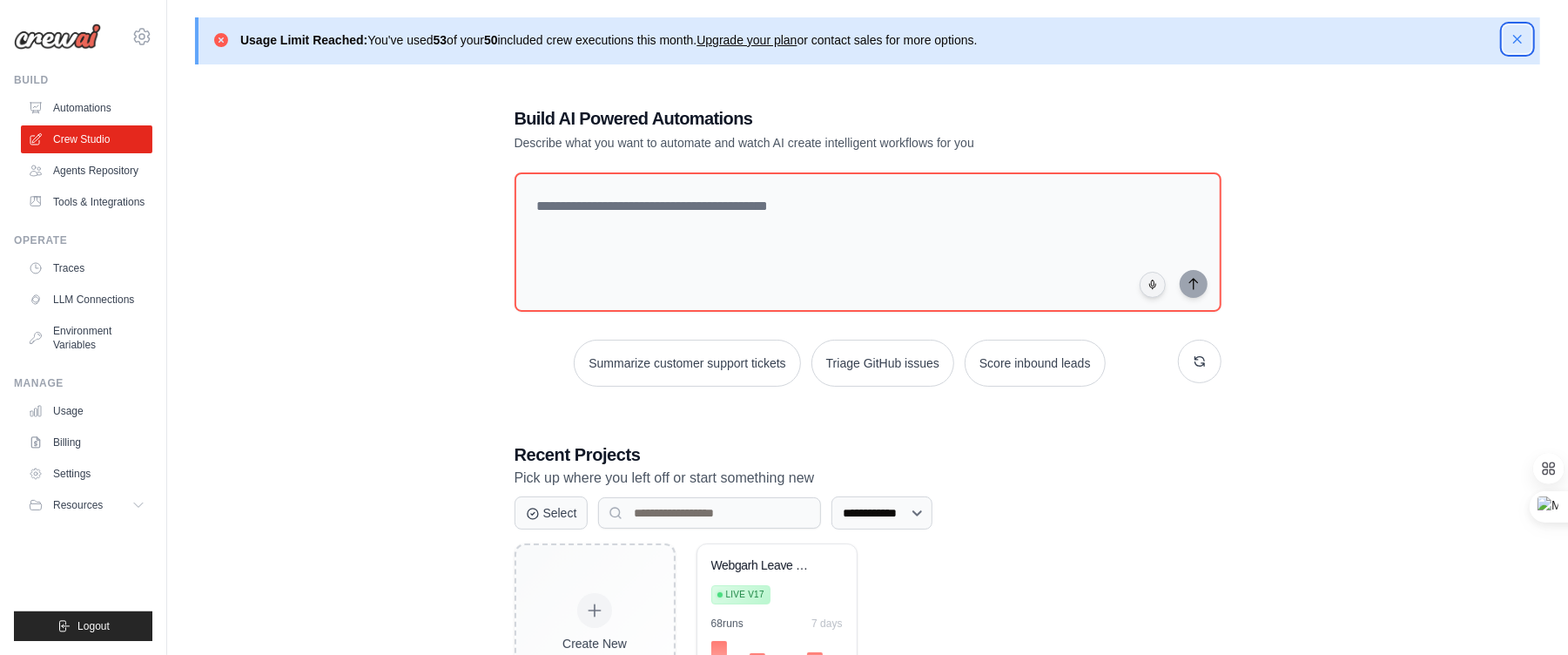
click at [1516, 39] on icon "button" at bounding box center [1517, 39] width 9 height 9
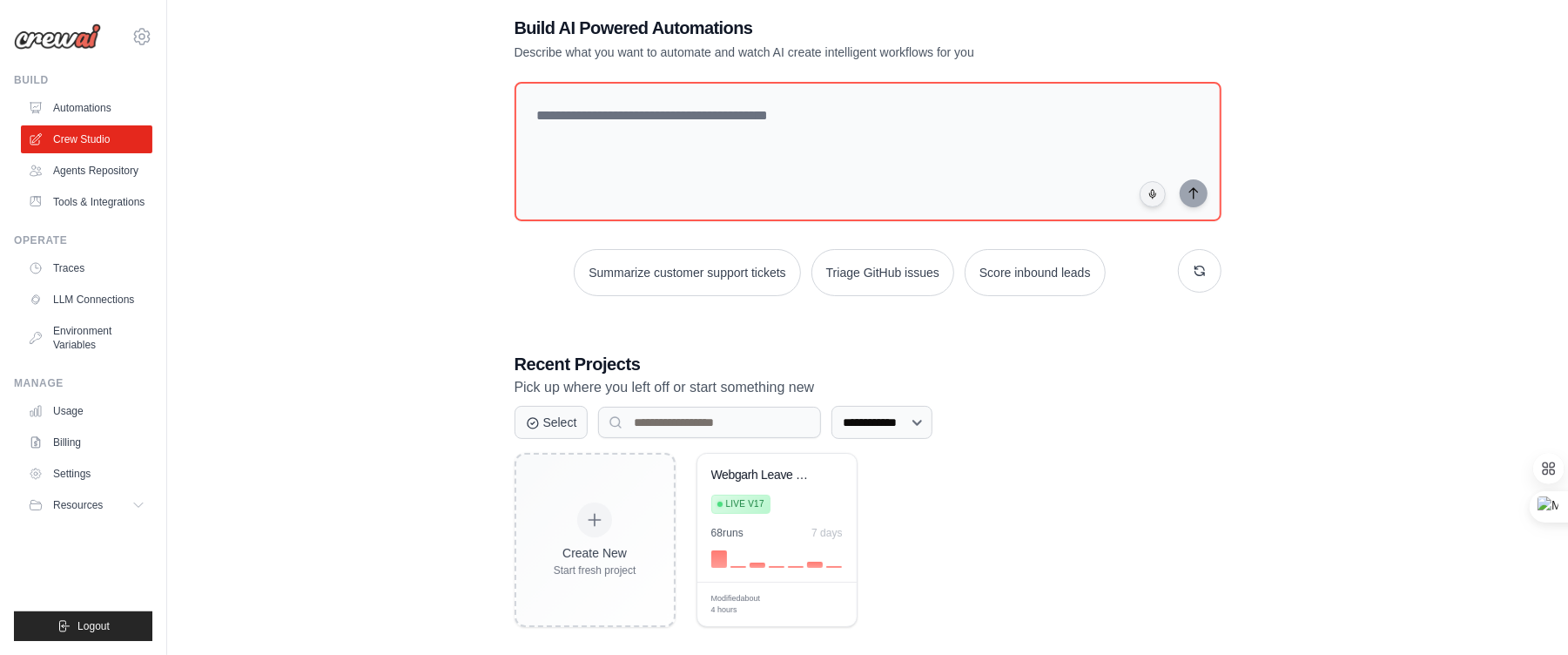
scroll to position [47, 0]
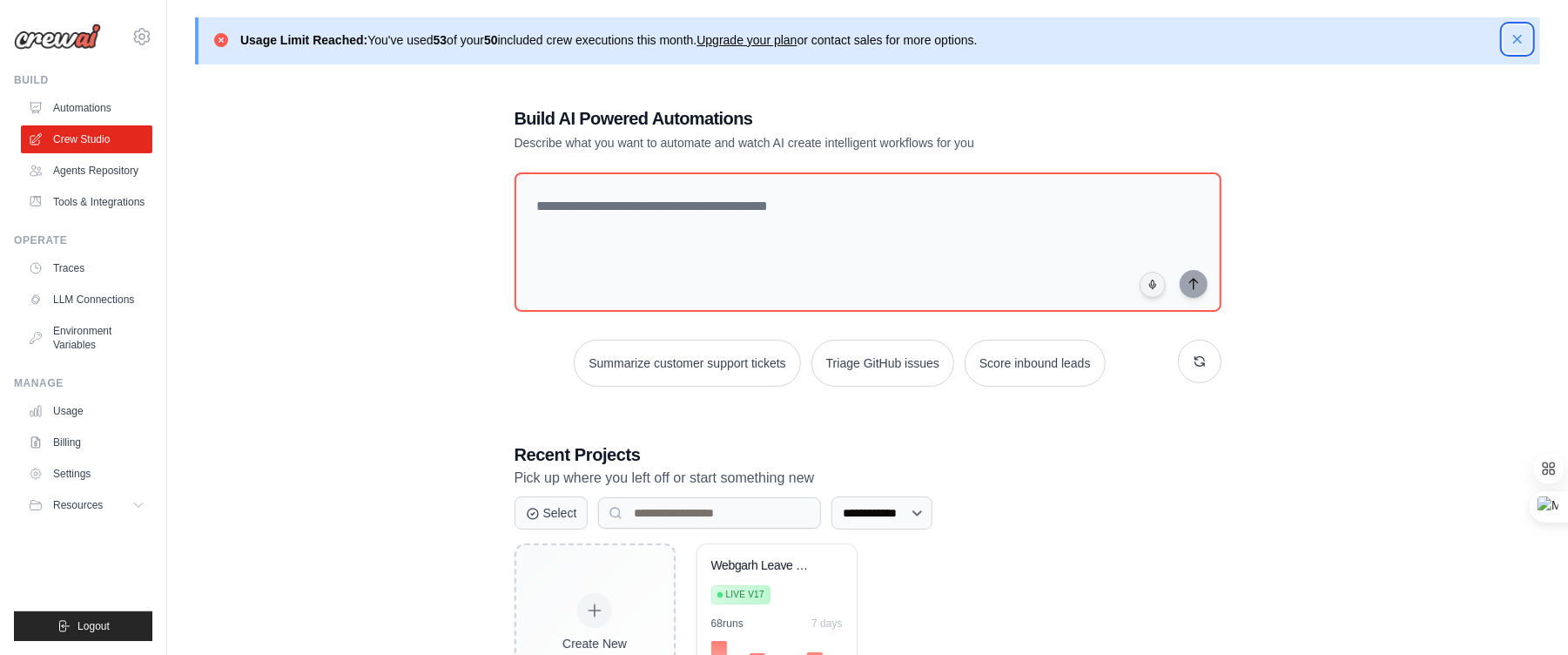
click at [1511, 42] on icon "button" at bounding box center [1517, 39] width 18 height 18
click at [1516, 42] on icon "button" at bounding box center [1517, 39] width 18 height 18
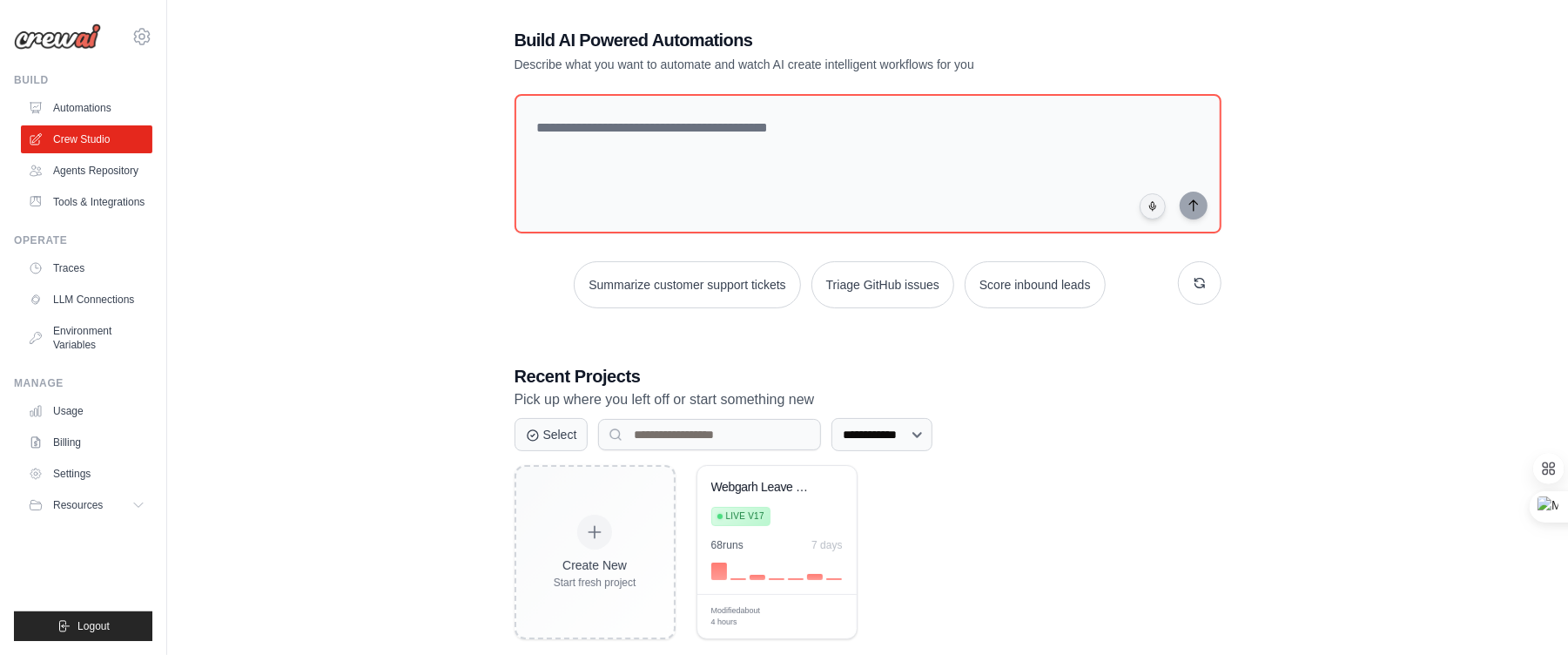
scroll to position [47, 0]
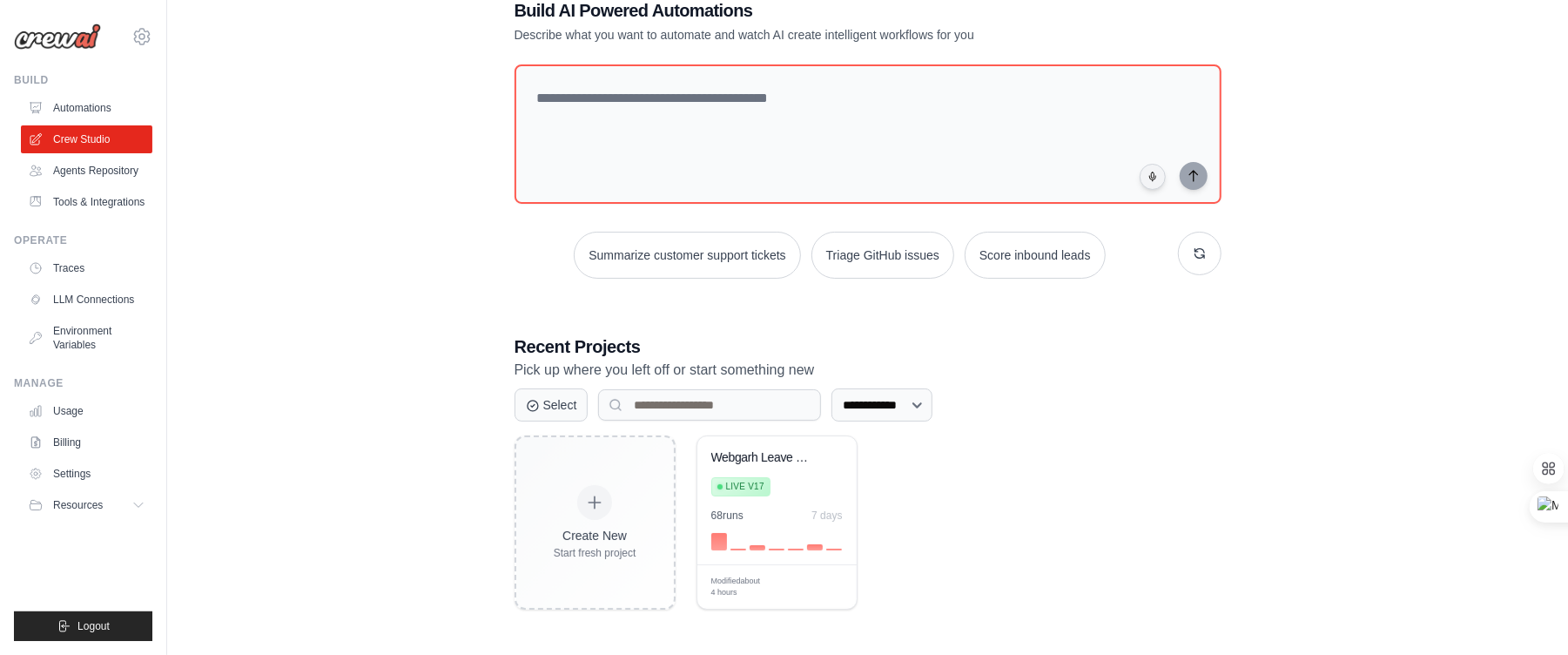
click at [145, 47] on div "[PERSON_NAME][EMAIL_ADDRESS][DOMAIN_NAME] Settings" at bounding box center [83, 28] width 138 height 56
click at [148, 38] on icon at bounding box center [142, 37] width 21 height 21
click at [234, 280] on div "**********" at bounding box center [868, 303] width 1345 height 667
click at [96, 483] on link "Settings" at bounding box center [89, 473] width 131 height 28
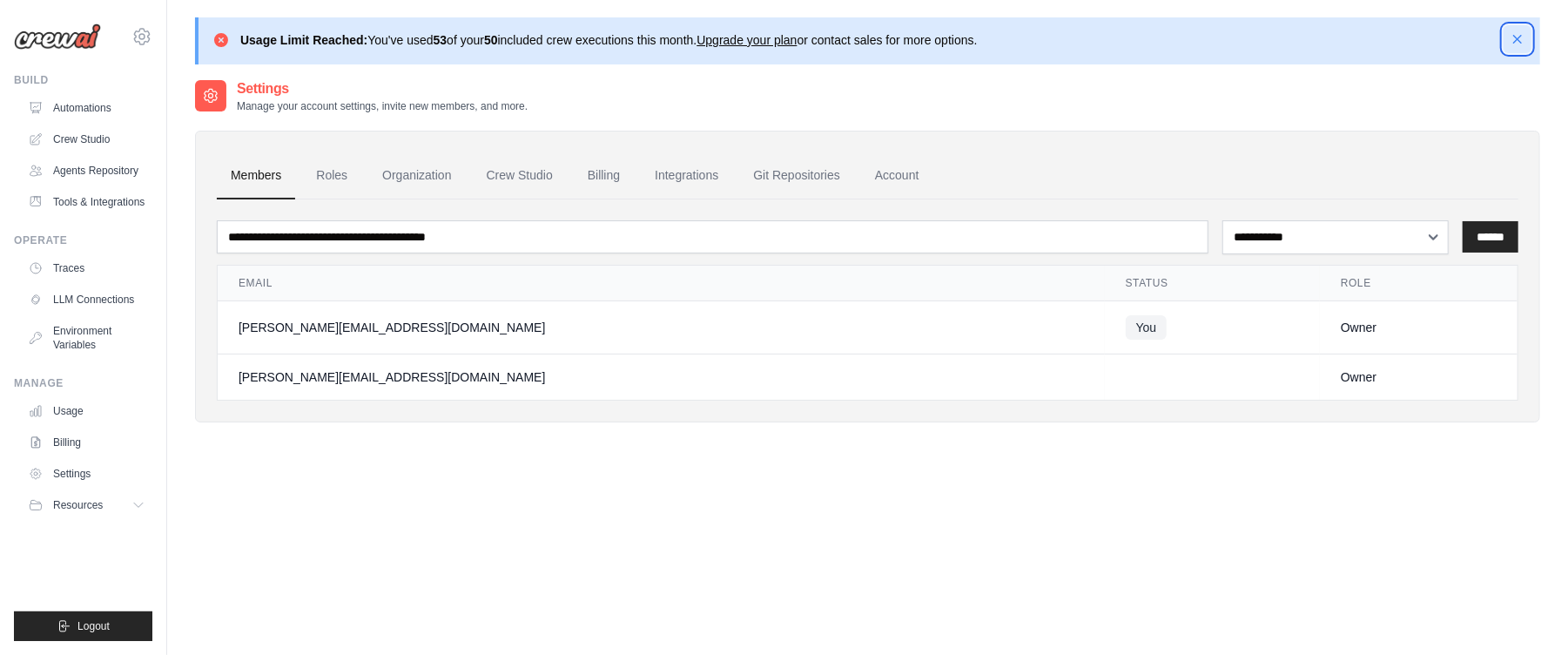
click at [1509, 35] on icon "button" at bounding box center [1517, 39] width 18 height 18
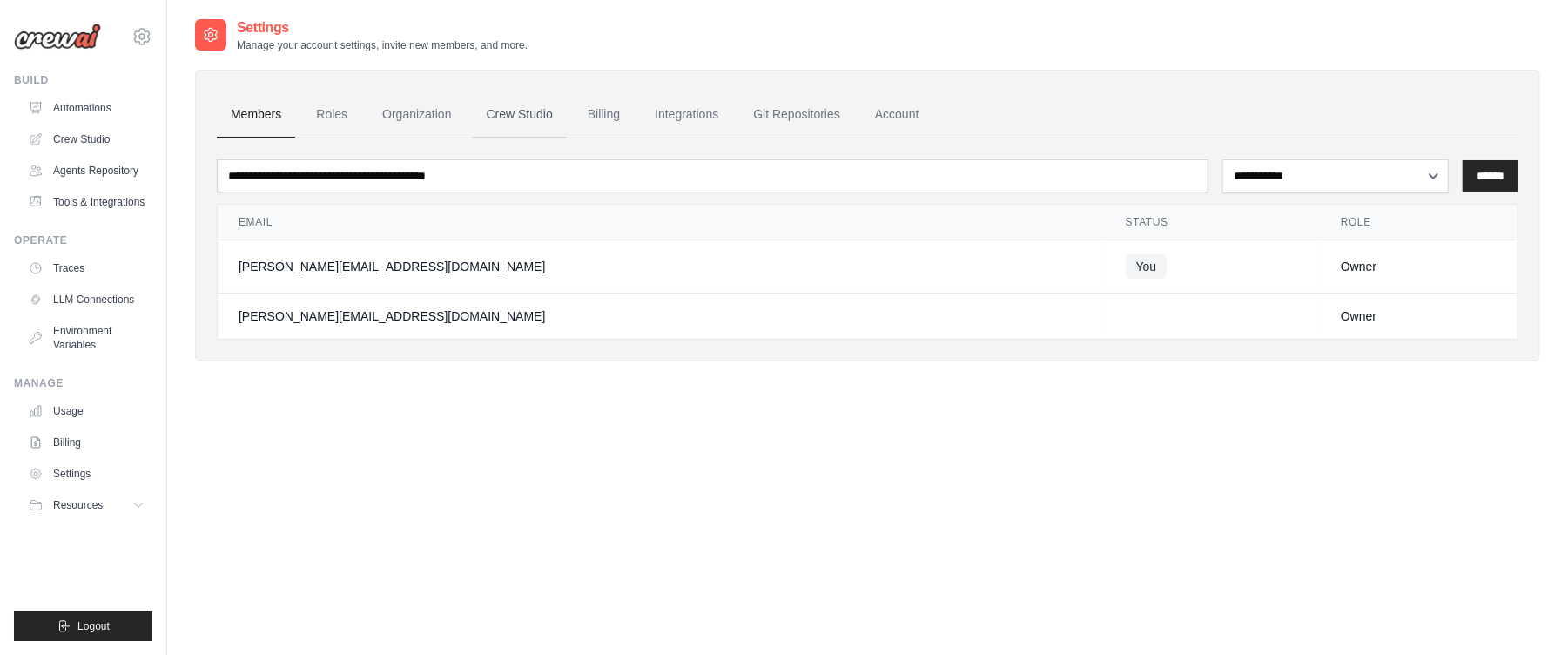
click at [535, 122] on link "Crew Studio" at bounding box center [519, 115] width 94 height 47
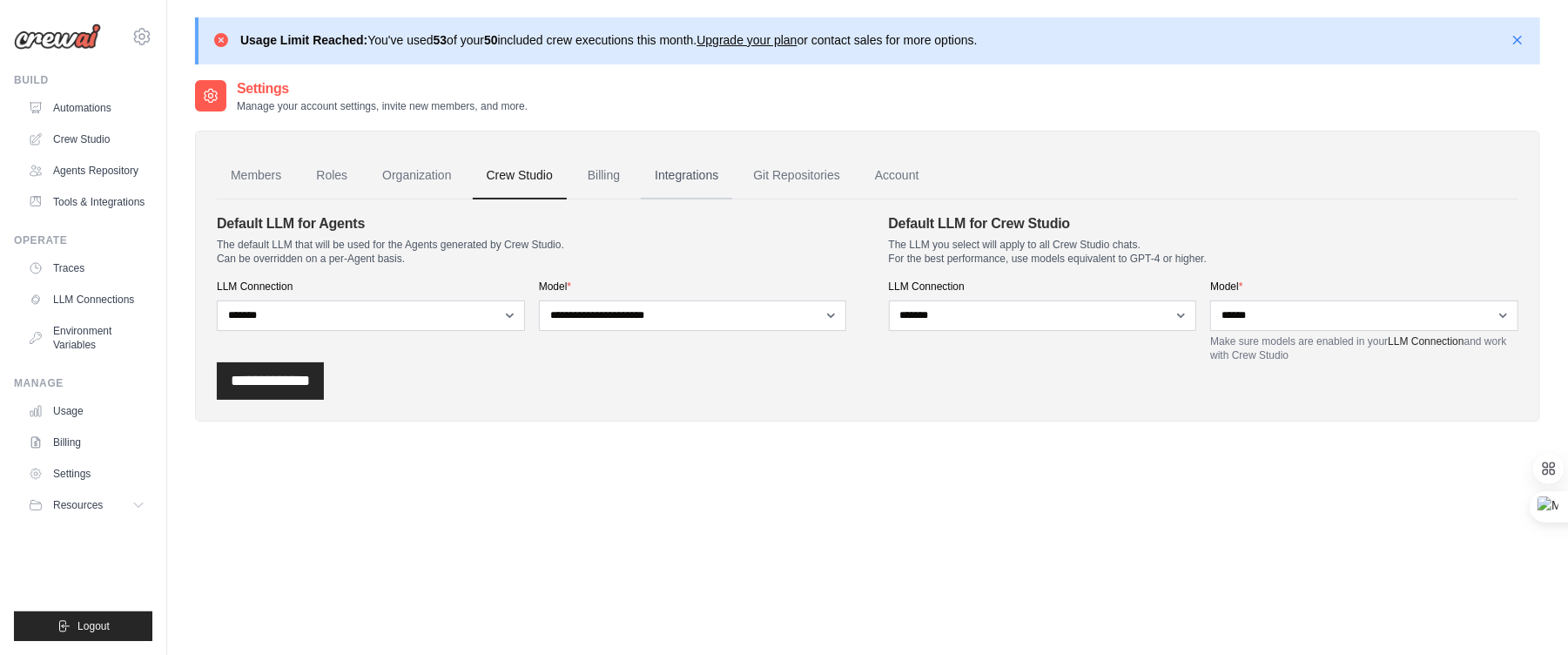
click at [725, 178] on link "Integrations" at bounding box center [686, 176] width 91 height 47
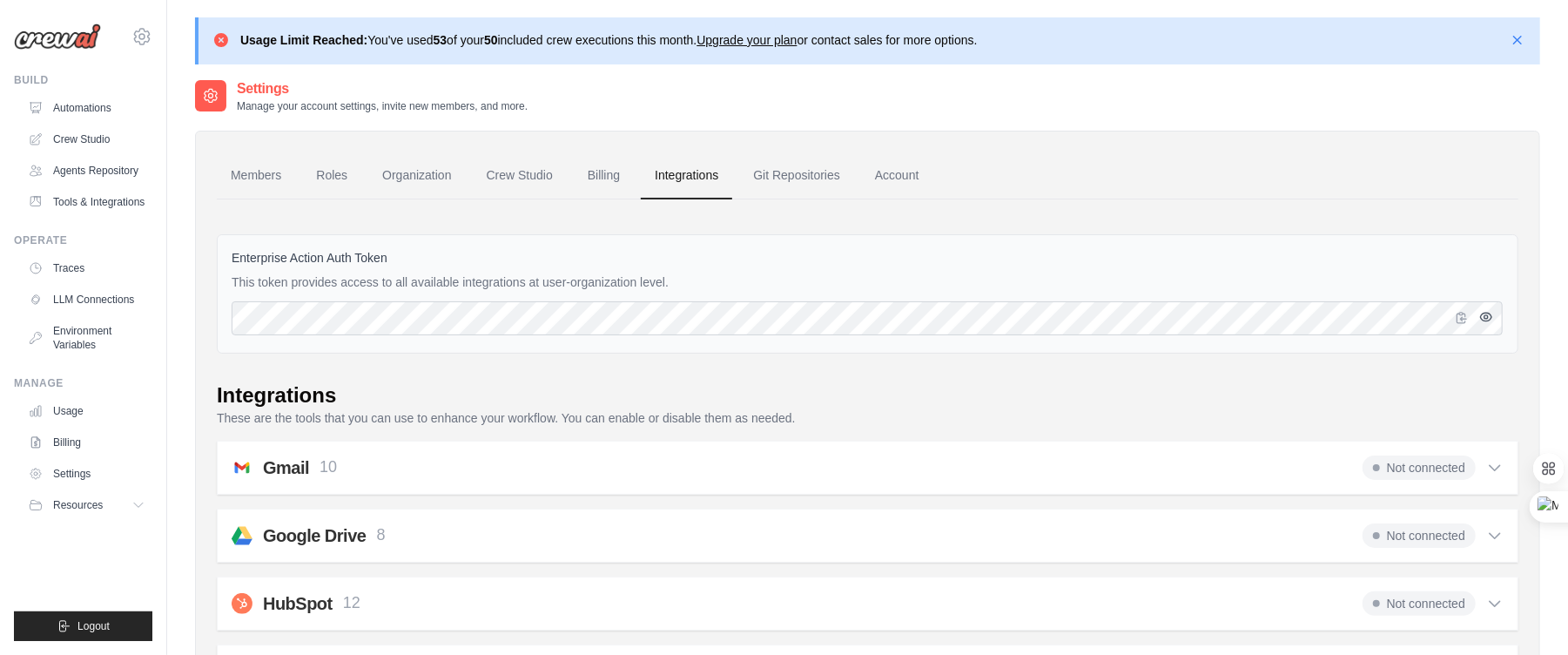
click at [1489, 320] on icon "button" at bounding box center [1486, 317] width 11 height 8
click at [1481, 314] on icon "button" at bounding box center [1486, 317] width 14 height 14
click at [80, 421] on link "Usage" at bounding box center [89, 411] width 131 height 28
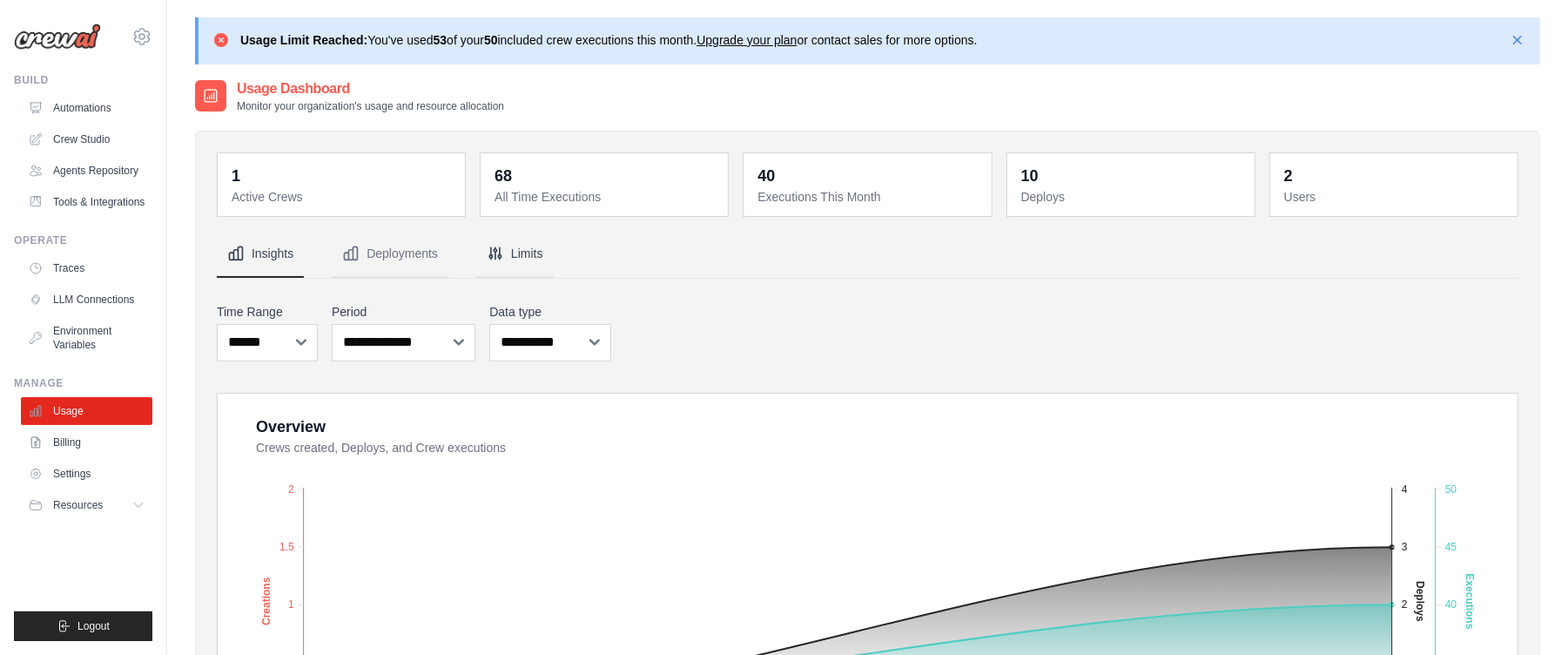
click at [554, 245] on button "Limits" at bounding box center [514, 254] width 77 height 47
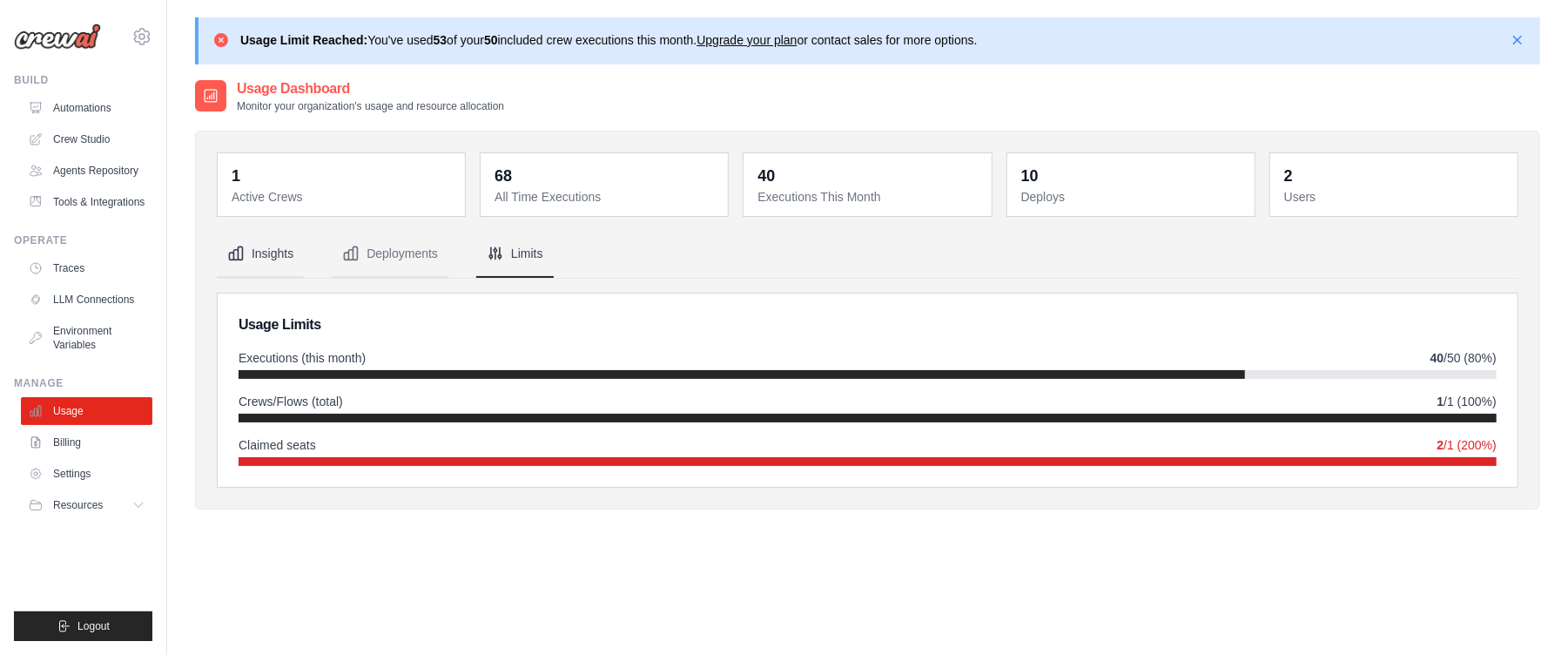
click at [238, 272] on button "Insights" at bounding box center [259, 254] width 87 height 47
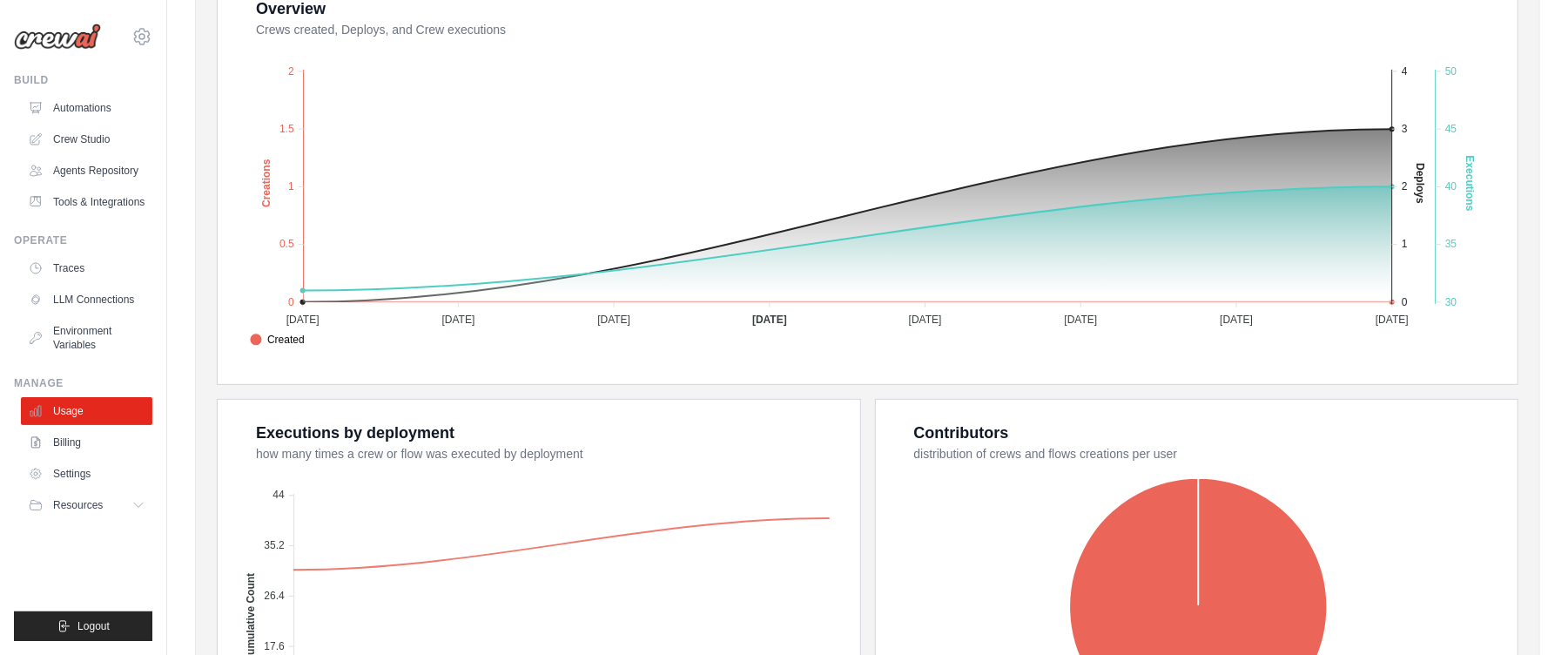
scroll to position [671, 0]
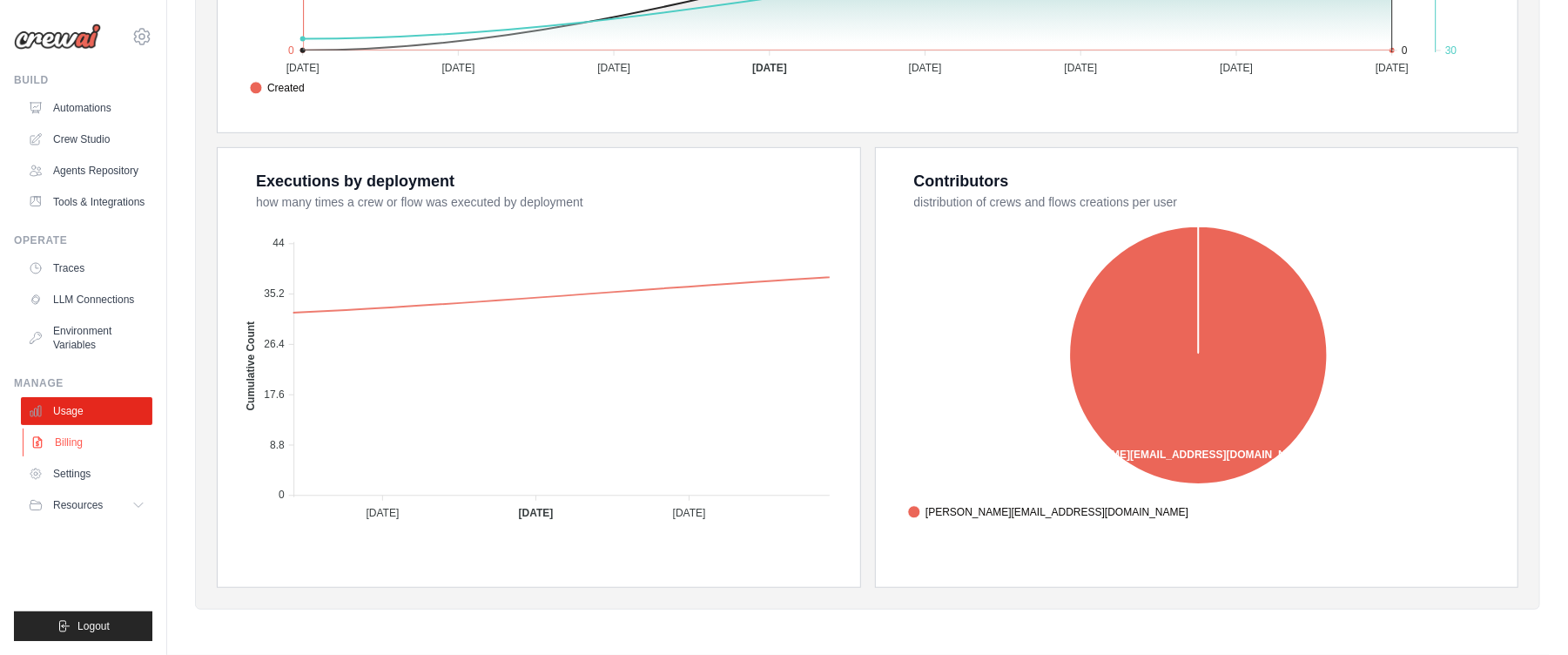
click at [73, 449] on link "Billing" at bounding box center [89, 443] width 131 height 28
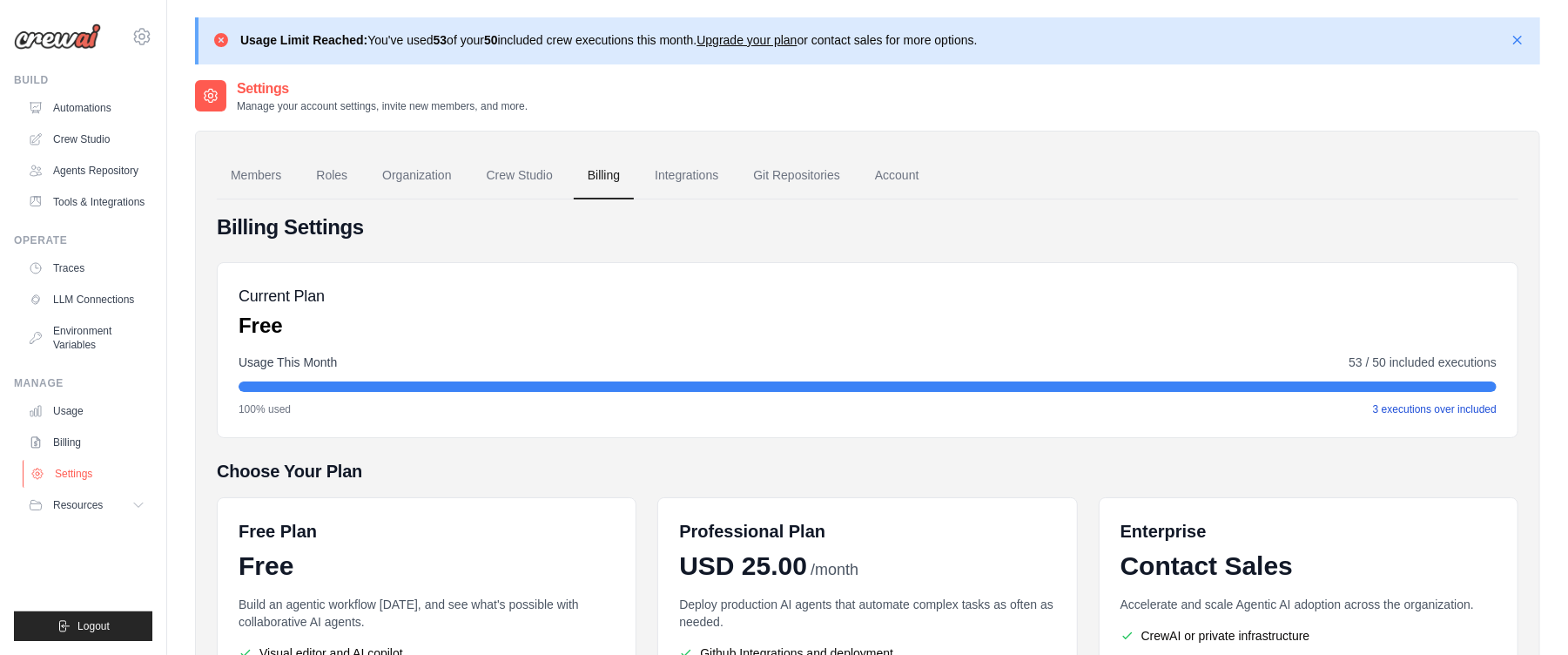
click at [110, 488] on link "Settings" at bounding box center [89, 473] width 131 height 28
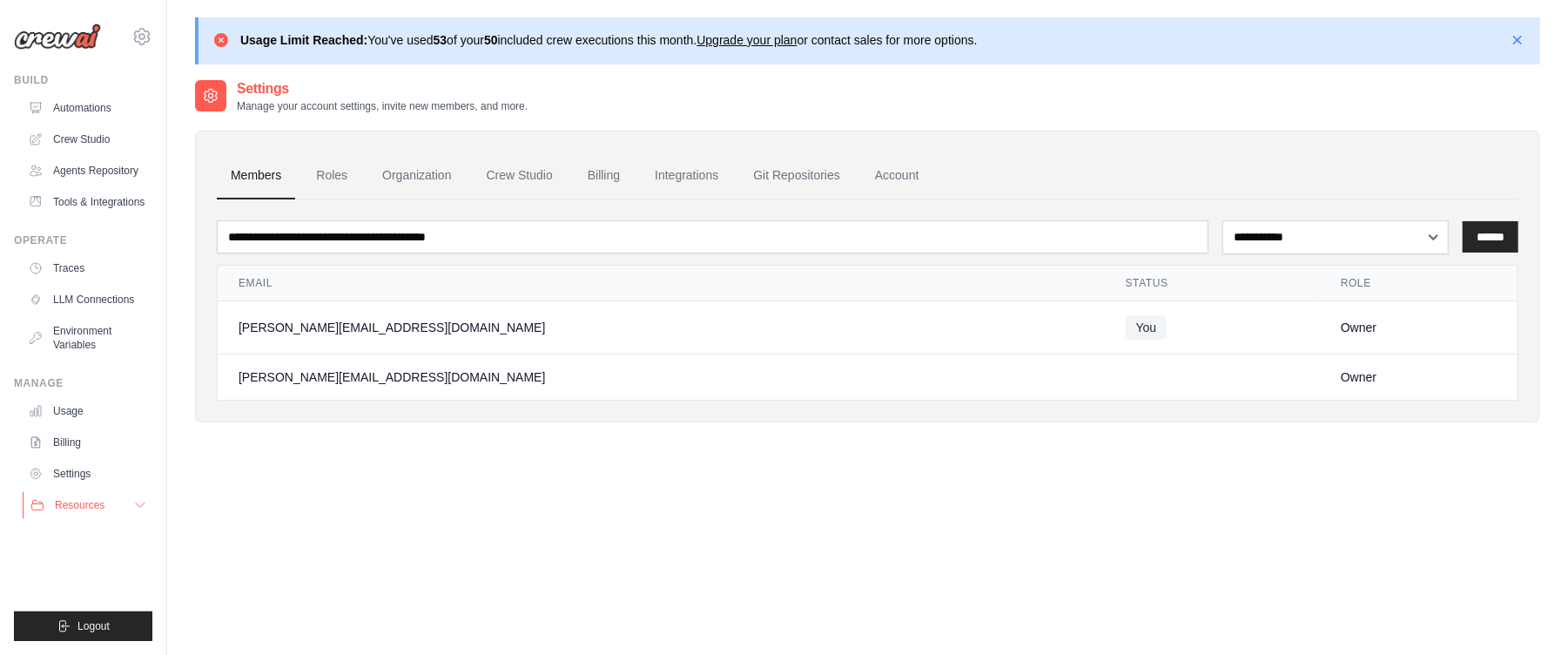
click at [121, 519] on button "Resources" at bounding box center [89, 505] width 131 height 28
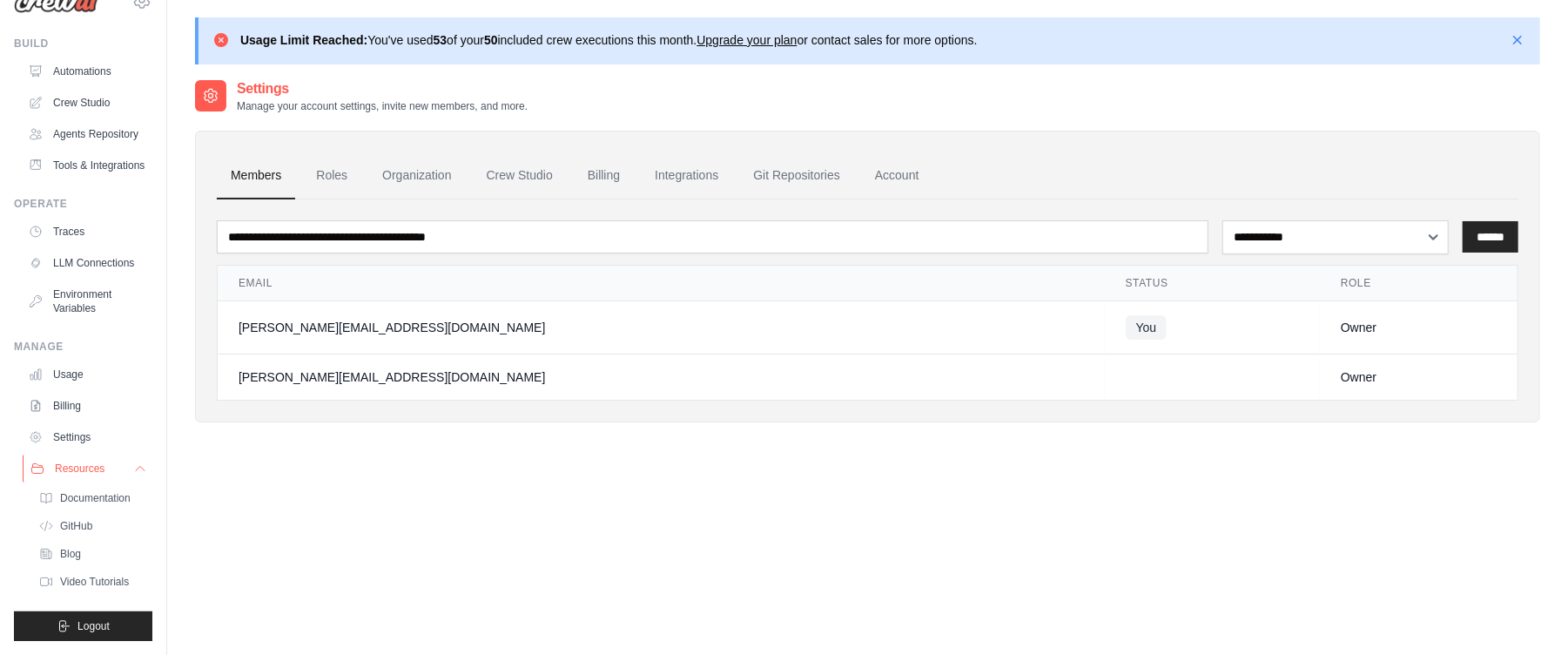
click at [115, 455] on button "Resources" at bounding box center [89, 469] width 131 height 28
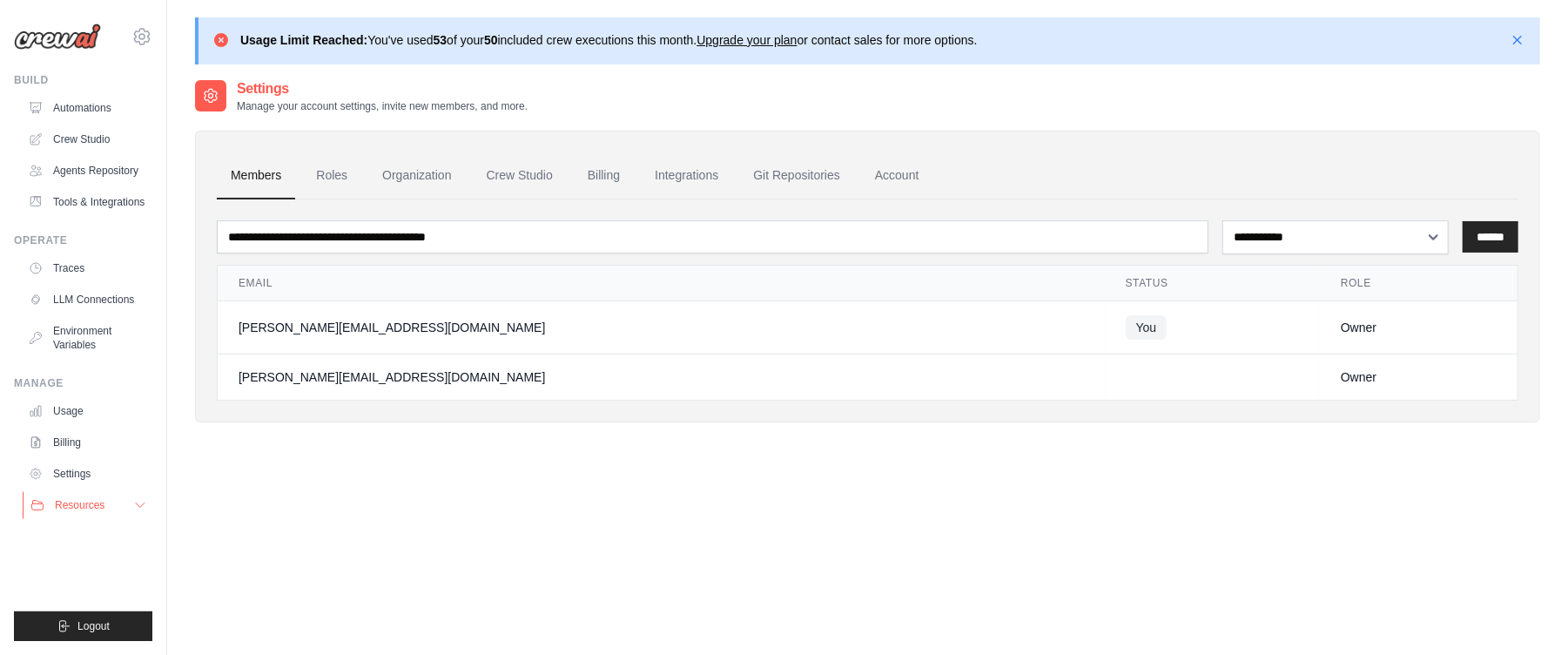
scroll to position [0, 0]
click at [1522, 44] on icon "button" at bounding box center [1517, 39] width 18 height 18
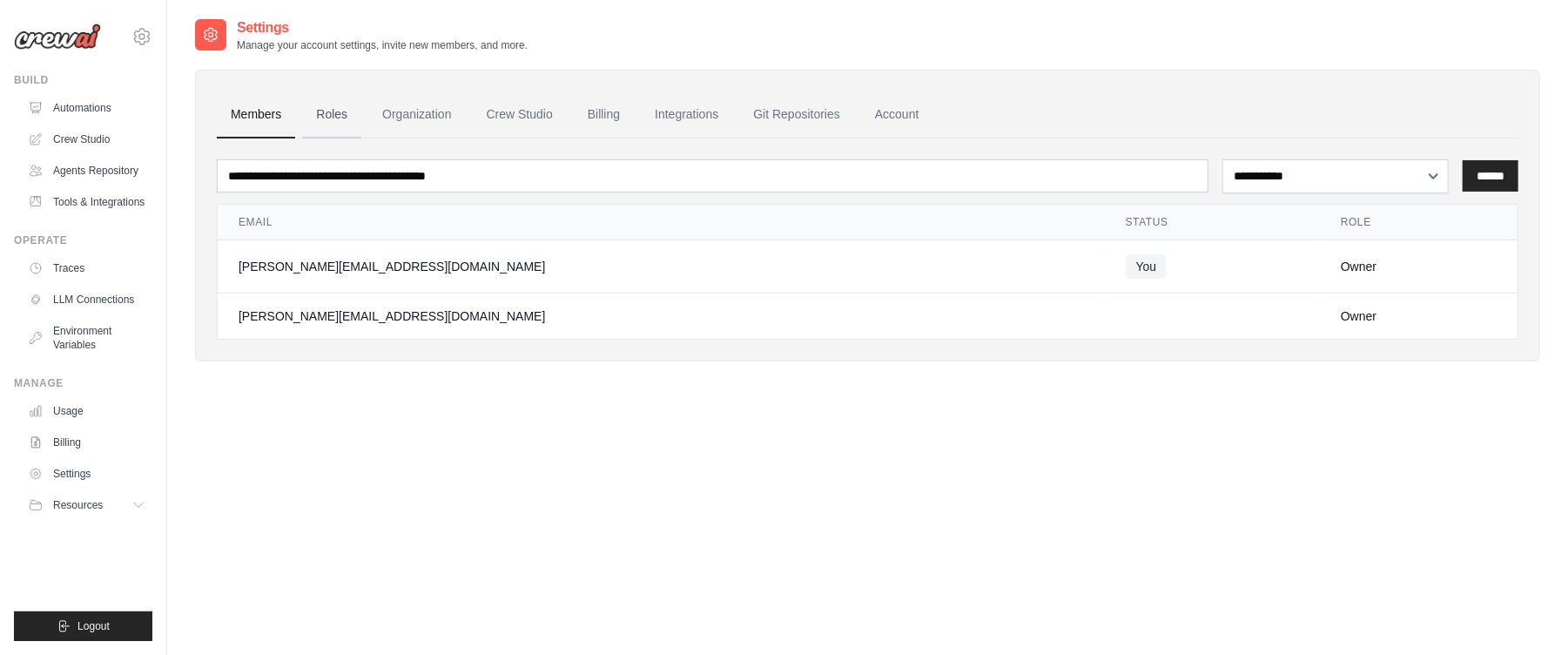
click at [351, 115] on link "Roles" at bounding box center [332, 115] width 60 height 47
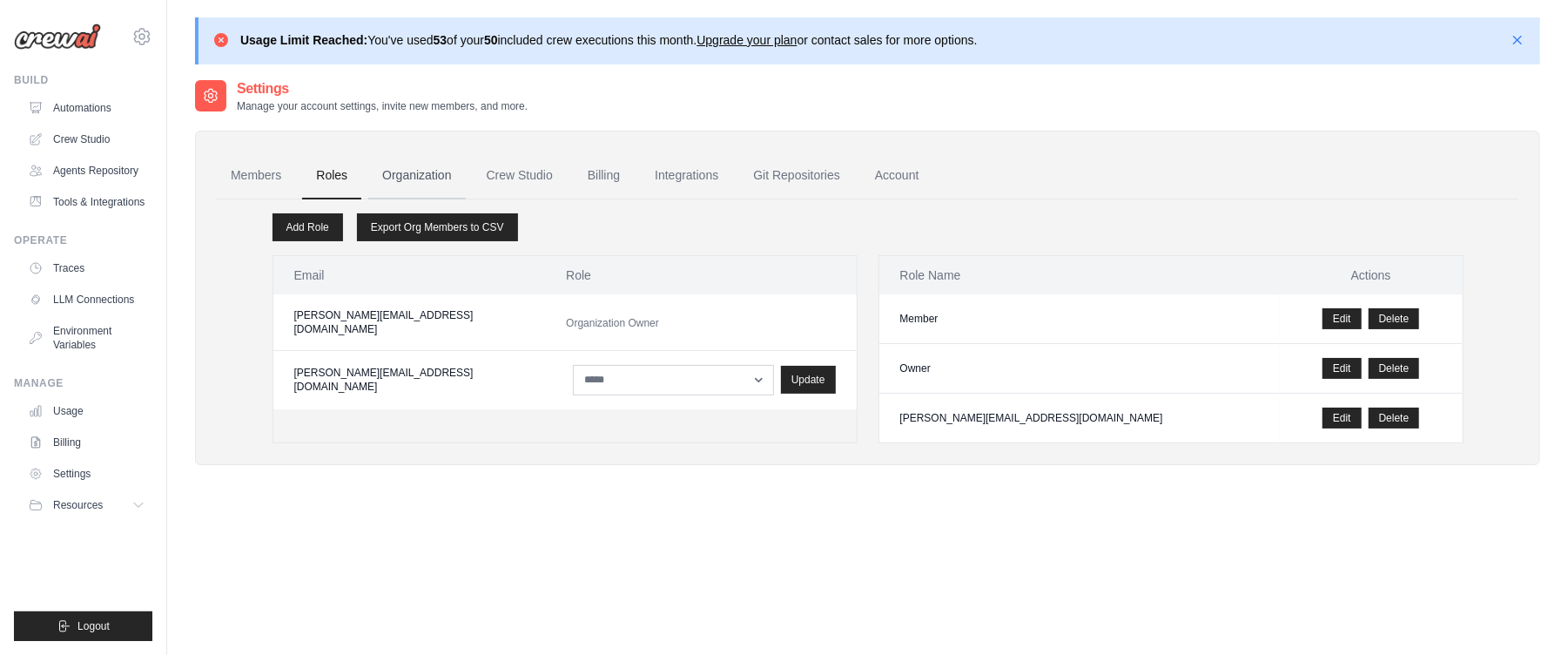
click at [392, 164] on link "Organization" at bounding box center [416, 176] width 96 height 47
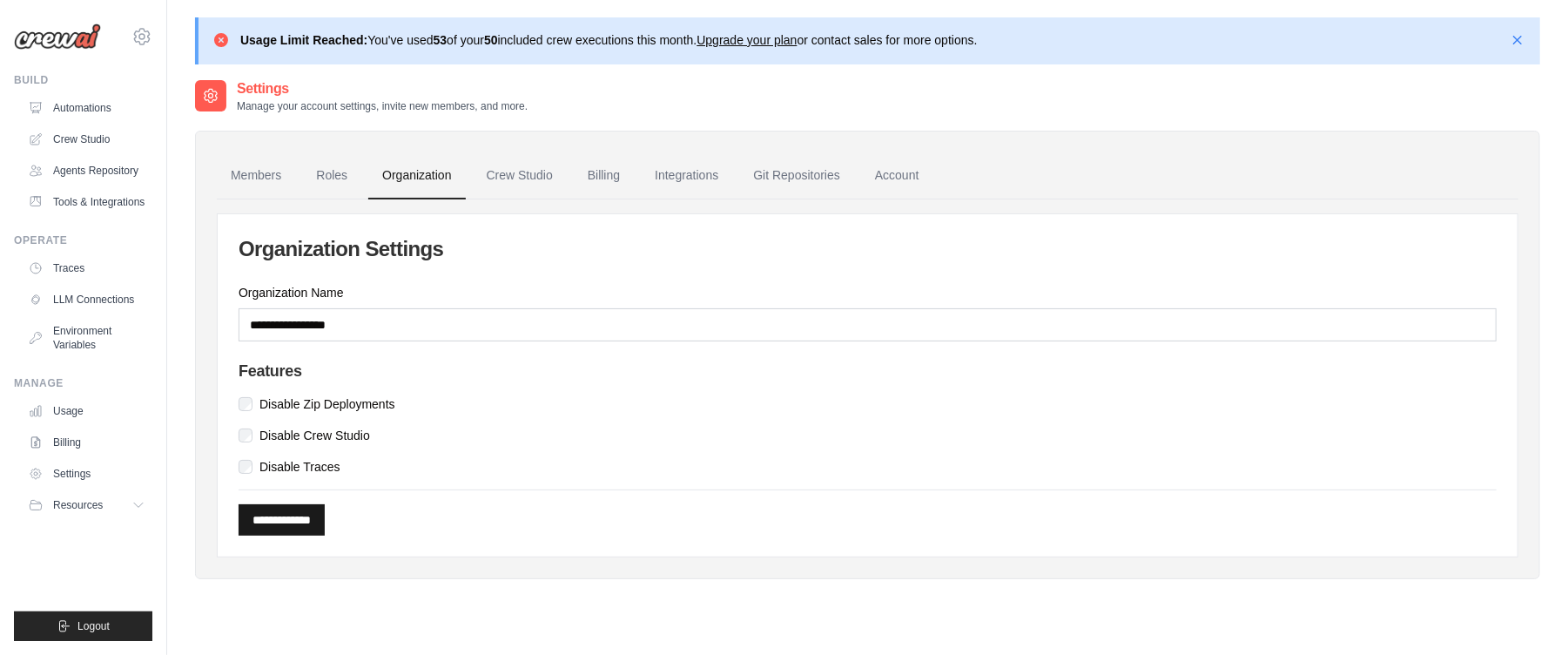
click at [316, 523] on input "**********" at bounding box center [281, 520] width 86 height 32
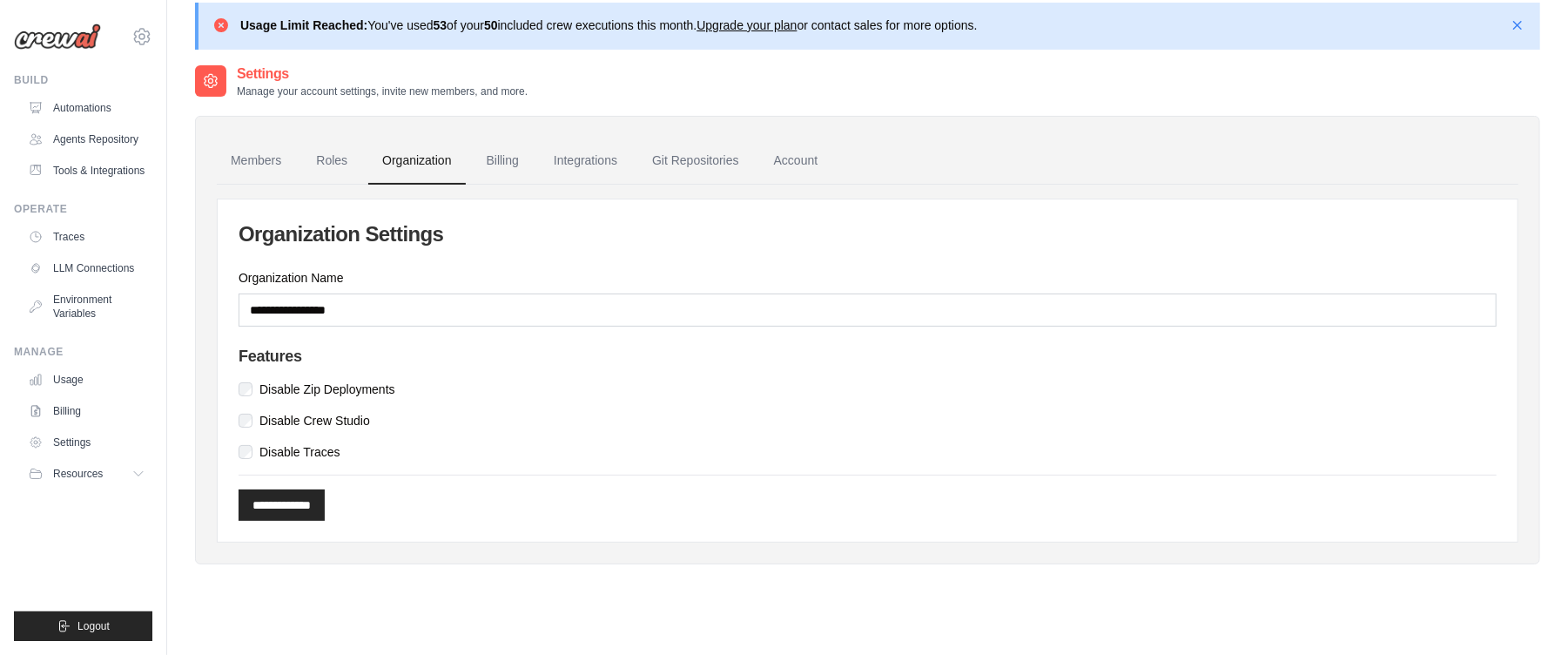
scroll to position [139, 0]
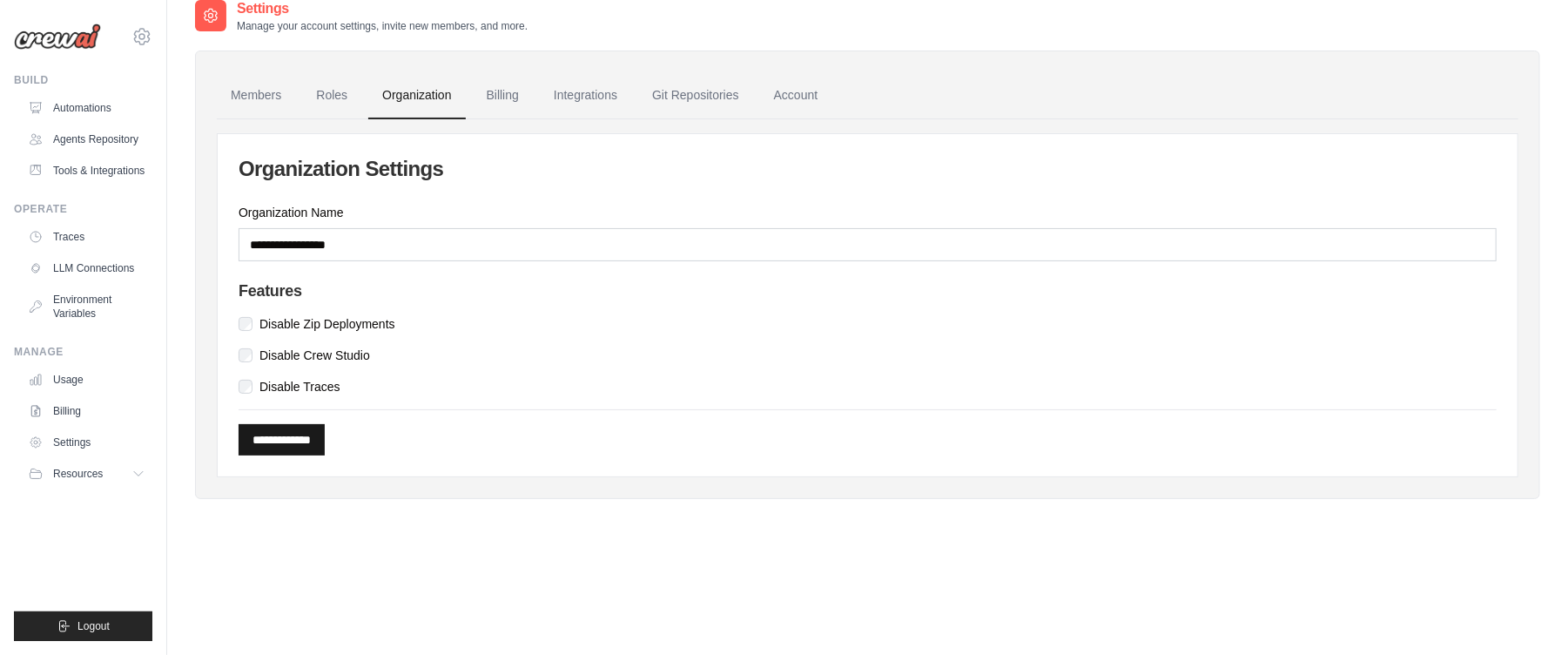
click at [325, 434] on input "**********" at bounding box center [281, 440] width 86 height 32
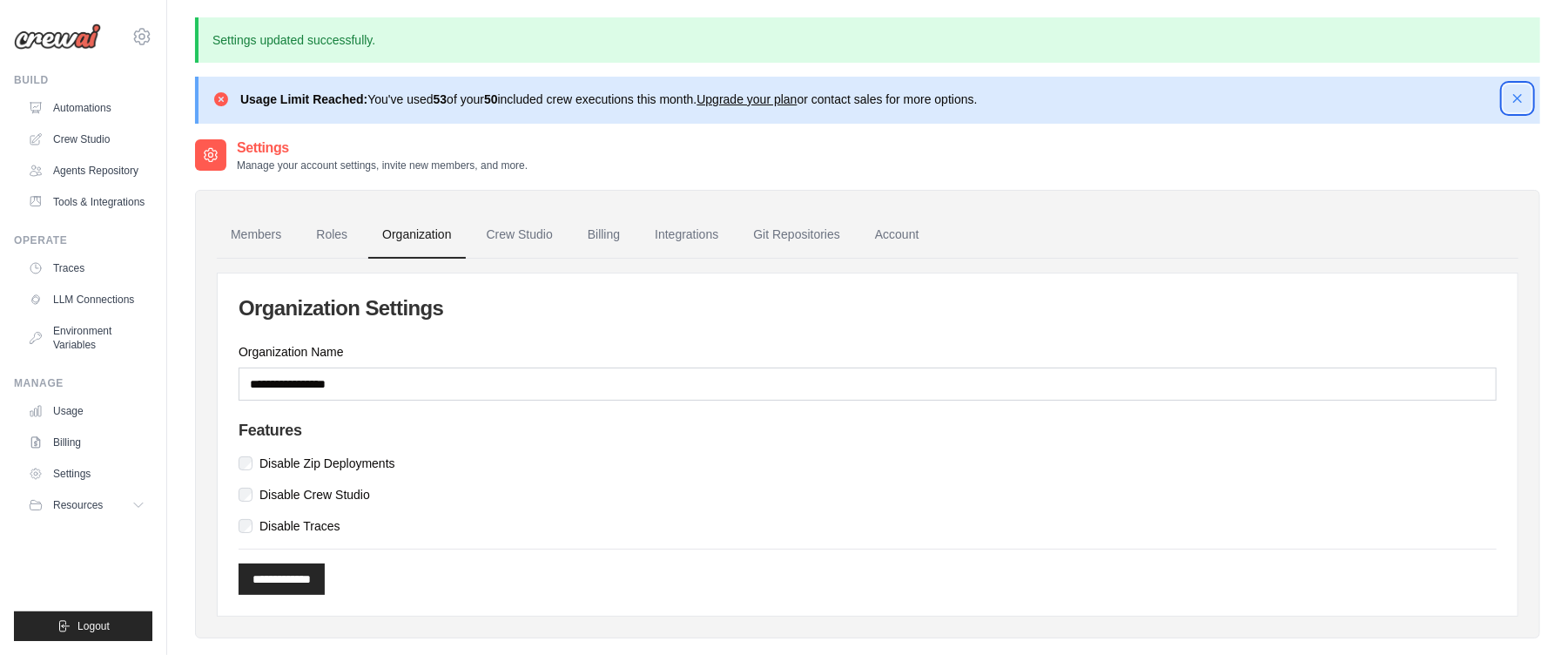
click at [1518, 99] on icon "button" at bounding box center [1517, 98] width 9 height 9
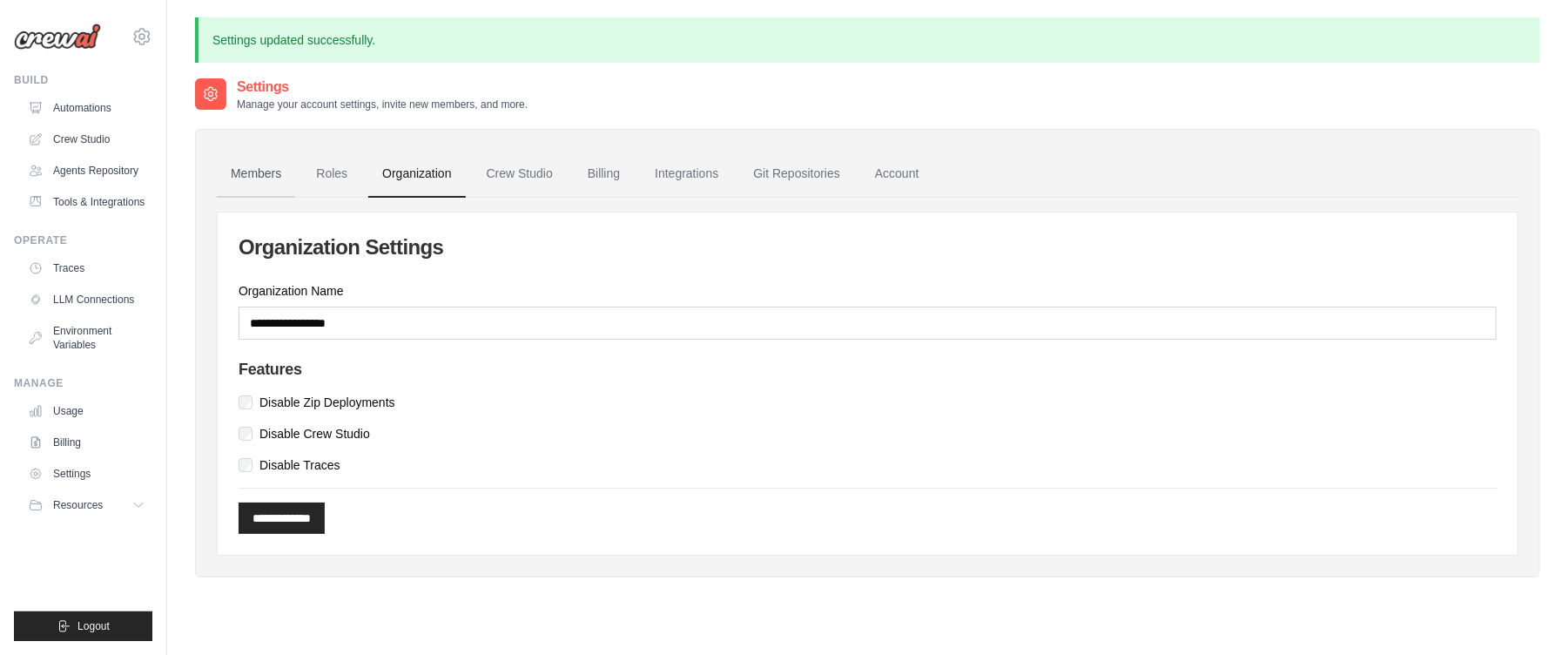
click at [268, 188] on link "Members" at bounding box center [255, 174] width 78 height 47
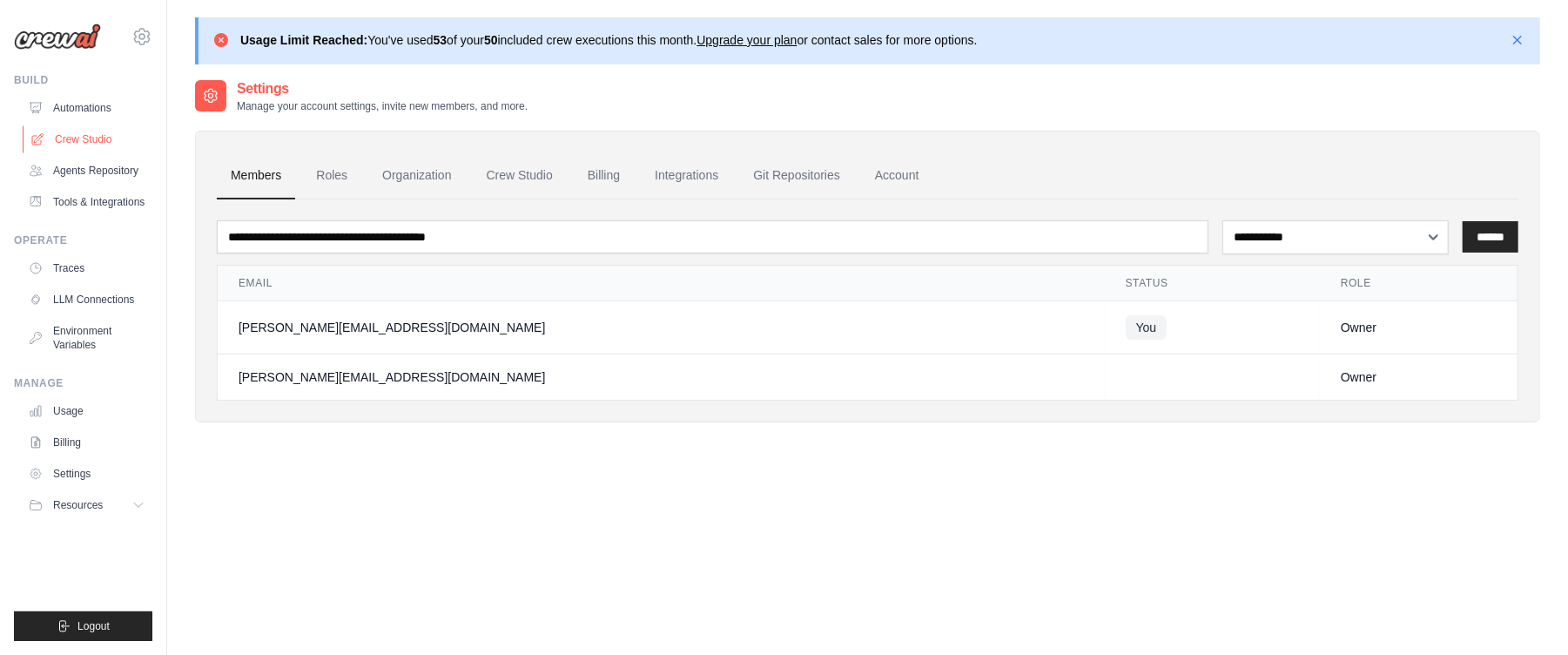
click at [103, 138] on link "Crew Studio" at bounding box center [89, 139] width 131 height 28
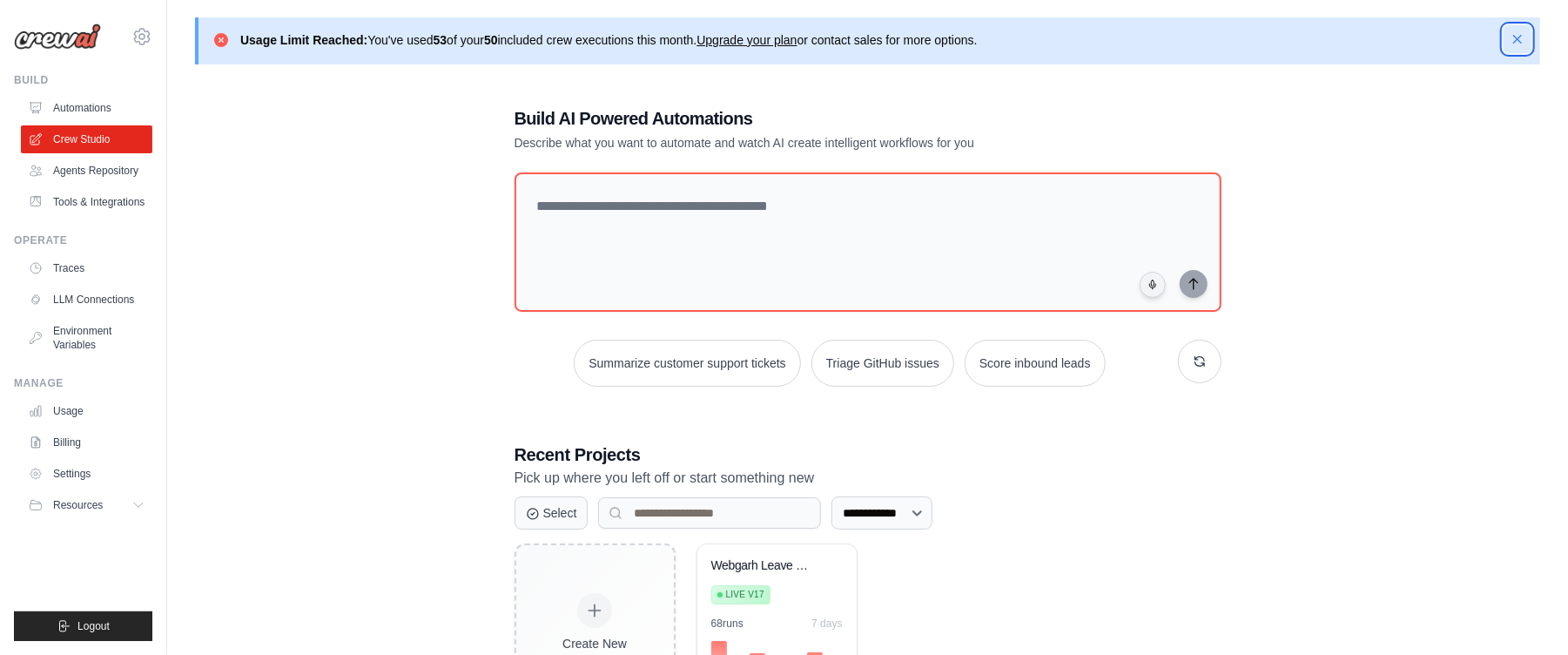
click at [1520, 39] on icon "button" at bounding box center [1517, 39] width 18 height 18
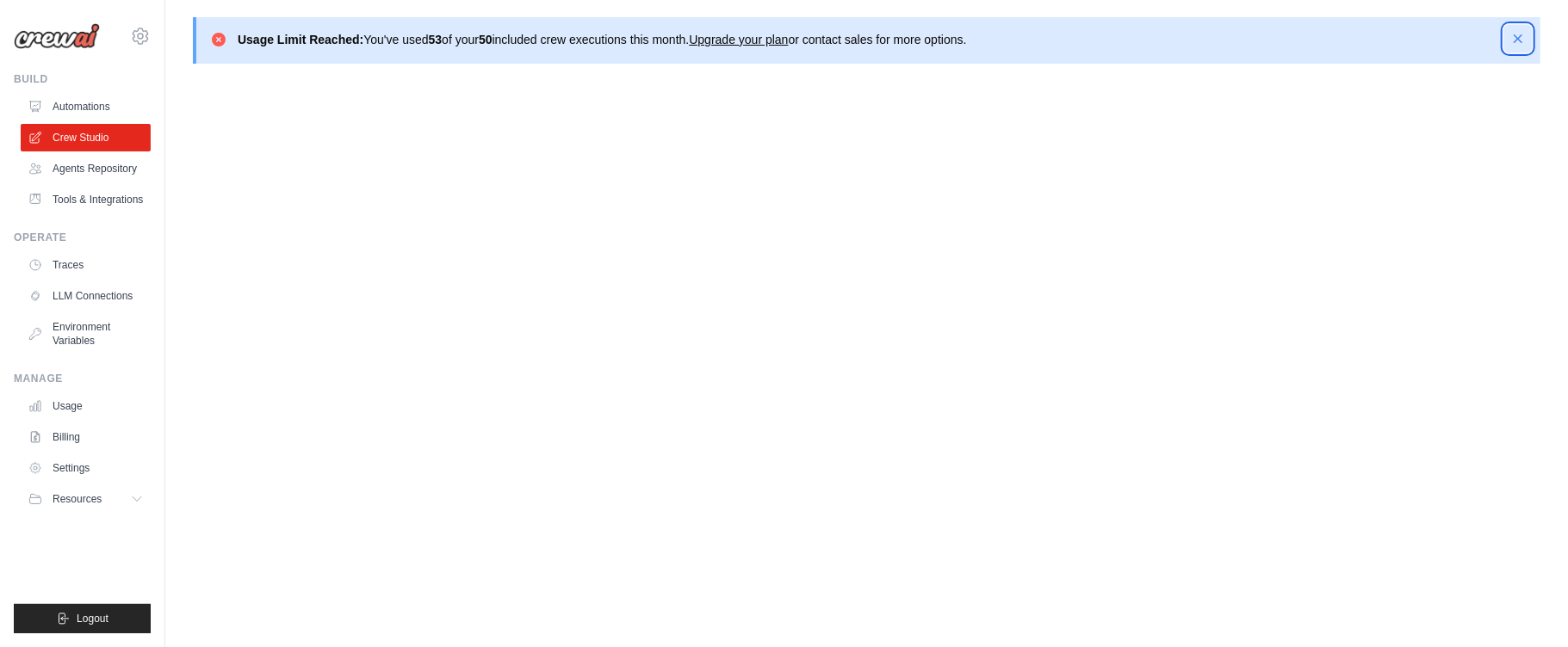
click at [1515, 42] on icon "button" at bounding box center [1518, 39] width 9 height 9
click at [1519, 40] on icon "button" at bounding box center [1518, 39] width 17 height 17
click at [1522, 43] on icon "button" at bounding box center [1518, 39] width 17 height 17
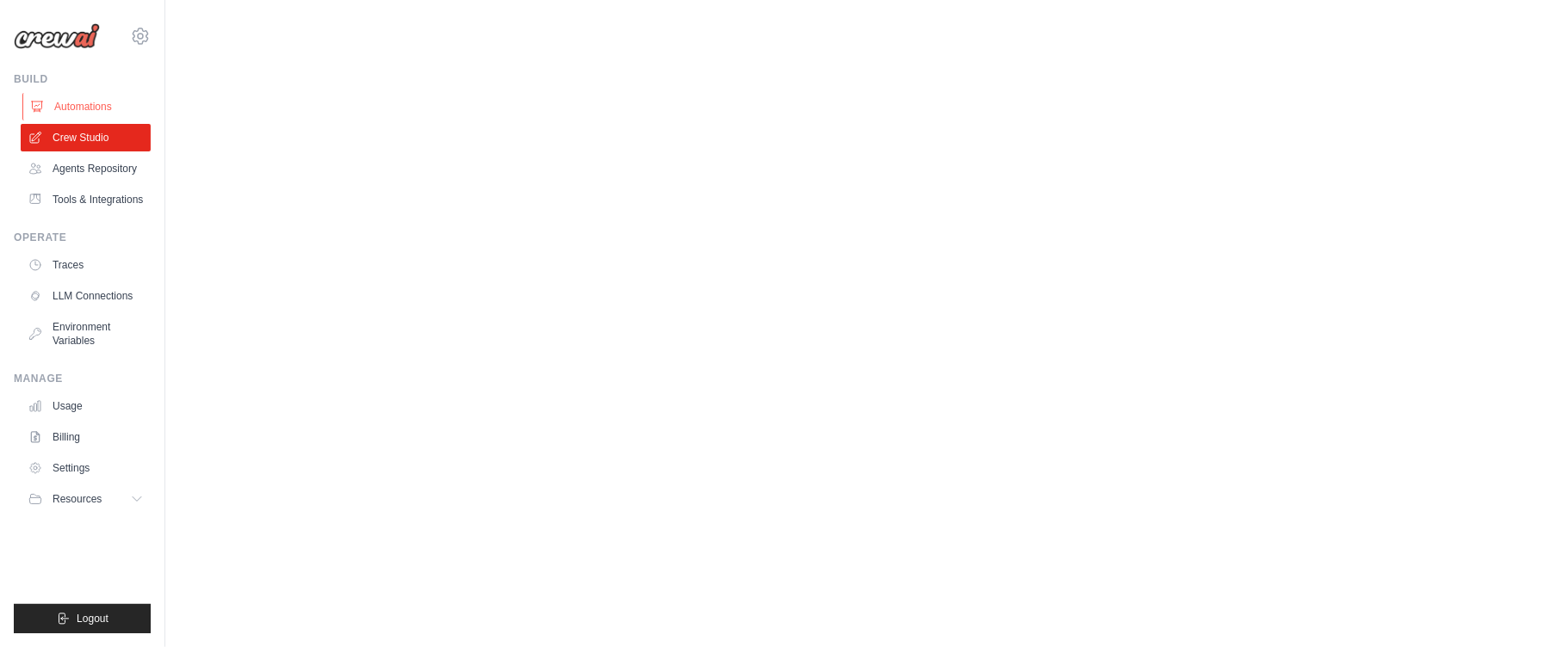
click at [61, 98] on link "Automations" at bounding box center [88, 107] width 130 height 28
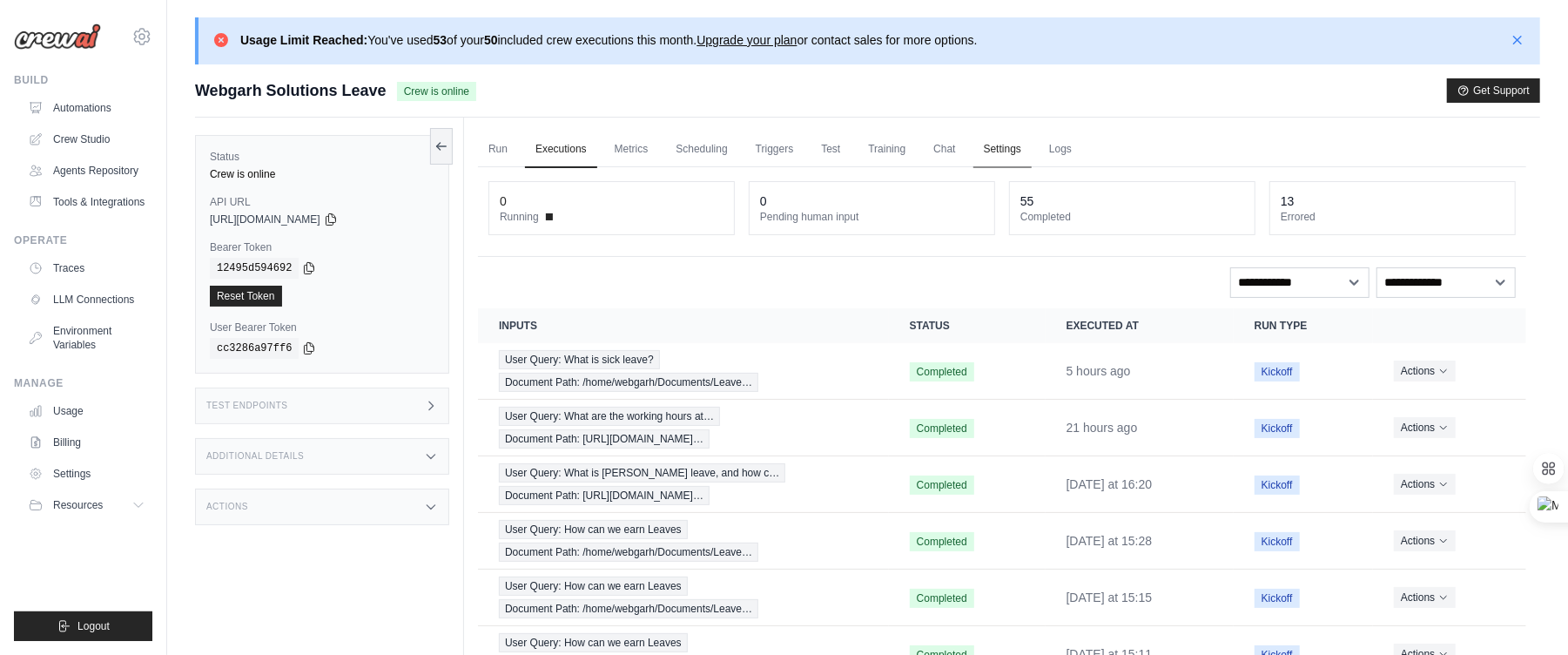
click at [1032, 153] on link "Settings" at bounding box center [1003, 150] width 59 height 37
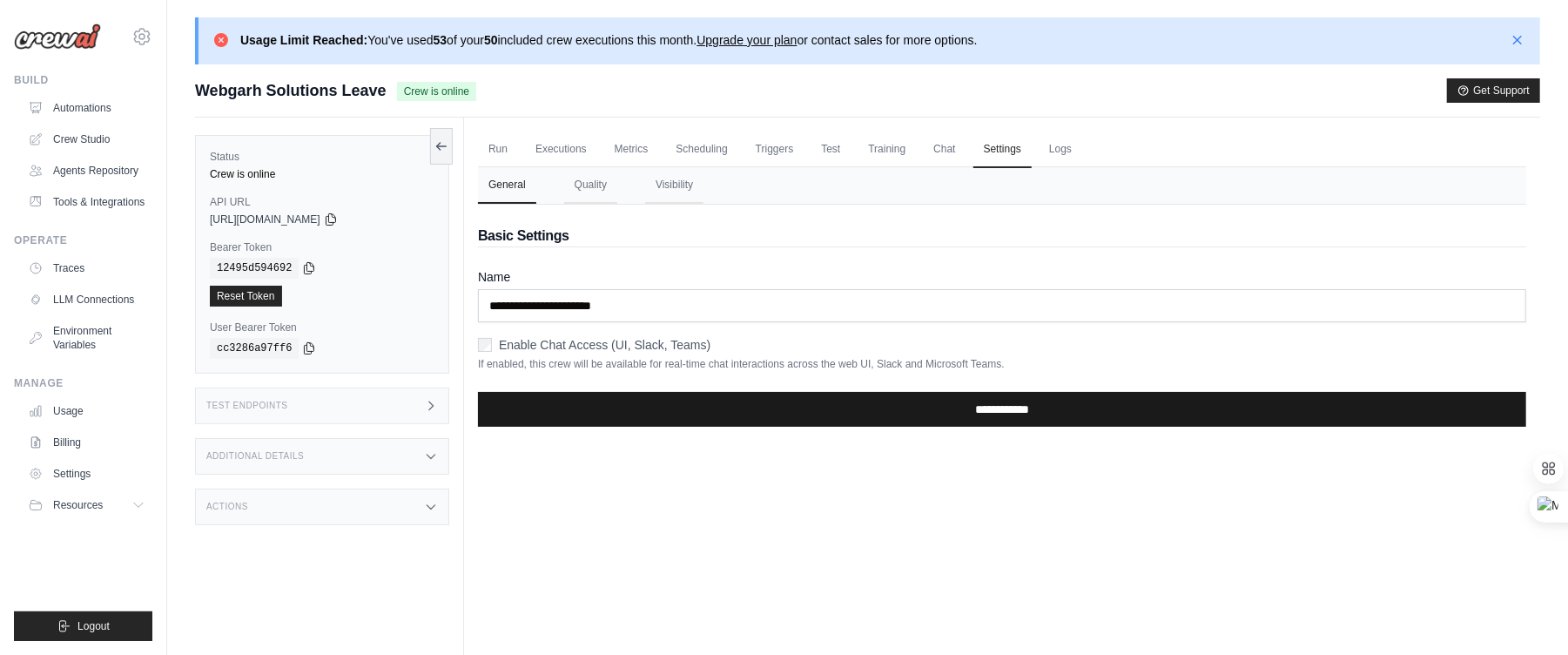
click at [1097, 425] on input "**********" at bounding box center [1002, 409] width 1048 height 35
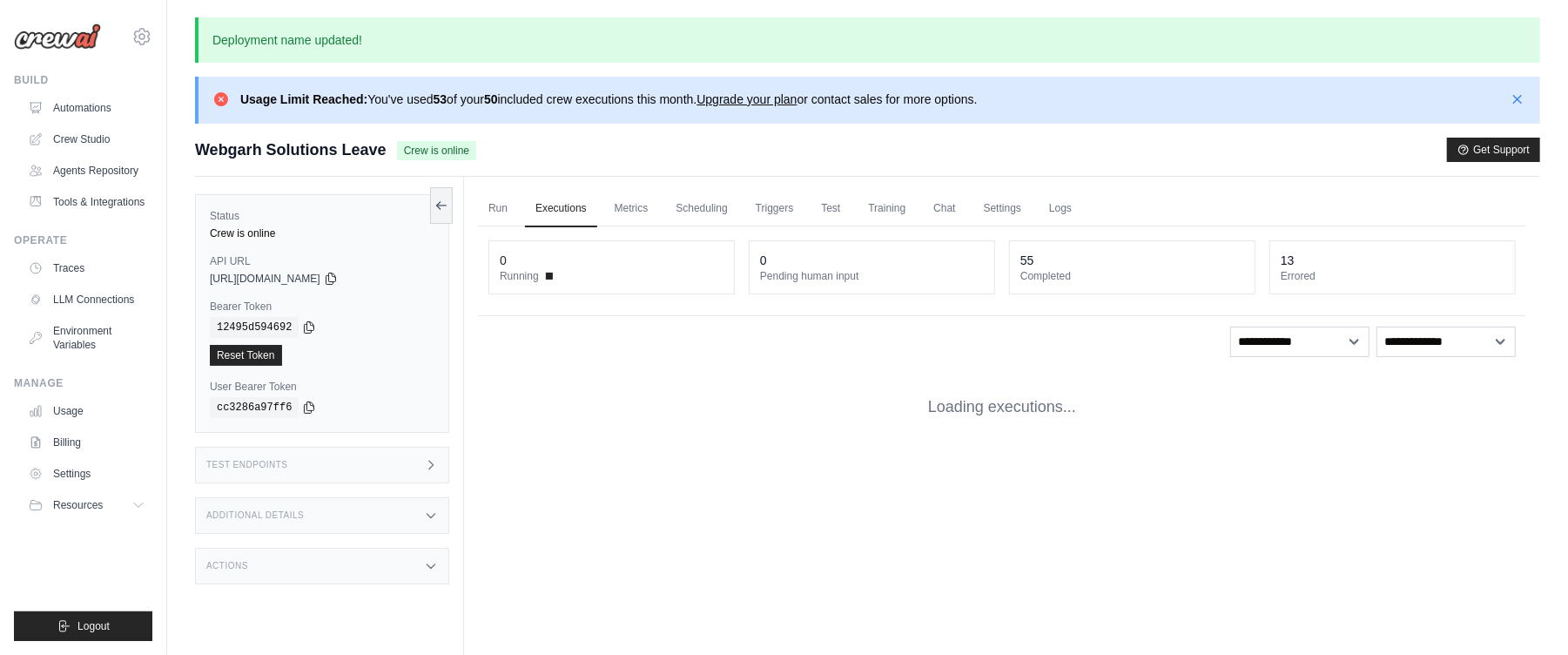
click at [431, 578] on div "Actions" at bounding box center [323, 566] width 254 height 37
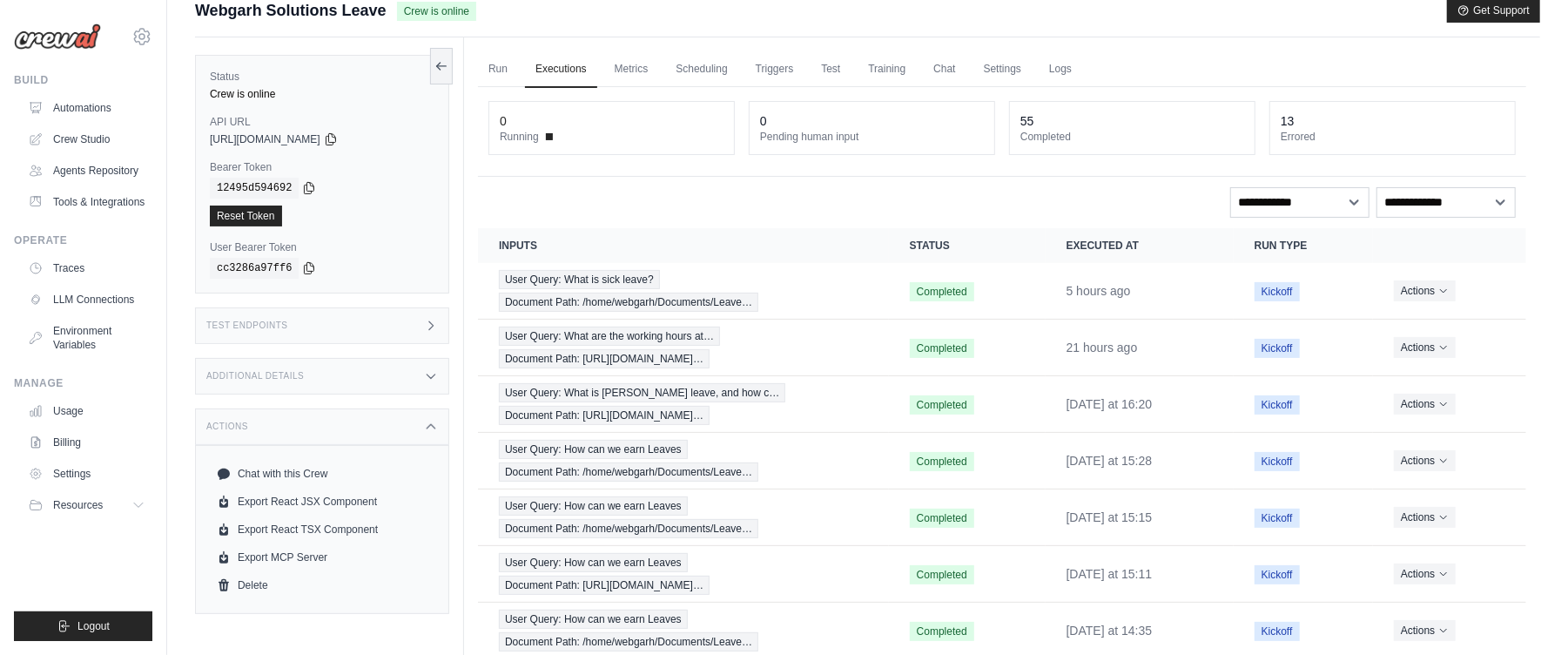
scroll to position [411, 0]
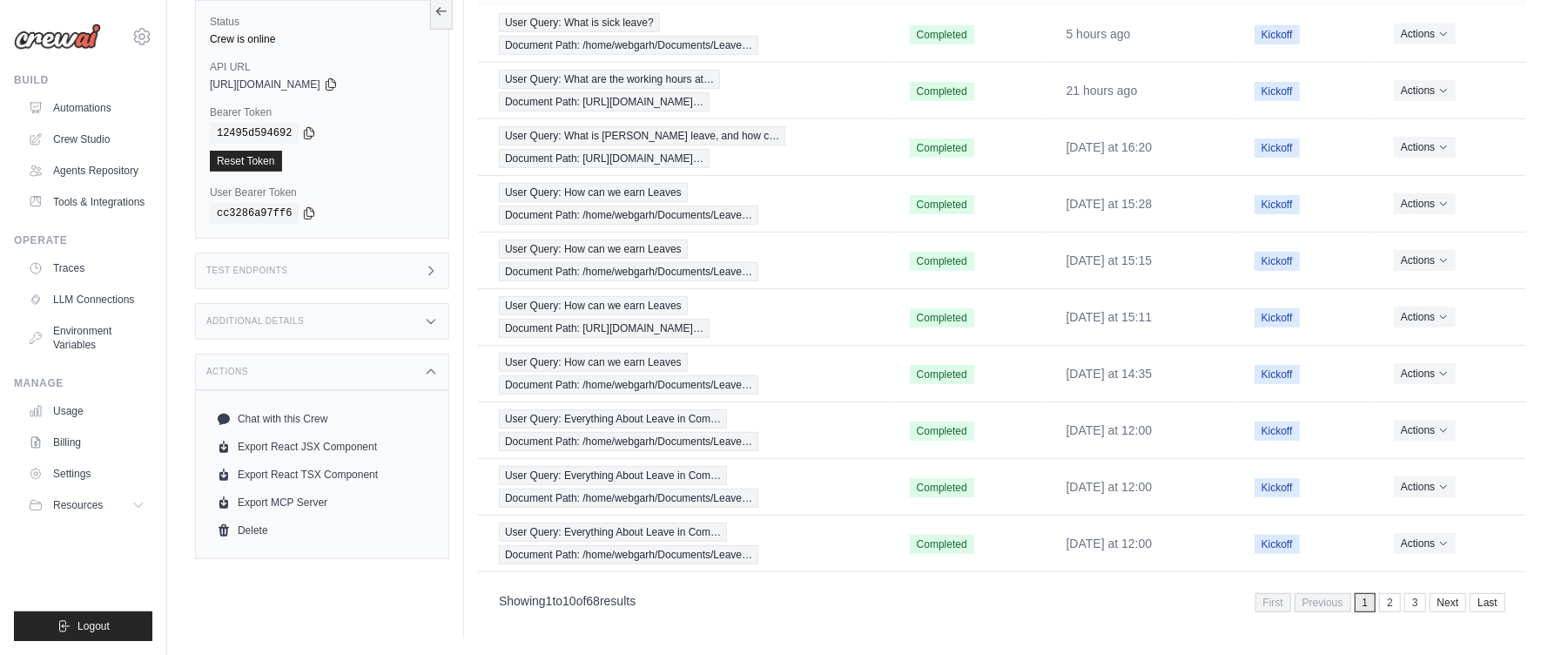
click at [444, 375] on div "Actions" at bounding box center [323, 372] width 254 height 37
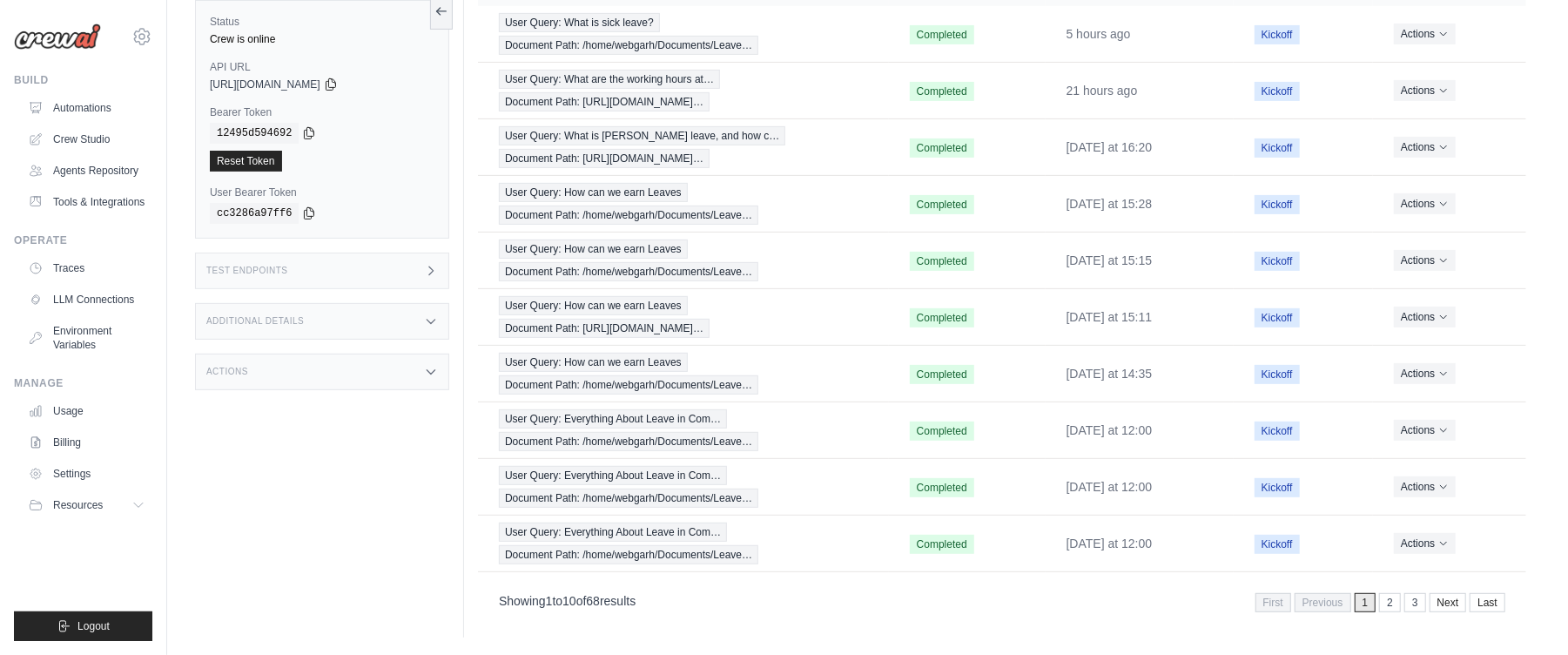
click at [438, 317] on div "Additional Details" at bounding box center [323, 322] width 254 height 37
click at [436, 319] on icon at bounding box center [431, 322] width 14 height 14
click at [431, 271] on icon at bounding box center [431, 271] width 14 height 14
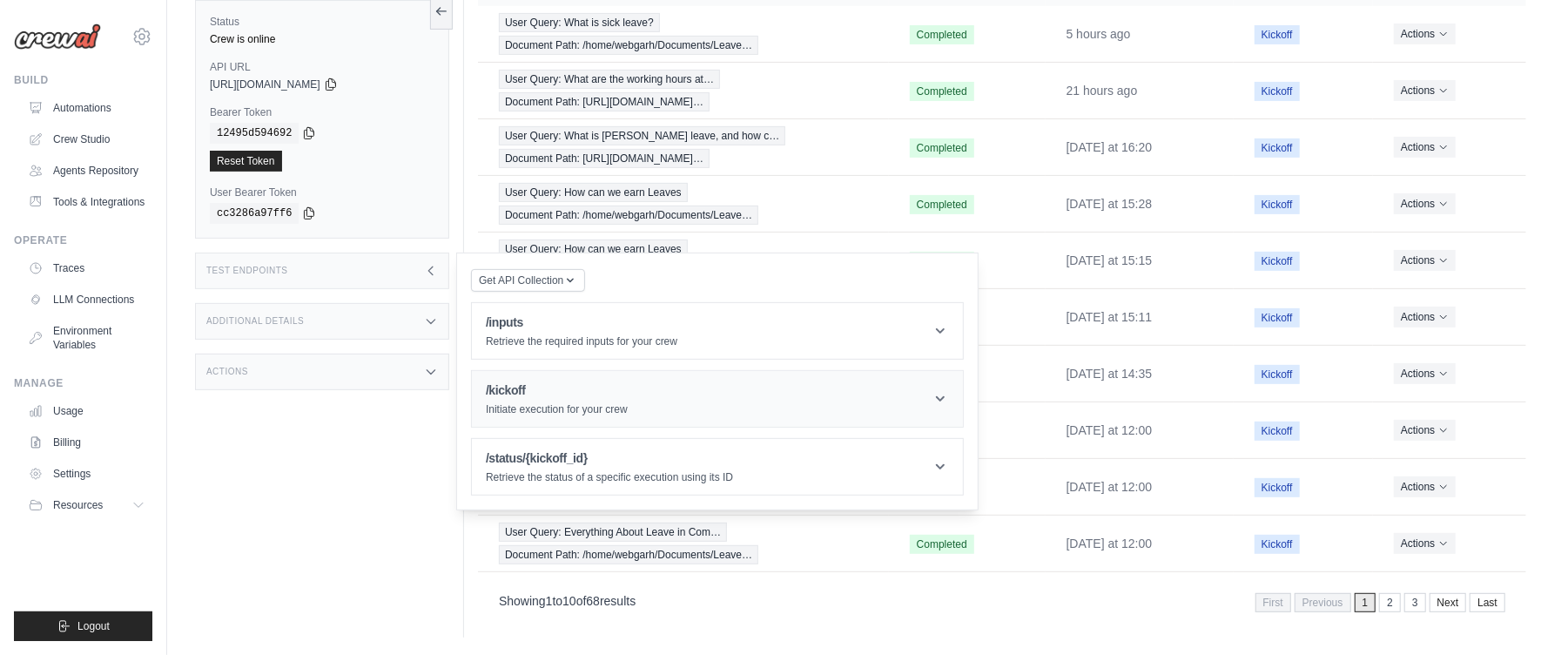
click at [937, 395] on icon at bounding box center [940, 399] width 18 height 18
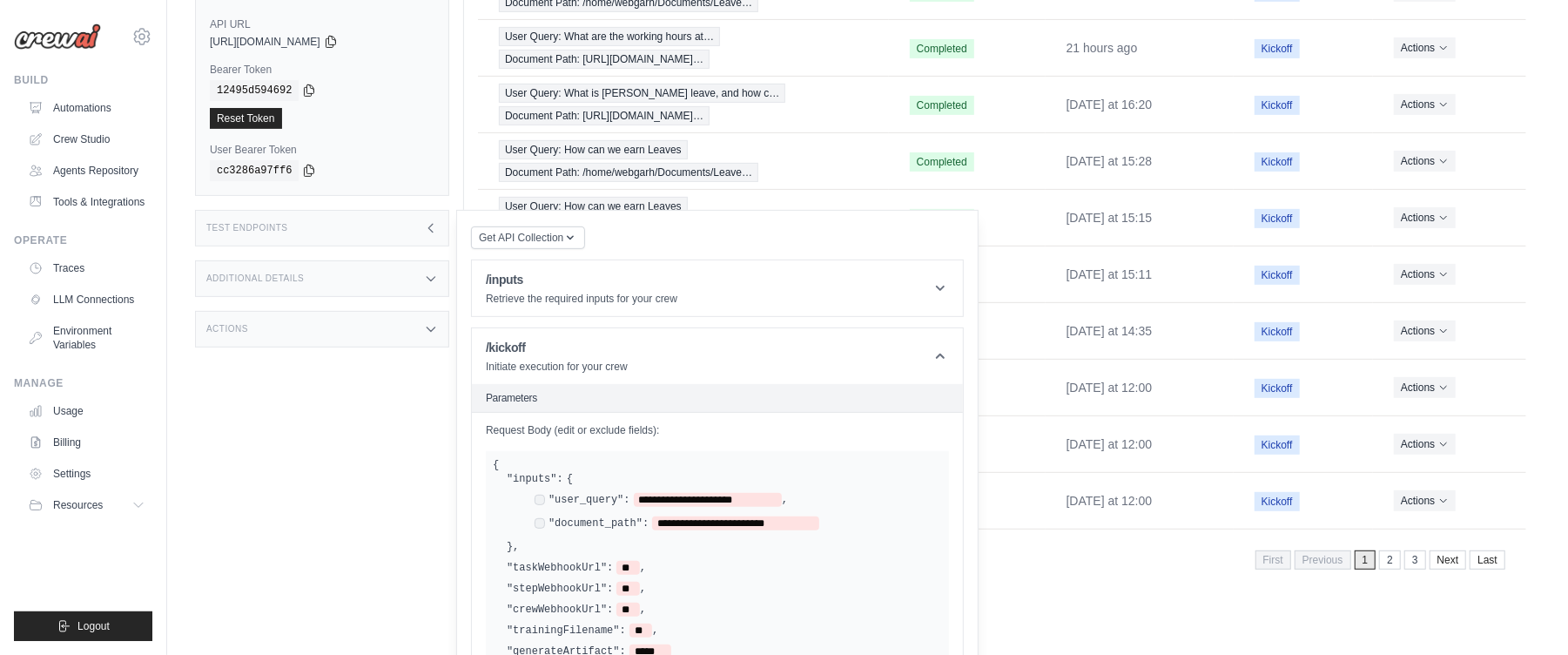
scroll to position [454, 0]
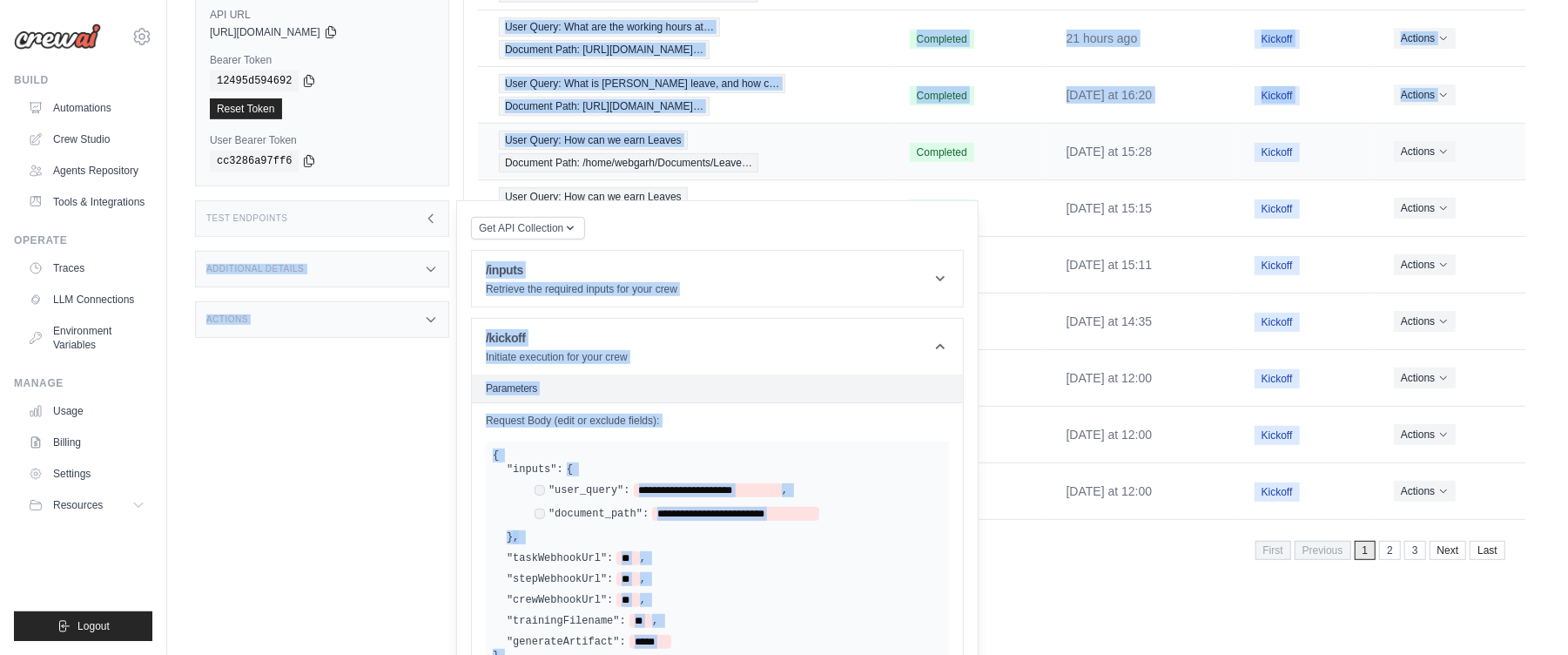
drag, startPoint x: 771, startPoint y: 232, endPoint x: 771, endPoint y: 131, distance: 101.0
click at [771, 131] on div "Status Crew is online API URL copied [URL][DOMAIN_NAME] Bearer Token copied 124…" at bounding box center [868, 156] width 1345 height 857
click at [237, 527] on div "Status Crew is online API URL copied [URL][DOMAIN_NAME] Bearer Token copied 124…" at bounding box center [330, 258] width 269 height 655
click at [762, 457] on div "**********" at bounding box center [717, 556] width 463 height 228
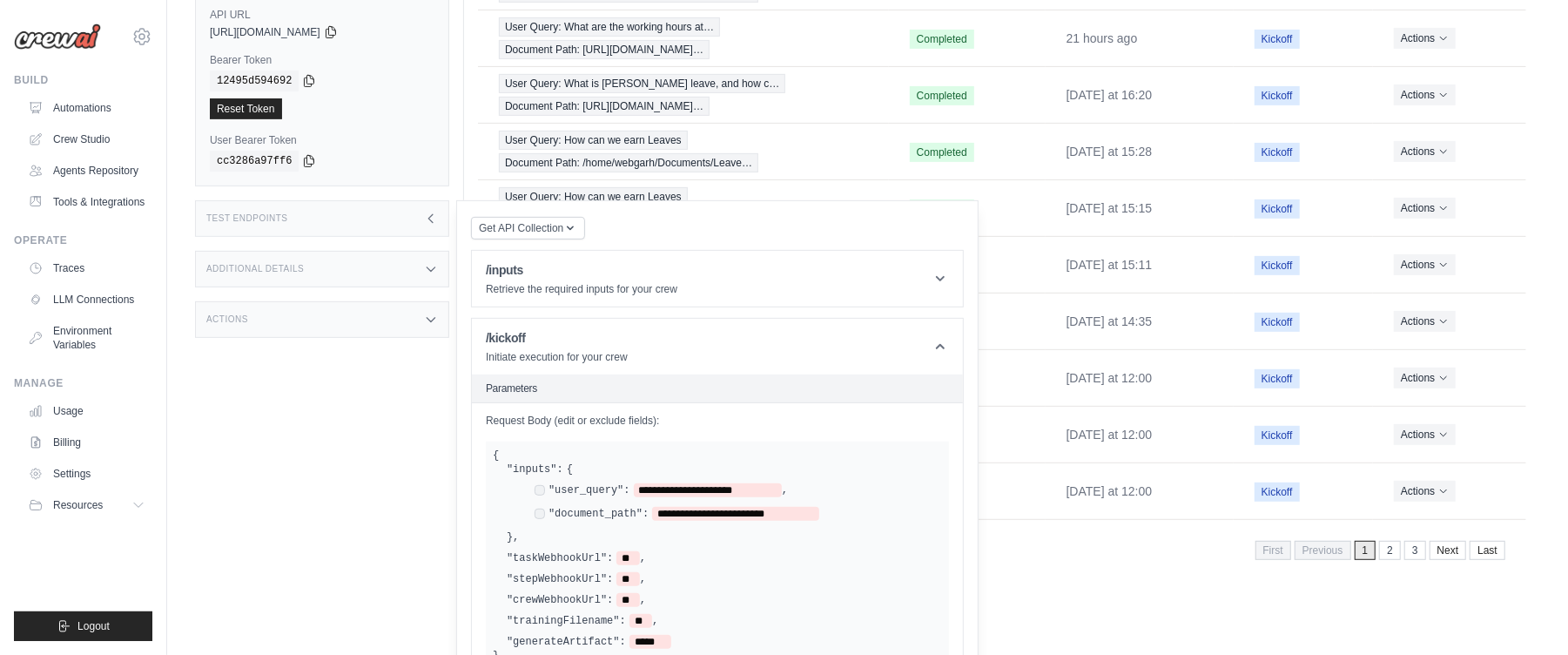
click at [762, 457] on div "**********" at bounding box center [717, 556] width 463 height 228
click at [927, 352] on header "/kickoff Initiate execution for your crew" at bounding box center [717, 347] width 491 height 56
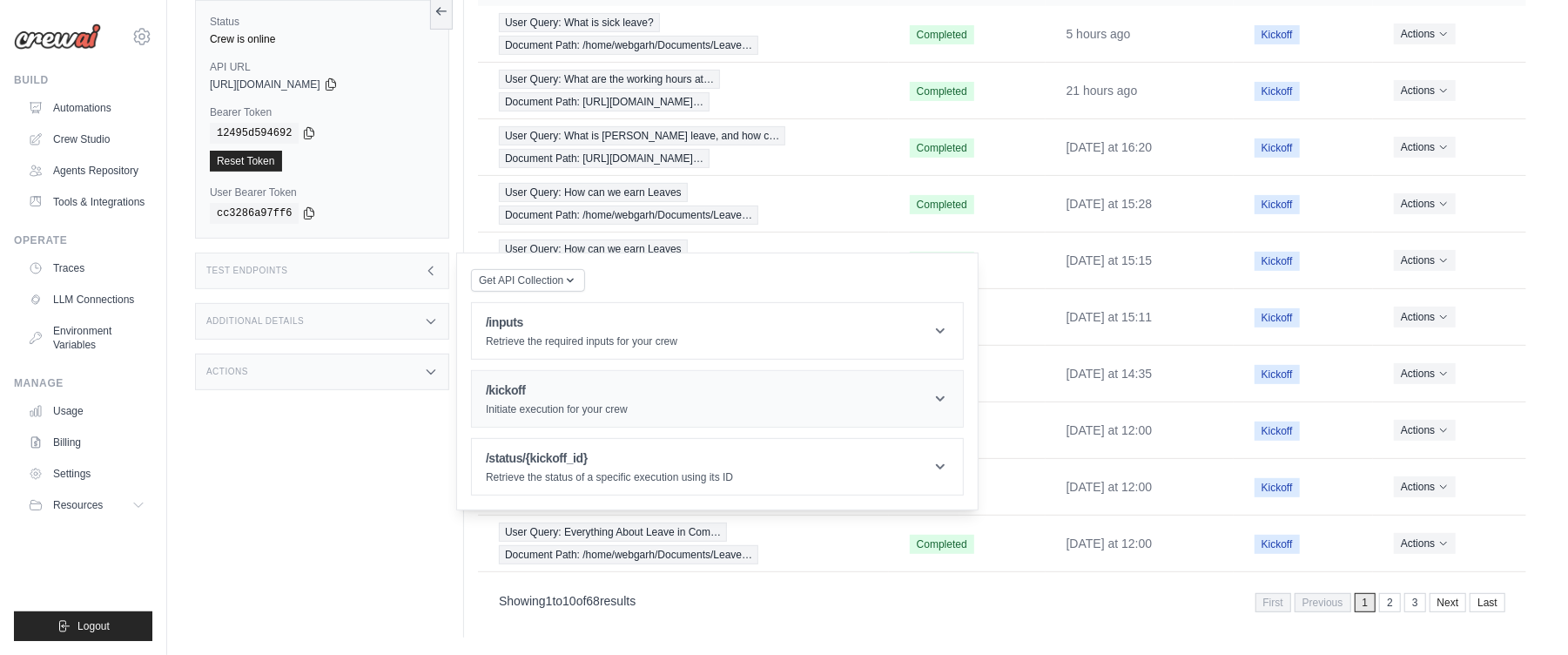
click at [941, 402] on icon at bounding box center [940, 399] width 18 height 18
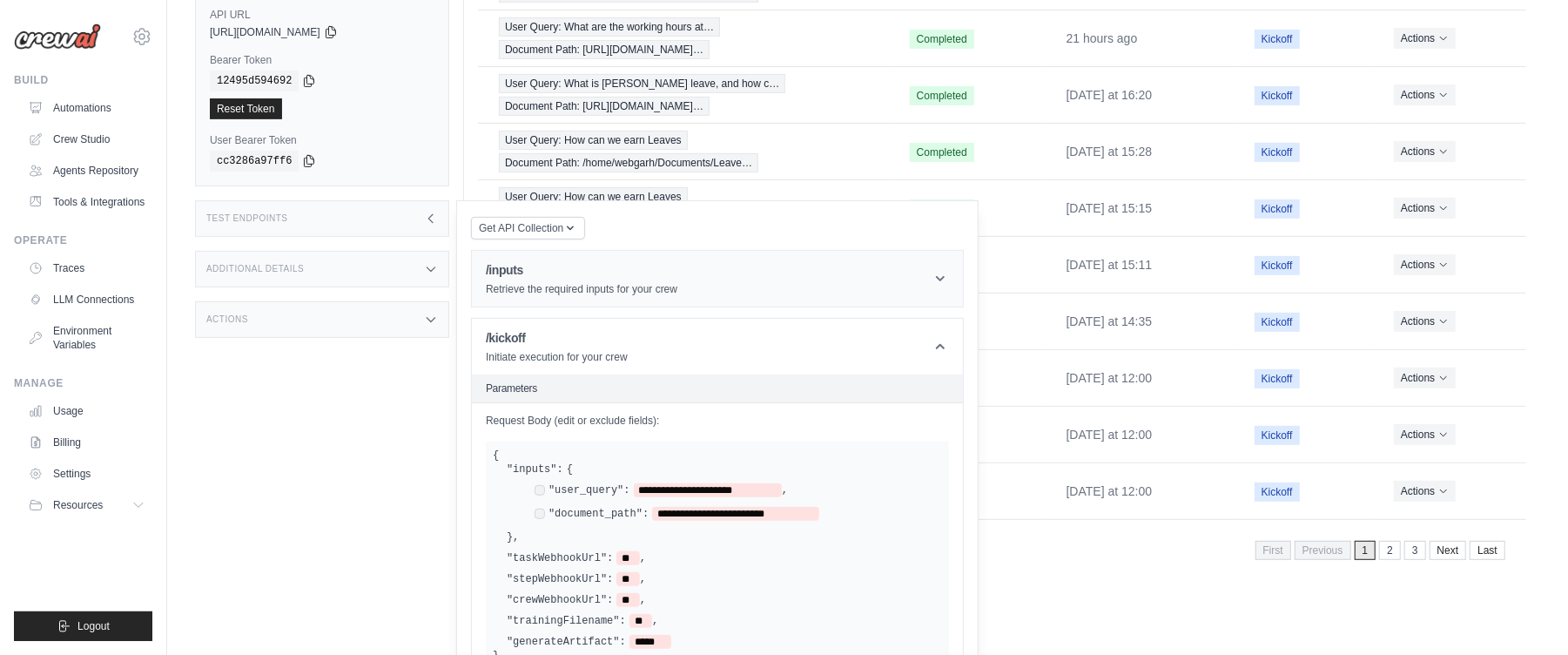
click at [921, 288] on header "/inputs Retrieve the required inputs for your crew" at bounding box center [717, 279] width 491 height 56
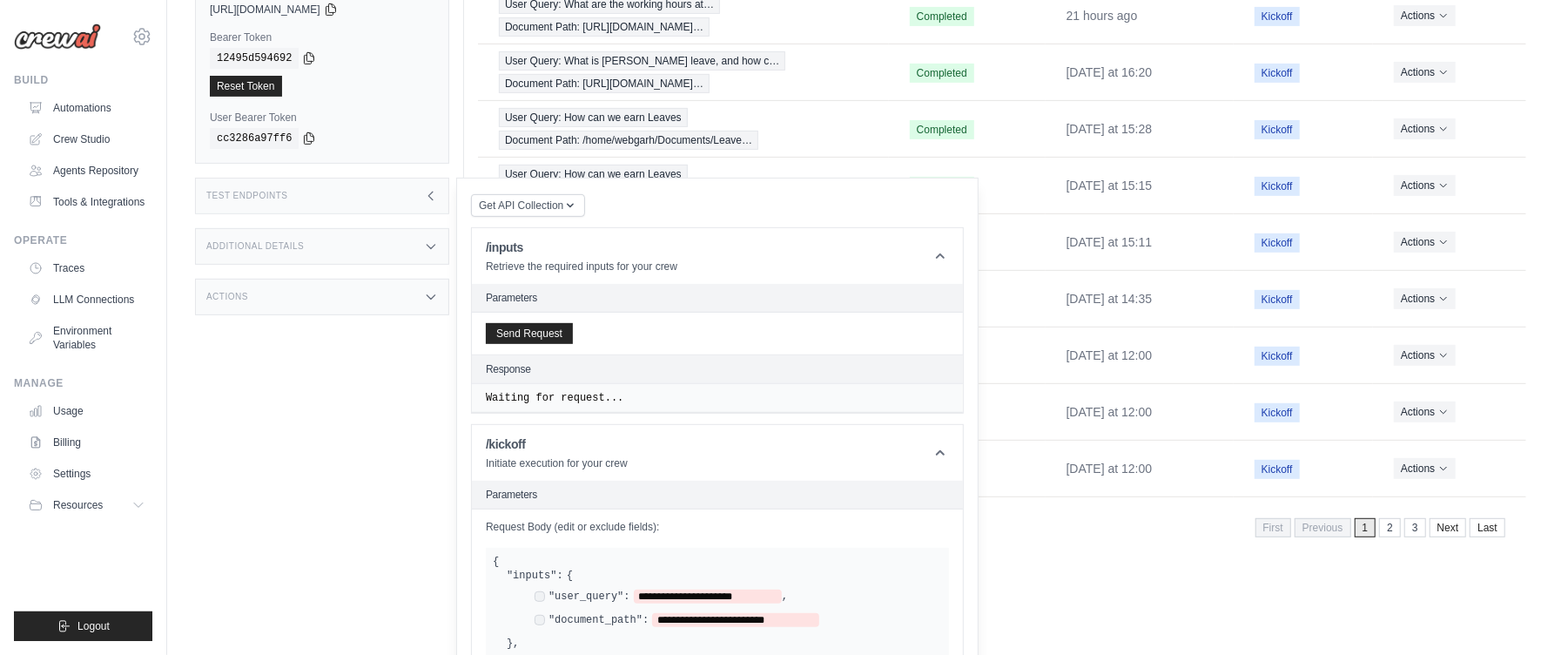
scroll to position [584, 0]
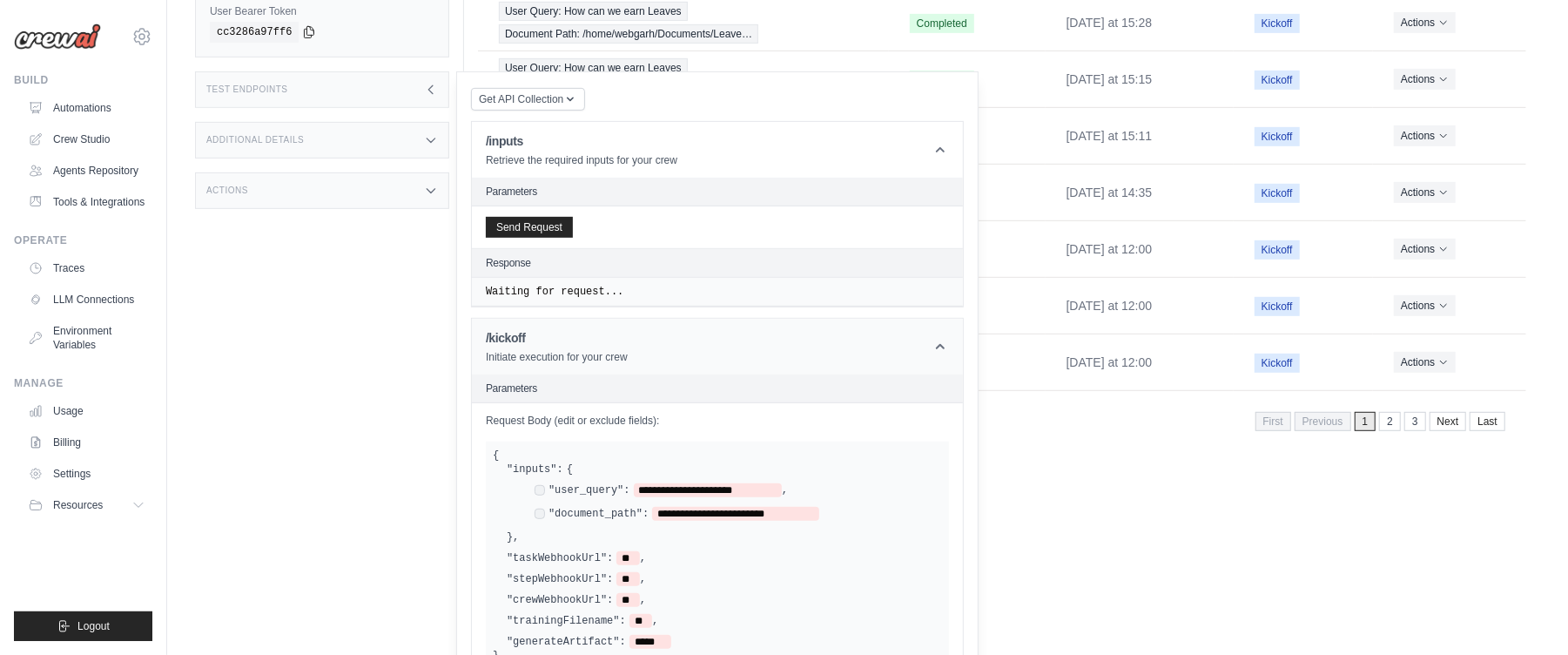
click at [949, 361] on header "/kickoff Initiate execution for your crew" at bounding box center [717, 347] width 491 height 56
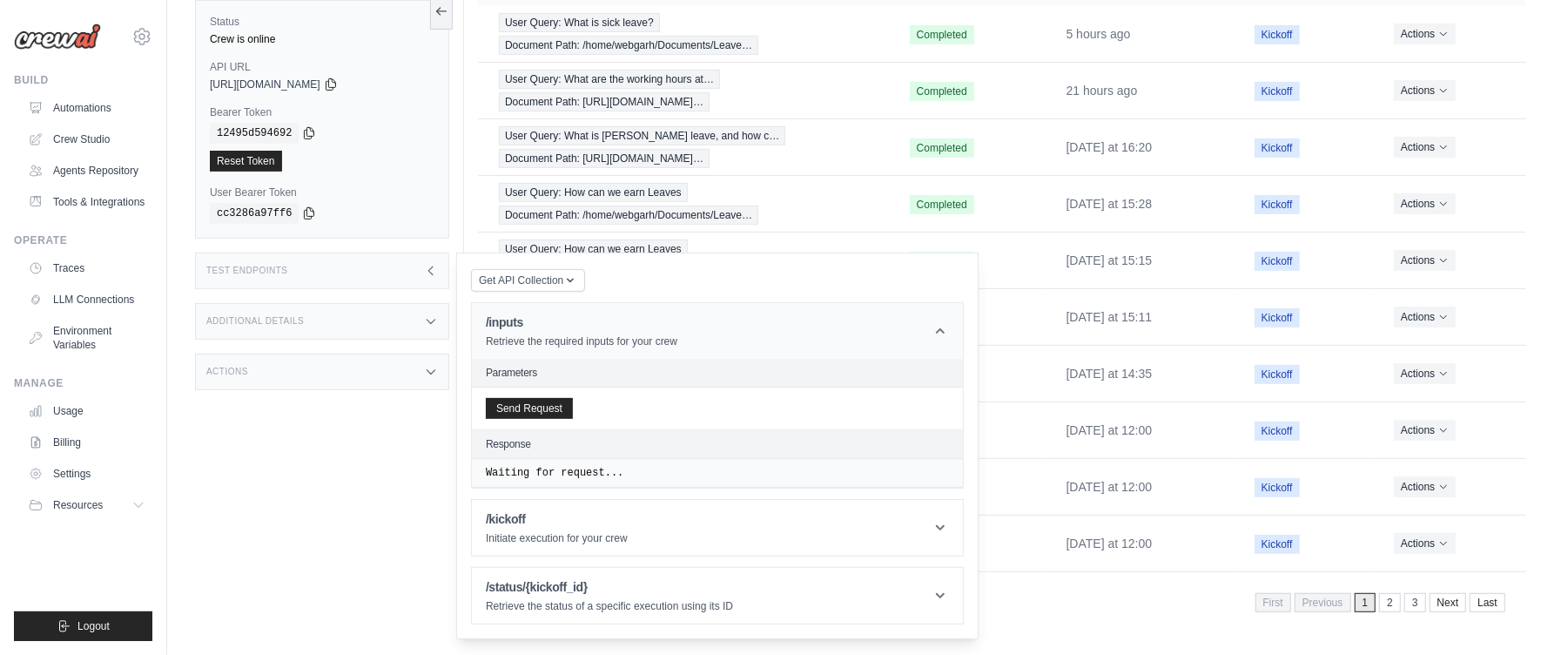
scroll to position [411, 0]
click at [533, 281] on span "Get API Collection" at bounding box center [521, 280] width 84 height 14
click at [656, 276] on div "Get API Collection Postman API Collection /inputs Retrieve the required inputs …" at bounding box center [717, 445] width 493 height 357
click at [564, 284] on span "Get API Collection" at bounding box center [521, 280] width 84 height 14
click at [563, 317] on div "Postman API Collection" at bounding box center [568, 318] width 167 height 18
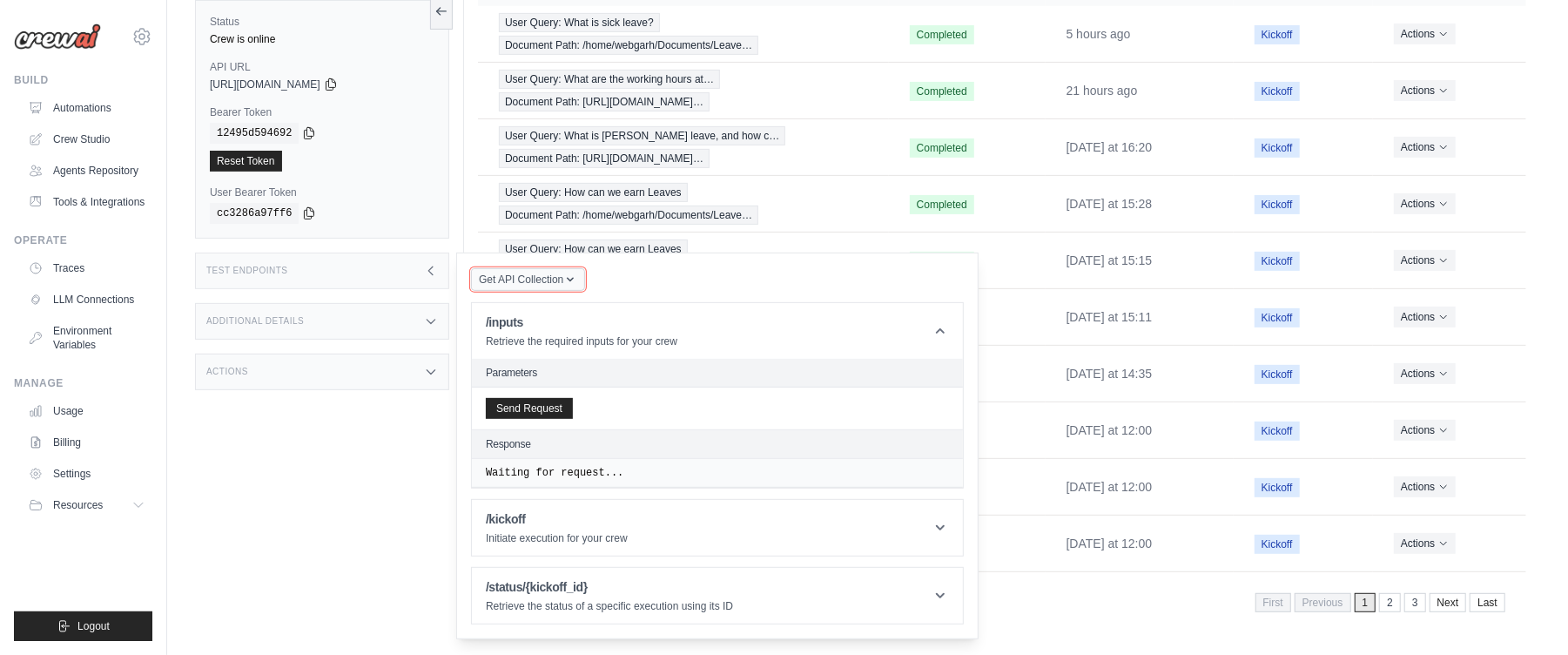
click at [571, 281] on icon "button" at bounding box center [571, 280] width 14 height 14
click at [533, 325] on div "Postman API Collection" at bounding box center [568, 318] width 167 height 18
click at [594, 272] on div "Get API Collection Postman API Collection /inputs Retrieve the required inputs …" at bounding box center [717, 445] width 493 height 357
click at [940, 325] on header "/inputs Retrieve the required inputs for your crew" at bounding box center [717, 331] width 491 height 56
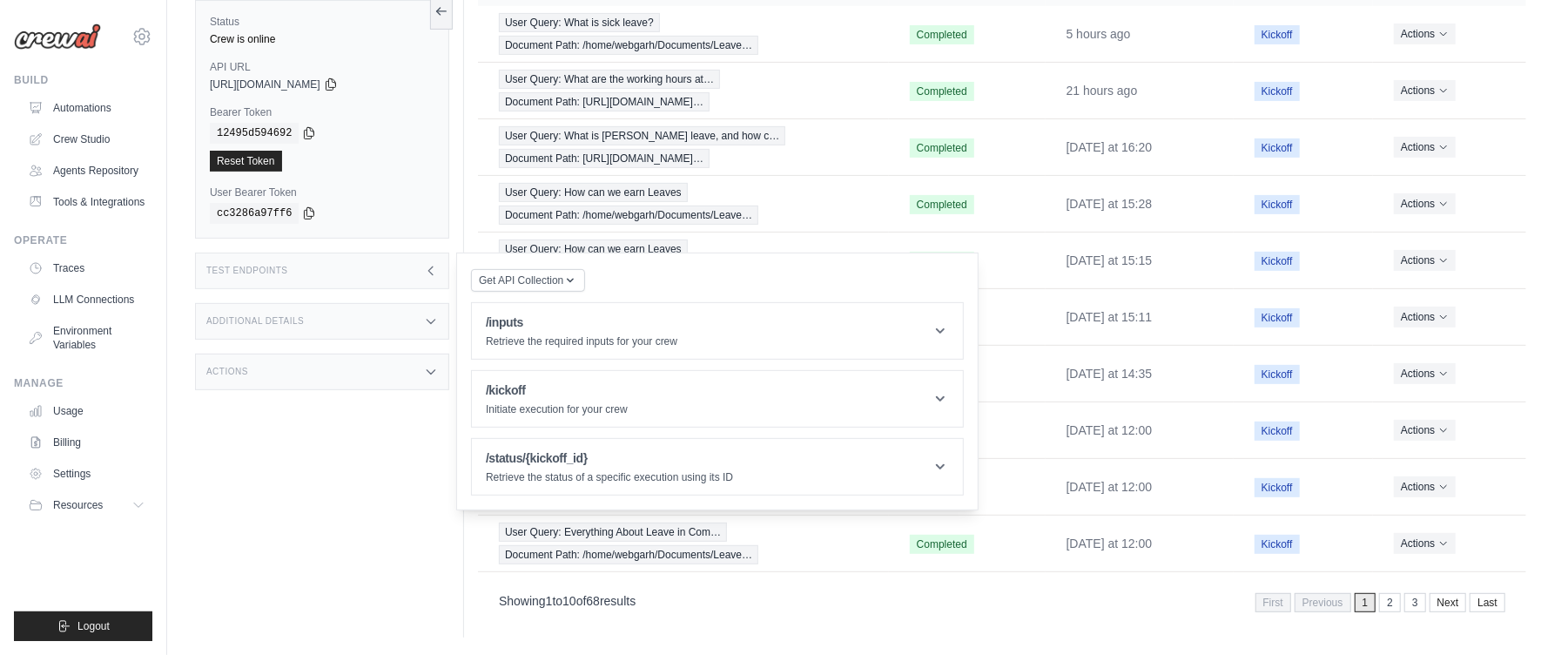
click at [442, 273] on div "Test Endpoints" at bounding box center [323, 271] width 254 height 37
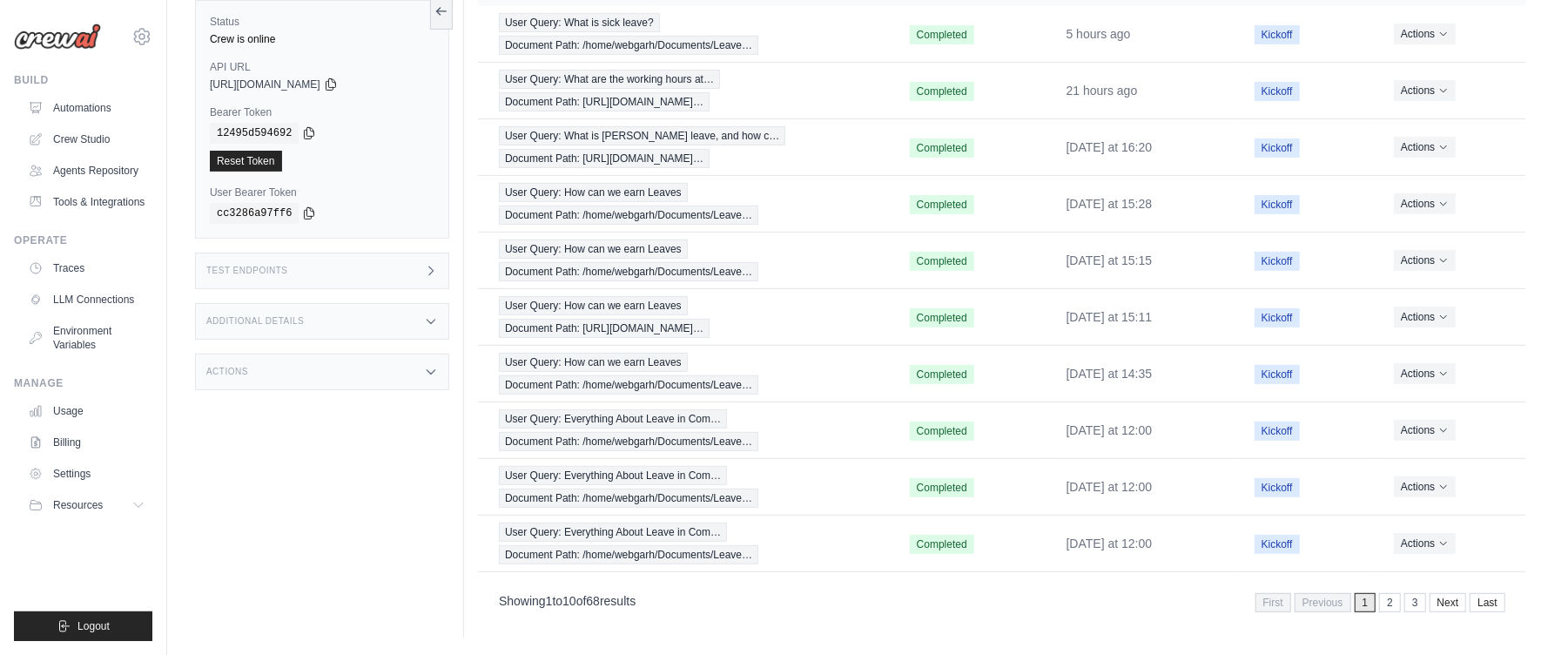
click at [442, 273] on div "Test Endpoints" at bounding box center [323, 271] width 254 height 37
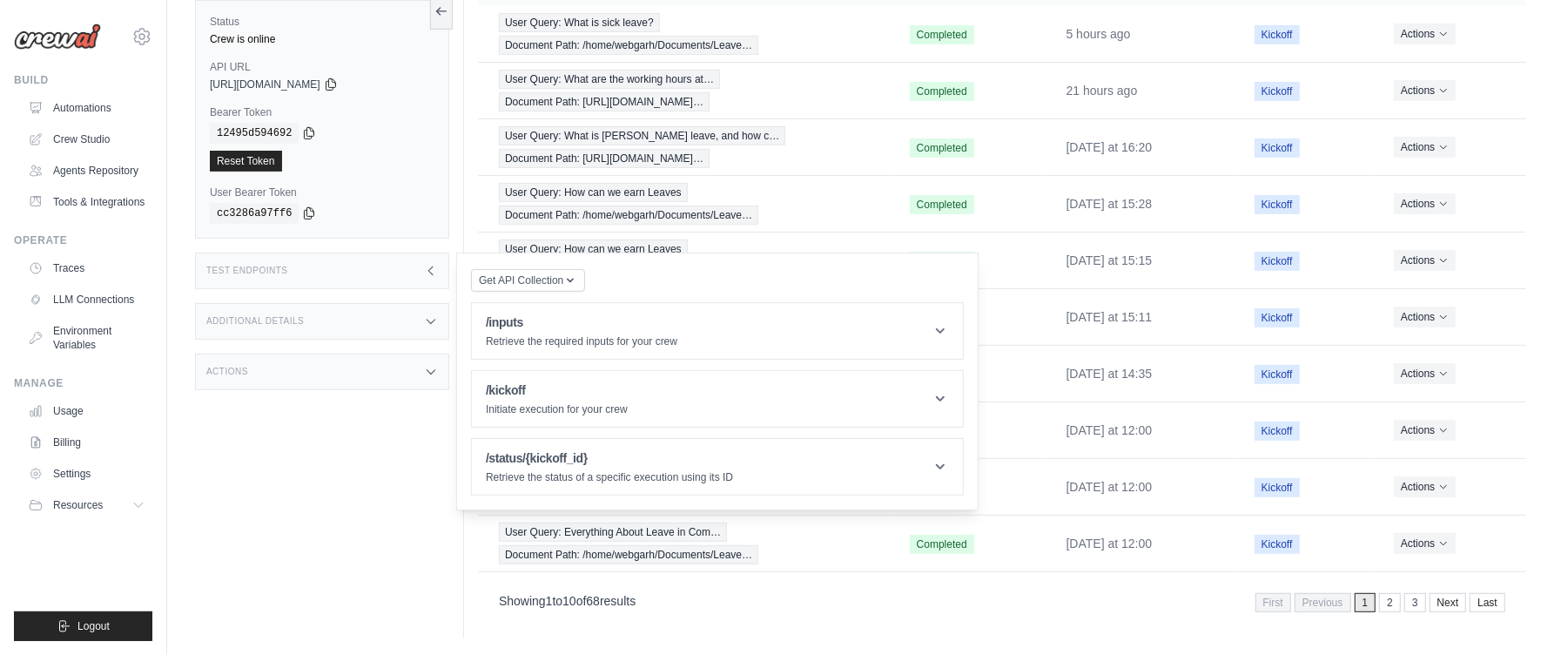
click at [419, 325] on div "Additional Details" at bounding box center [323, 322] width 254 height 37
click at [364, 370] on div "Actions" at bounding box center [323, 372] width 254 height 37
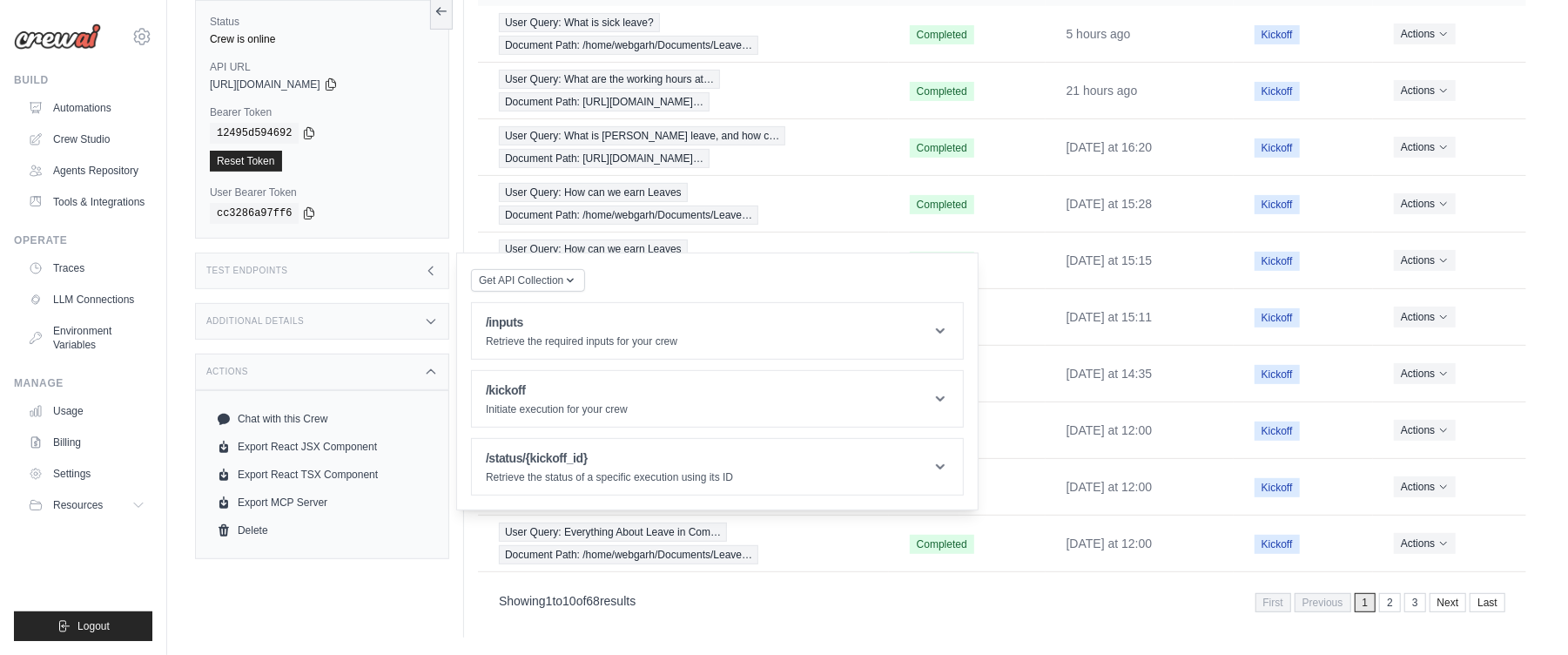
click at [365, 371] on div "Actions" at bounding box center [323, 372] width 254 height 37
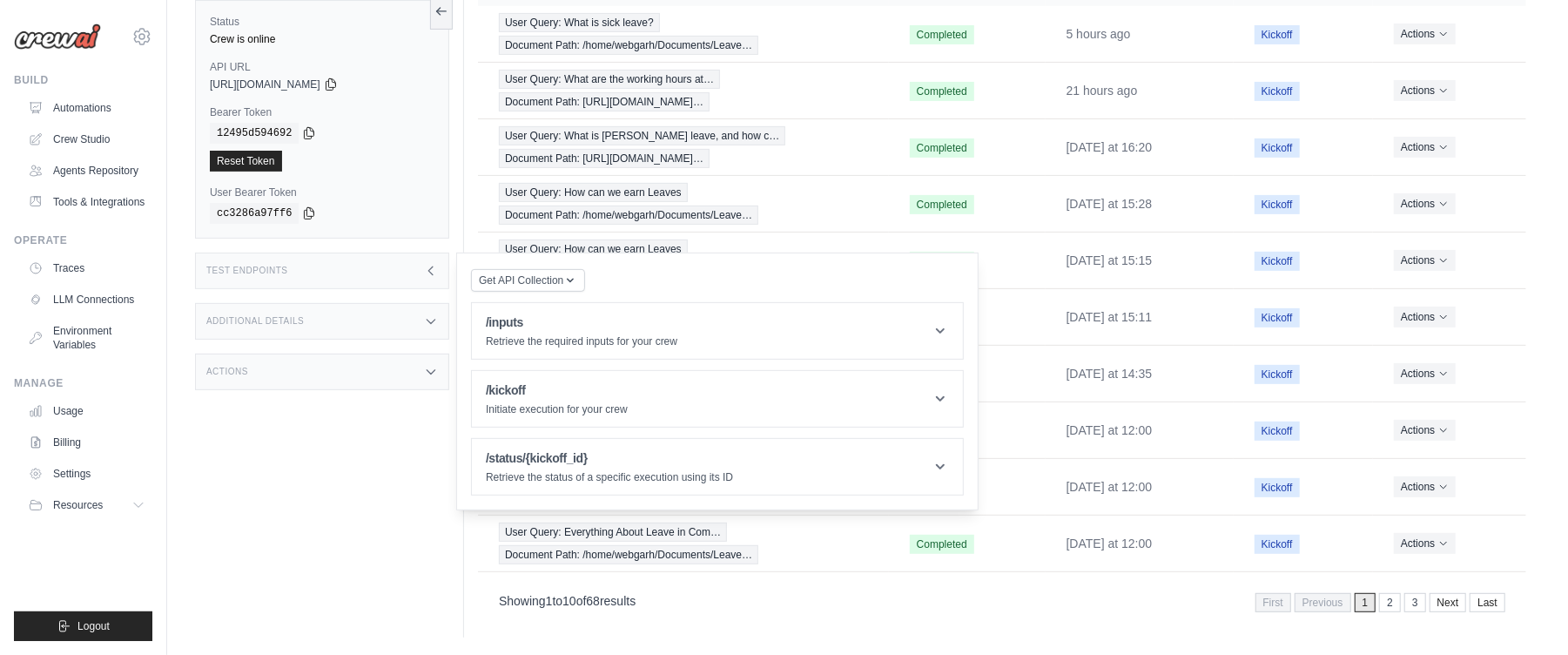
click at [392, 333] on div "Additional Details" at bounding box center [323, 322] width 254 height 37
click at [426, 277] on icon at bounding box center [431, 271] width 14 height 14
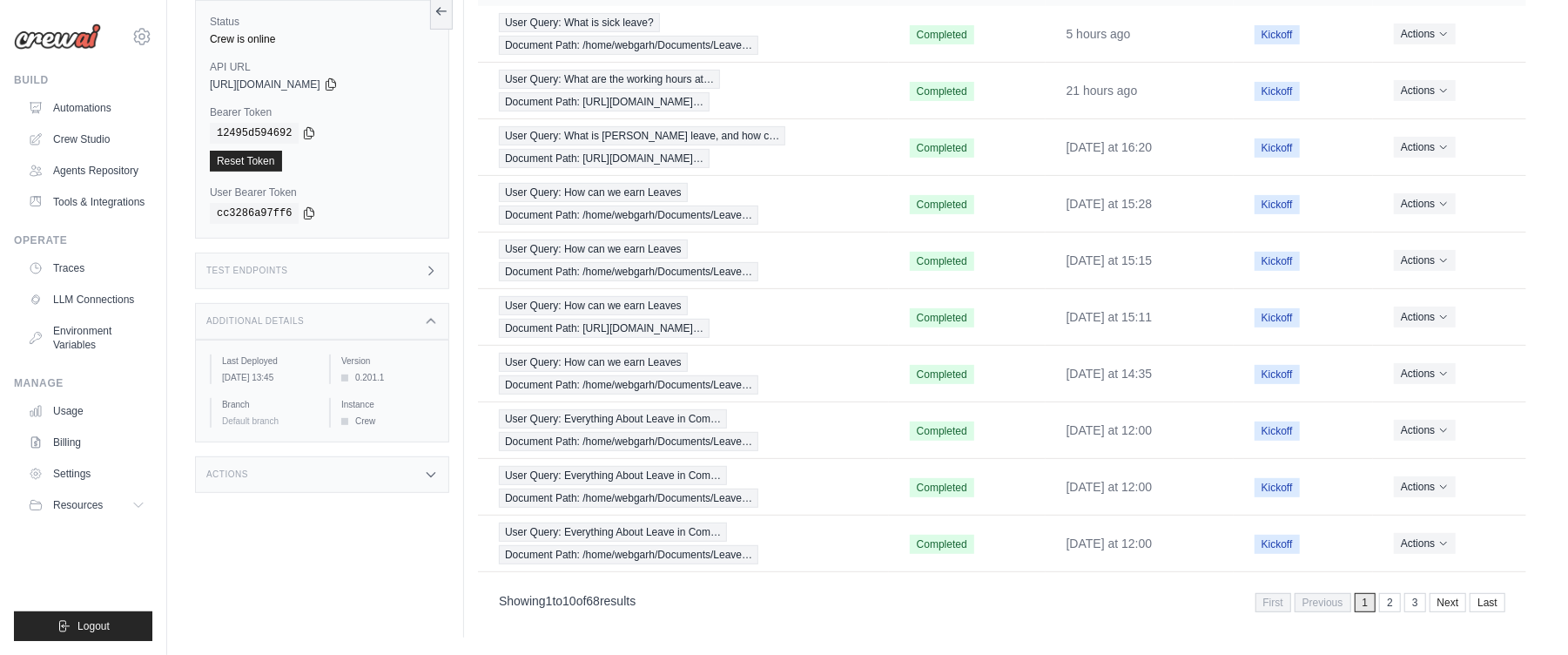
click at [431, 316] on icon at bounding box center [431, 322] width 14 height 14
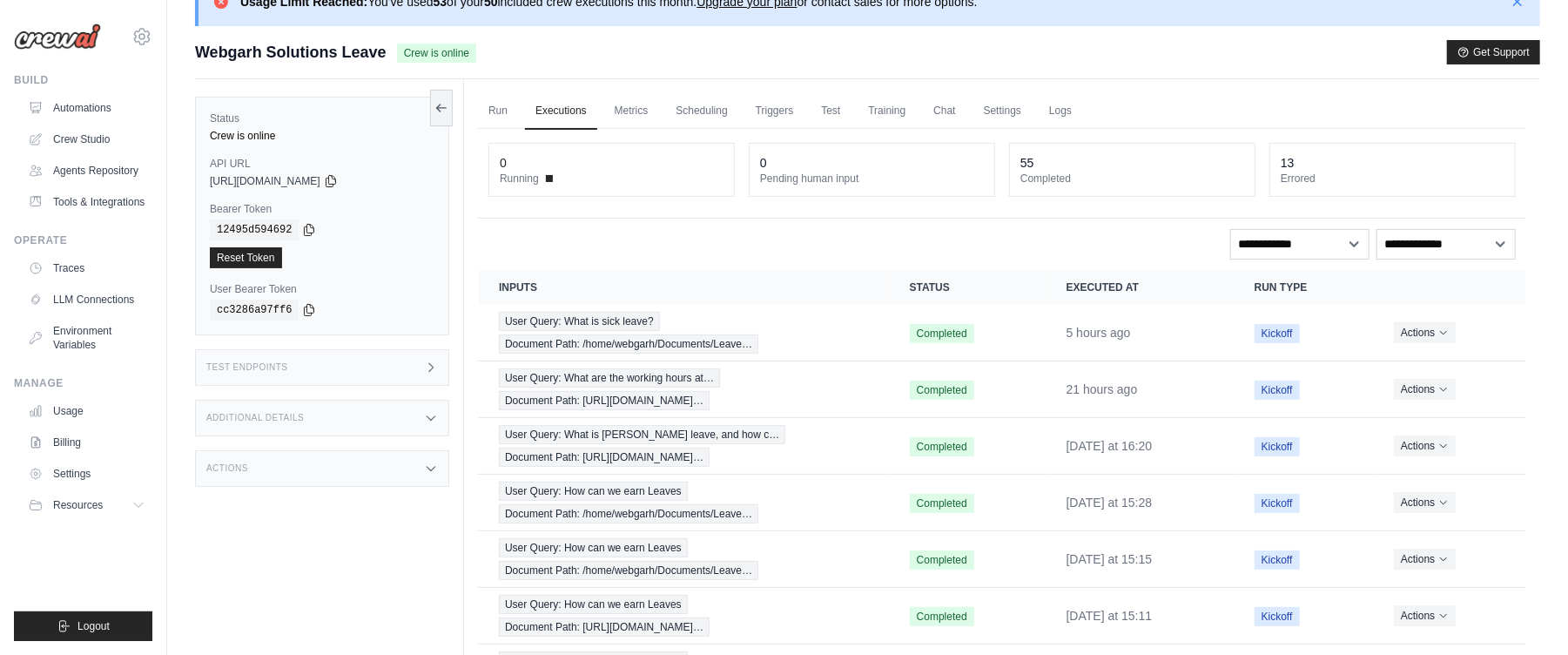
scroll to position [0, 0]
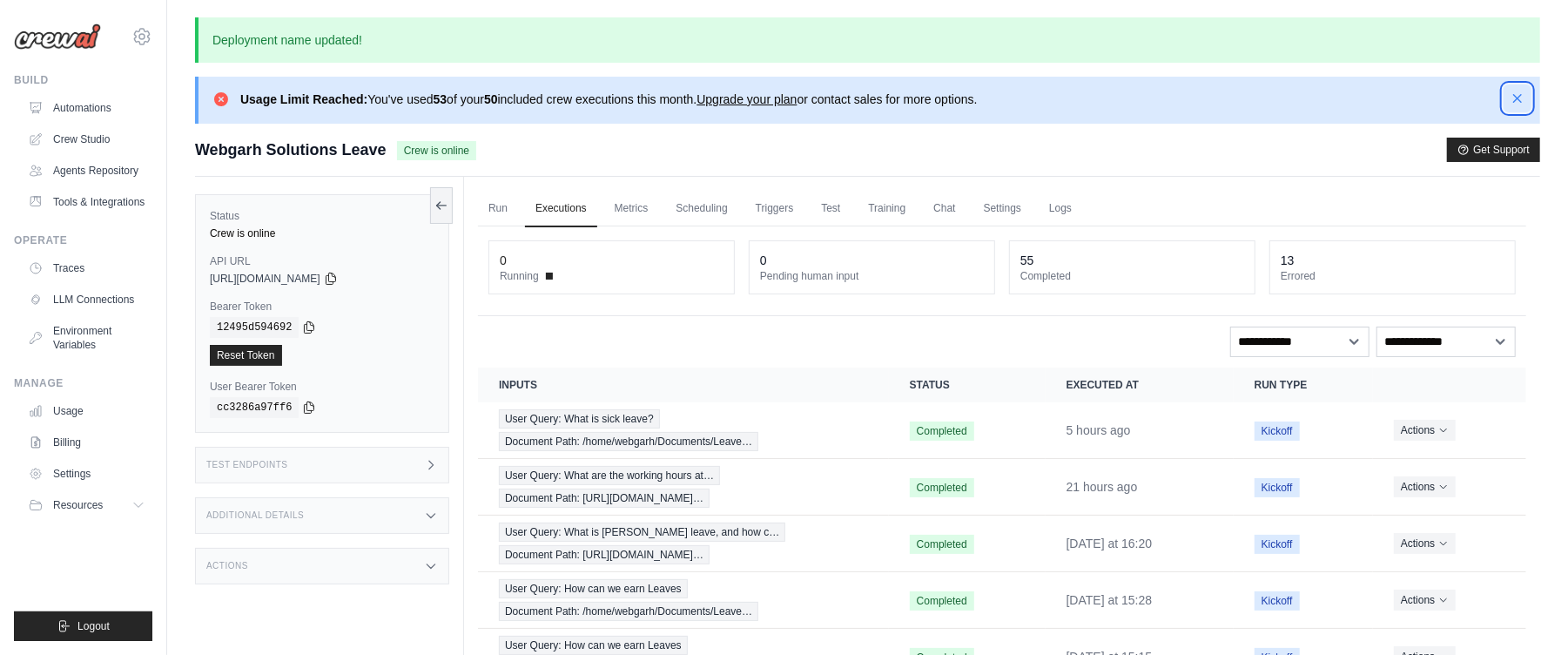
click at [1515, 98] on icon "button" at bounding box center [1517, 98] width 18 height 18
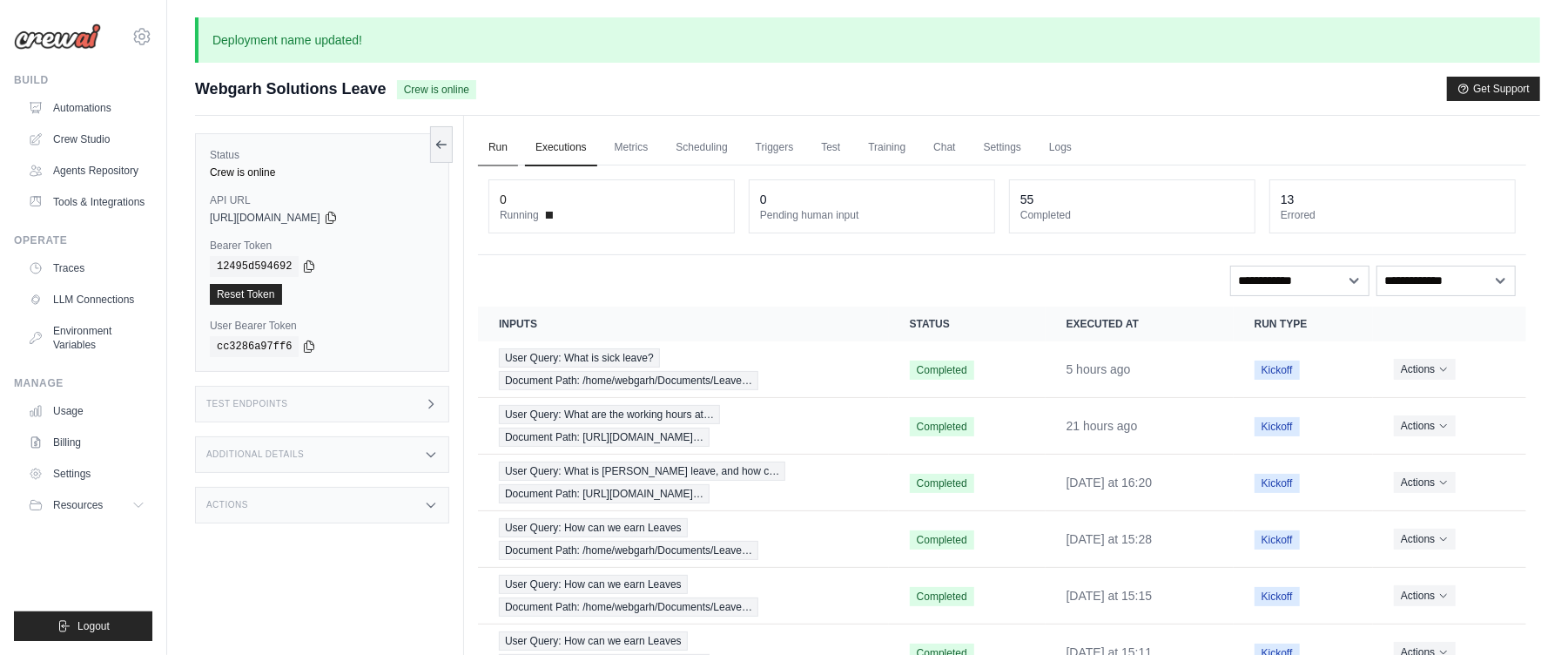
click at [494, 157] on link "Run" at bounding box center [498, 148] width 40 height 37
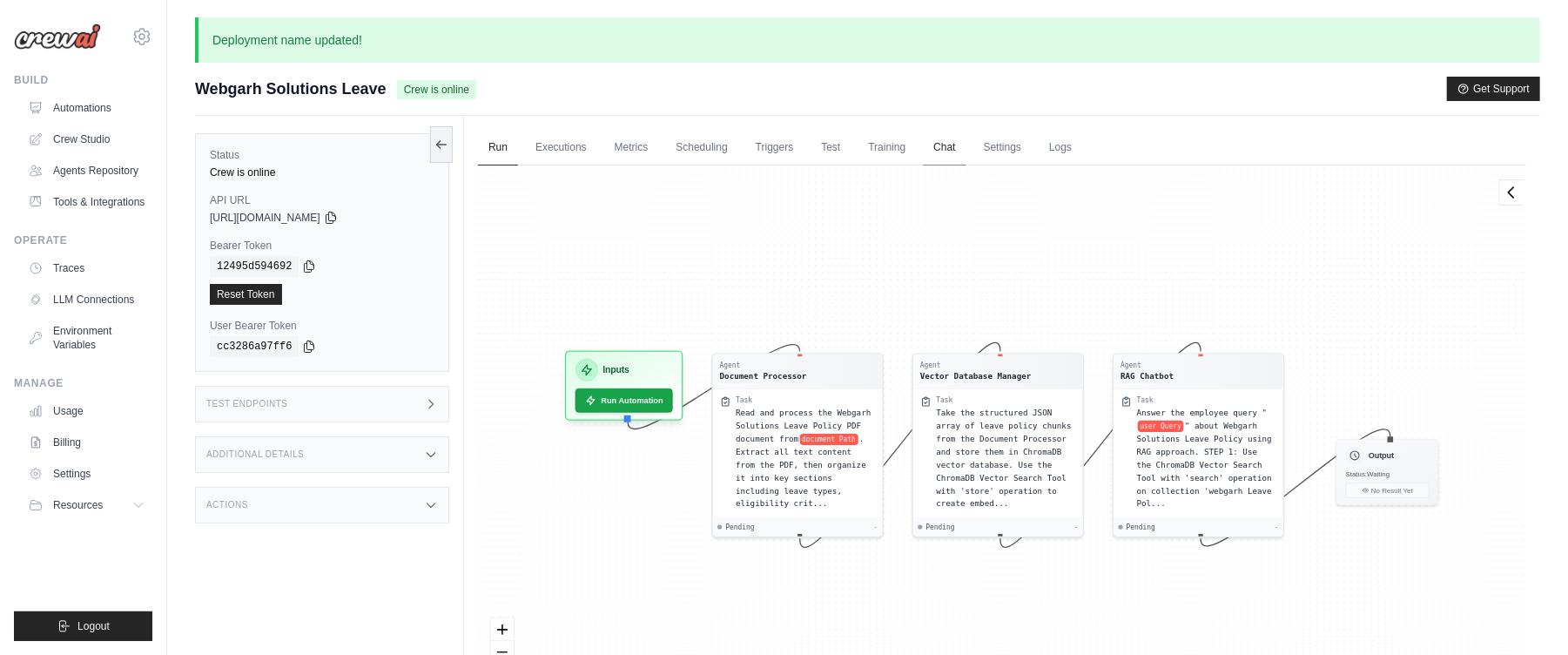
click at [966, 147] on link "Chat" at bounding box center [944, 148] width 43 height 37
click at [1011, 145] on link "Settings" at bounding box center [1003, 148] width 59 height 37
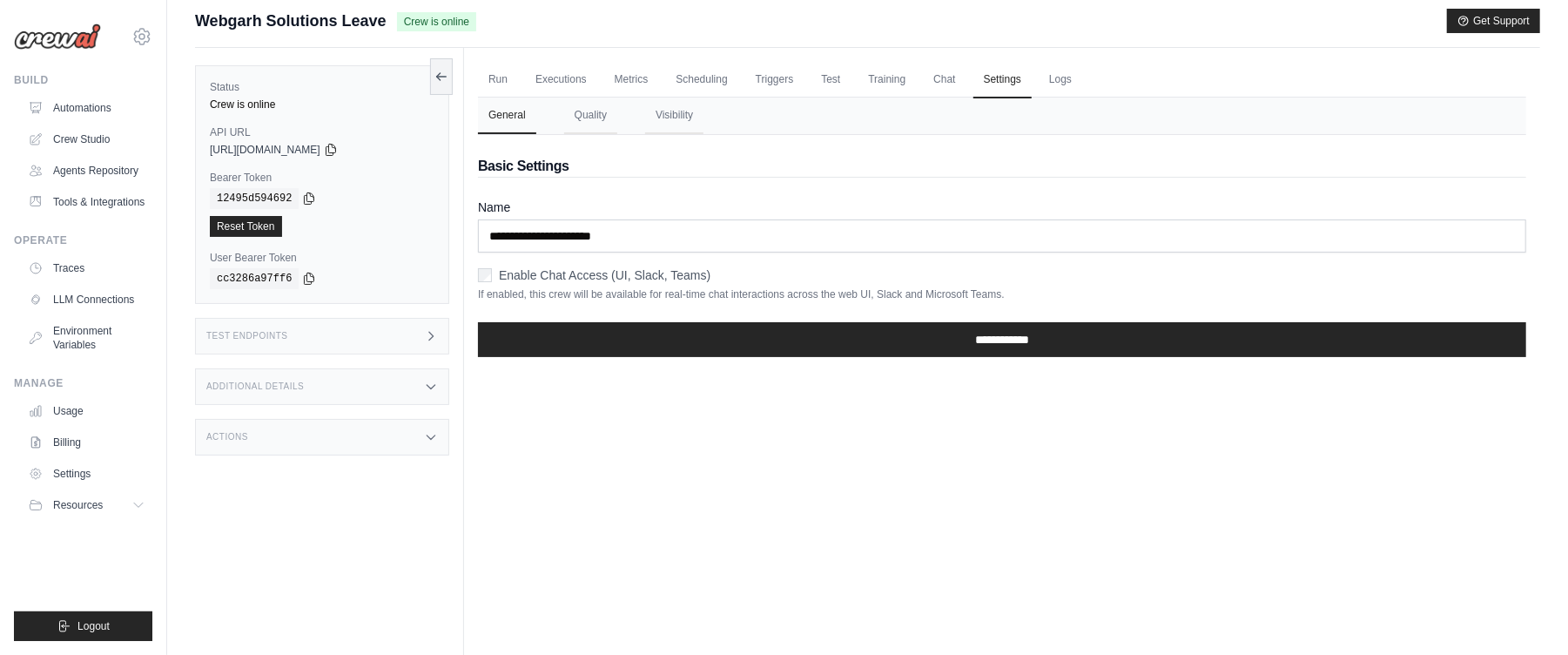
scroll to position [133, 0]
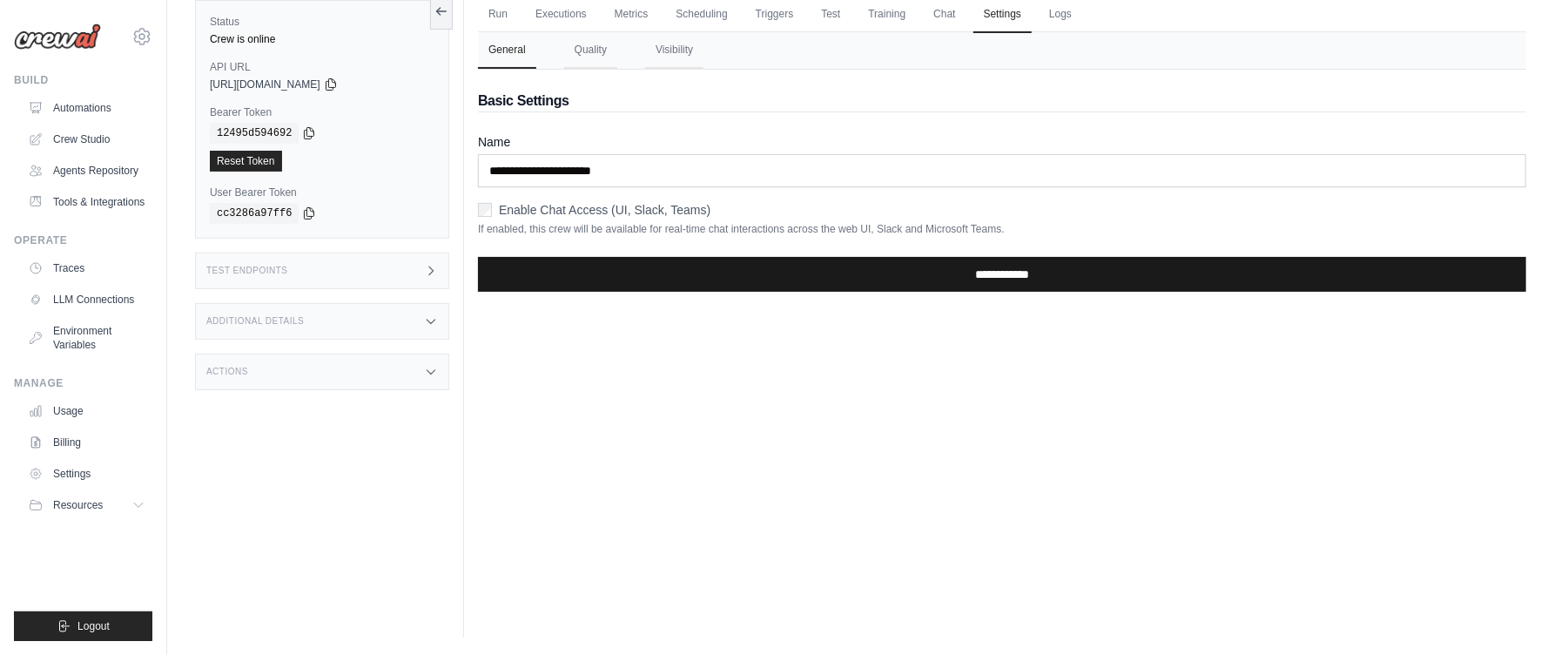
click at [801, 280] on input "**********" at bounding box center [1002, 274] width 1048 height 35
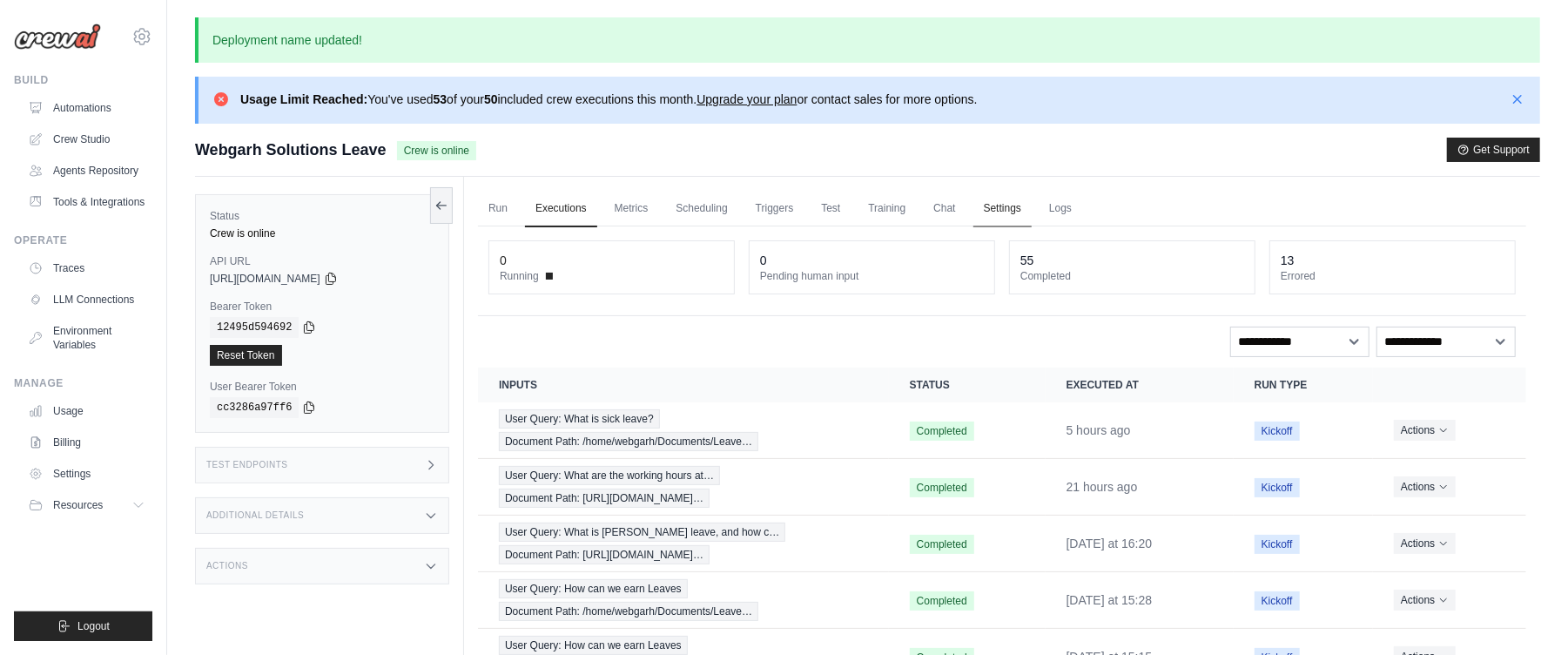
click at [1019, 205] on link "Settings" at bounding box center [1003, 210] width 59 height 37
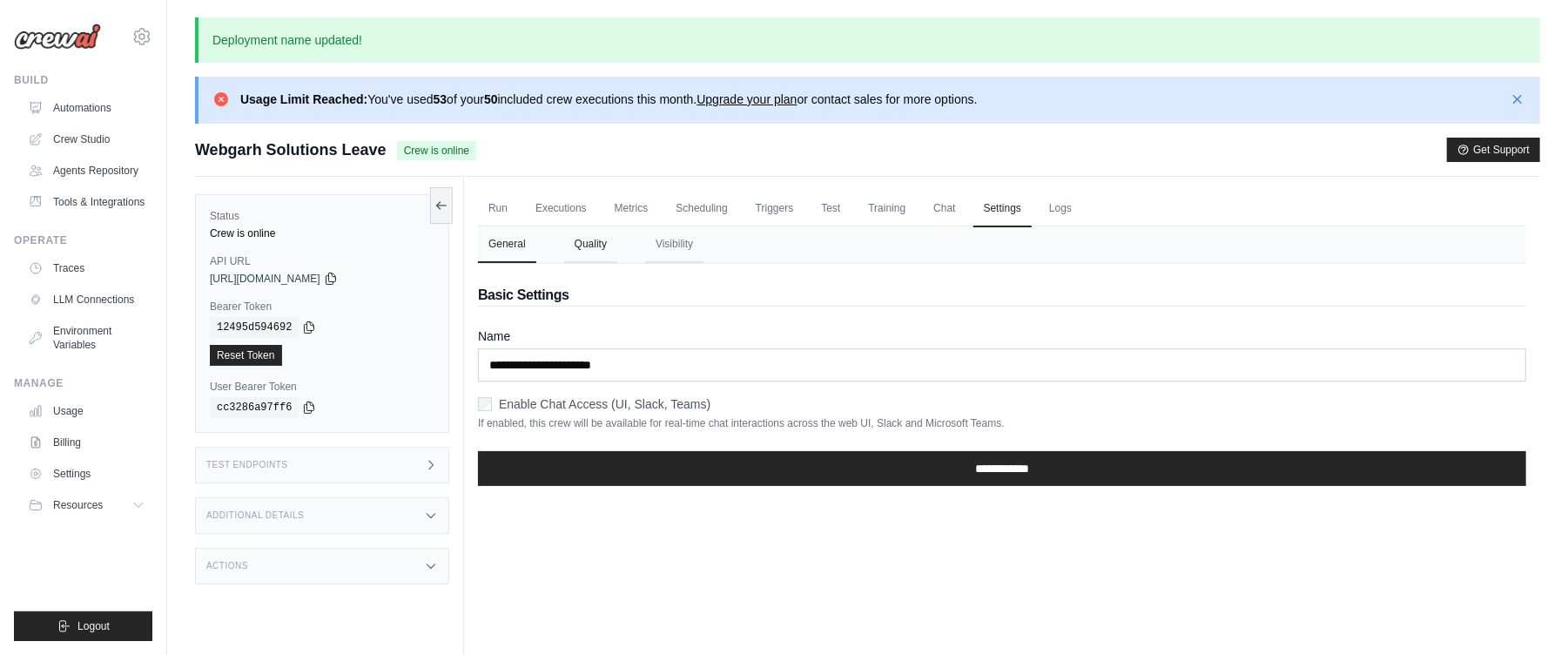
click at [570, 237] on button "Quality" at bounding box center [591, 245] width 53 height 37
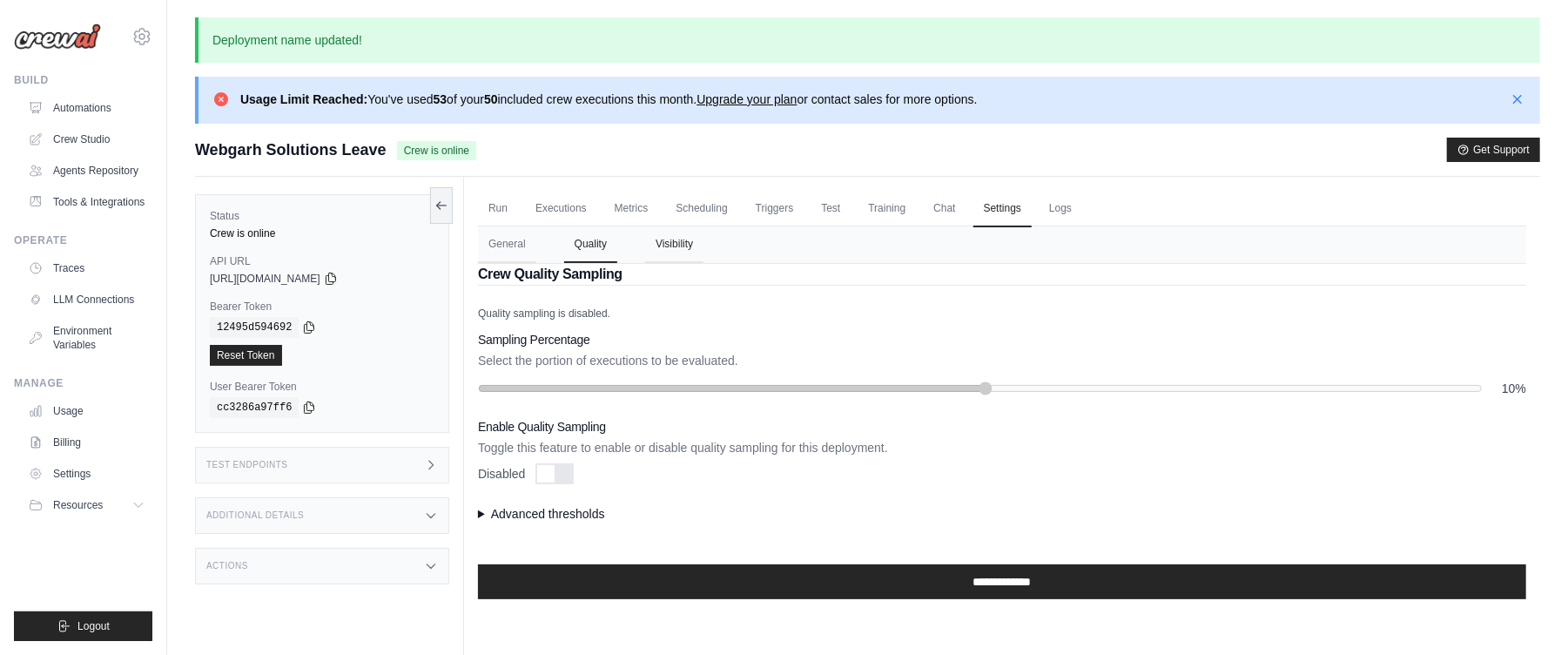
click at [652, 239] on button "Visibility" at bounding box center [674, 245] width 59 height 37
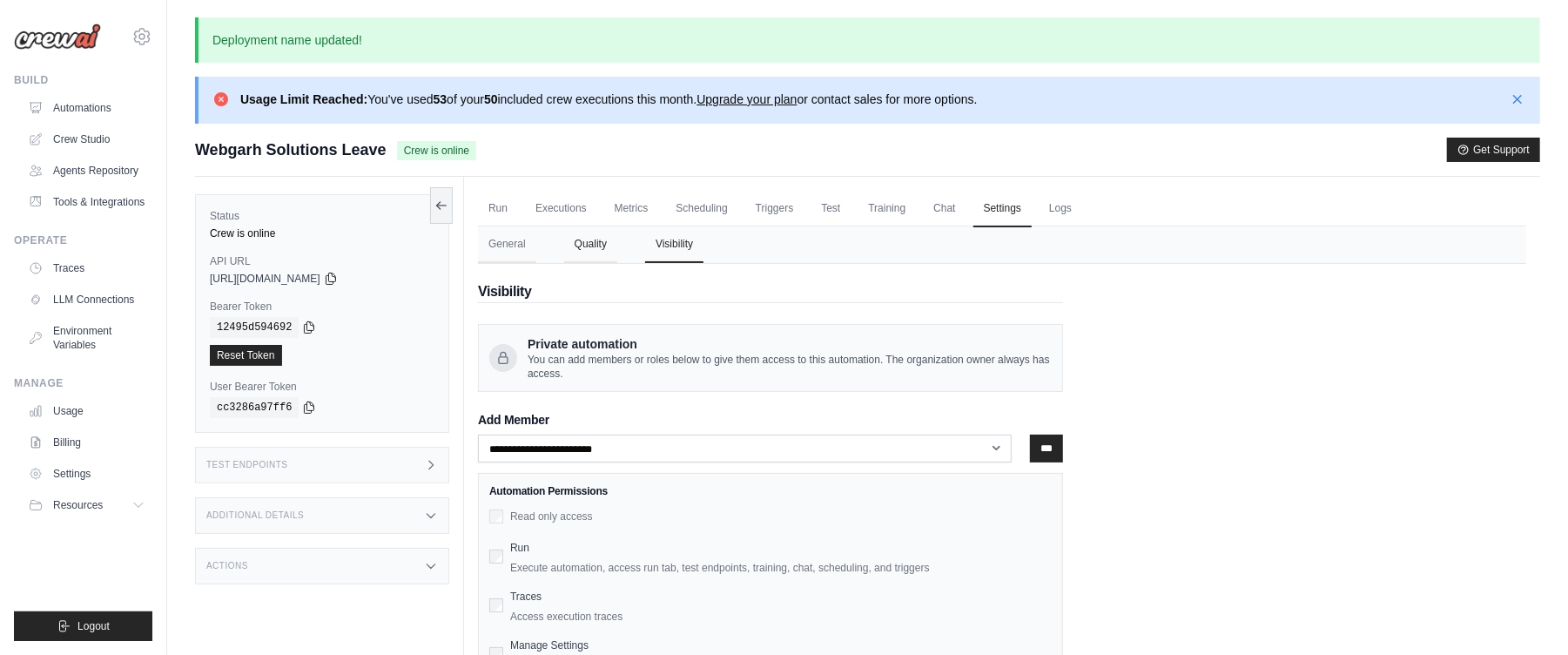
click at [583, 246] on button "Quality" at bounding box center [591, 245] width 53 height 37
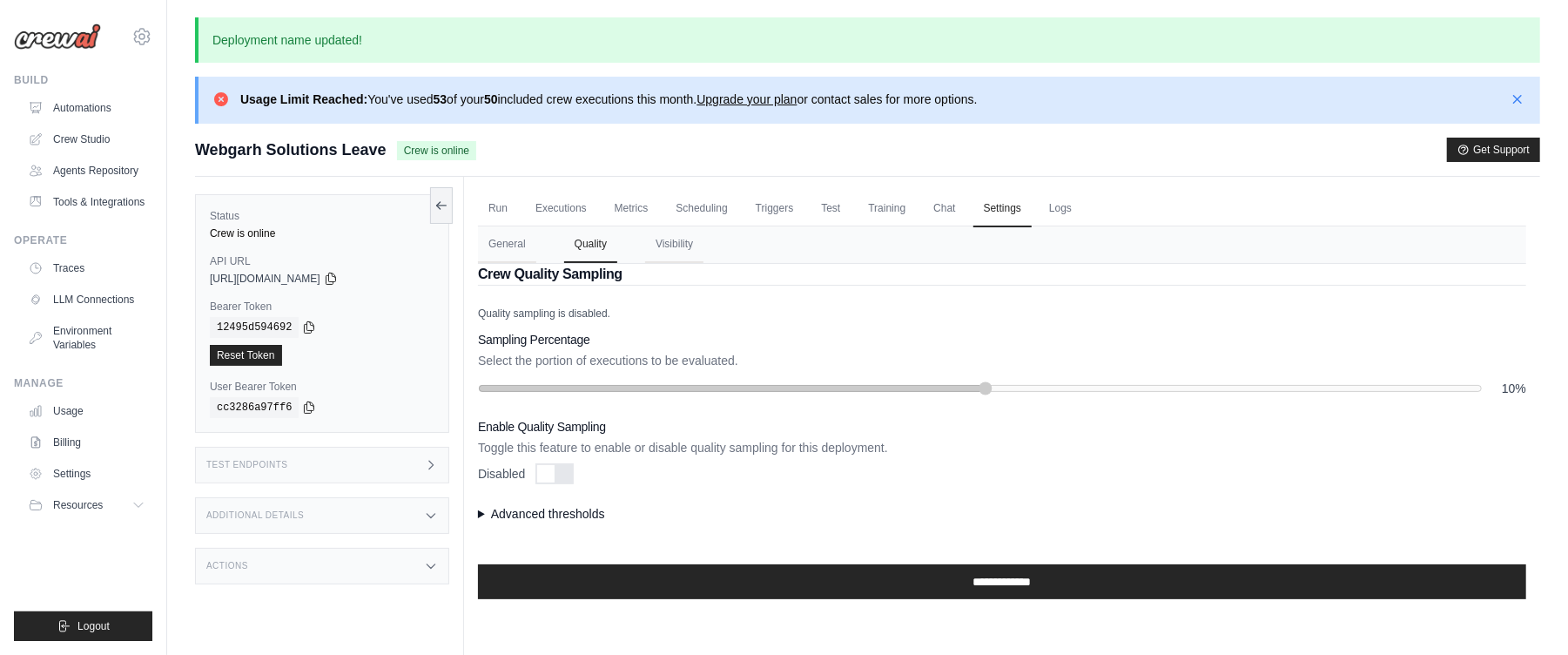
click at [902, 353] on div "Sampling Percentage Select the portion of executions to be evaluated. 10%" at bounding box center [1002, 363] width 1048 height 66
click at [555, 466] on div at bounding box center [546, 473] width 18 height 18
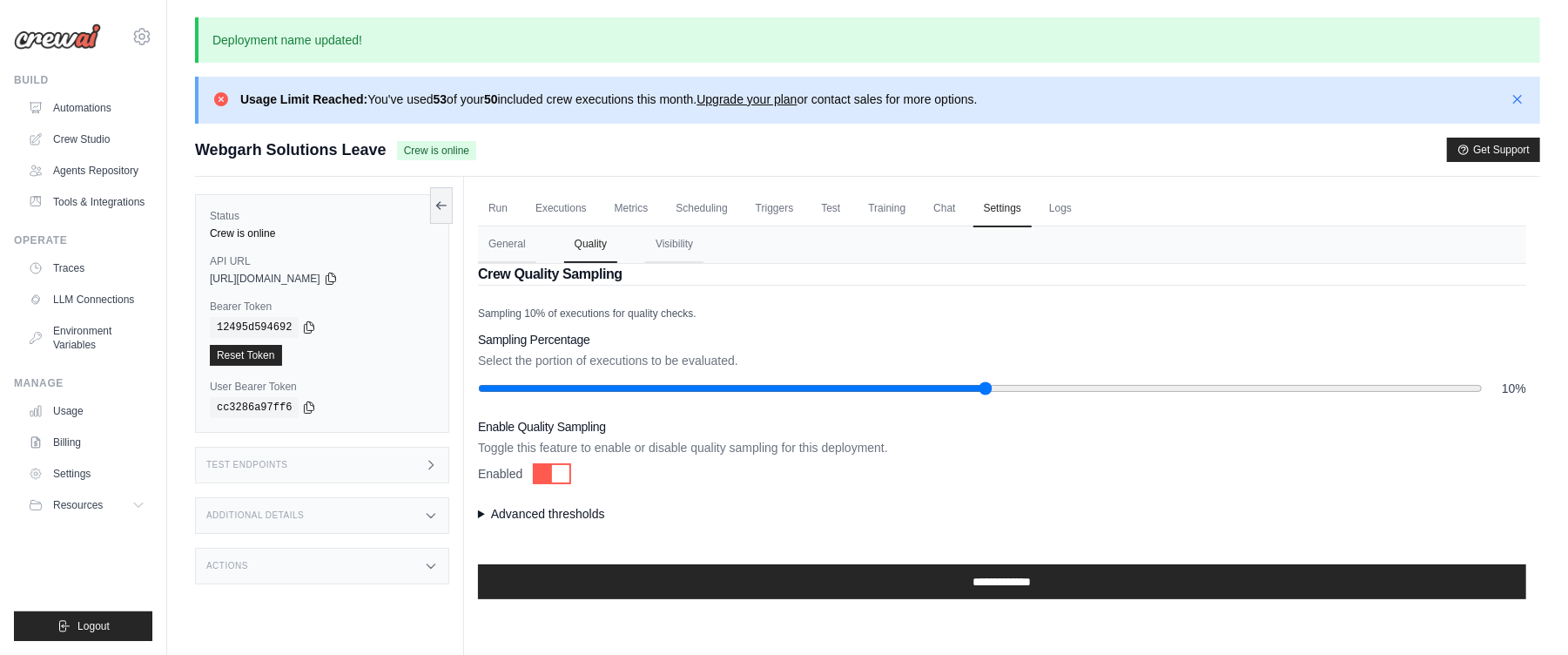
drag, startPoint x: 578, startPoint y: 395, endPoint x: 592, endPoint y: 395, distance: 14.0
click at [592, 395] on div "10%" at bounding box center [1002, 388] width 1048 height 18
drag, startPoint x: 579, startPoint y: 390, endPoint x: 978, endPoint y: 381, distance: 399.1
type input "**"
click at [978, 381] on input "range" at bounding box center [980, 388] width 1004 height 14
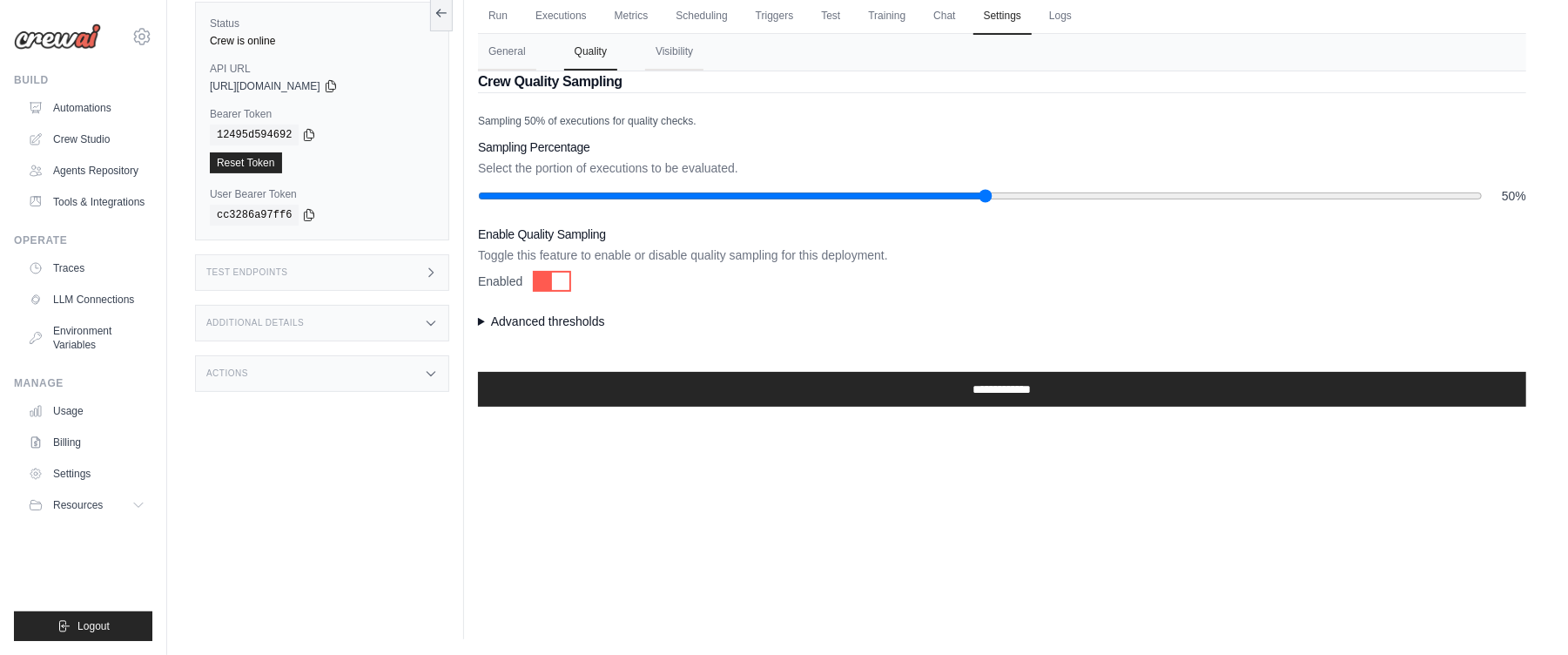
scroll to position [194, 0]
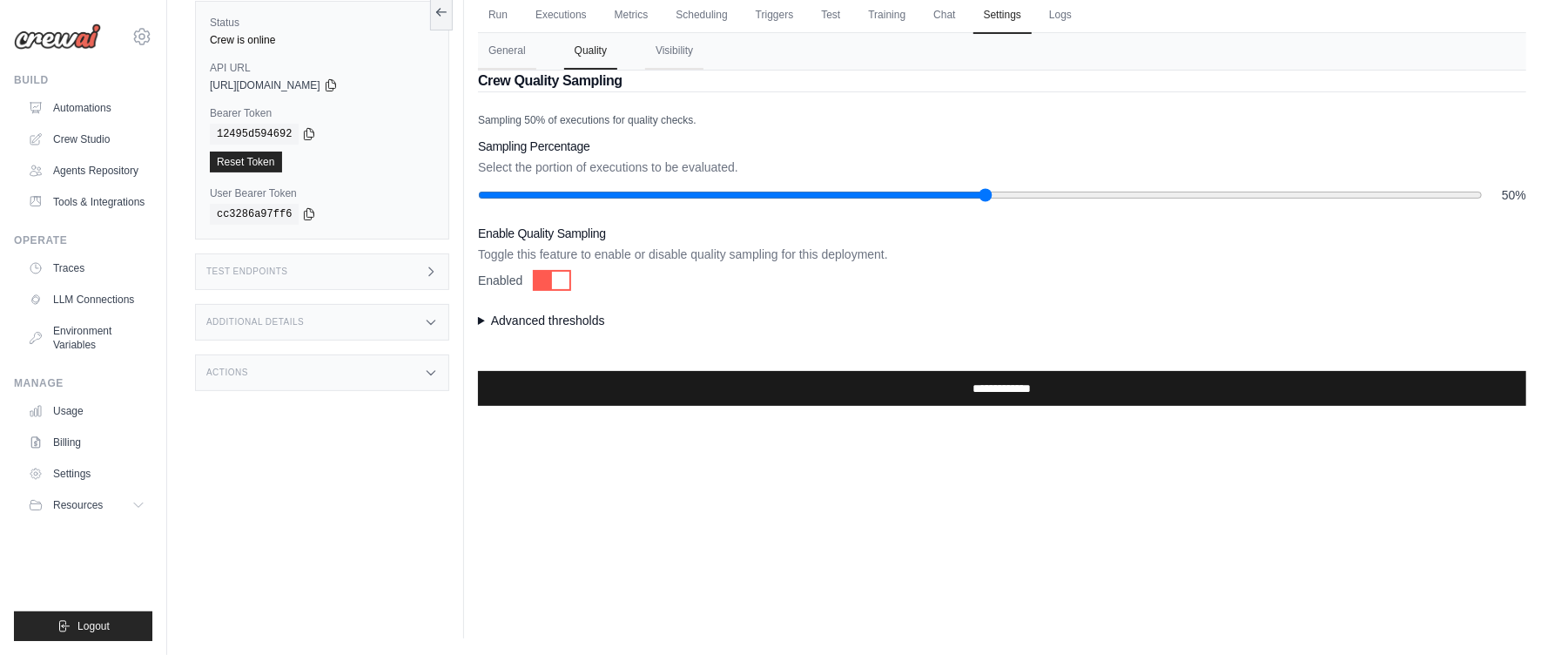
click at [811, 394] on input "**********" at bounding box center [1002, 388] width 1048 height 35
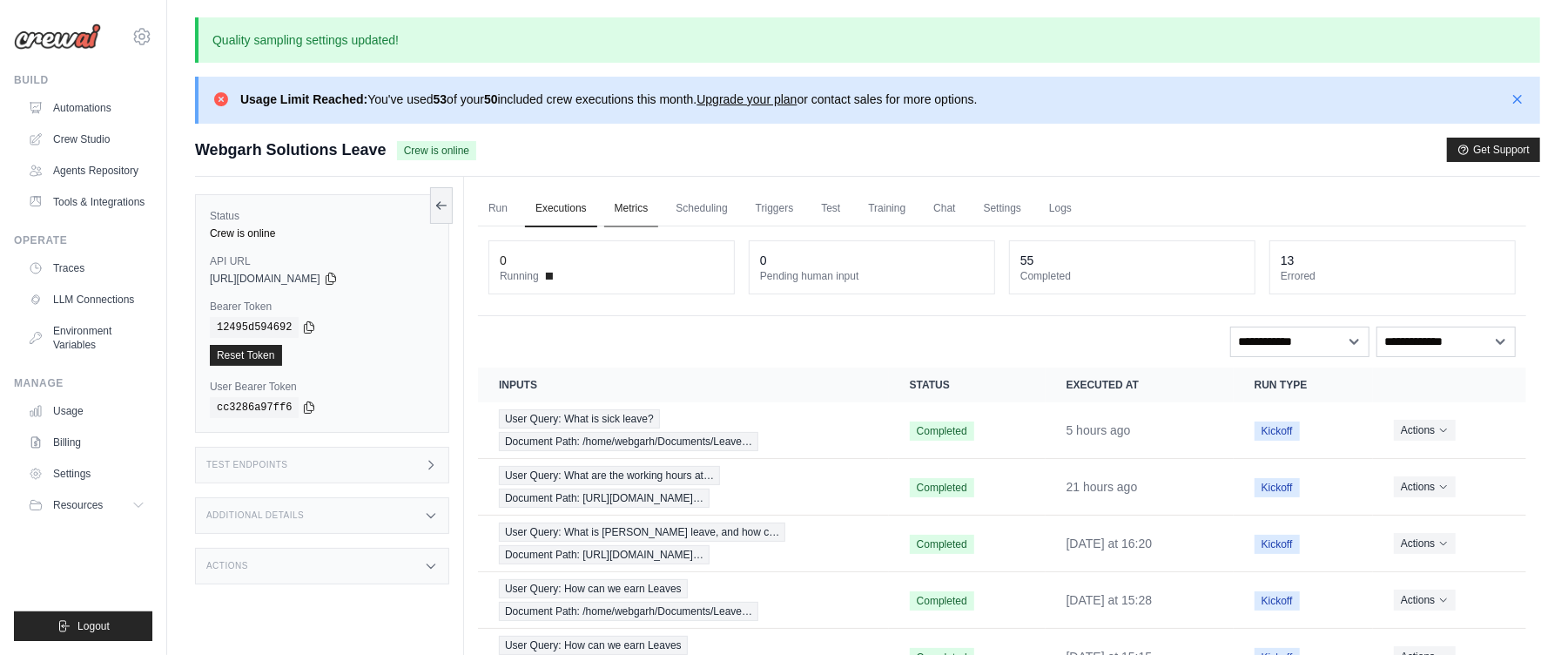
click at [638, 198] on link "Metrics" at bounding box center [631, 210] width 55 height 37
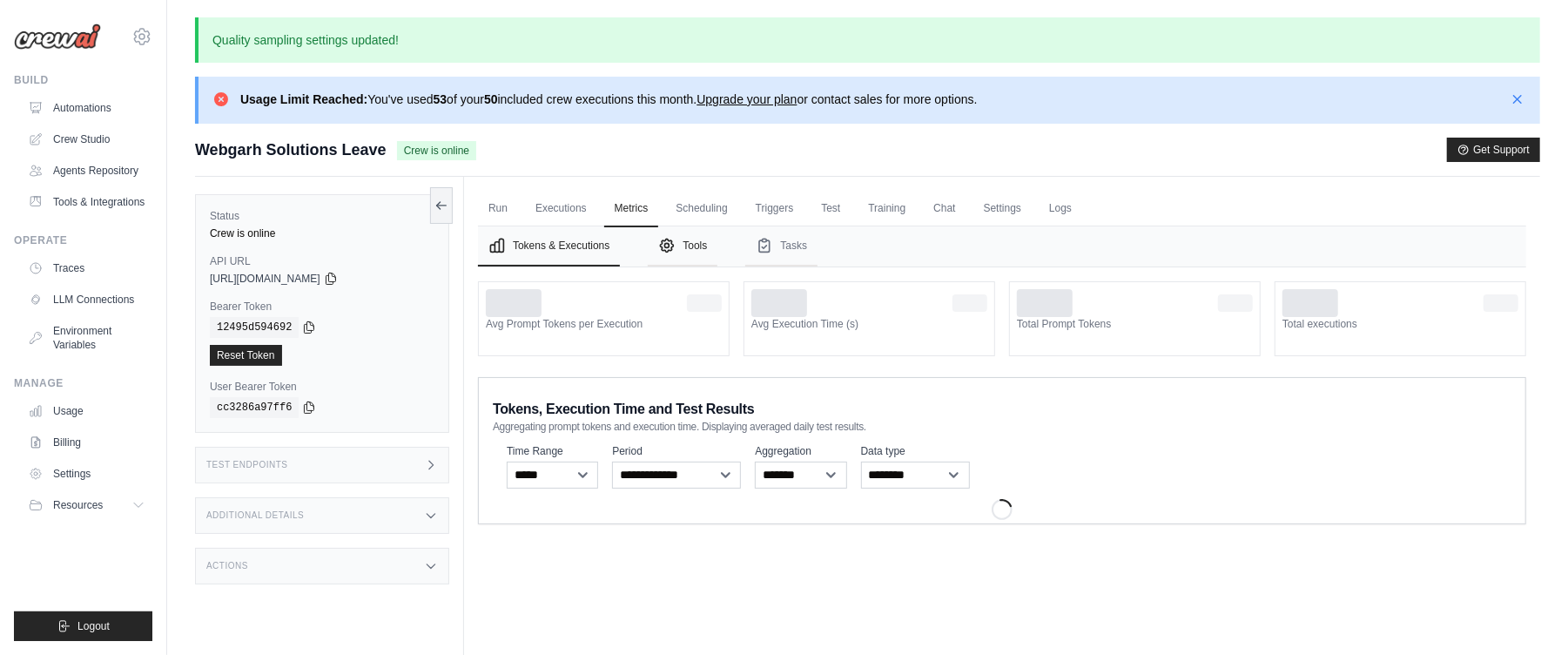
click at [688, 246] on button "Tools" at bounding box center [682, 246] width 69 height 40
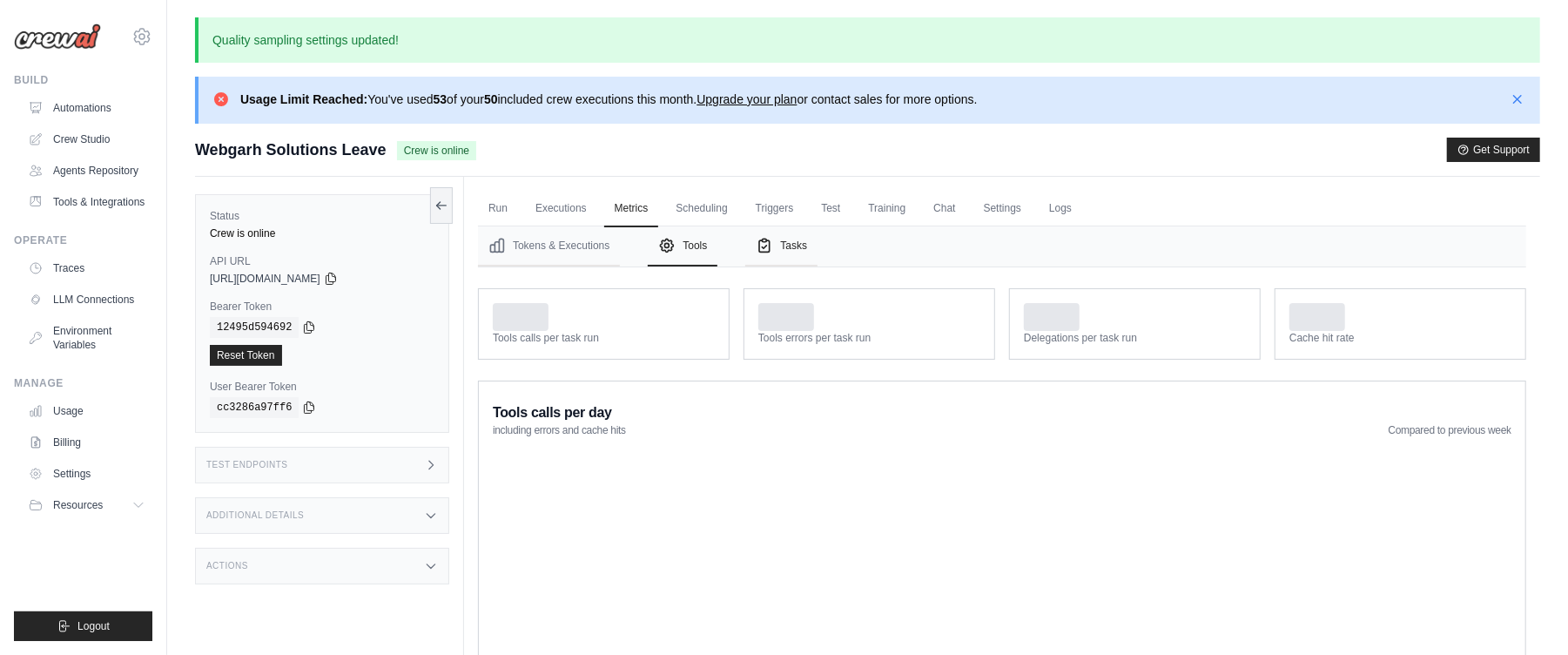
click at [793, 253] on button "Tasks" at bounding box center [781, 246] width 72 height 40
click at [732, 253] on nav "Tokens & Executions Tools Tasks" at bounding box center [1002, 246] width 1048 height 40
click at [699, 258] on button "Tools" at bounding box center [682, 246] width 69 height 40
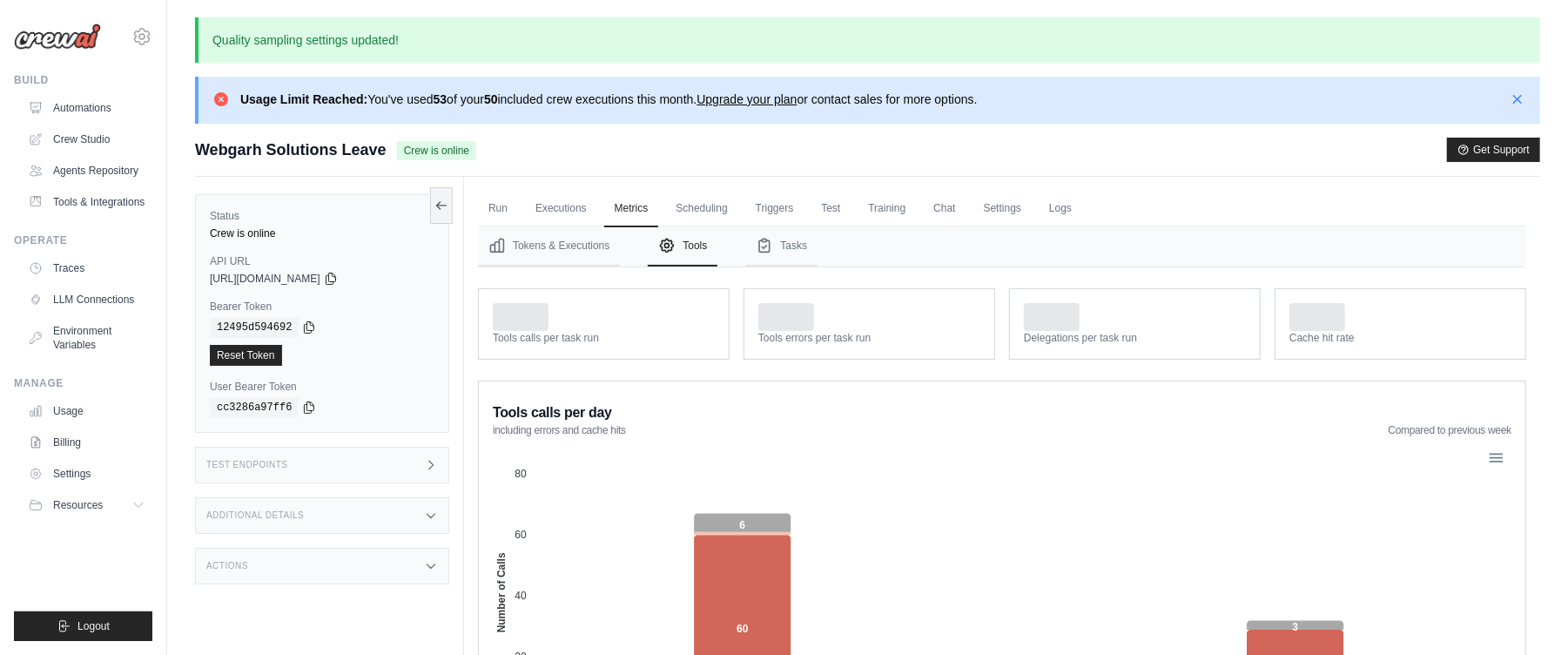
click at [535, 263] on button "Tokens & Executions" at bounding box center [549, 246] width 142 height 40
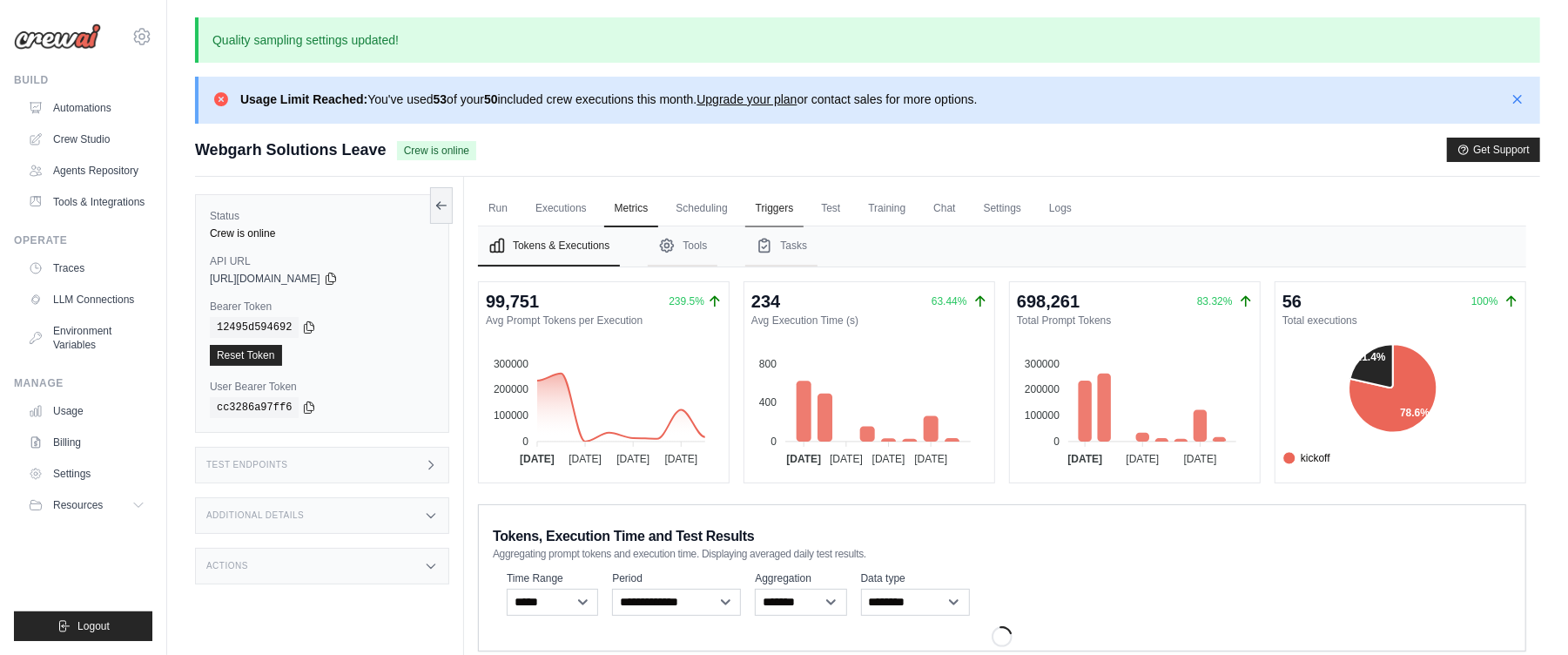
click at [774, 210] on link "Triggers" at bounding box center [775, 210] width 60 height 37
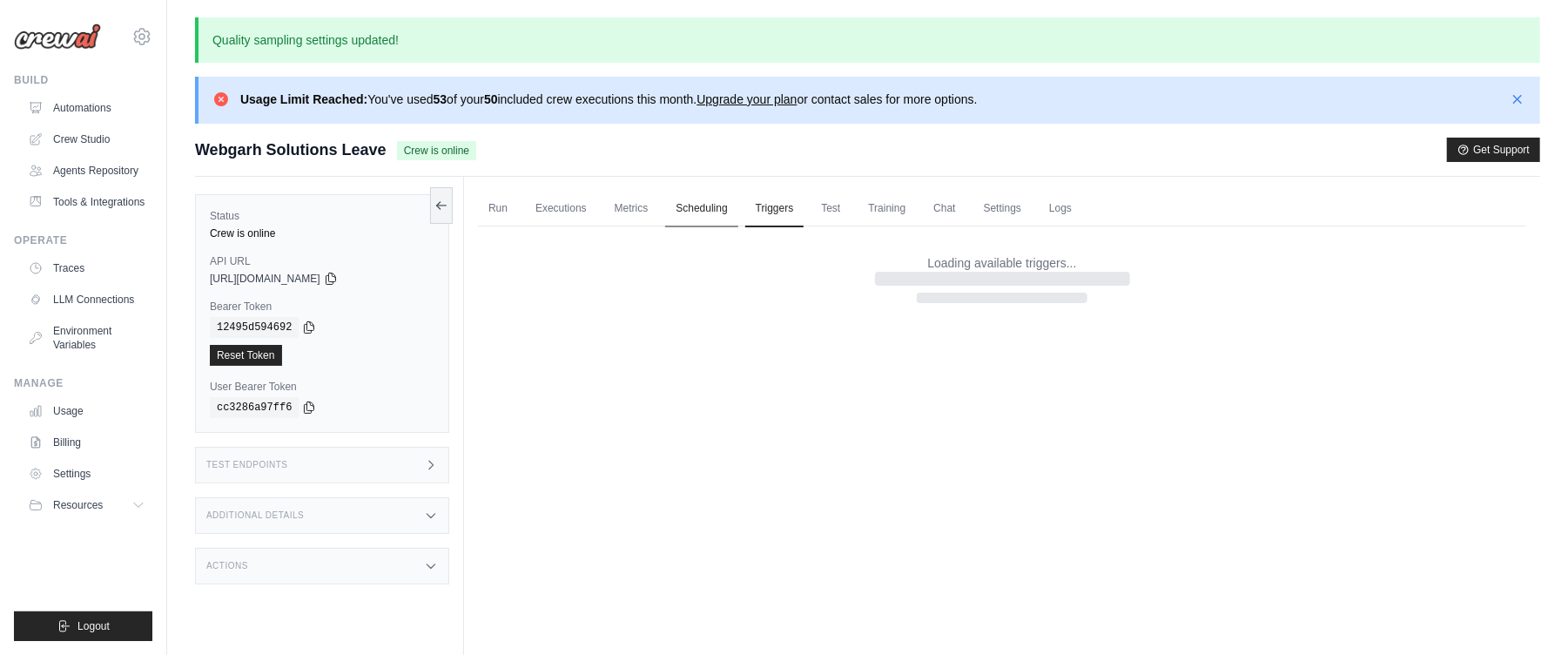
click at [724, 209] on link "Scheduling" at bounding box center [701, 210] width 72 height 37
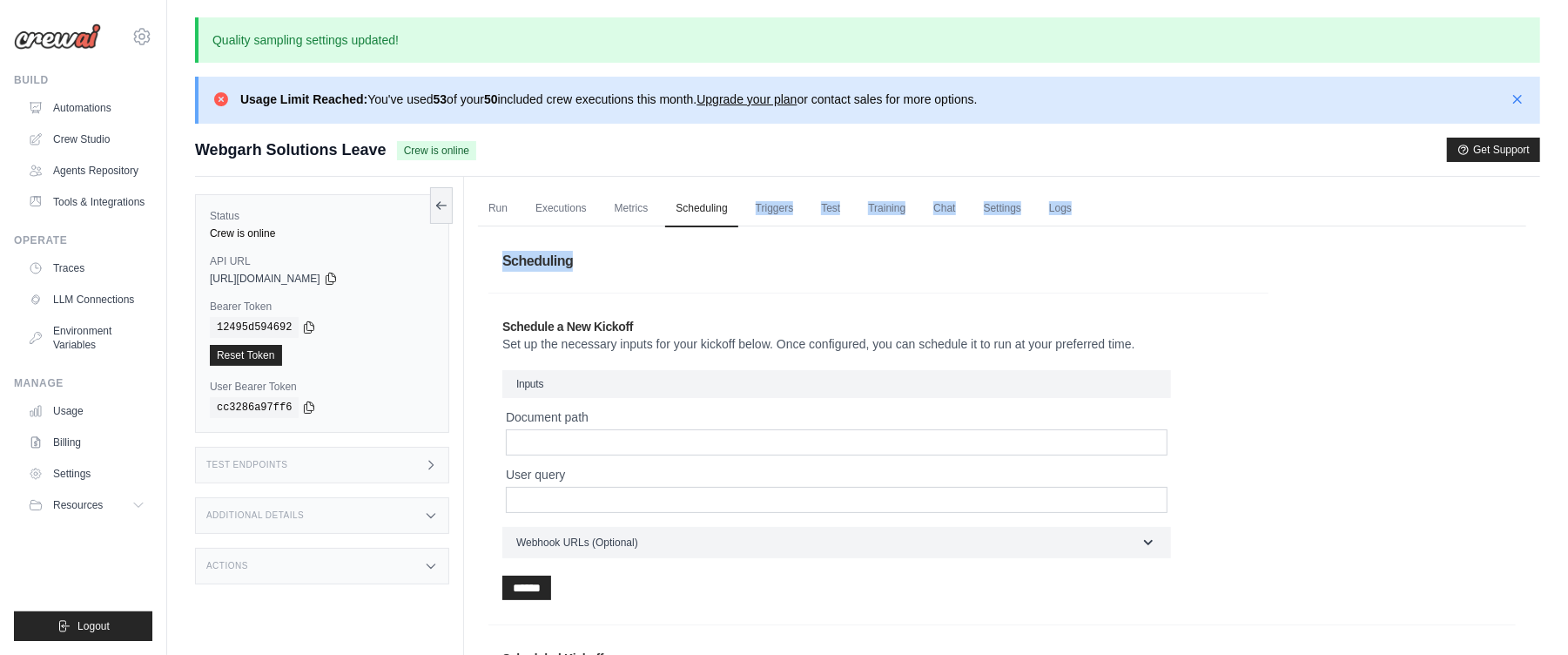
drag, startPoint x: 752, startPoint y: 258, endPoint x: 755, endPoint y: 196, distance: 62.1
click at [755, 196] on div "Run Executions Metrics Scheduling Triggers Test Training Chat Settings Logs 0 R…" at bounding box center [1002, 538] width 1076 height 722
click at [1260, 309] on div "Schedule a New Kickoff Set up the necessary inputs for your kickoff below. Once…" at bounding box center [878, 459] width 780 height 310
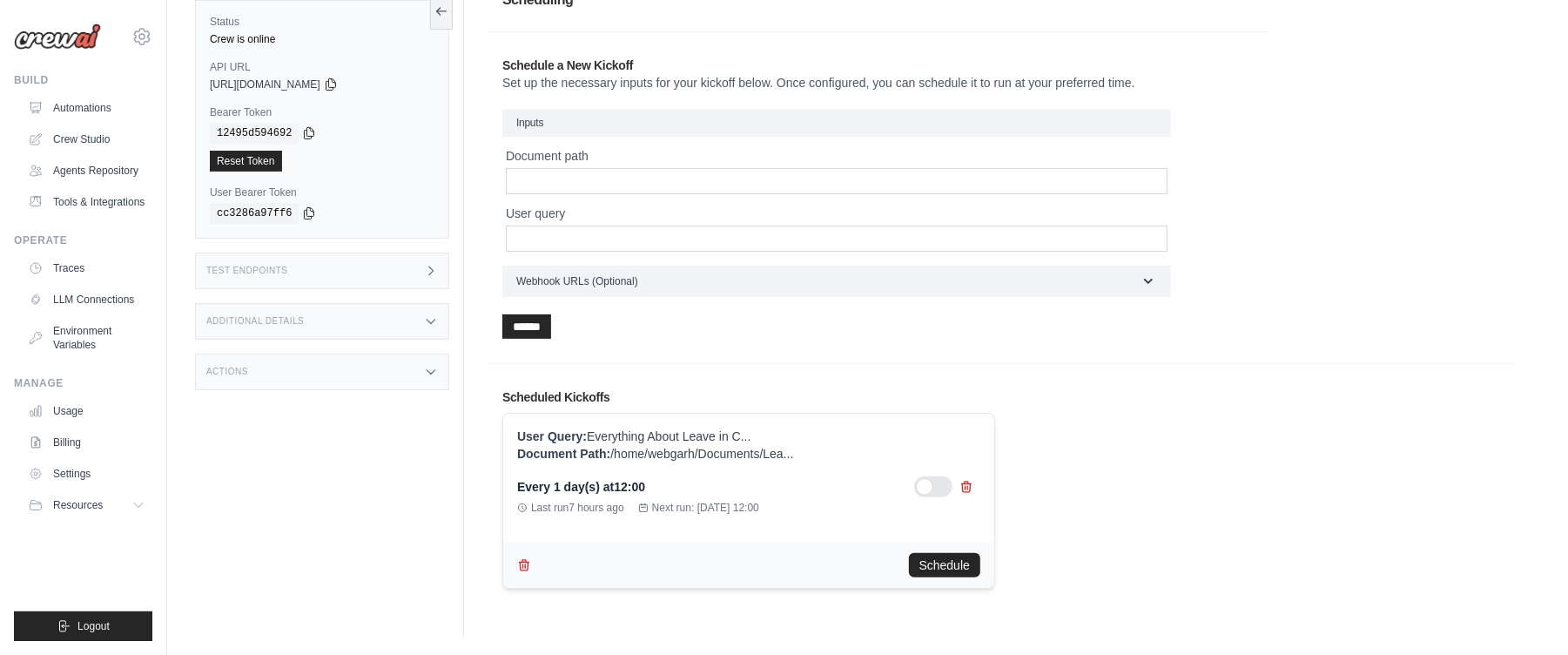
scroll to position [262, 0]
click at [941, 486] on div at bounding box center [933, 487] width 39 height 21
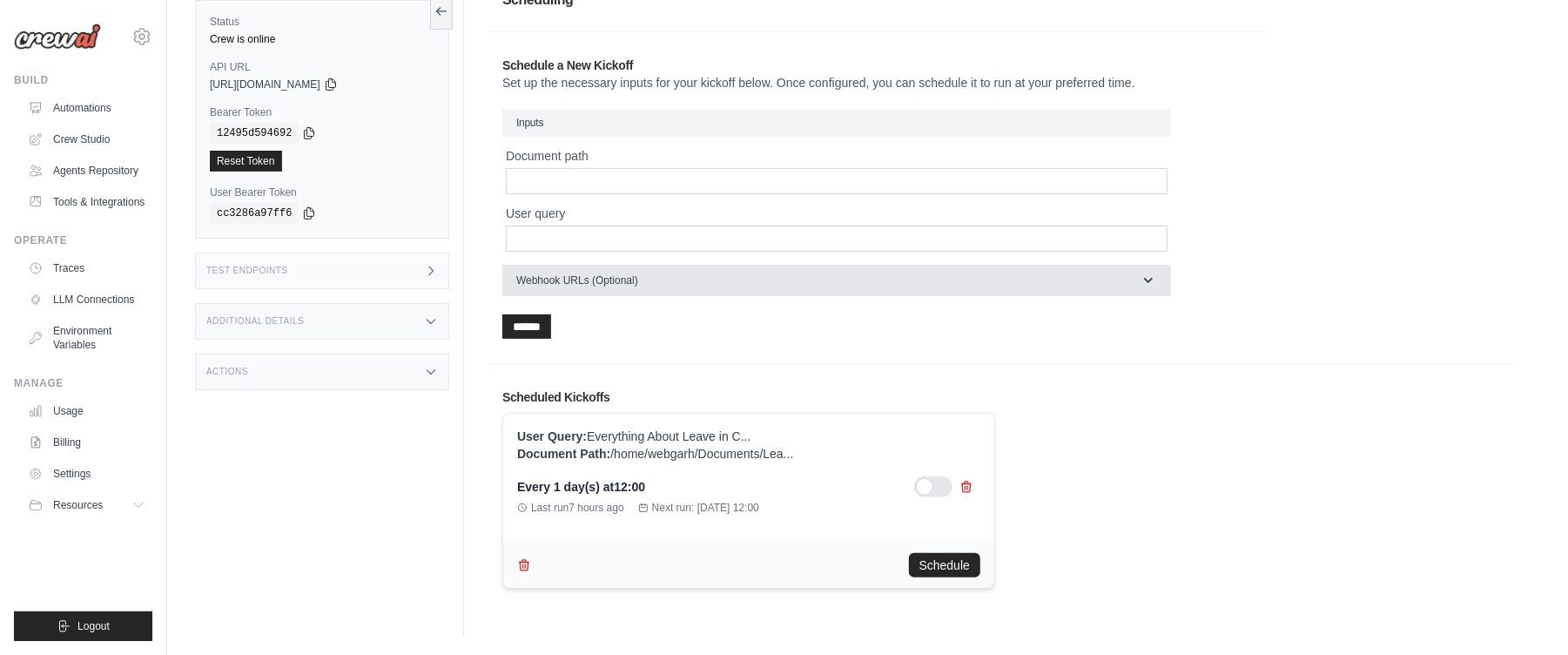
click at [807, 288] on button "Webhook URLs (Optional)" at bounding box center [836, 281] width 669 height 32
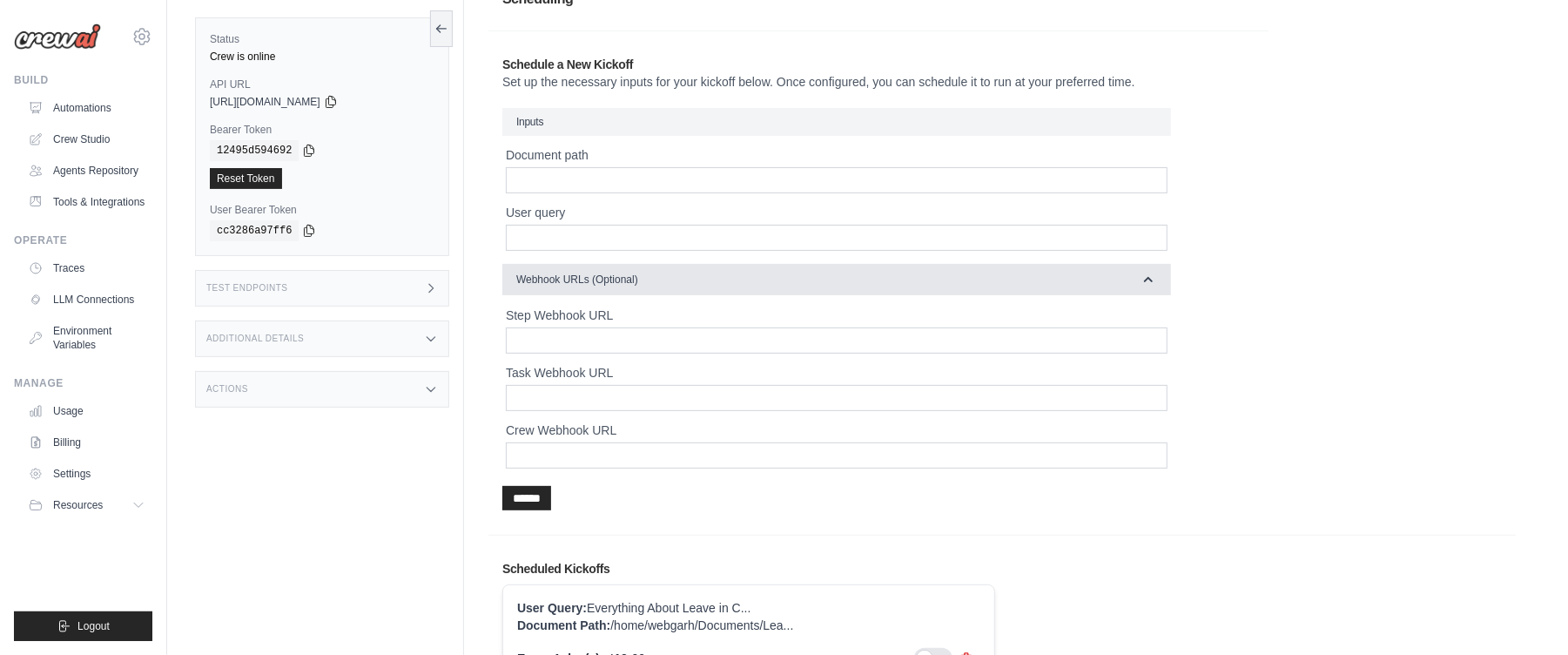
click at [807, 288] on button "Webhook URLs (Optional)" at bounding box center [836, 280] width 669 height 32
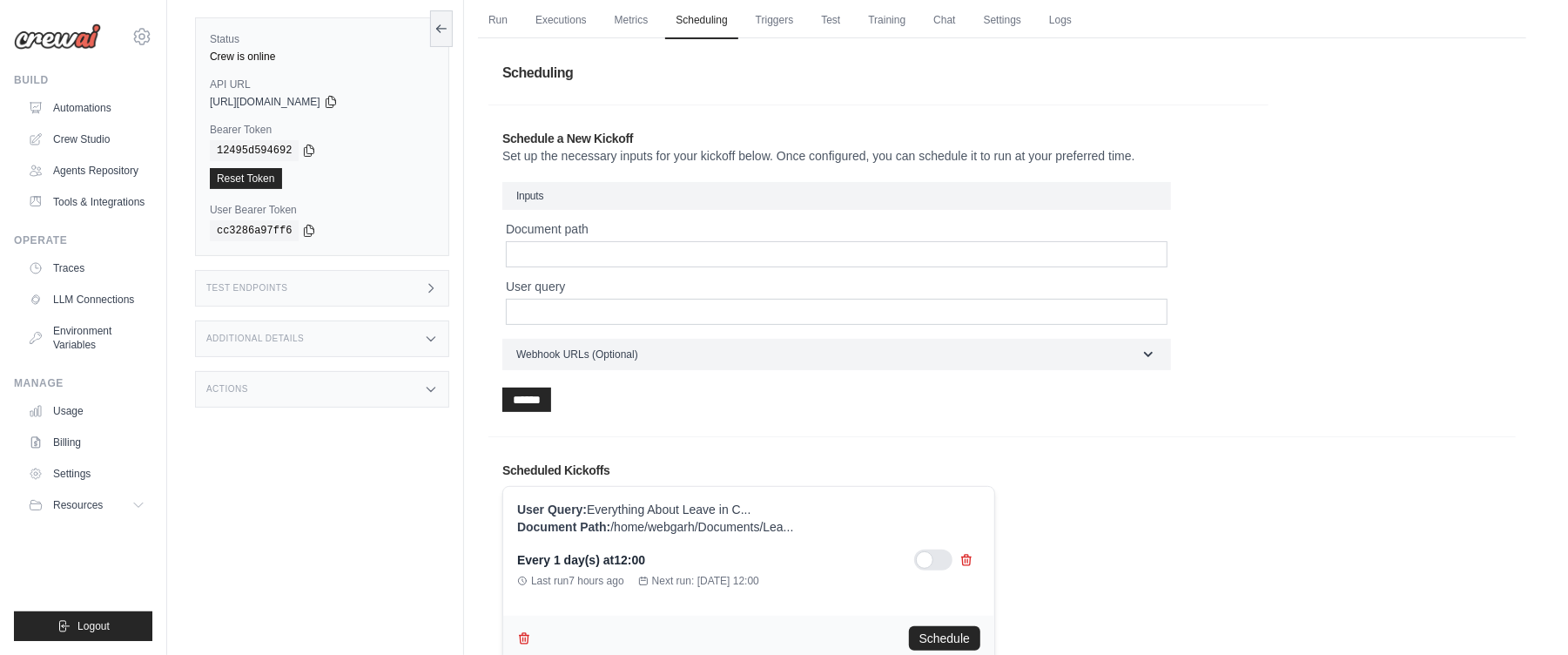
scroll to position [123, 0]
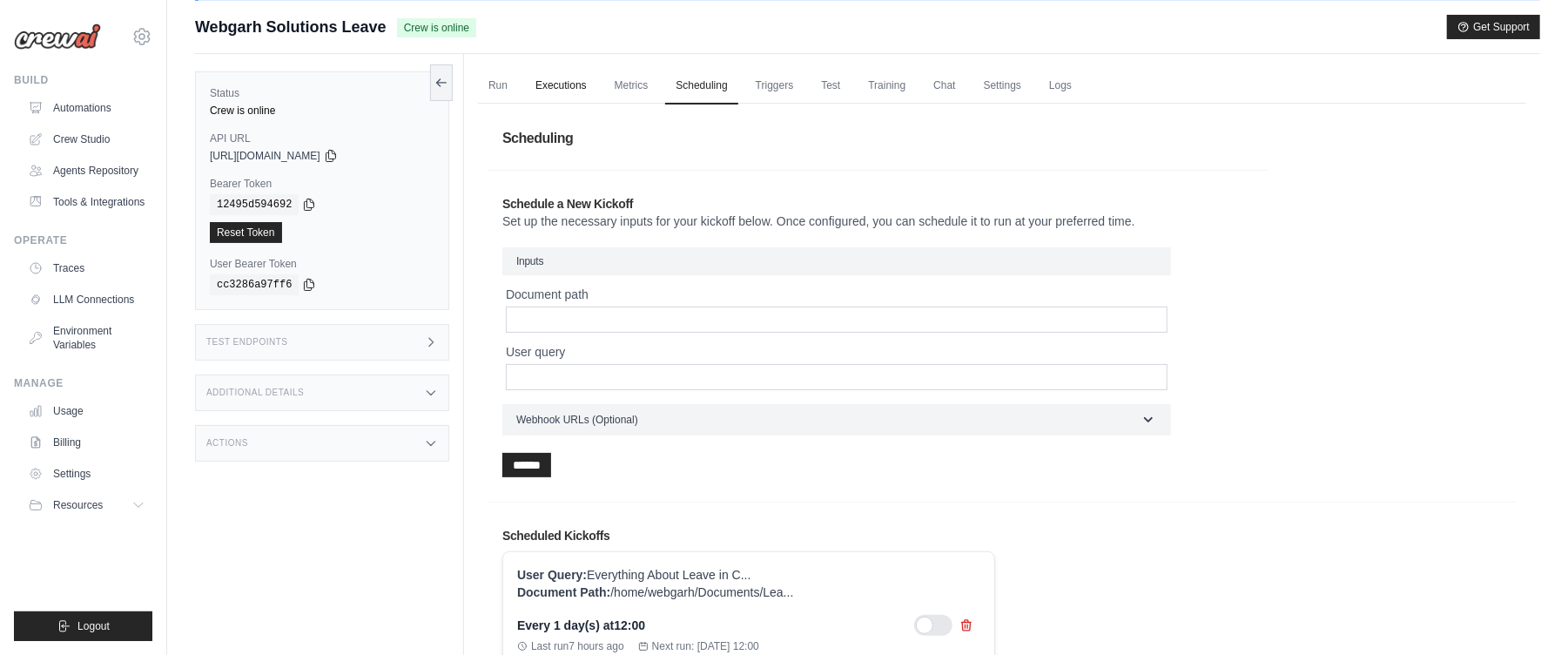
click at [546, 79] on link "Executions" at bounding box center [561, 86] width 72 height 37
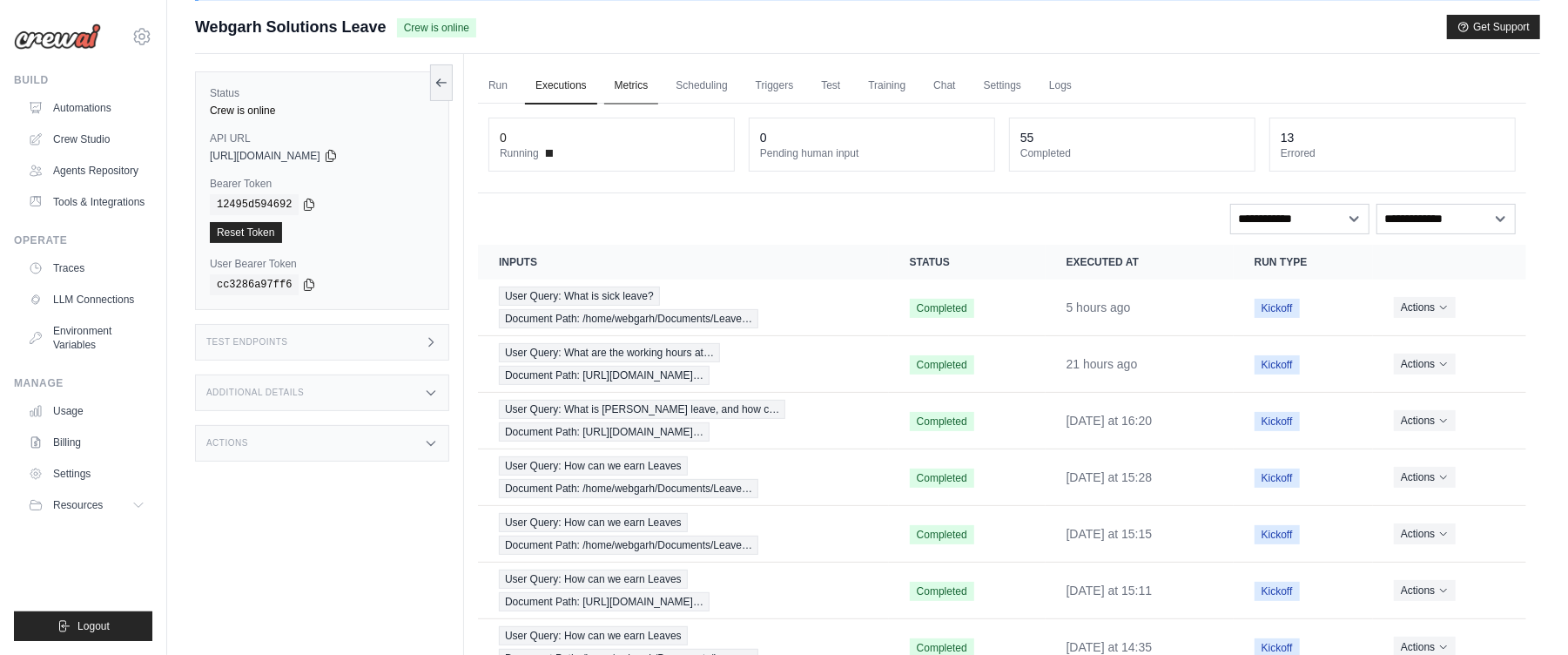
click at [646, 91] on link "Metrics" at bounding box center [631, 86] width 55 height 37
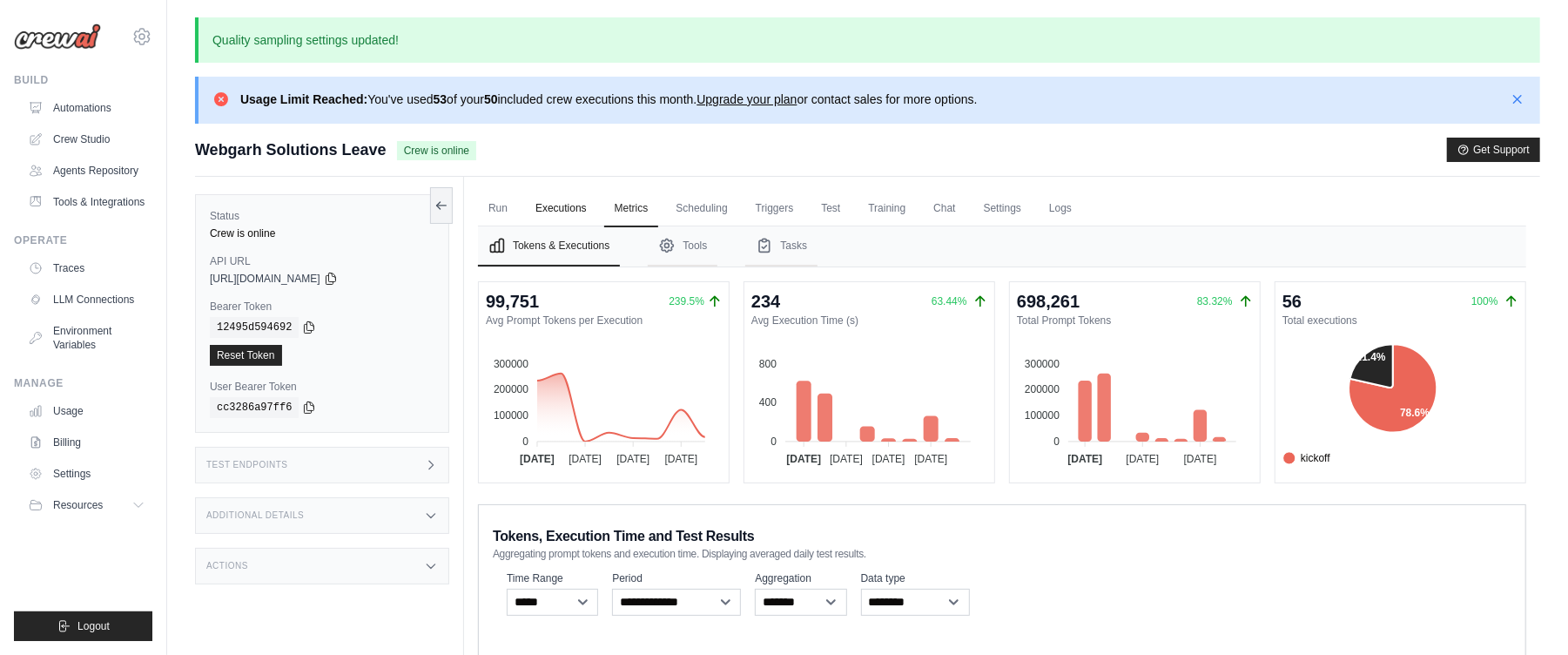
click at [579, 207] on link "Executions" at bounding box center [561, 210] width 72 height 37
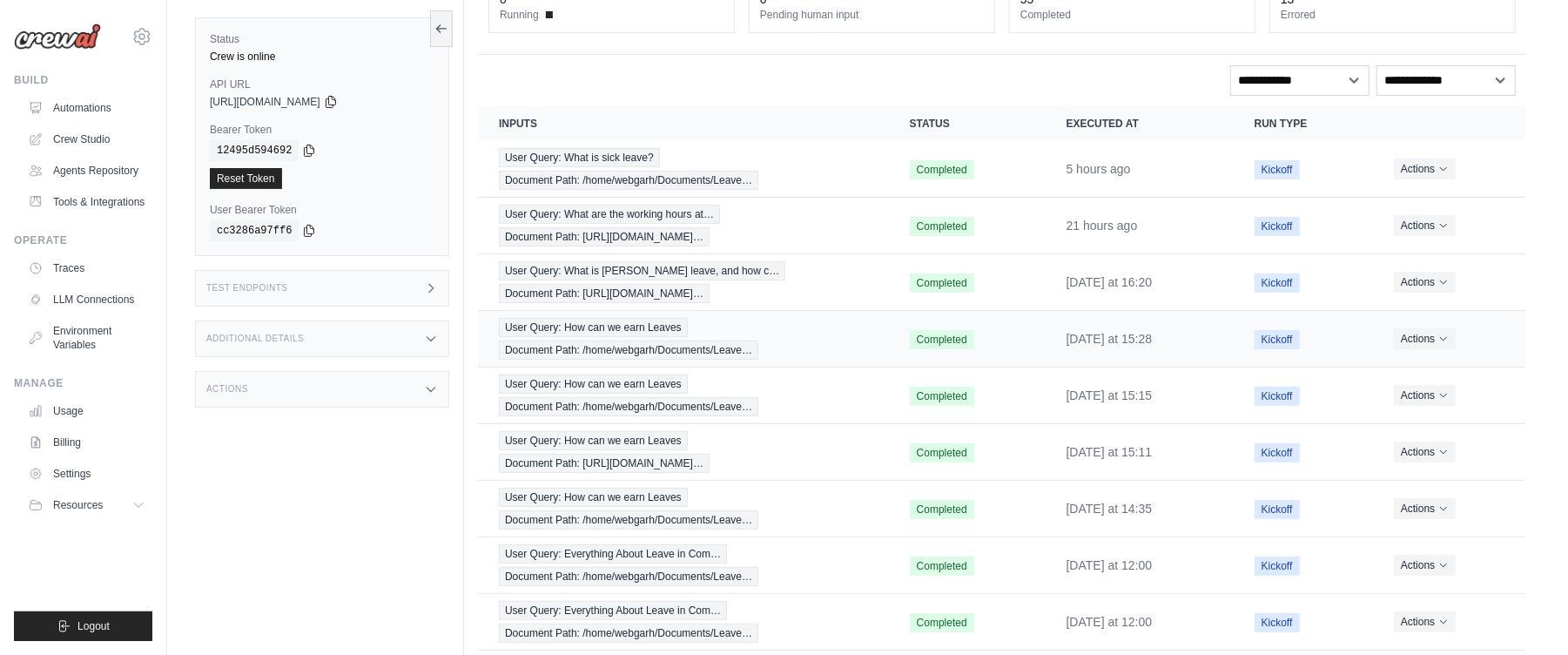
scroll to position [279, 0]
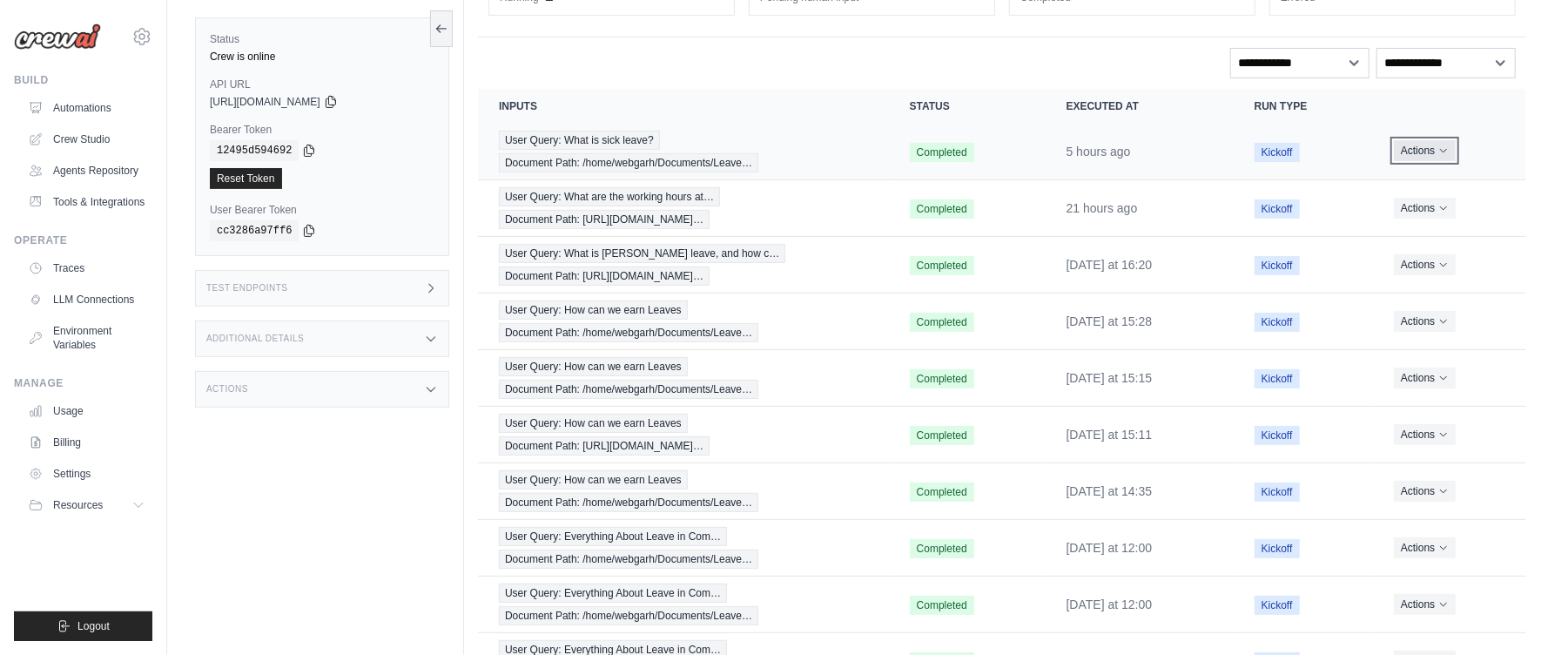
click at [1456, 153] on button "Actions" at bounding box center [1424, 151] width 62 height 21
click at [1393, 127] on td "Actions View Details Delete" at bounding box center [1449, 152] width 153 height 57
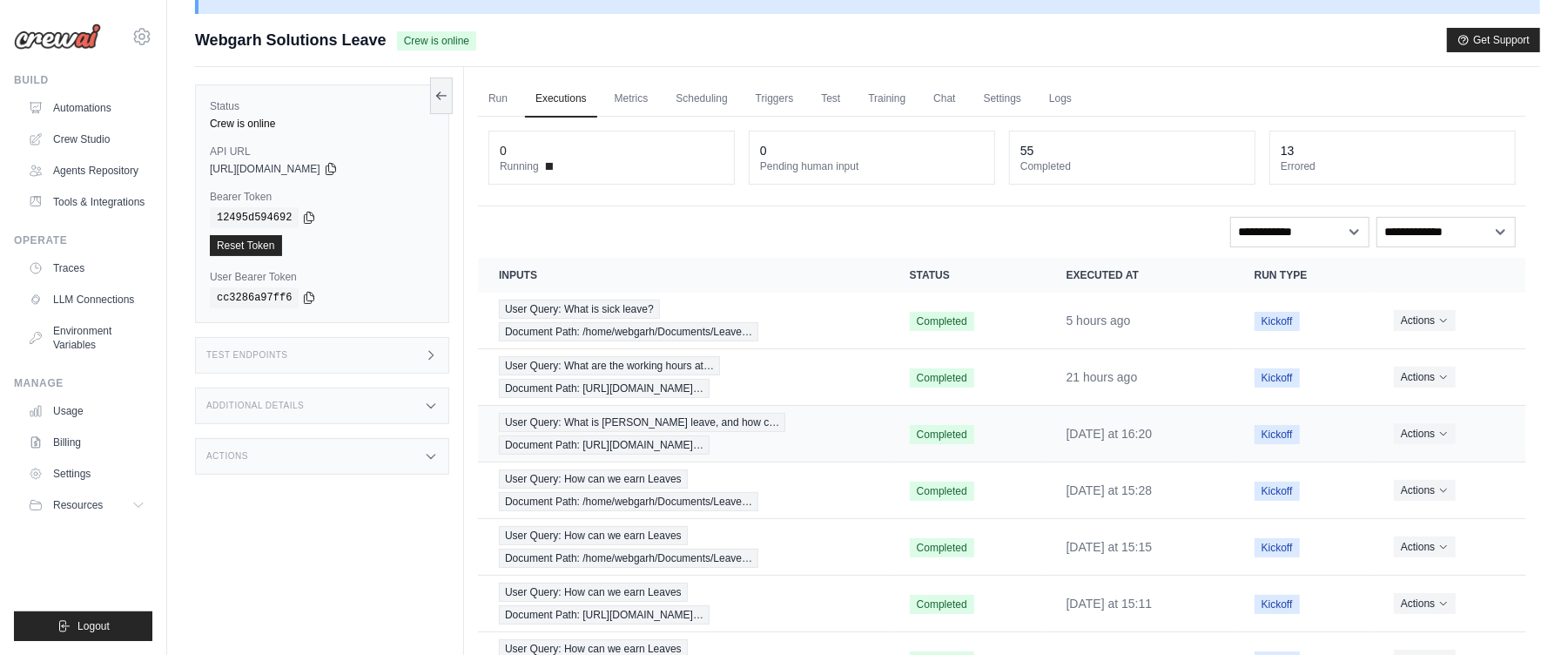
scroll to position [0, 0]
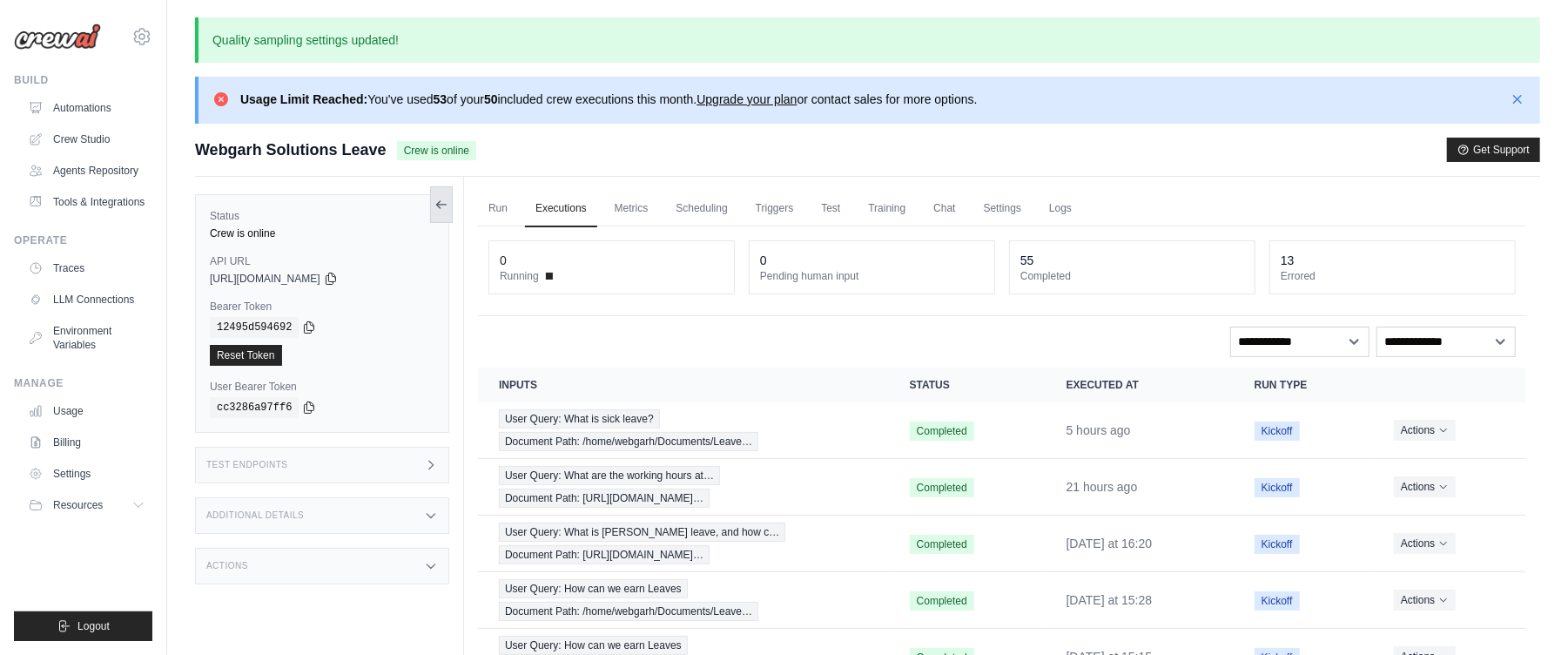
click at [436, 214] on button at bounding box center [442, 205] width 23 height 37
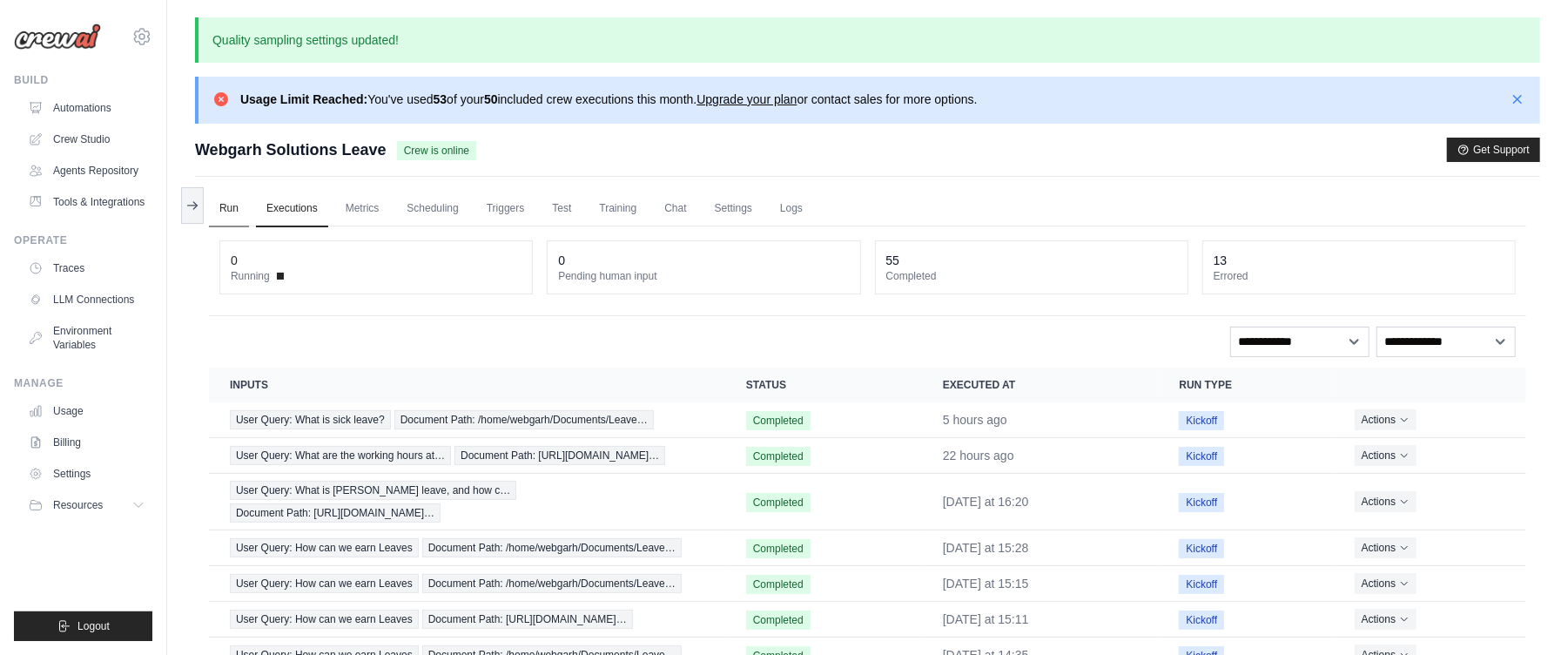
click at [228, 213] on link "Run" at bounding box center [229, 210] width 40 height 37
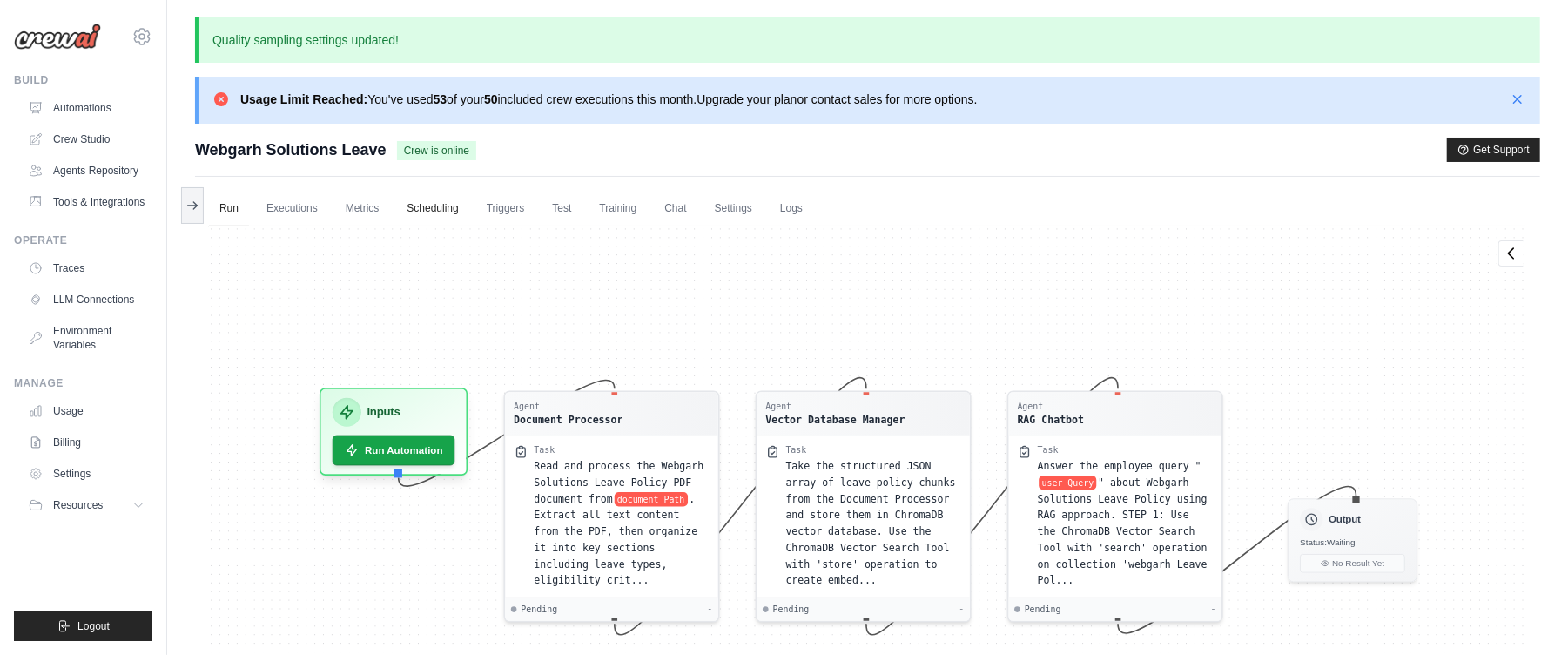
click at [461, 215] on link "Scheduling" at bounding box center [432, 210] width 72 height 37
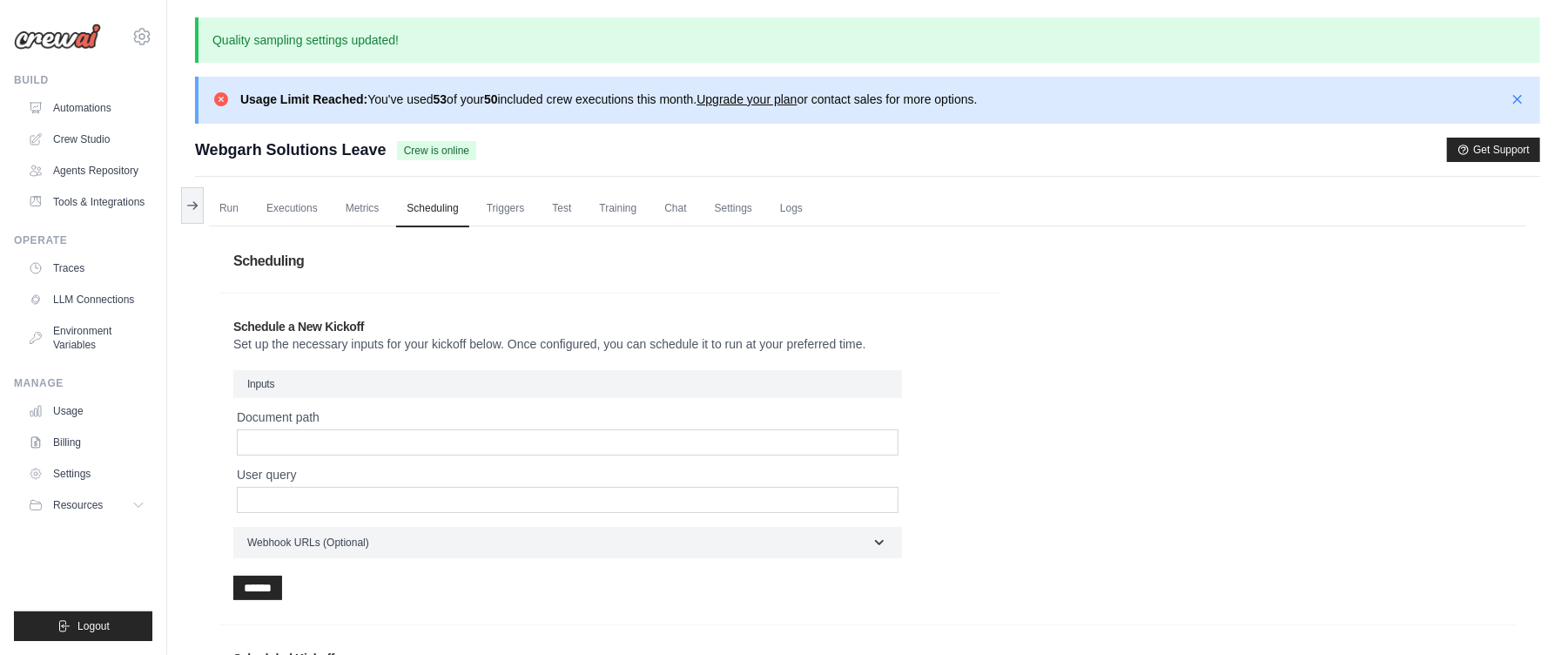
scroll to position [262, 0]
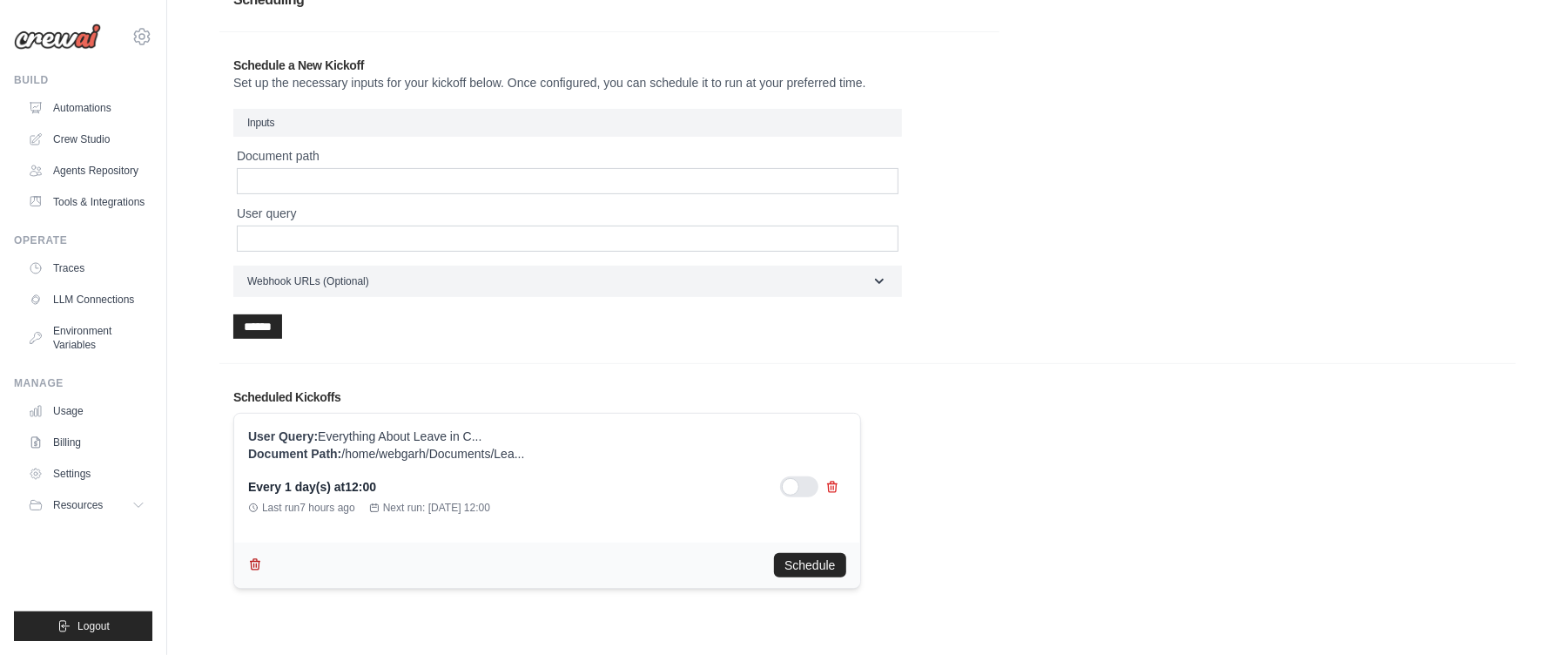
click at [252, 570] on icon "button" at bounding box center [255, 565] width 14 height 14
click at [829, 557] on button "Schedule" at bounding box center [809, 565] width 71 height 25
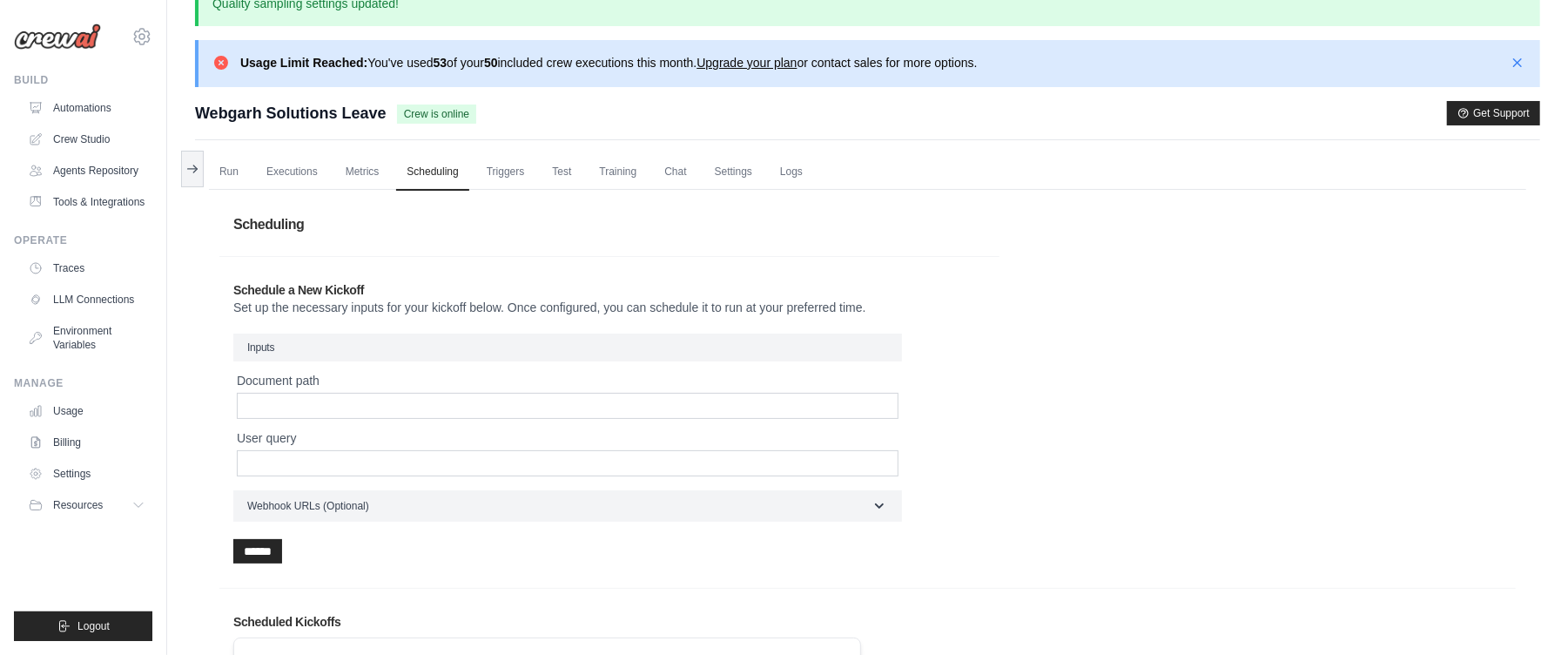
scroll to position [0, 0]
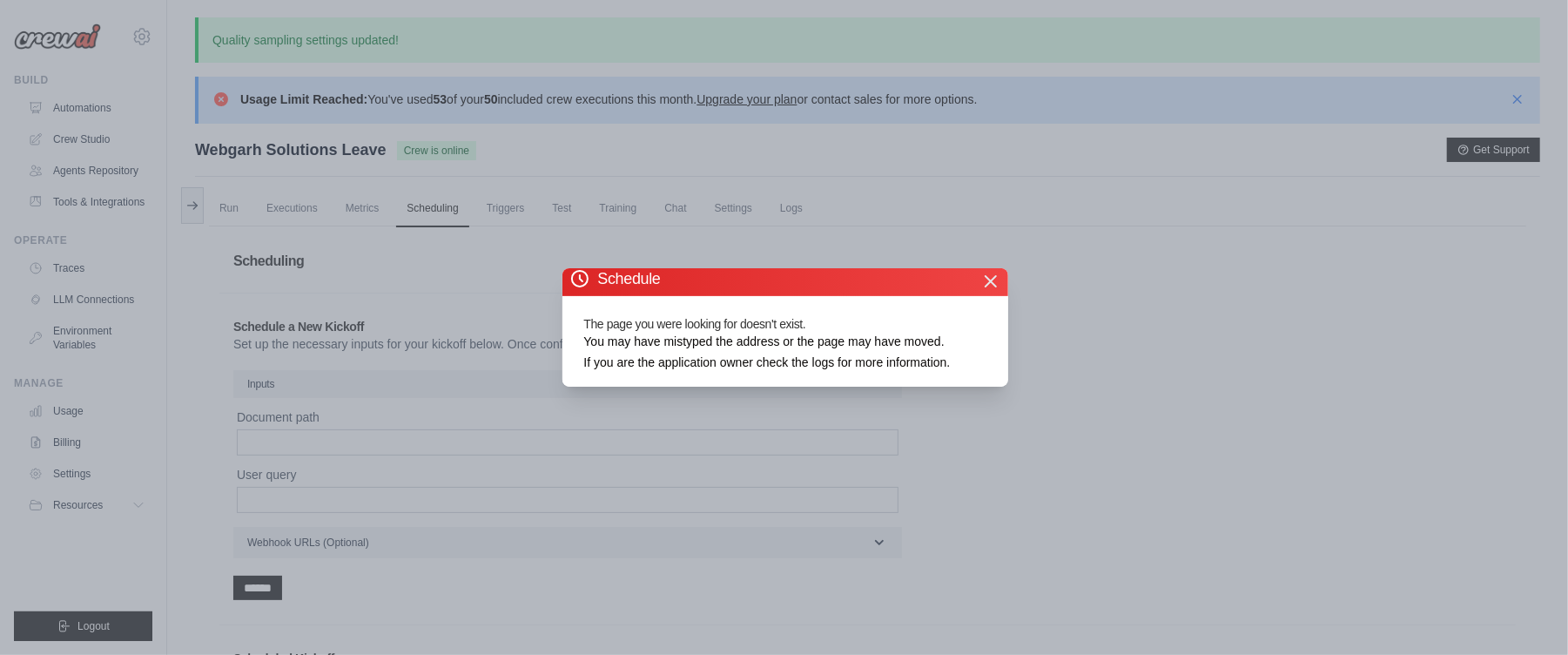
click at [985, 290] on icon "button" at bounding box center [990, 281] width 21 height 21
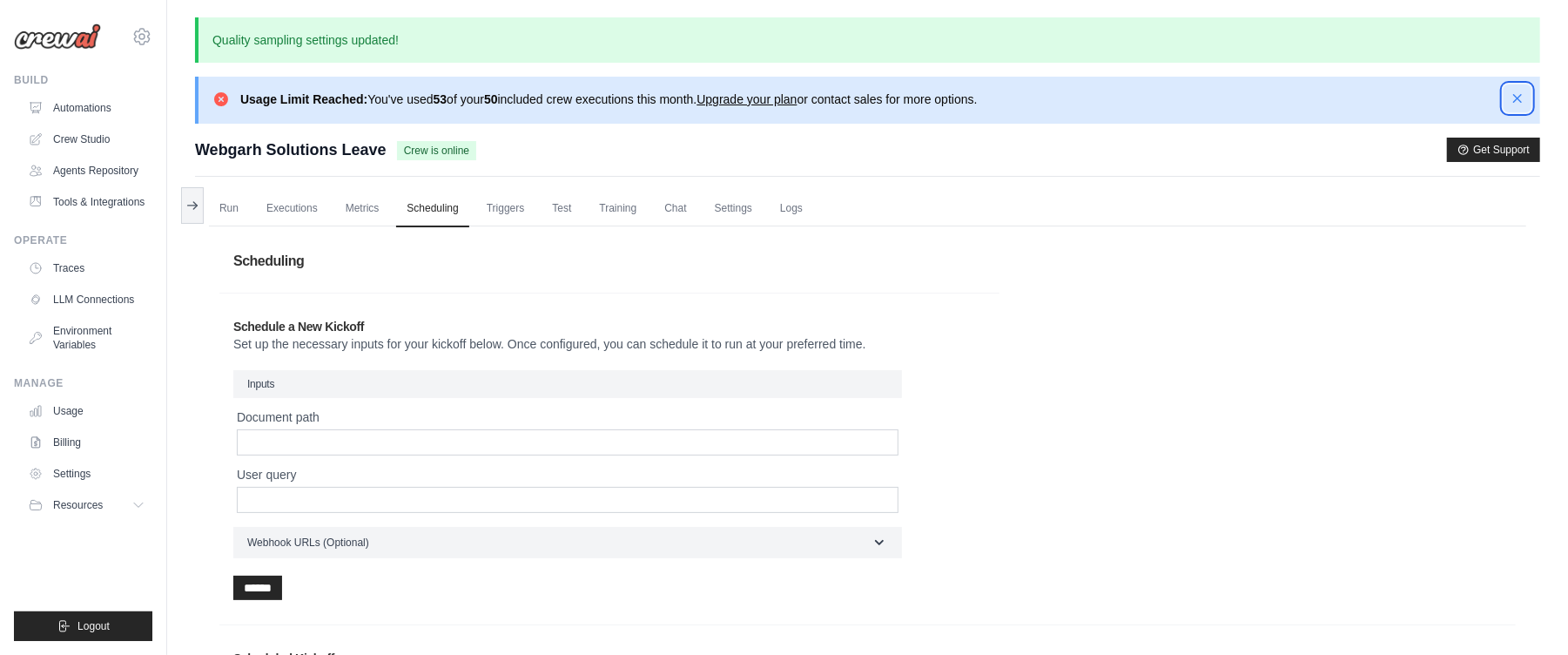
click at [1514, 96] on icon "button" at bounding box center [1517, 98] width 9 height 9
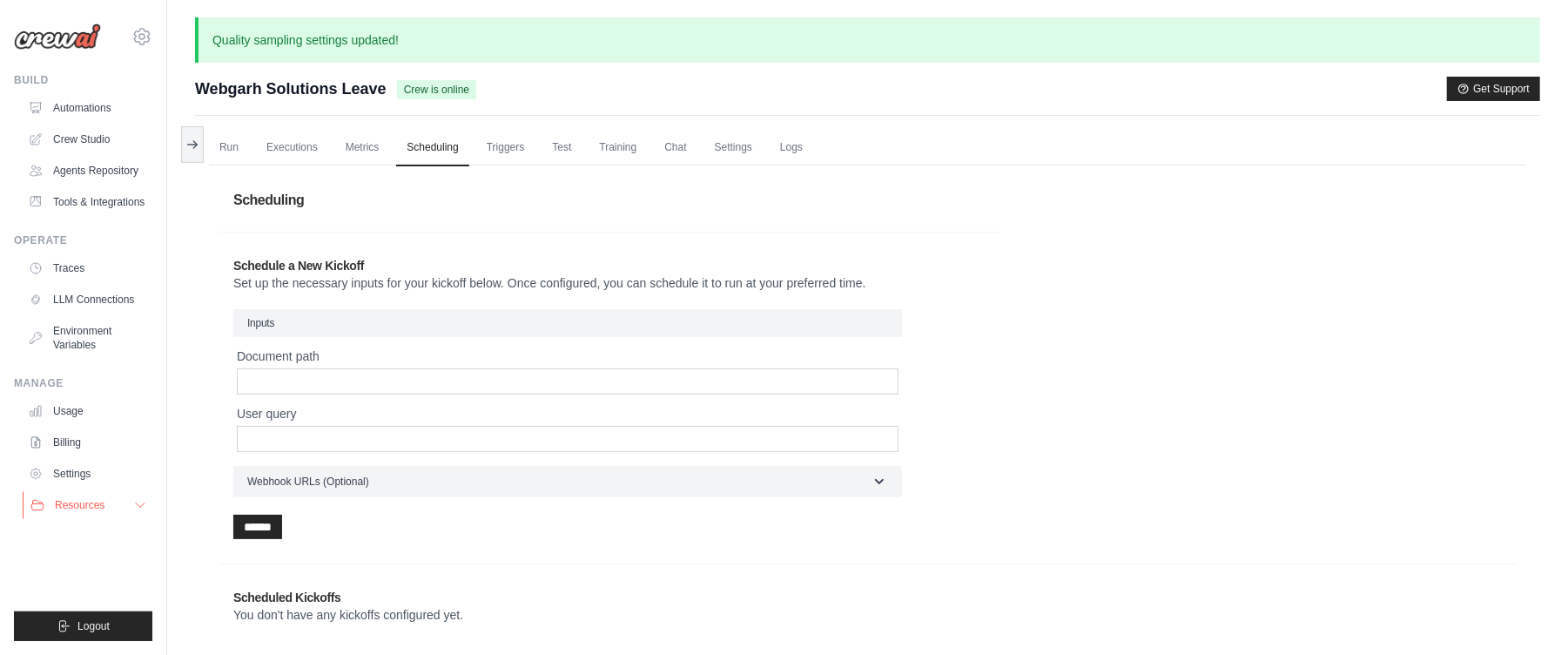
click at [123, 510] on button "Resources" at bounding box center [89, 505] width 131 height 28
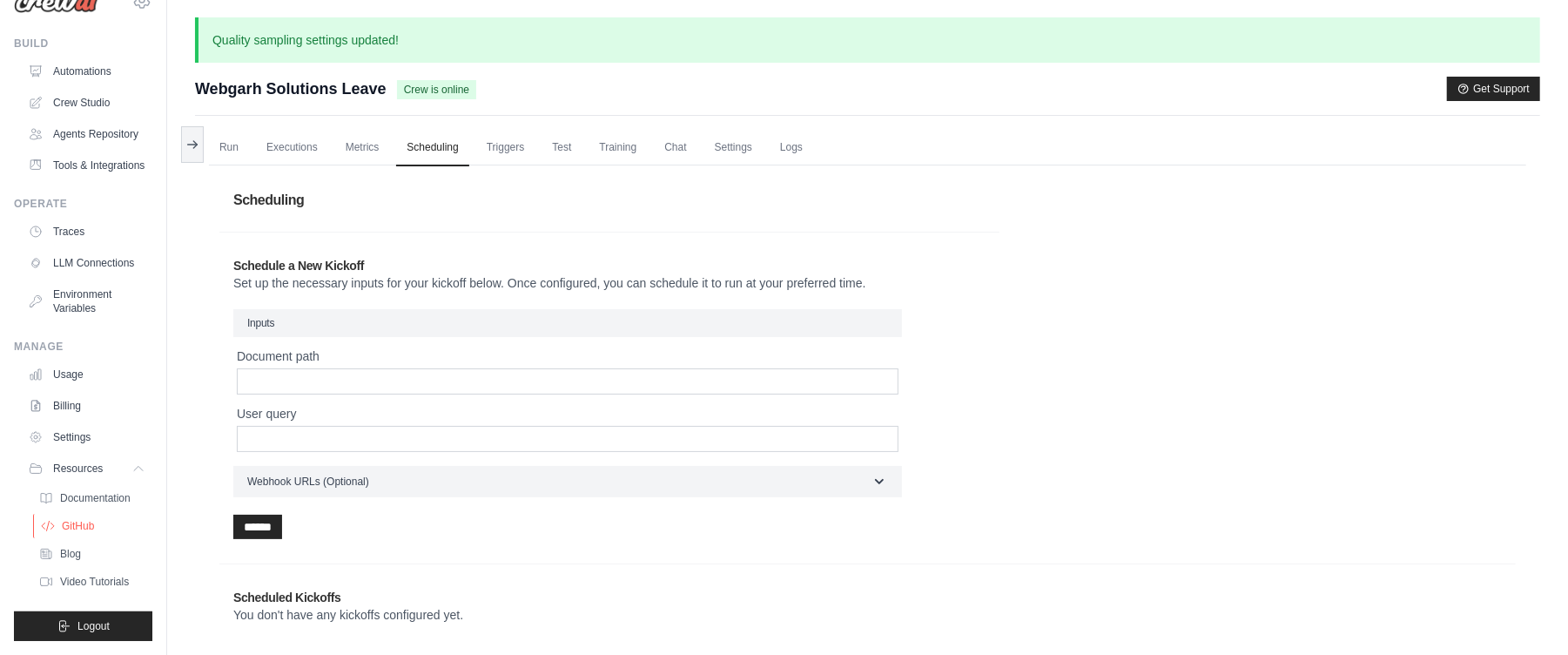
scroll to position [92, 0]
click at [99, 461] on span "Resources" at bounding box center [80, 468] width 50 height 14
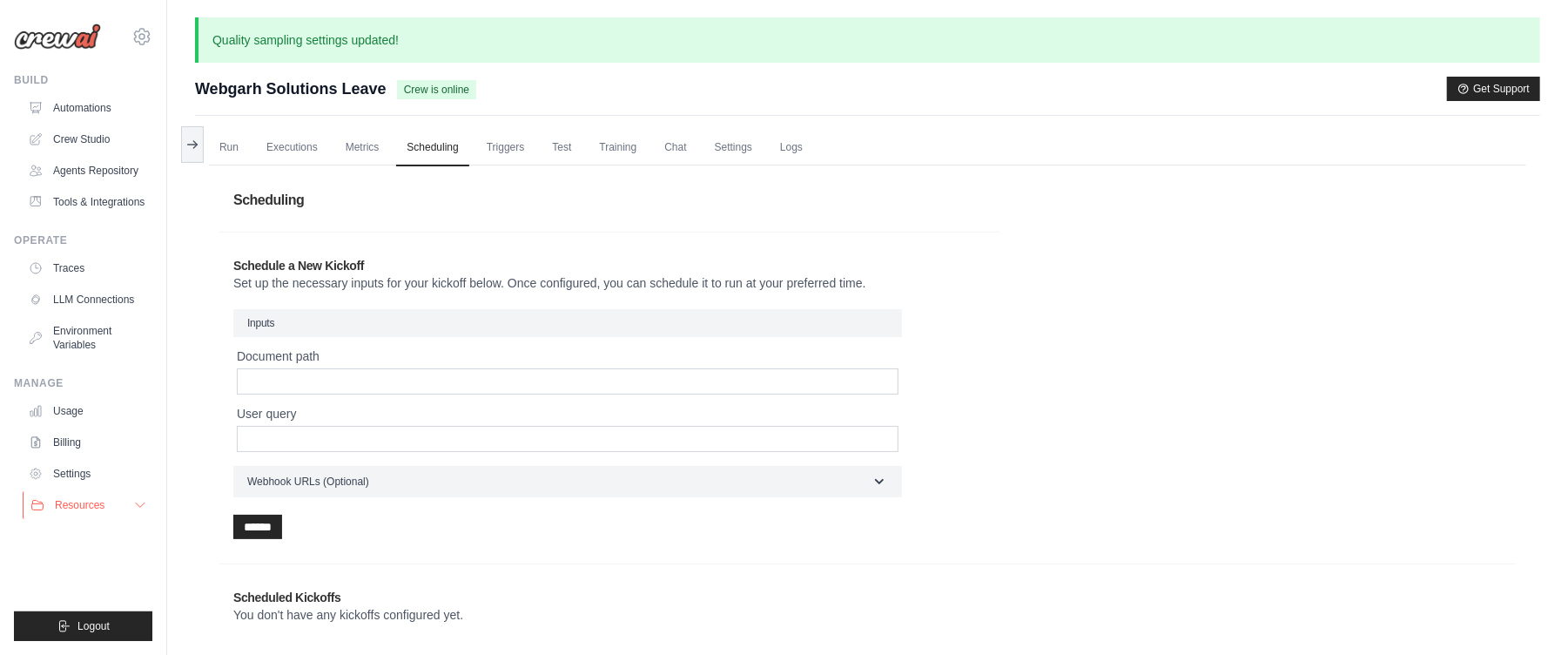
scroll to position [0, 0]
click at [1283, 242] on div "Scheduling Schedule a New Kickoff Set up the necessary inputs for your kickoff …" at bounding box center [867, 412] width 1296 height 472
click at [198, 149] on icon at bounding box center [193, 144] width 14 height 14
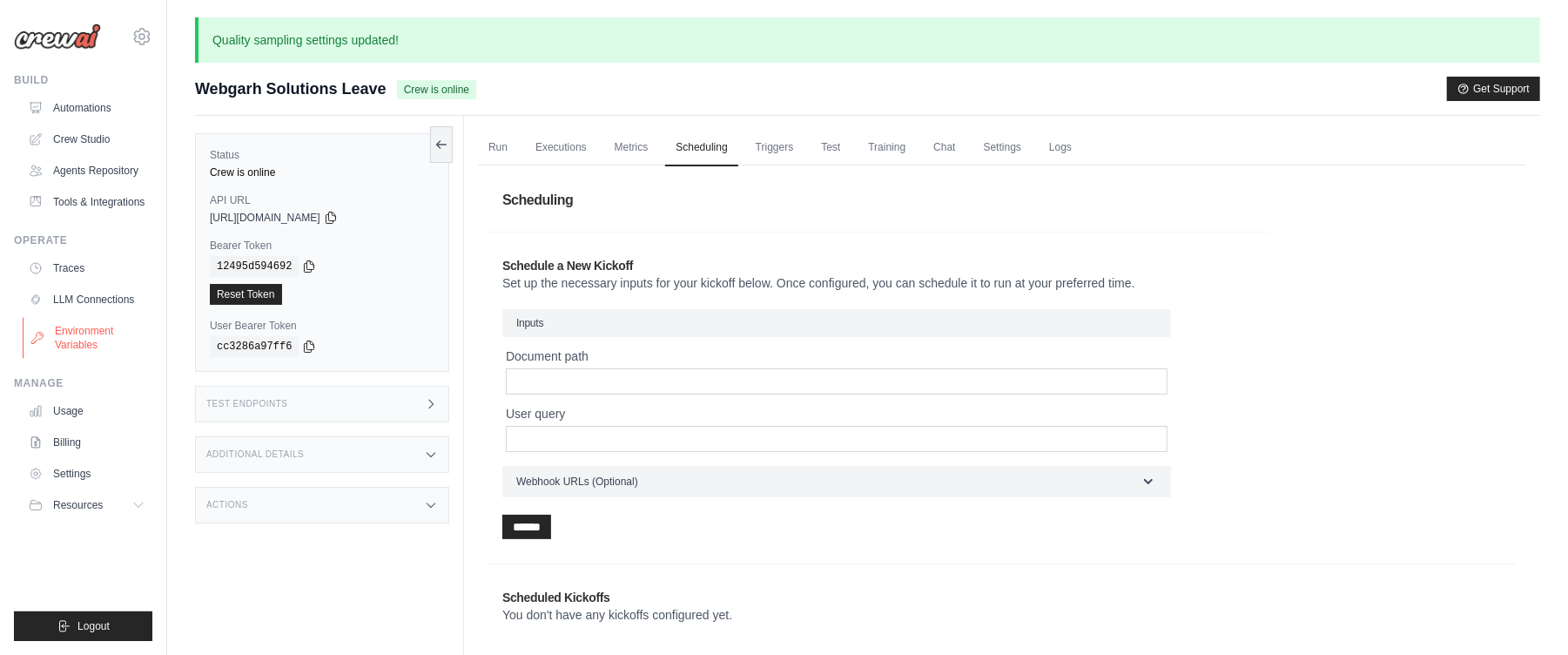
click at [63, 359] on link "Environment Variables" at bounding box center [89, 338] width 131 height 42
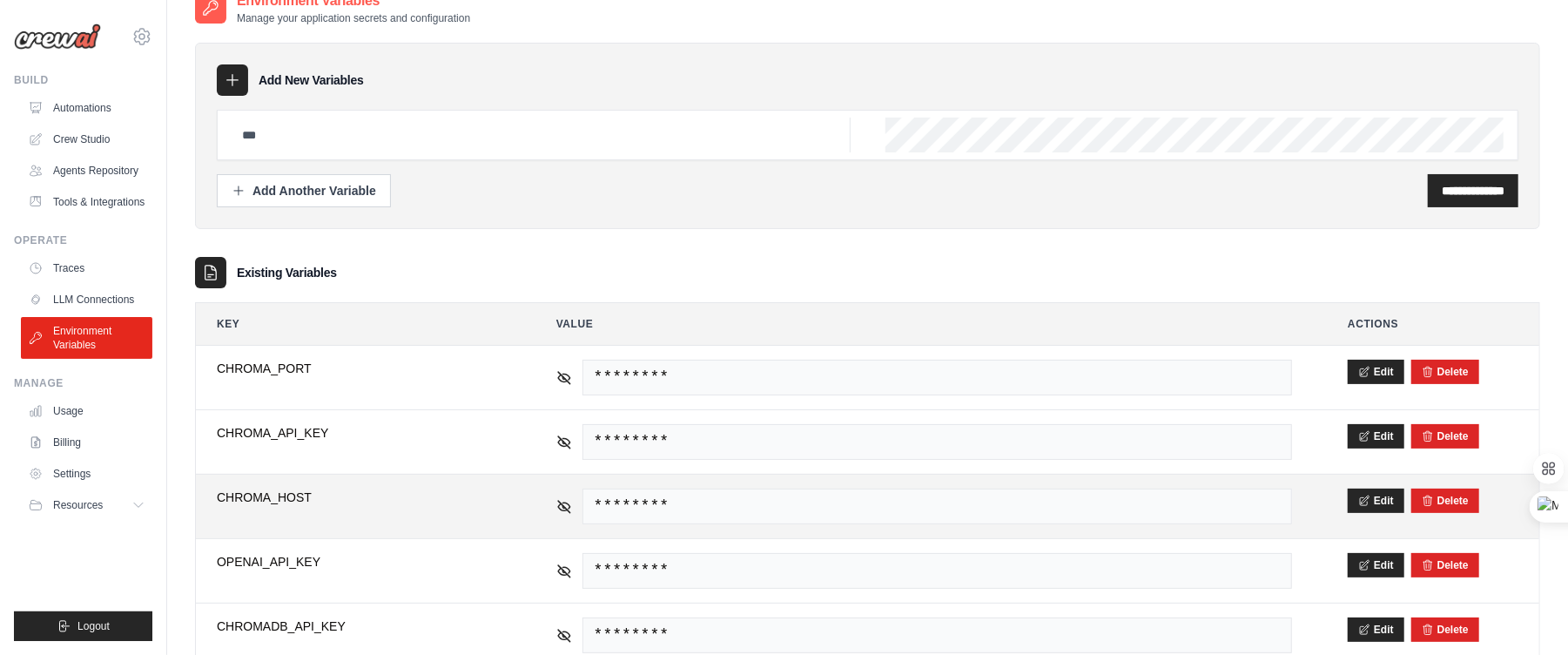
scroll to position [217, 0]
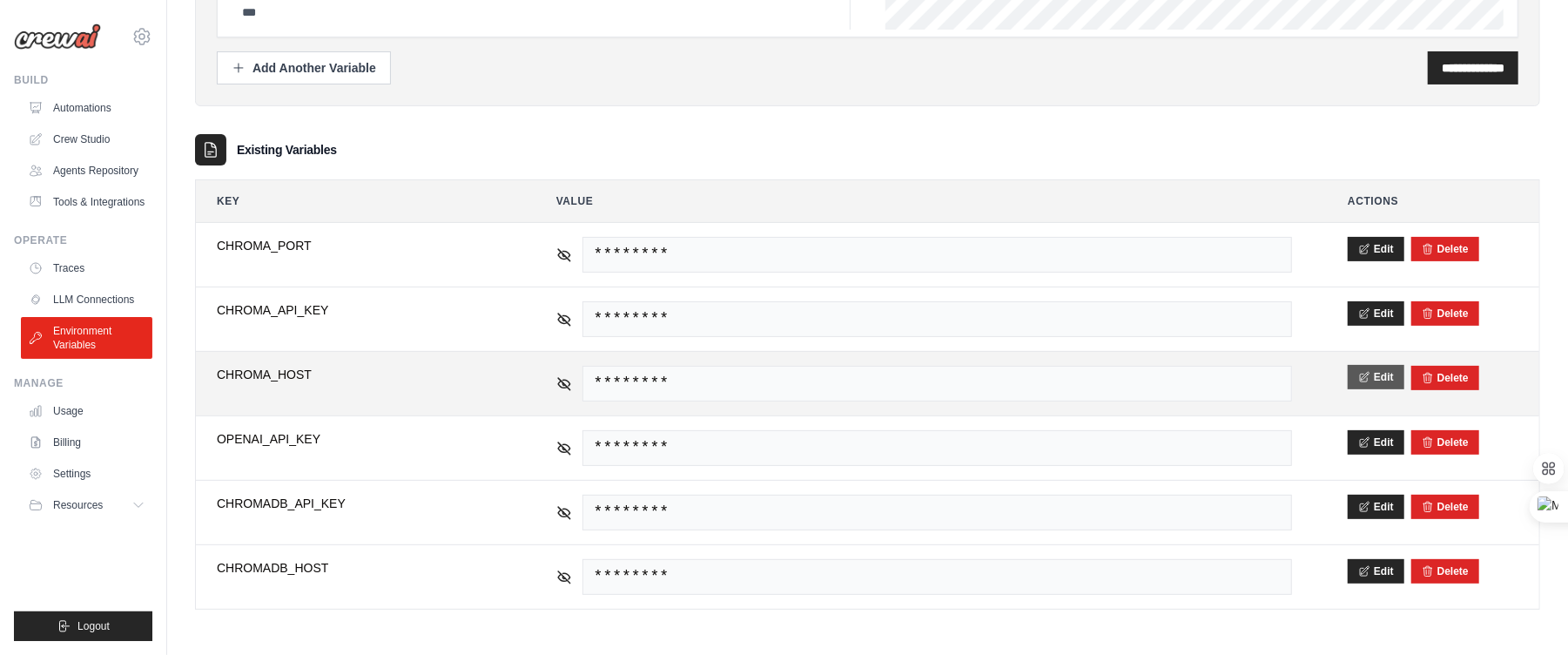
click at [1359, 380] on button "Edit" at bounding box center [1376, 377] width 57 height 25
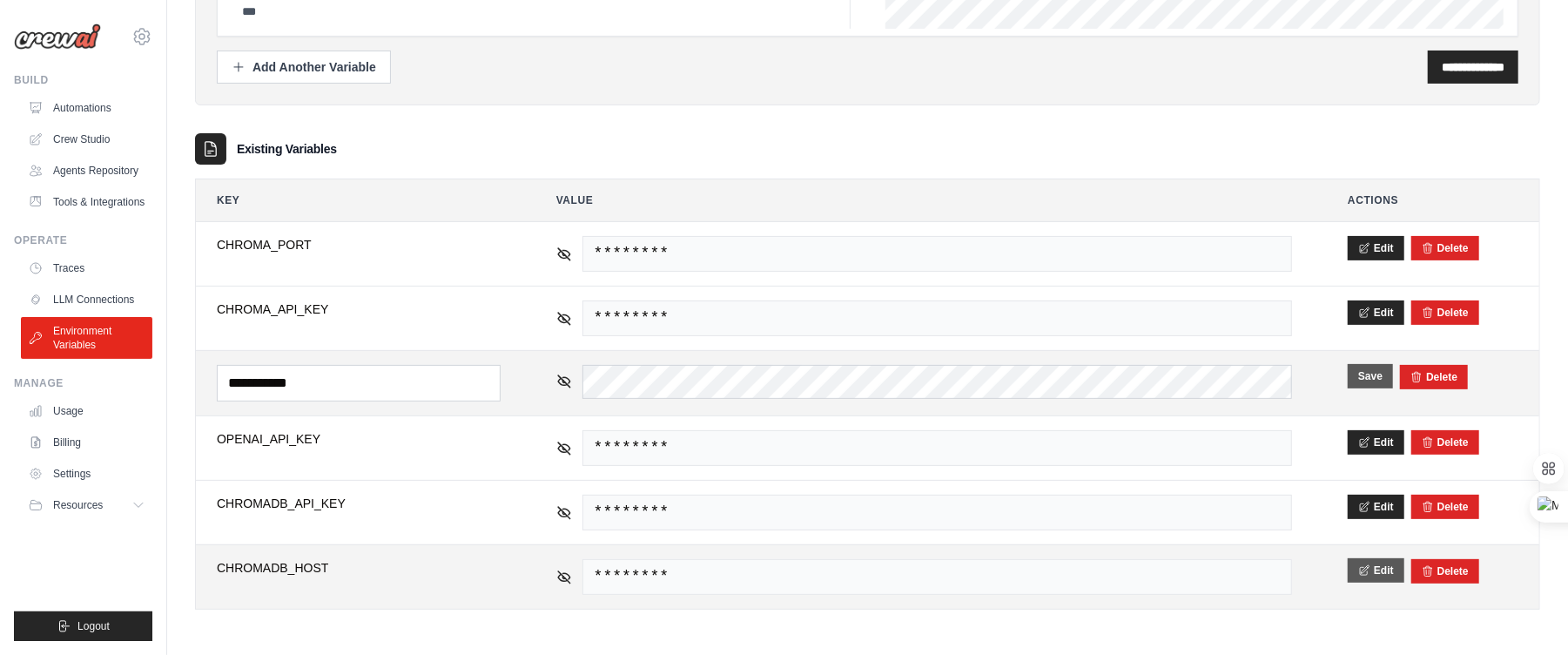
click at [1363, 574] on icon at bounding box center [1365, 571] width 12 height 12
click at [1416, 566] on icon "submit" at bounding box center [1416, 570] width 12 height 12
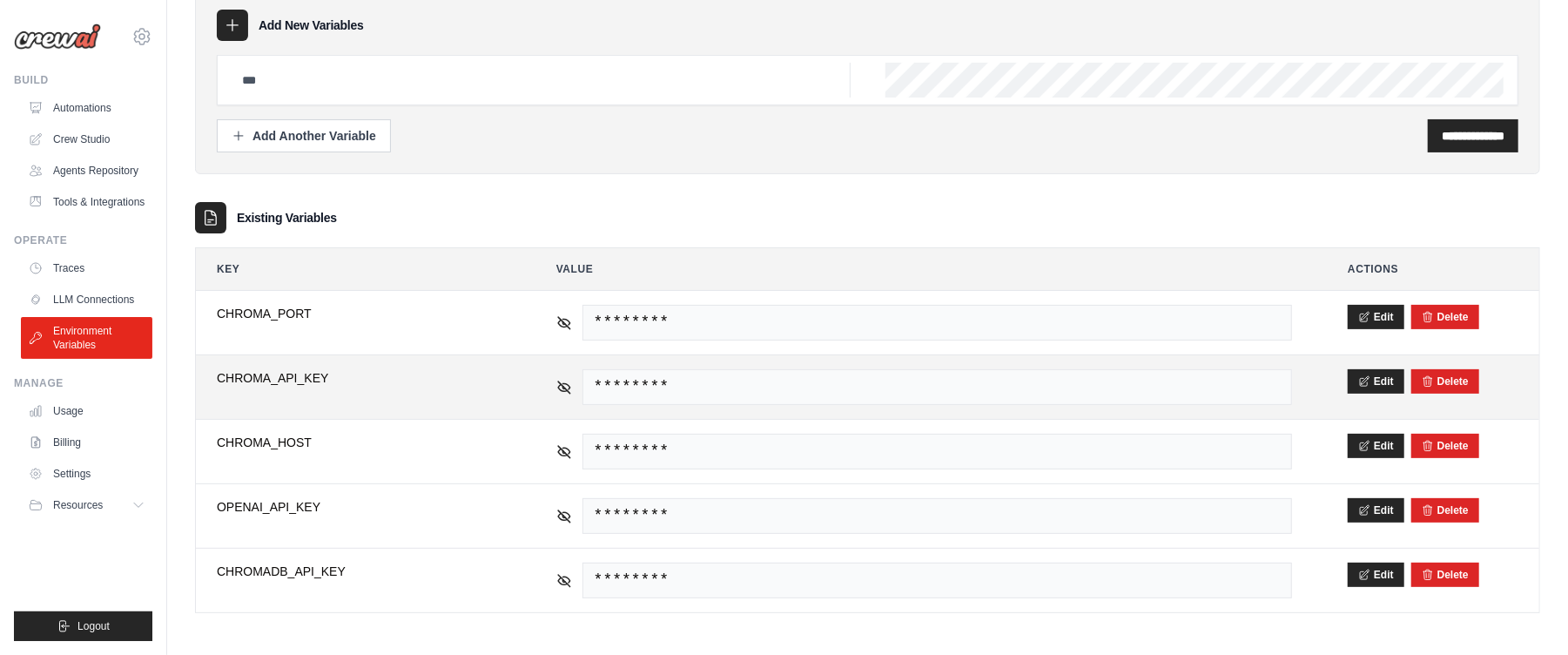
scroll to position [210, 0]
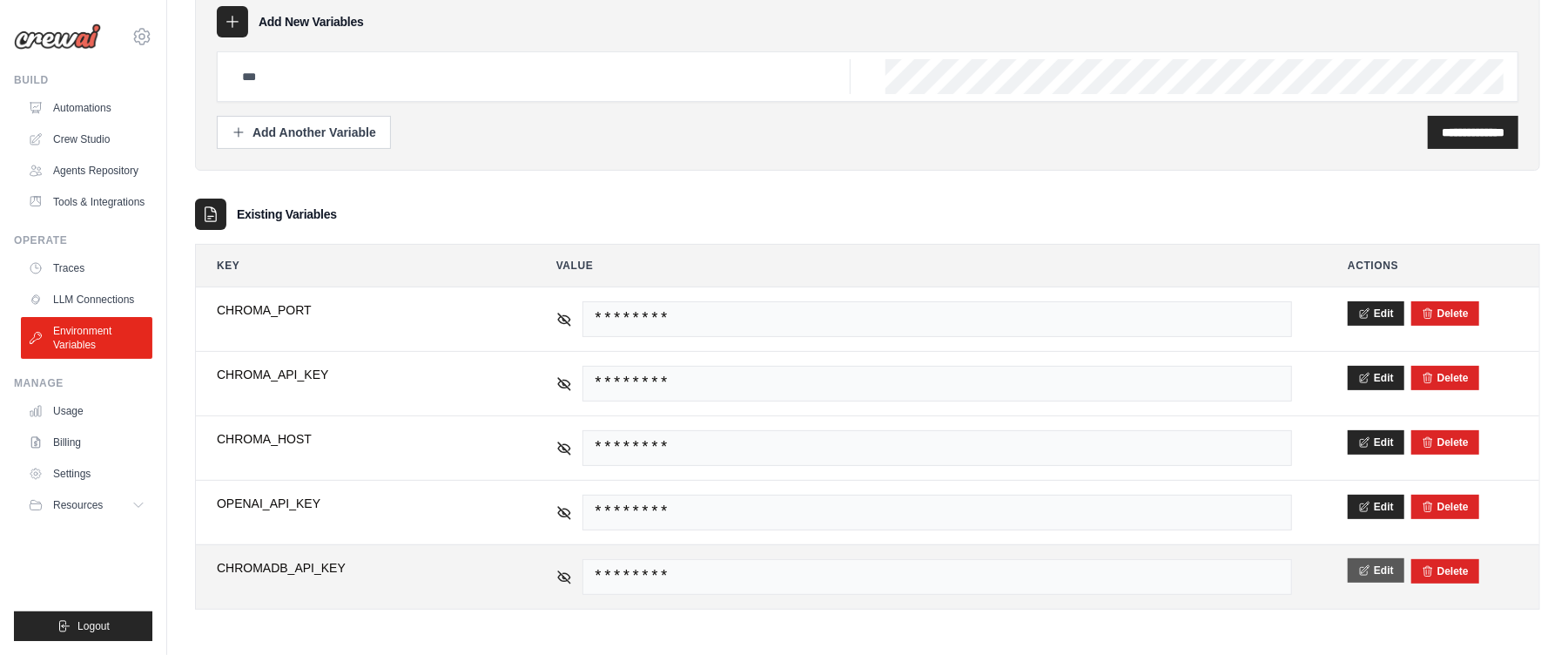
click at [1361, 572] on icon at bounding box center [1365, 570] width 9 height 10
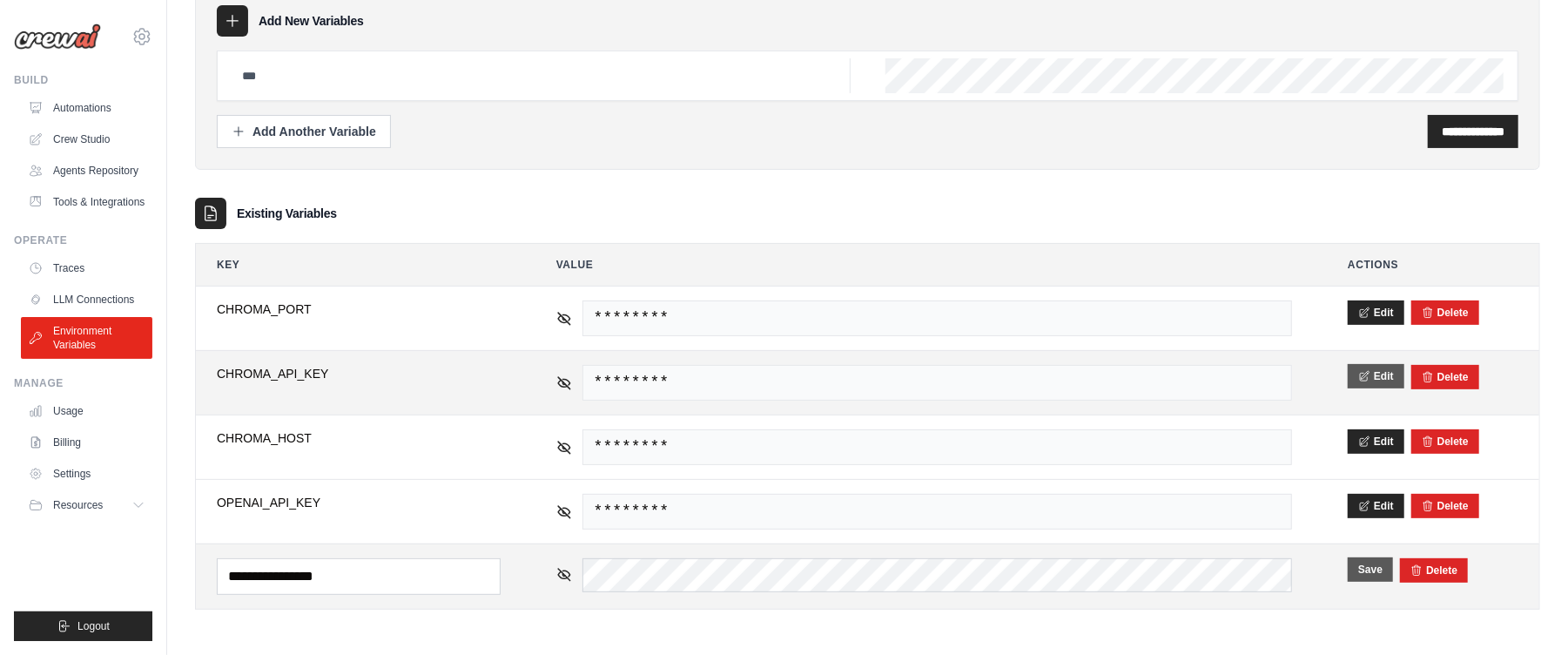
click at [1354, 375] on button "Edit" at bounding box center [1376, 376] width 57 height 25
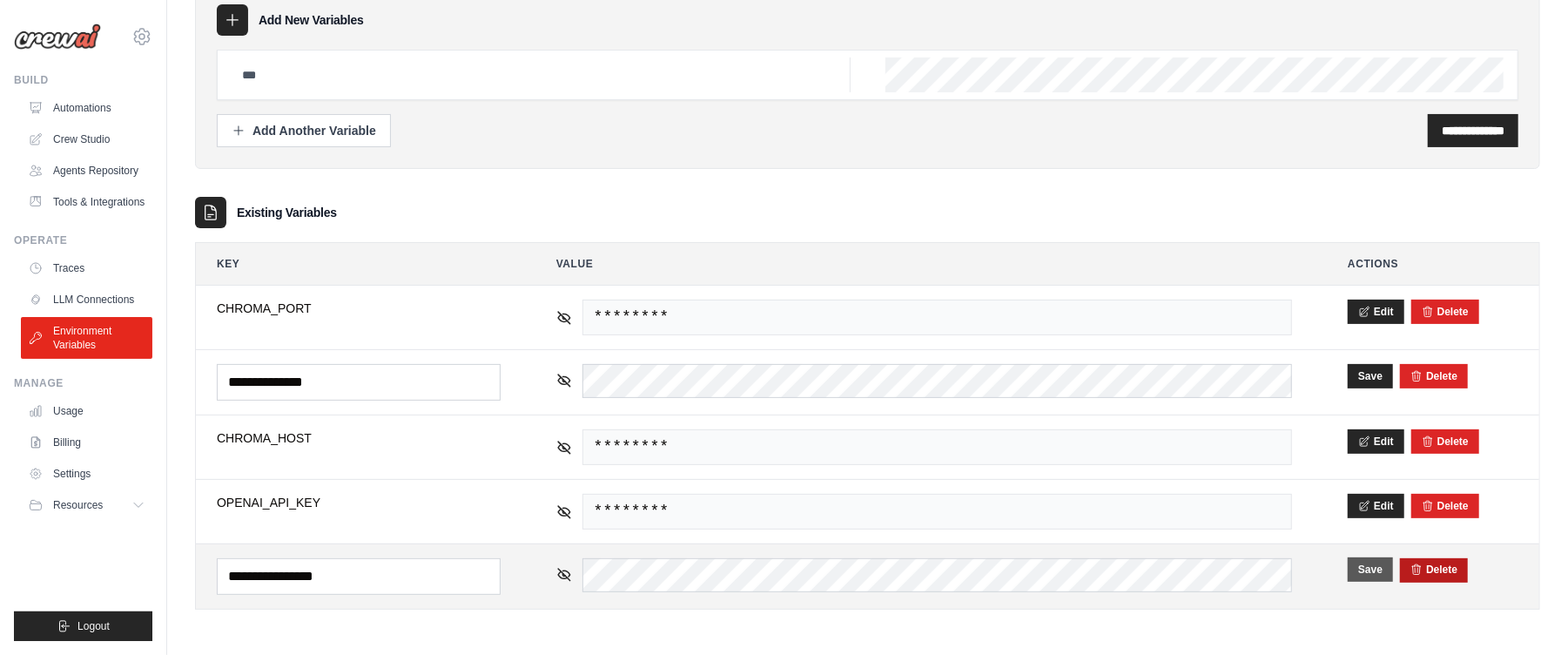
click at [1458, 571] on button "Delete" at bounding box center [1434, 570] width 47 height 14
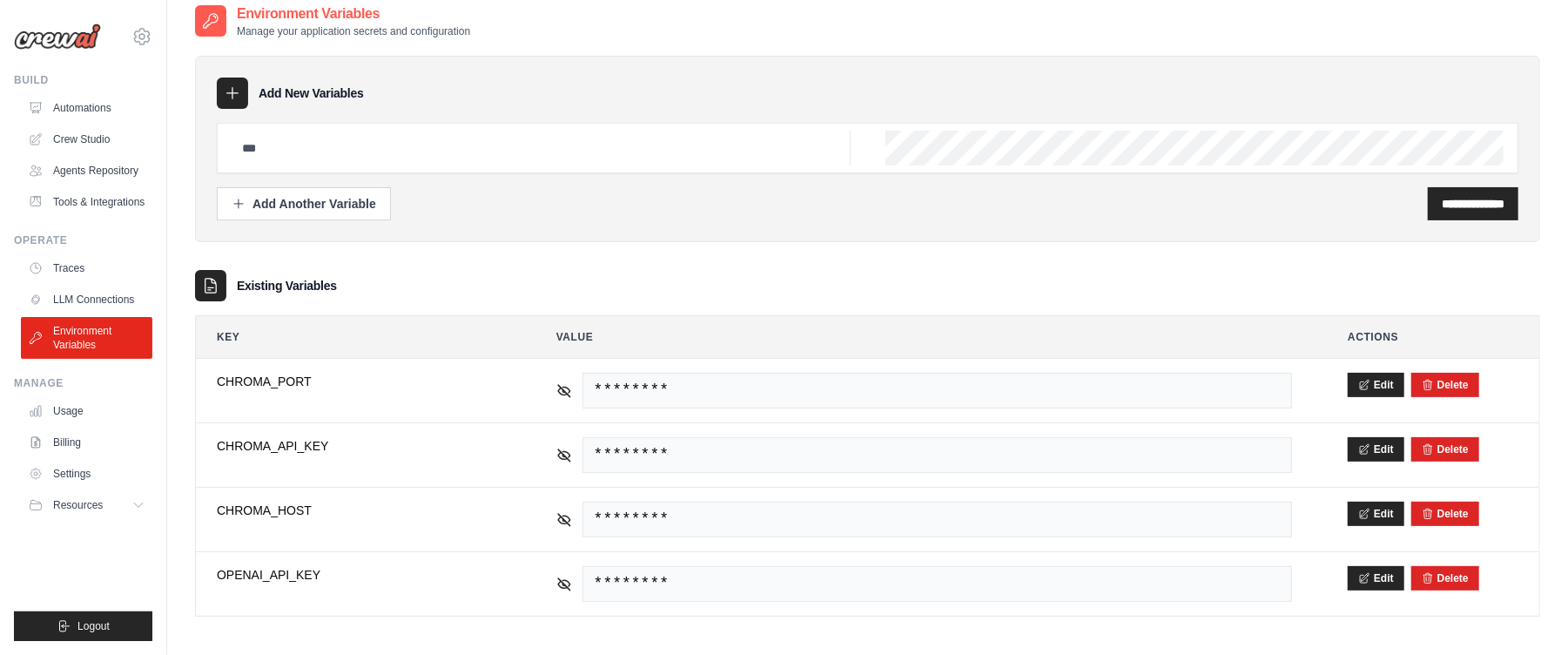
scroll to position [154, 0]
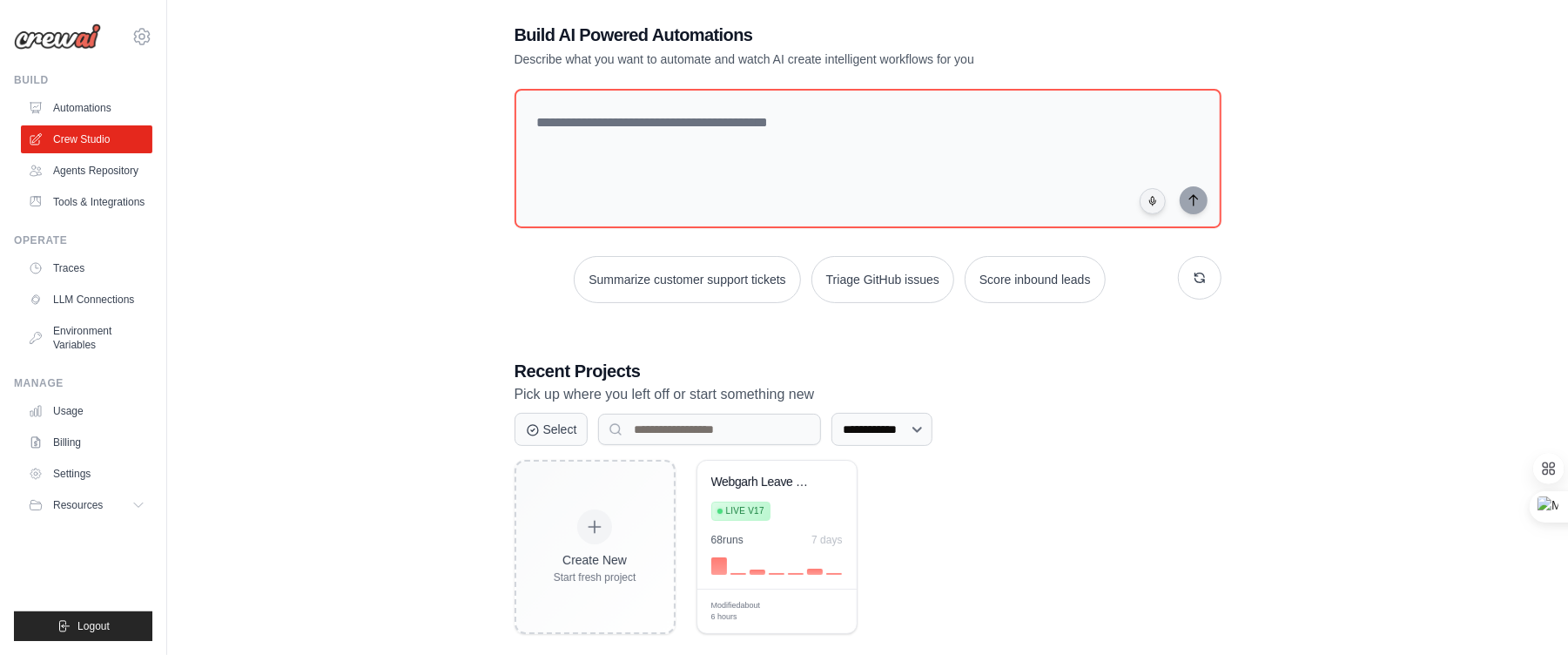
scroll to position [108, 0]
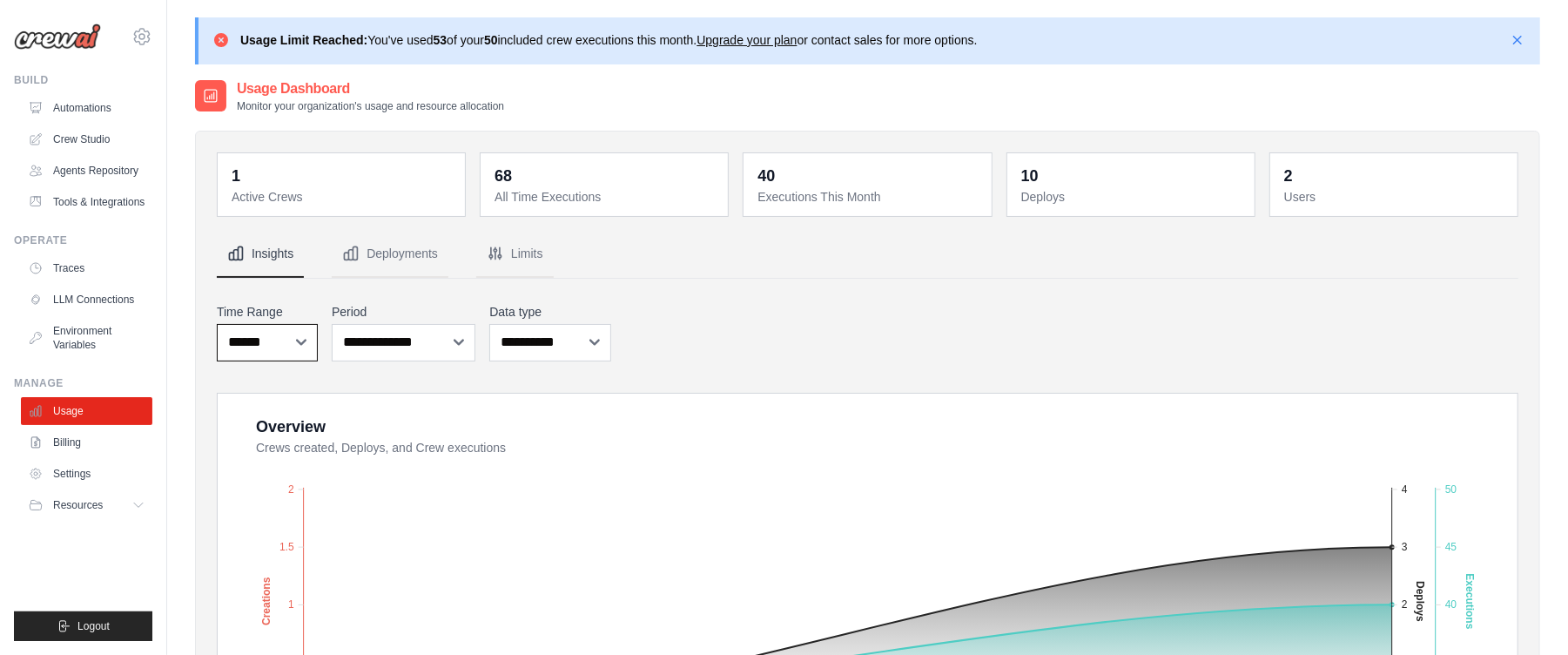
click at [312, 350] on select "***** ****** *******" at bounding box center [266, 343] width 101 height 38
click at [1339, 191] on dt "Users" at bounding box center [1395, 197] width 223 height 18
click at [1523, 39] on icon "button" at bounding box center [1517, 39] width 18 height 18
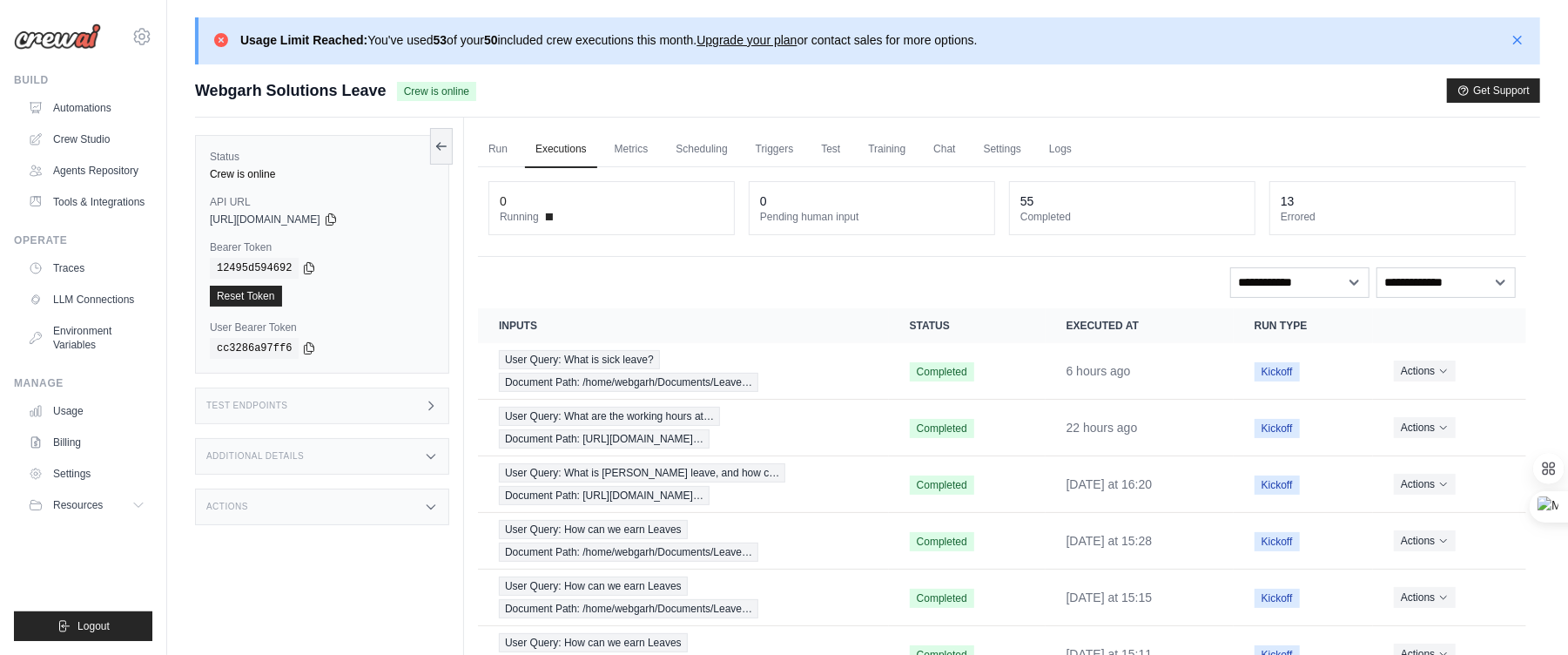
click at [273, 171] on div "Crew is online" at bounding box center [322, 174] width 224 height 14
click at [319, 158] on label "Status" at bounding box center [322, 157] width 224 height 14
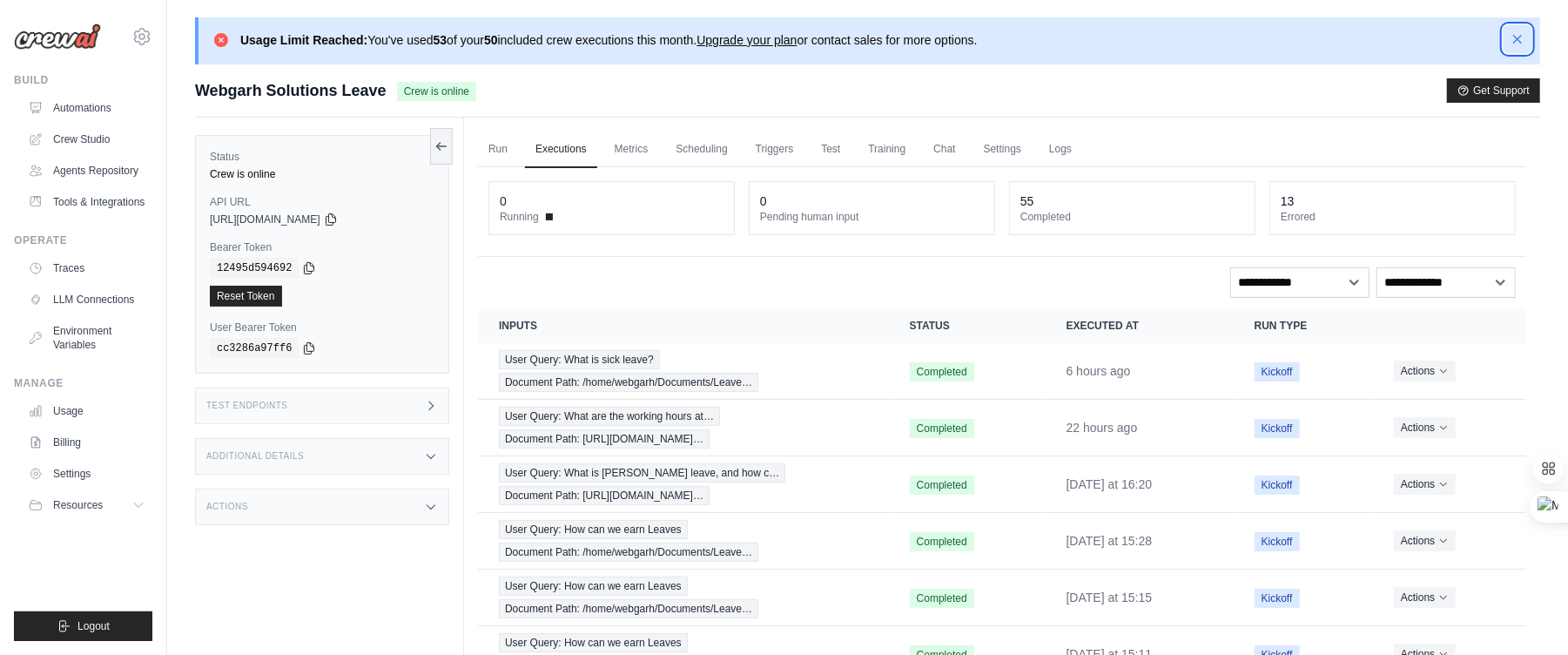
click at [1519, 32] on icon "button" at bounding box center [1517, 39] width 18 height 18
click at [79, 359] on link "Environment Variables" at bounding box center [89, 338] width 131 height 42
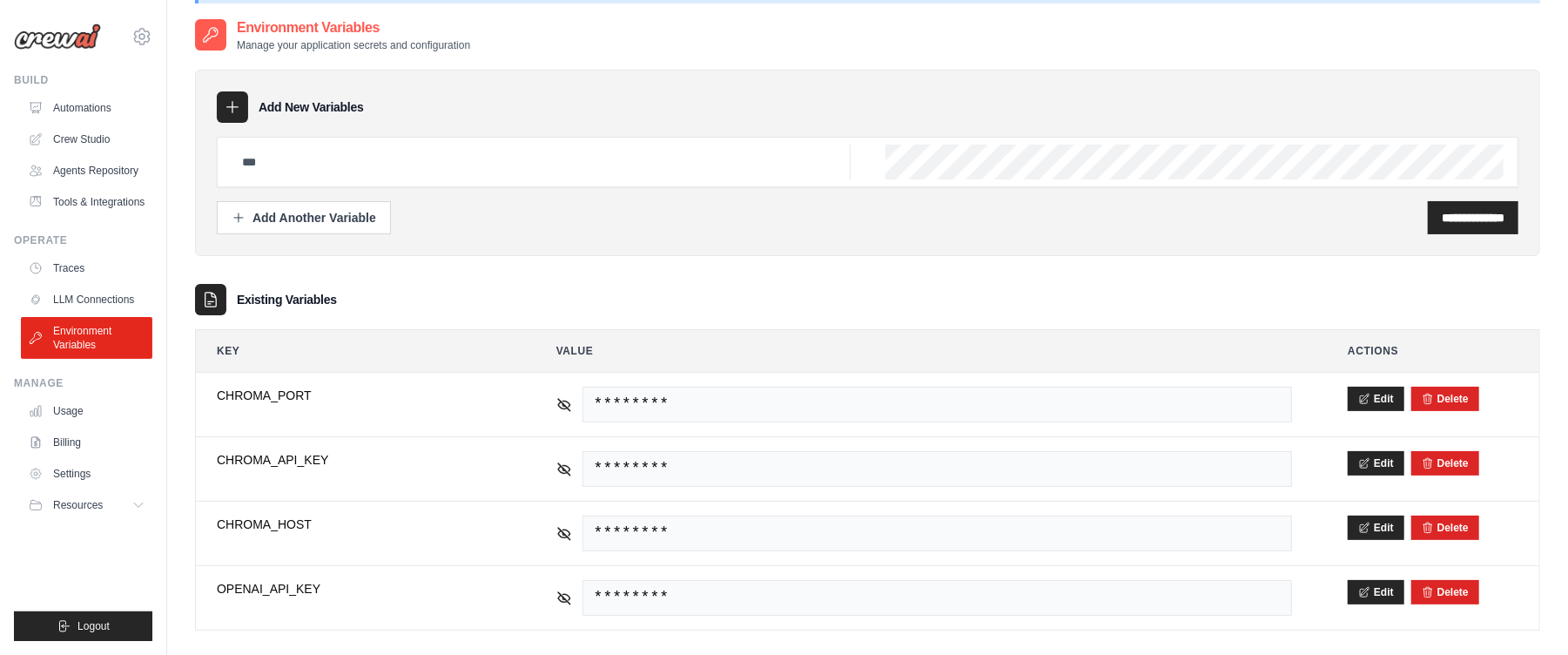
scroll to position [95, 0]
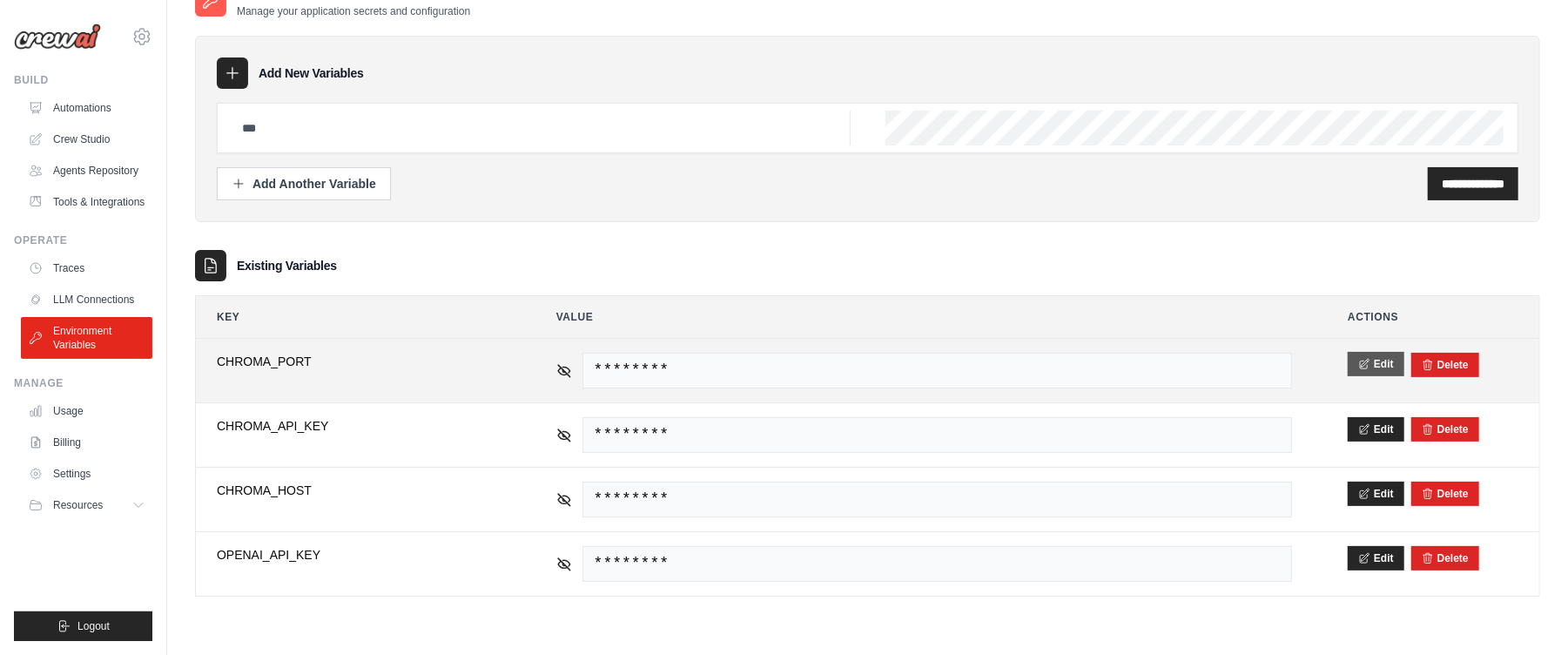
click at [1382, 360] on button "Edit" at bounding box center [1376, 364] width 57 height 25
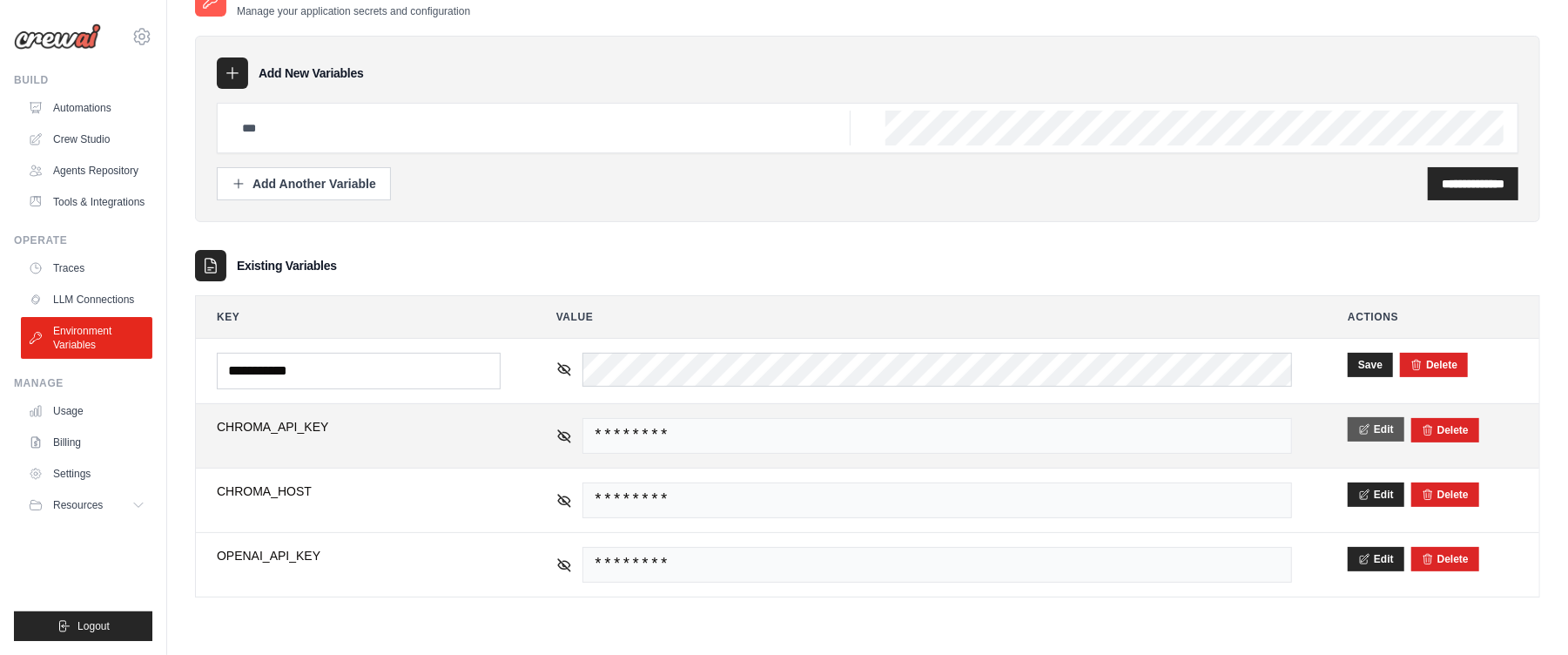
click at [1374, 428] on button "Edit" at bounding box center [1376, 430] width 57 height 25
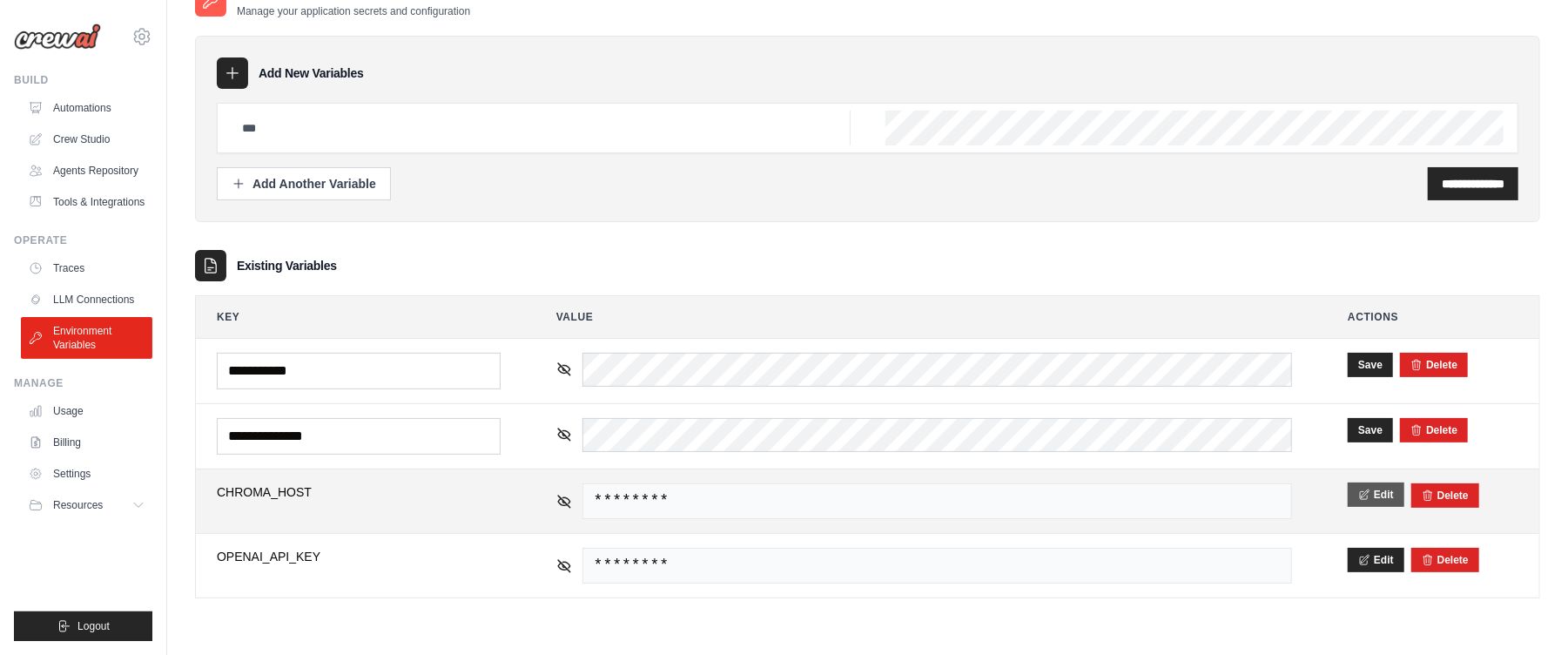
click at [1360, 499] on icon at bounding box center [1365, 494] width 9 height 10
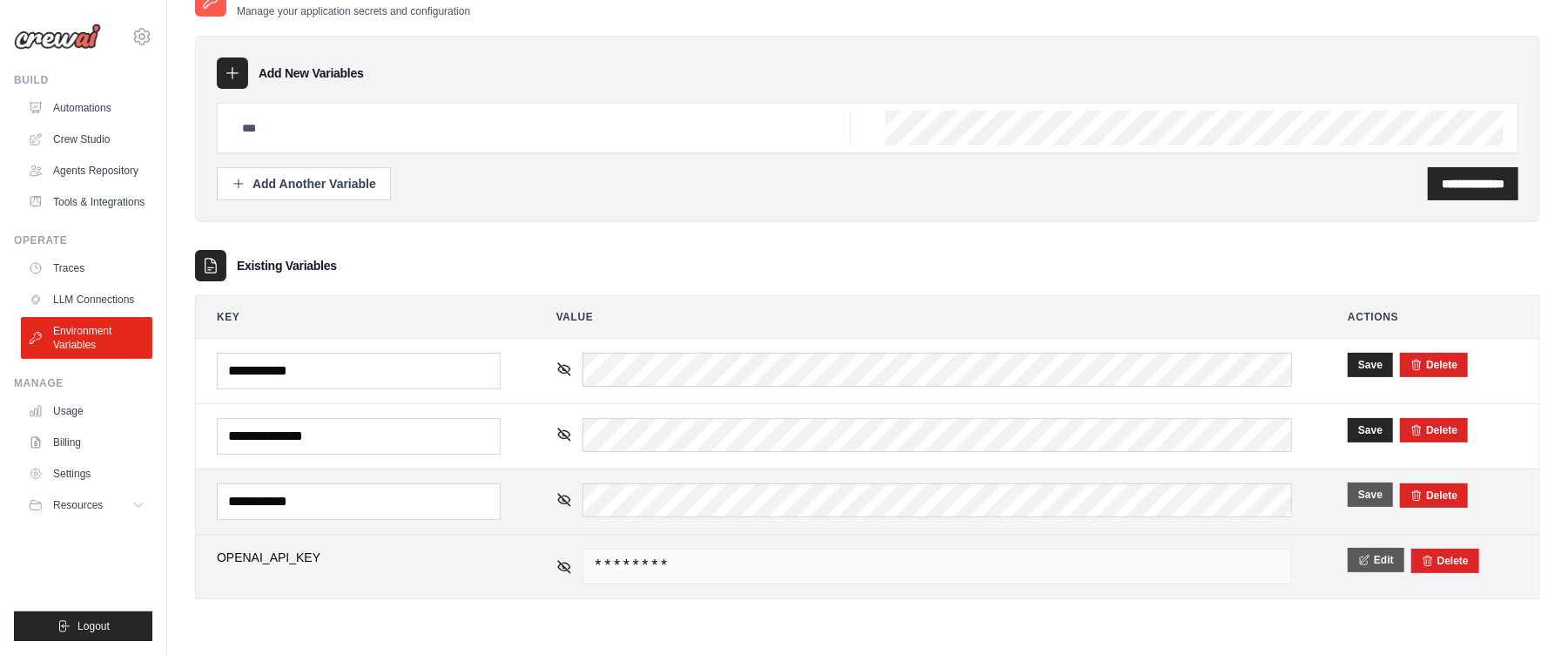
click at [1366, 565] on icon at bounding box center [1365, 559] width 9 height 10
drag, startPoint x: 227, startPoint y: 565, endPoint x: 362, endPoint y: 574, distance: 135.3
click at [362, 574] on input "**********" at bounding box center [358, 567] width 284 height 37
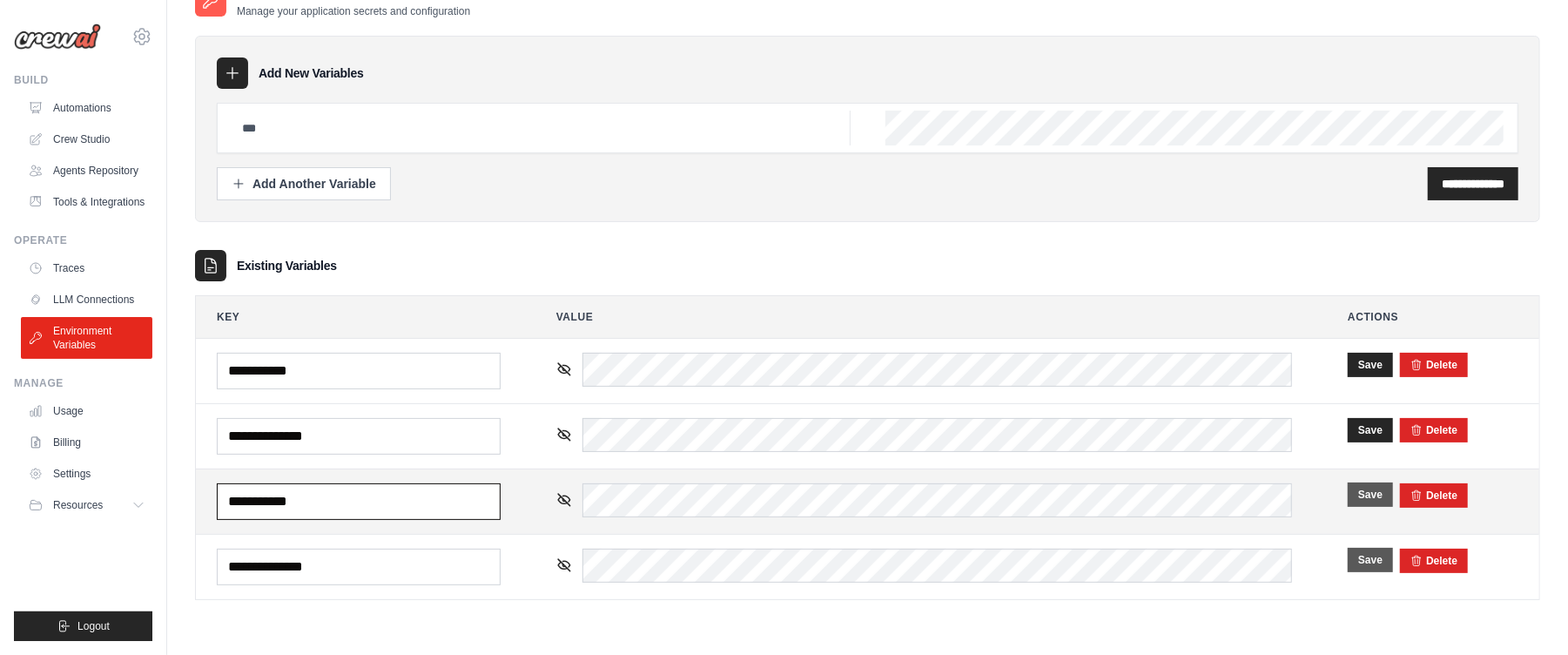
drag, startPoint x: 227, startPoint y: 507, endPoint x: 353, endPoint y: 511, distance: 126.1
click at [353, 511] on input "**********" at bounding box center [358, 502] width 284 height 37
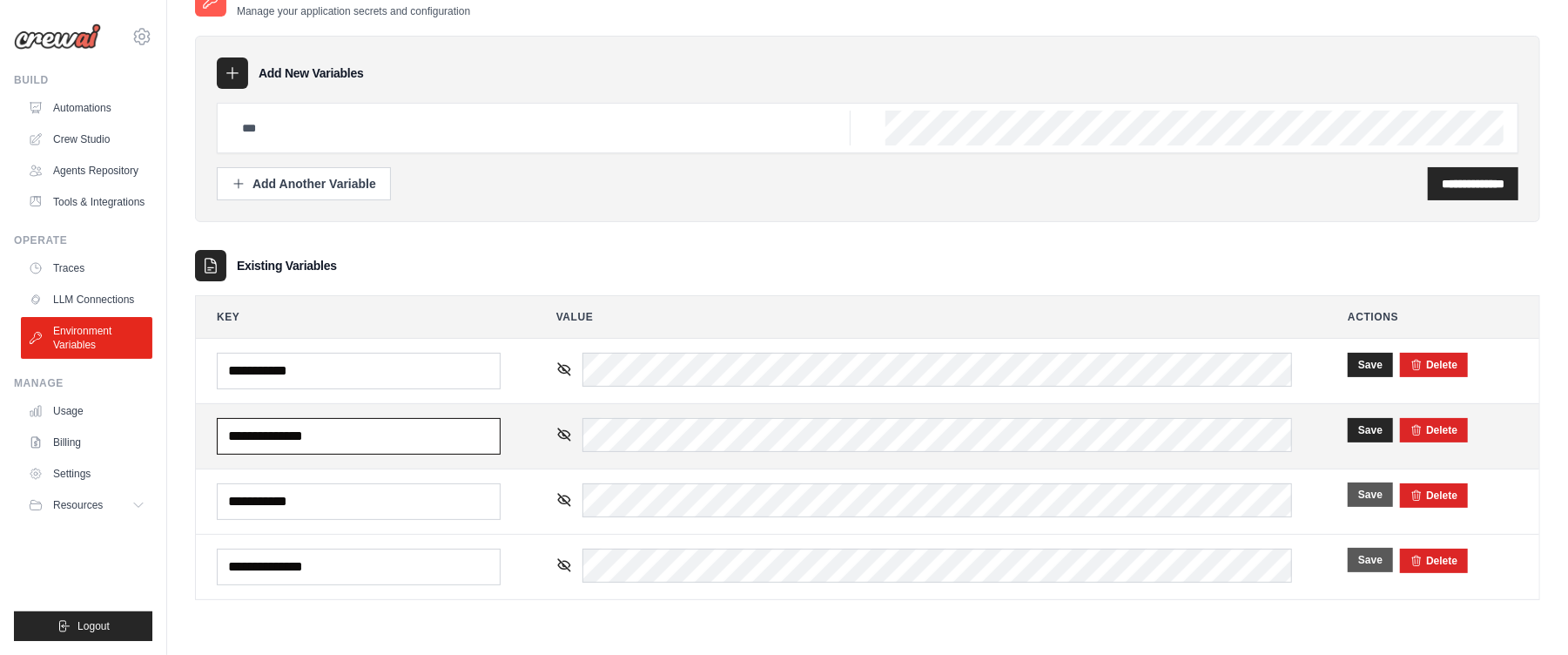
click at [255, 439] on input "**********" at bounding box center [358, 437] width 284 height 37
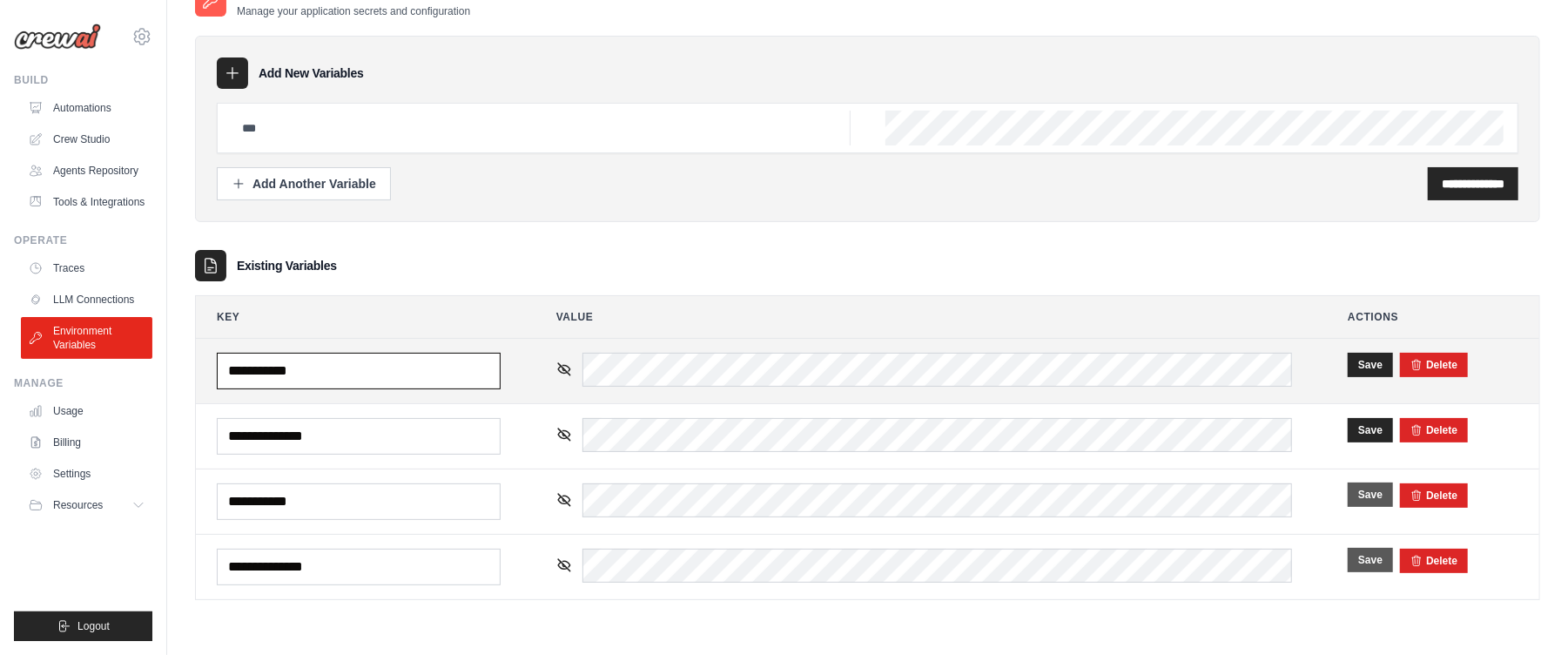
click at [289, 372] on input "**********" at bounding box center [358, 371] width 284 height 37
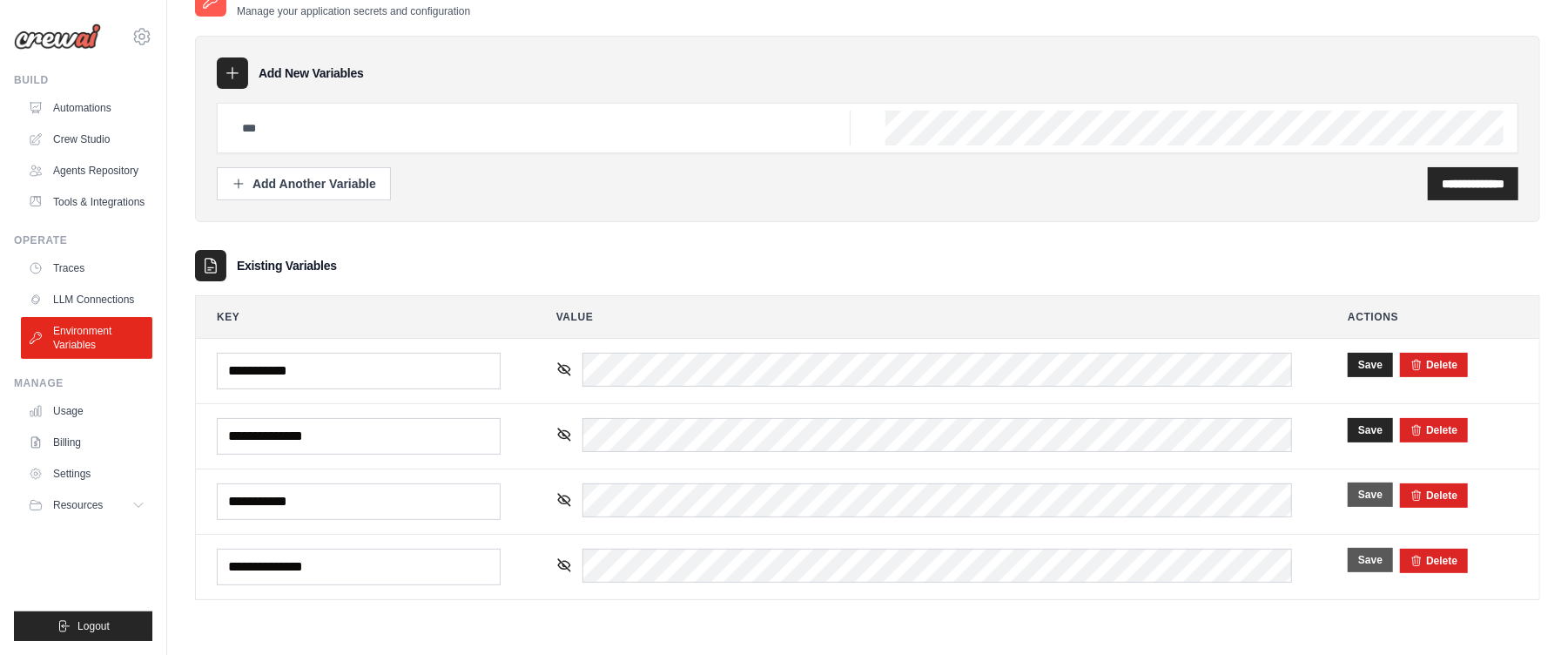
click at [906, 196] on div "**********" at bounding box center [867, 184] width 1302 height 33
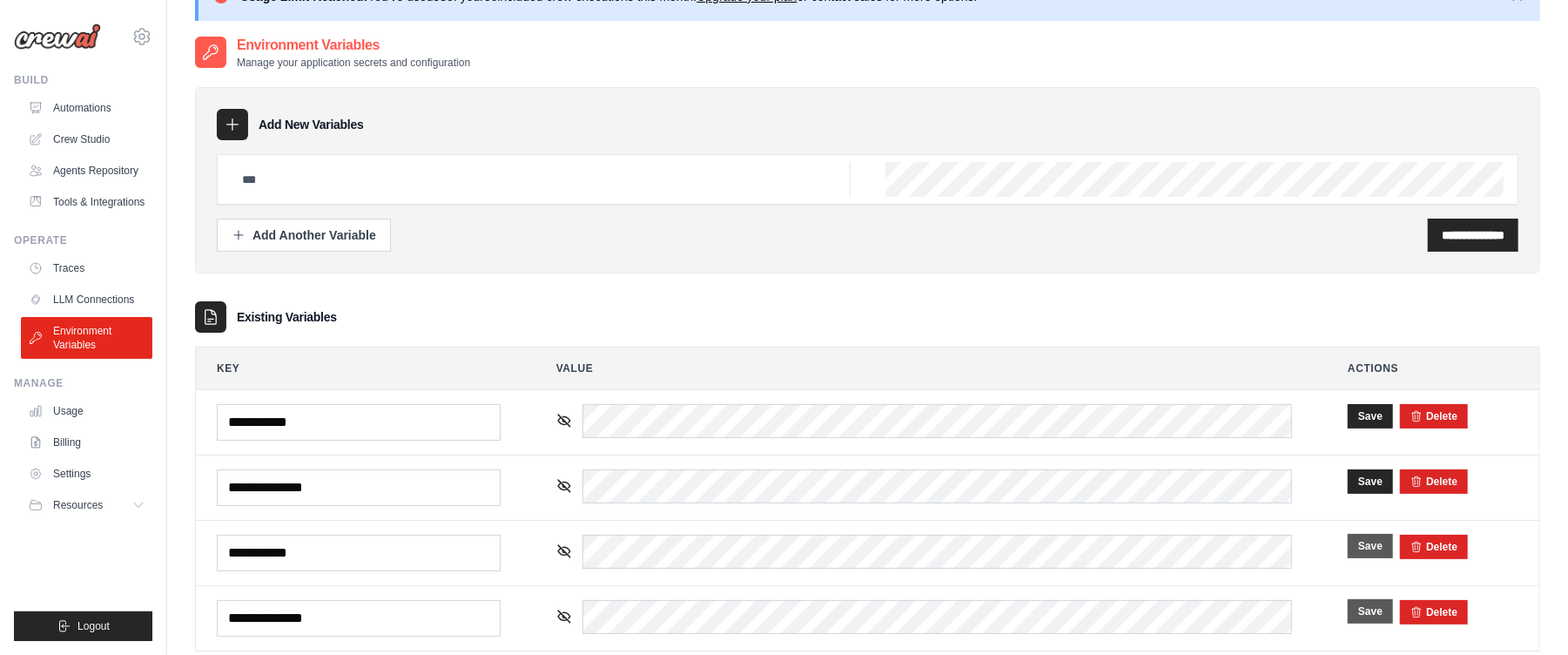
scroll to position [0, 0]
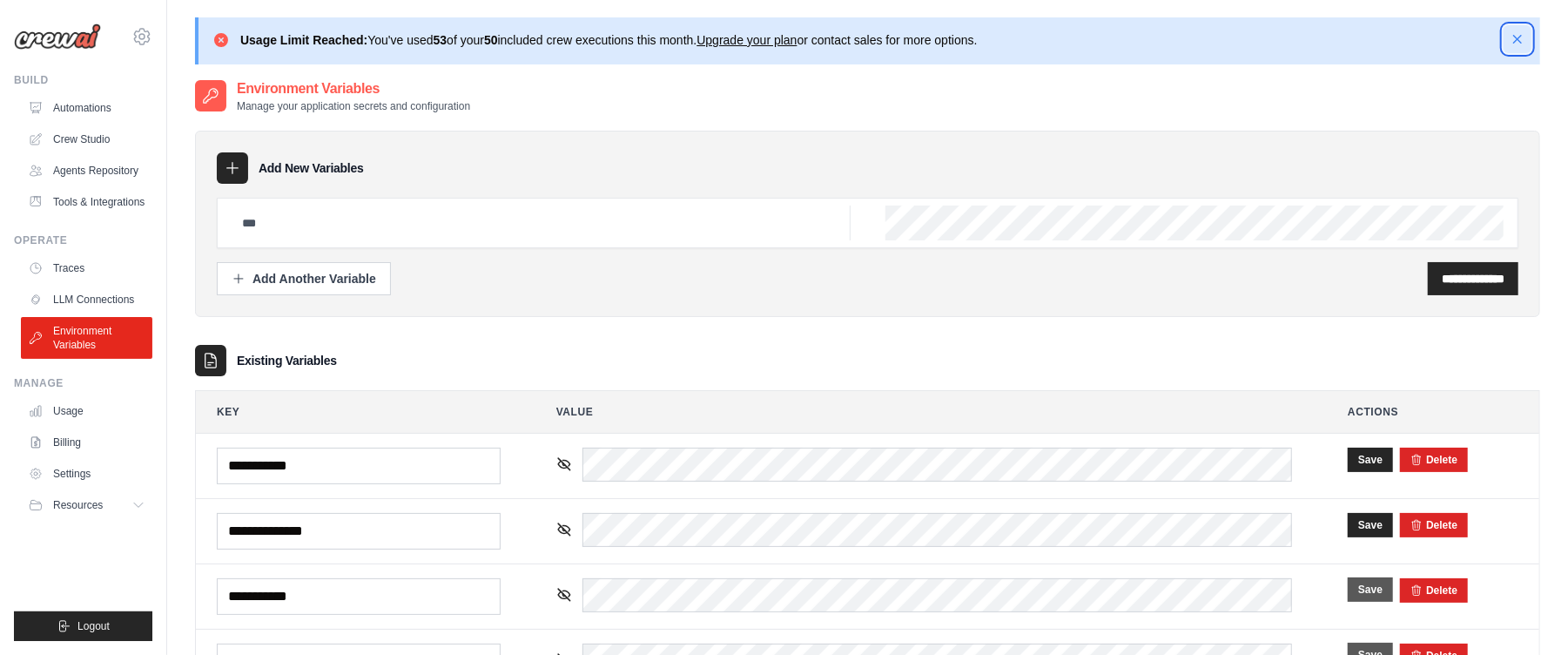
click at [1518, 38] on icon "button" at bounding box center [1517, 39] width 9 height 9
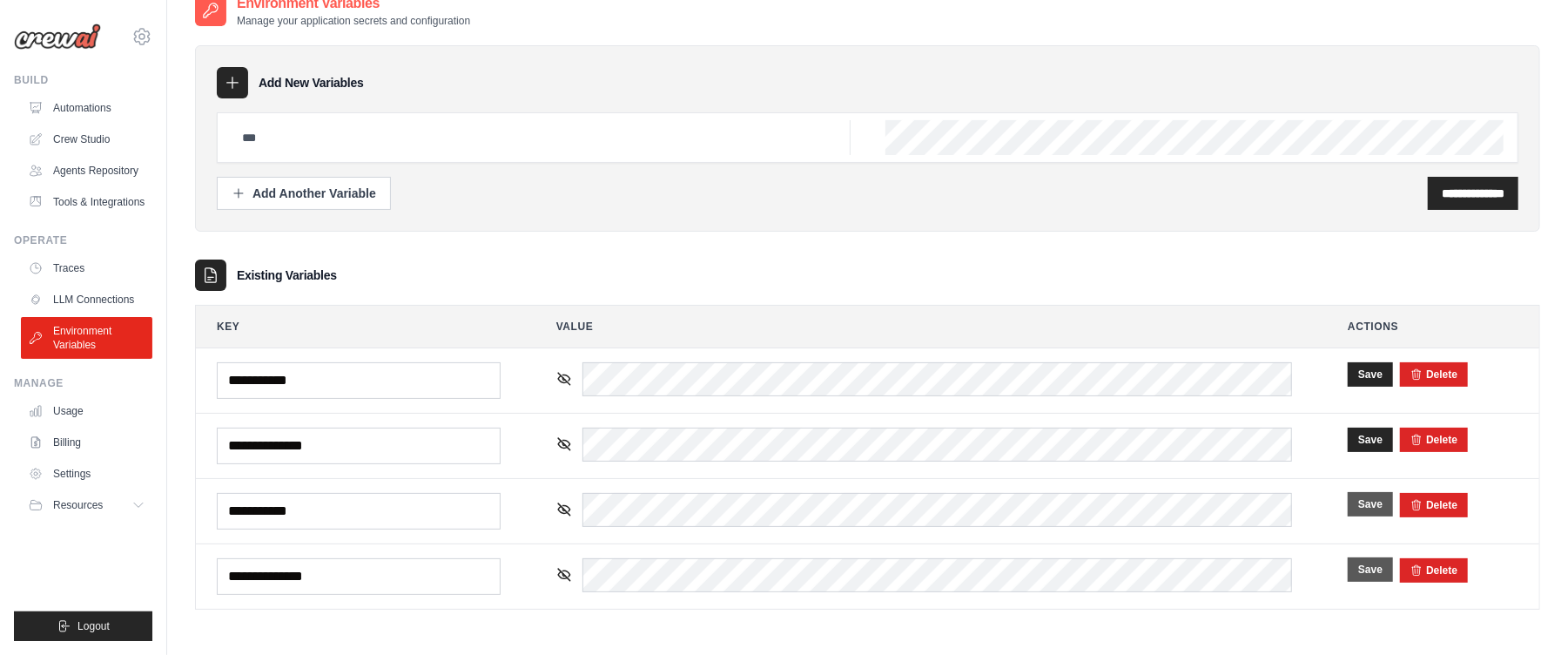
scroll to position [35, 0]
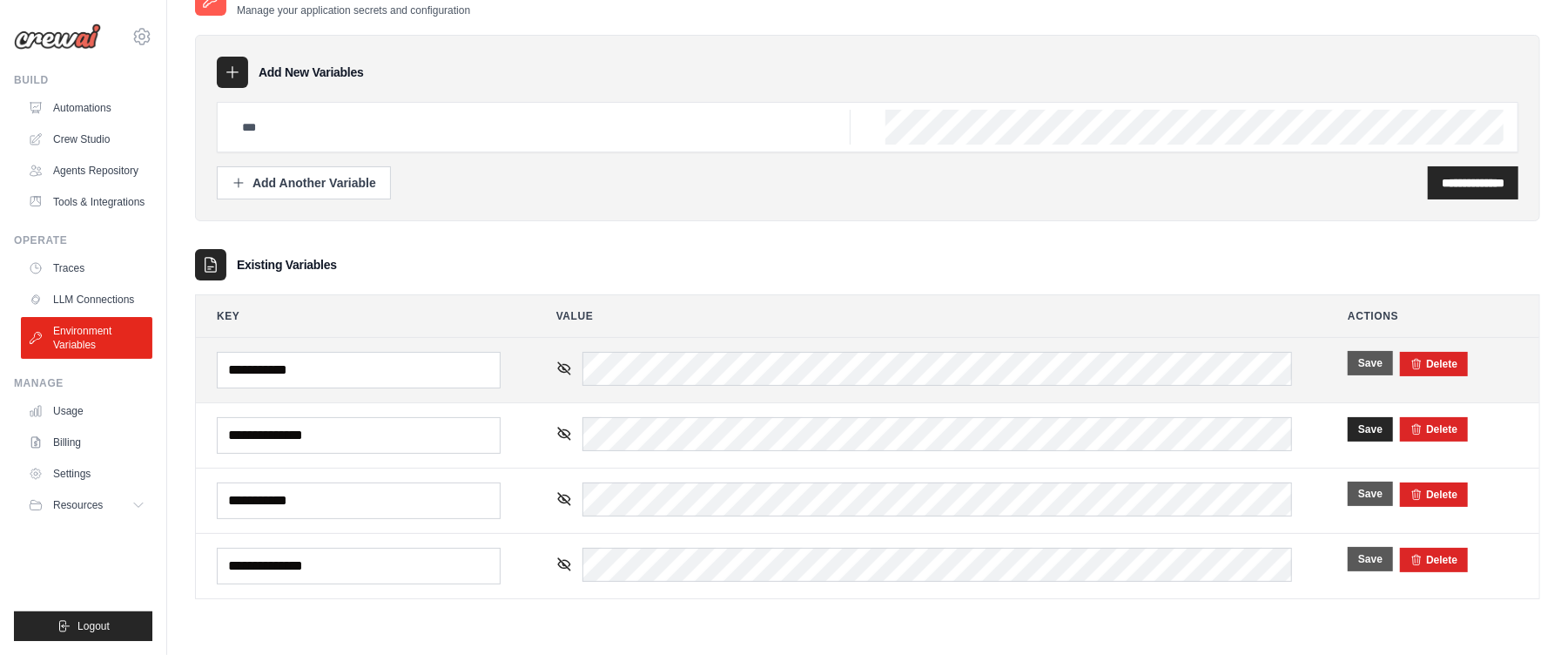
click at [1363, 360] on button "Save" at bounding box center [1371, 363] width 46 height 25
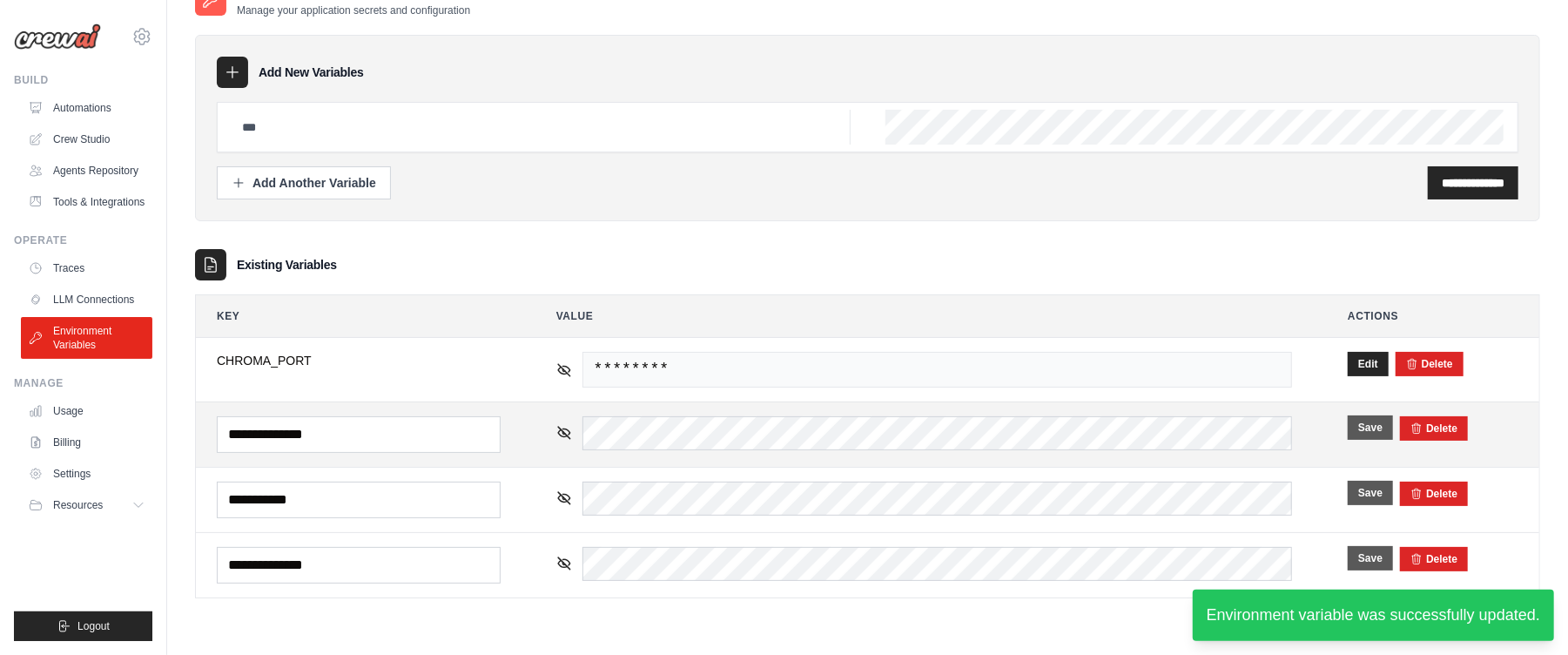
click at [1357, 430] on button "Save" at bounding box center [1371, 428] width 46 height 25
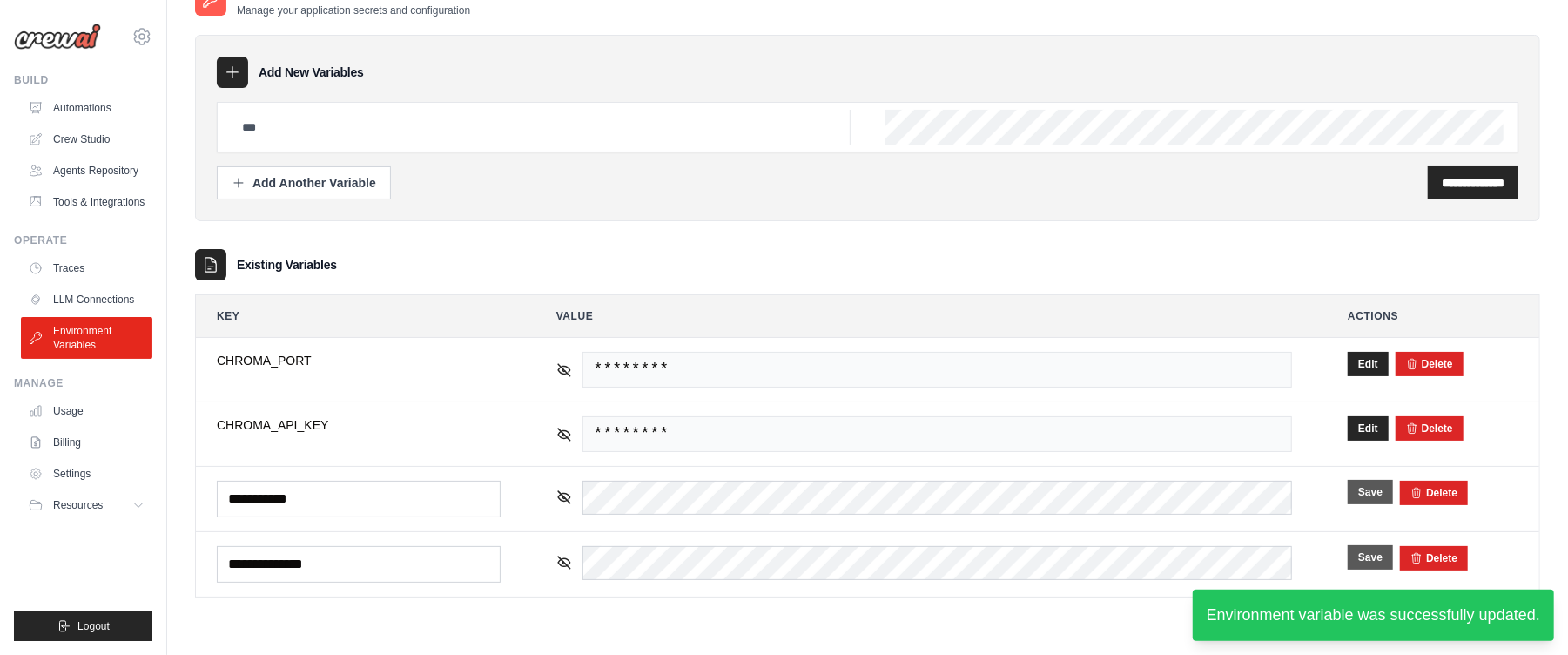
click at [1369, 492] on button "Save" at bounding box center [1371, 492] width 46 height 25
click at [1360, 569] on button "Save" at bounding box center [1371, 557] width 46 height 25
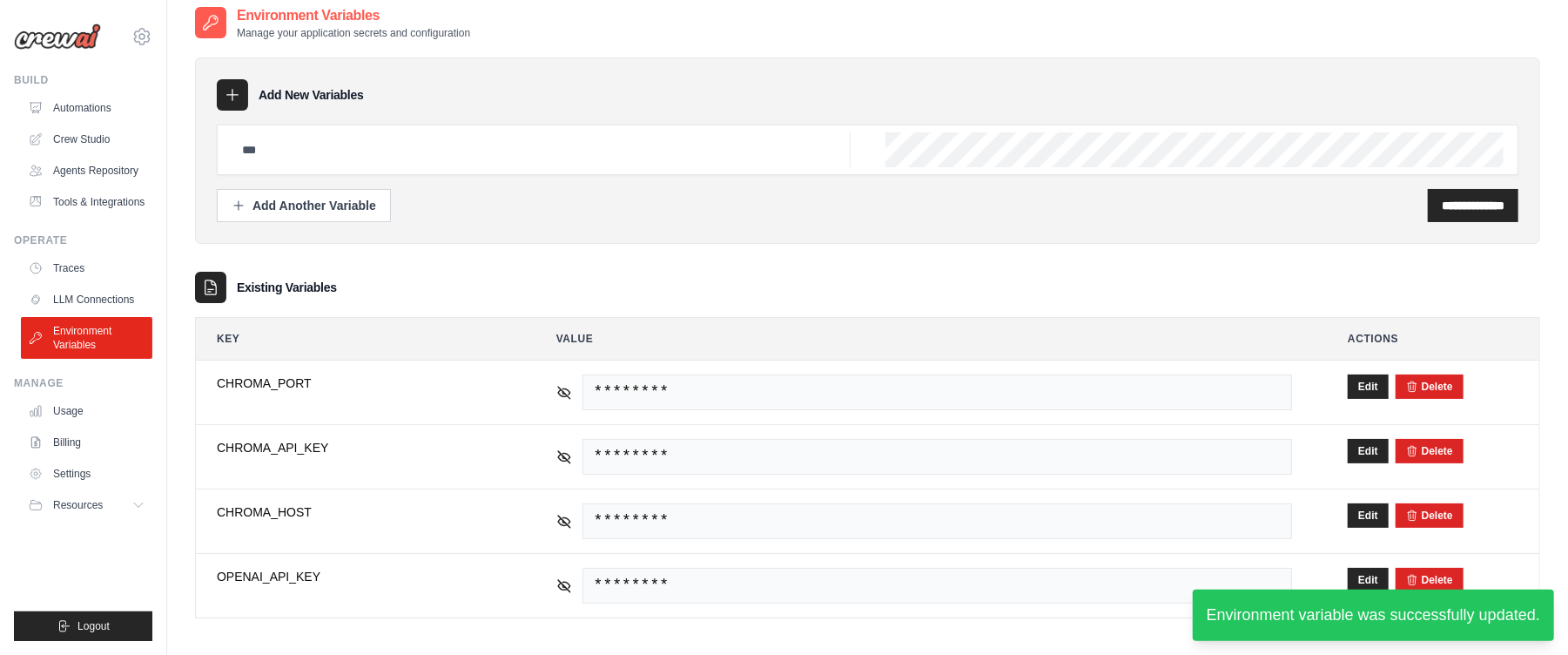
scroll to position [0, 0]
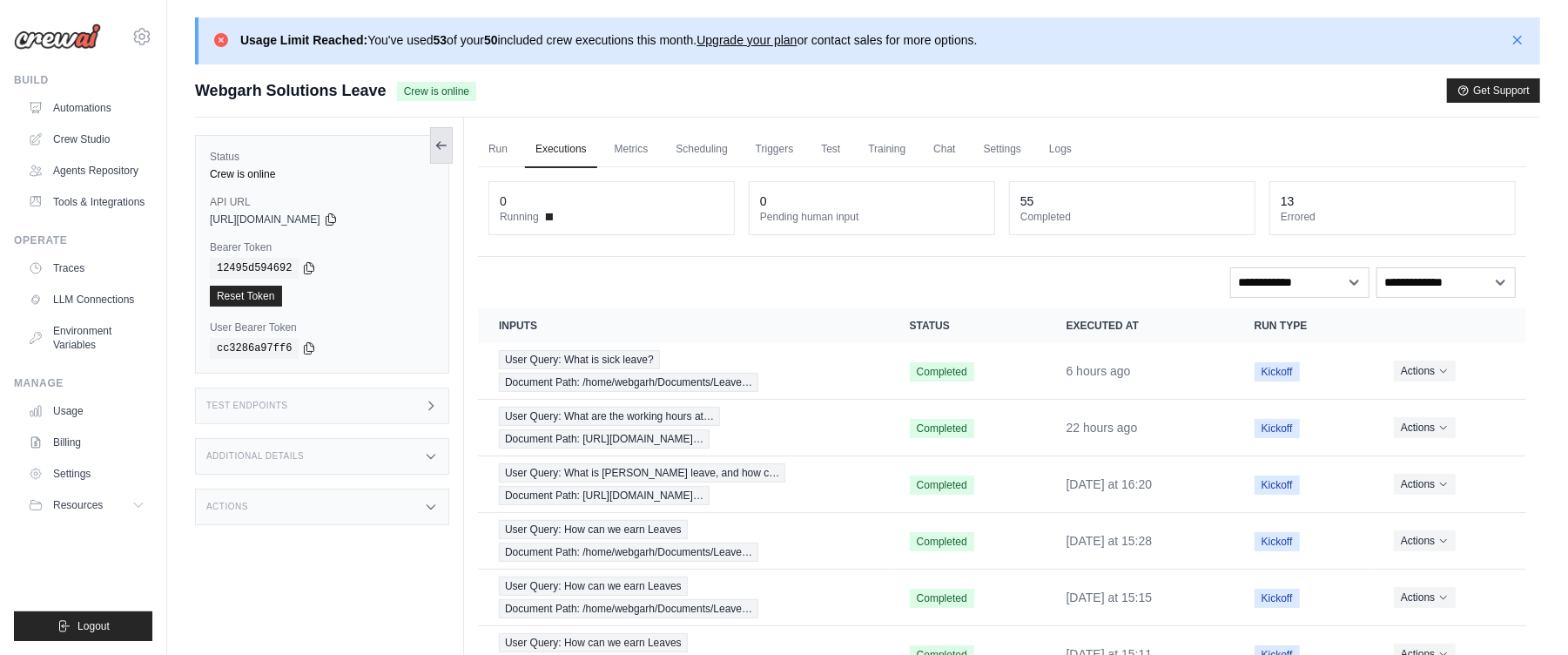
click at [451, 156] on button at bounding box center [442, 146] width 23 height 37
